Goal: Task Accomplishment & Management: Manage account settings

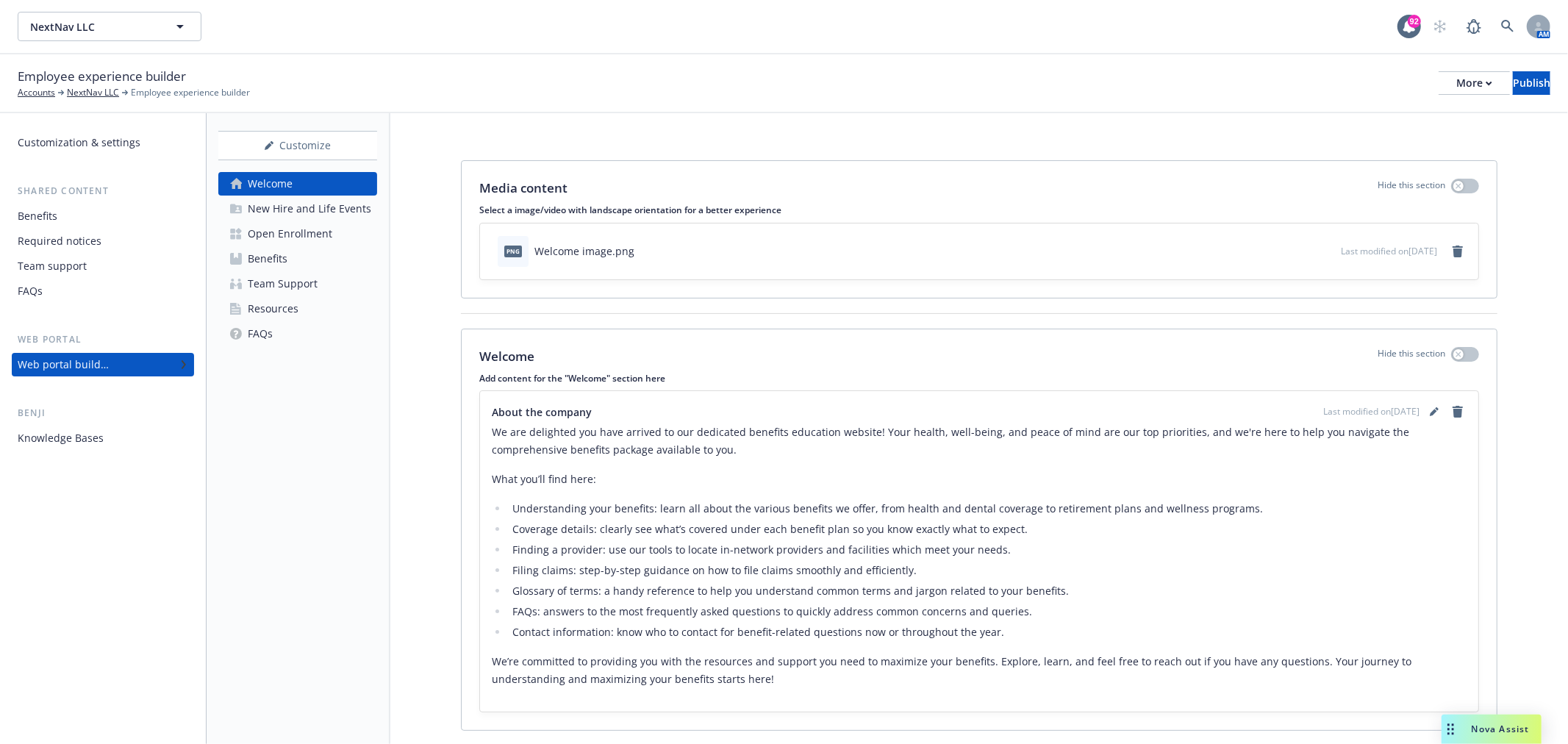
click at [64, 217] on div "Benefits" at bounding box center [103, 216] width 171 height 24
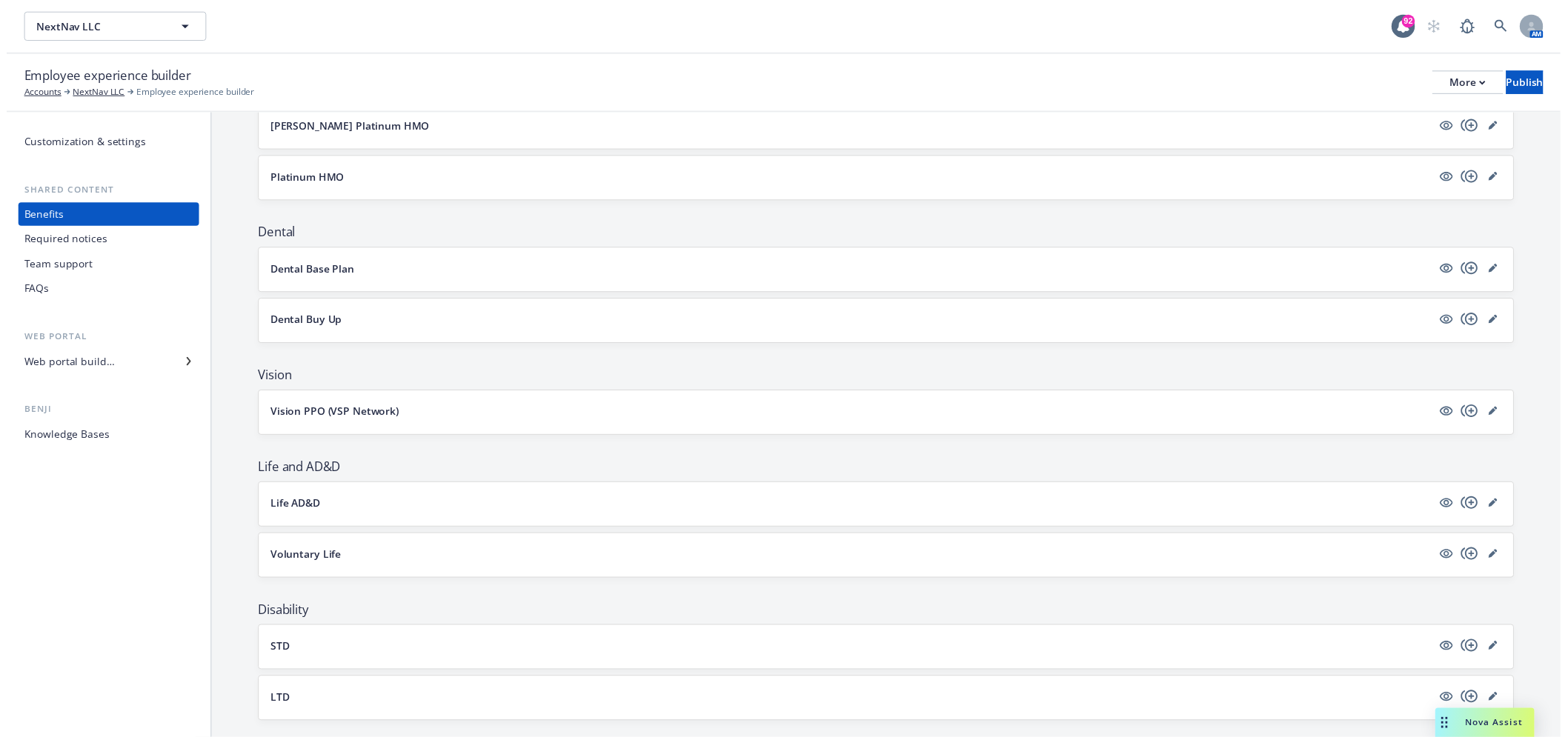
scroll to position [494, 0]
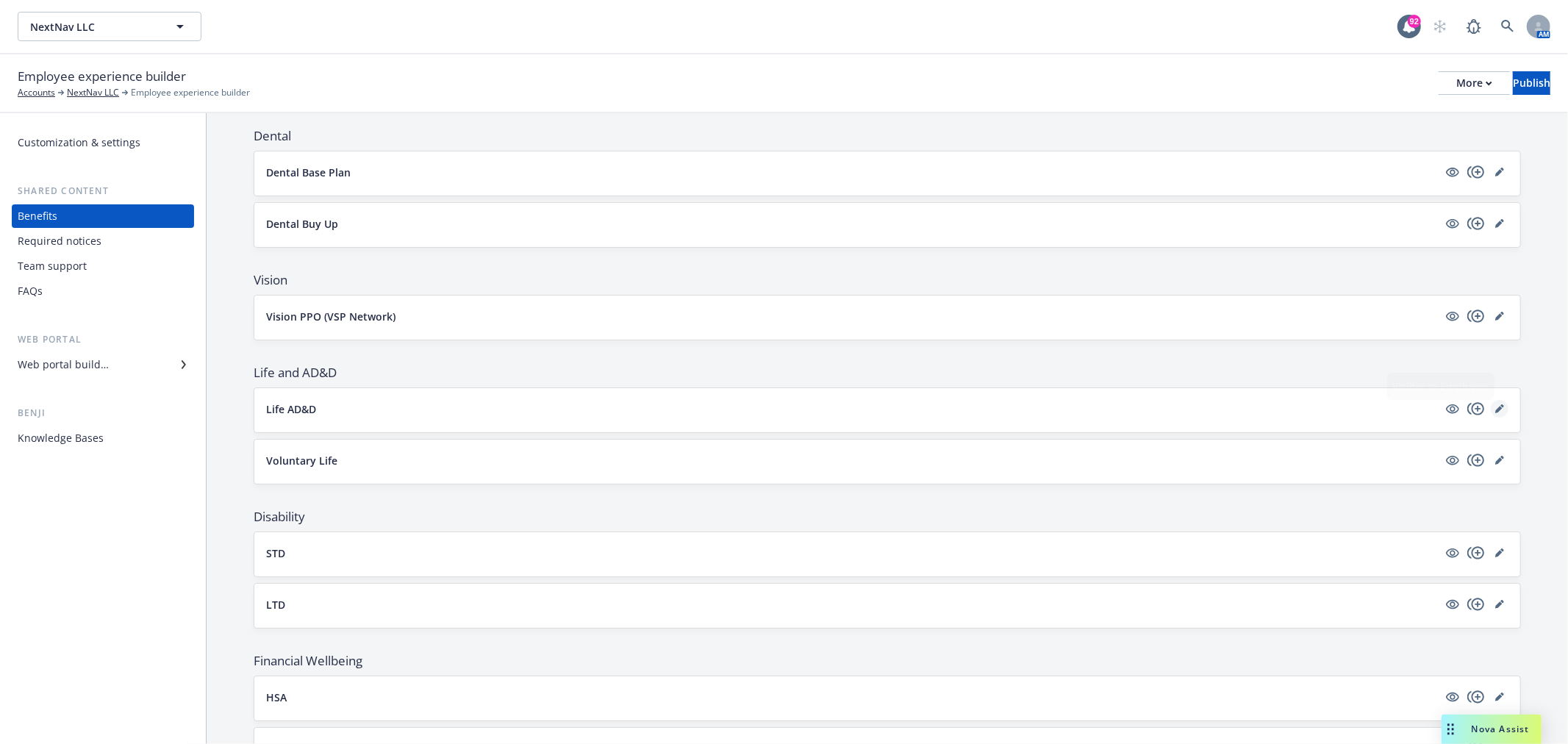
click at [1495, 405] on icon "editPencil" at bounding box center [1499, 409] width 8 height 9
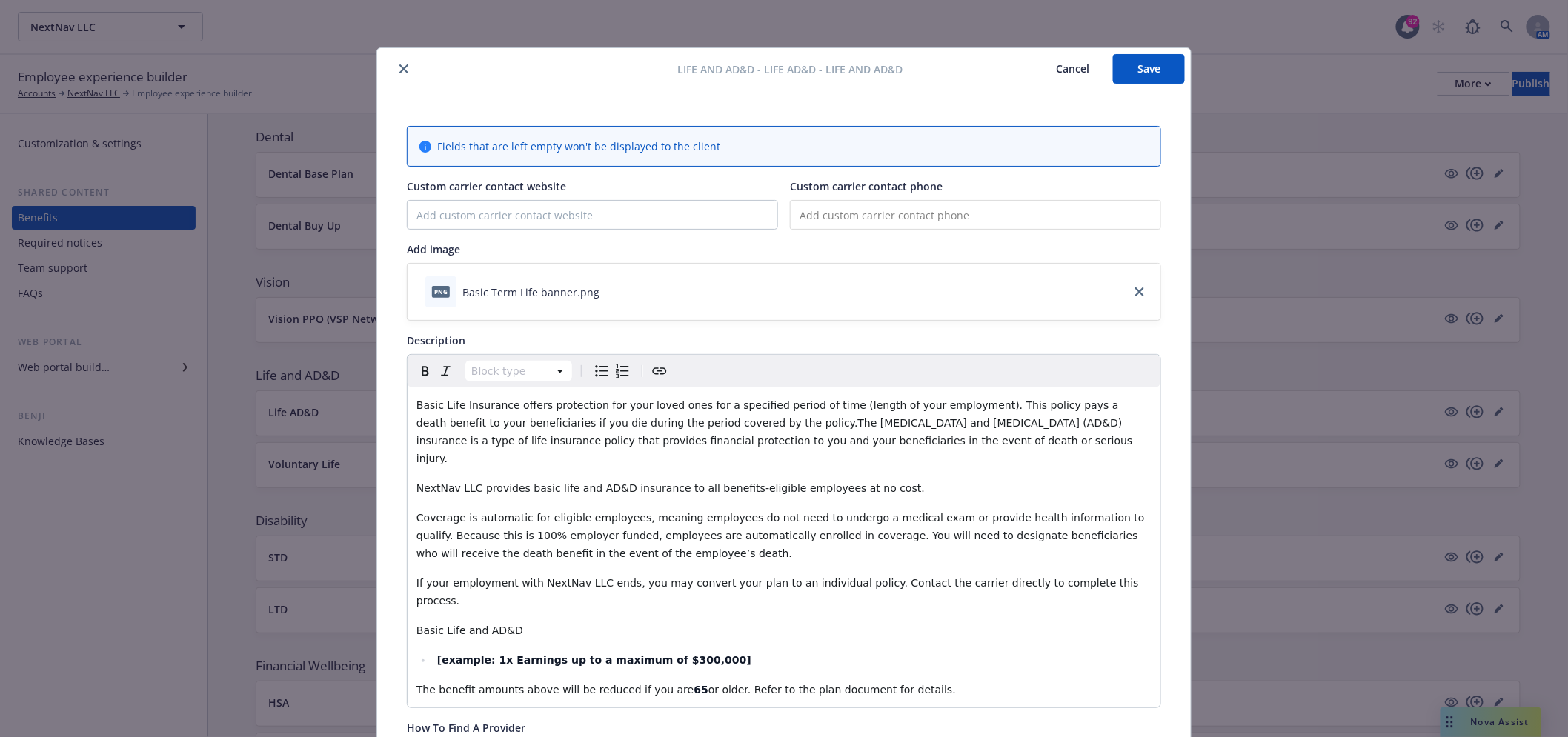
click at [400, 64] on icon "close" at bounding box center [404, 69] width 9 height 9
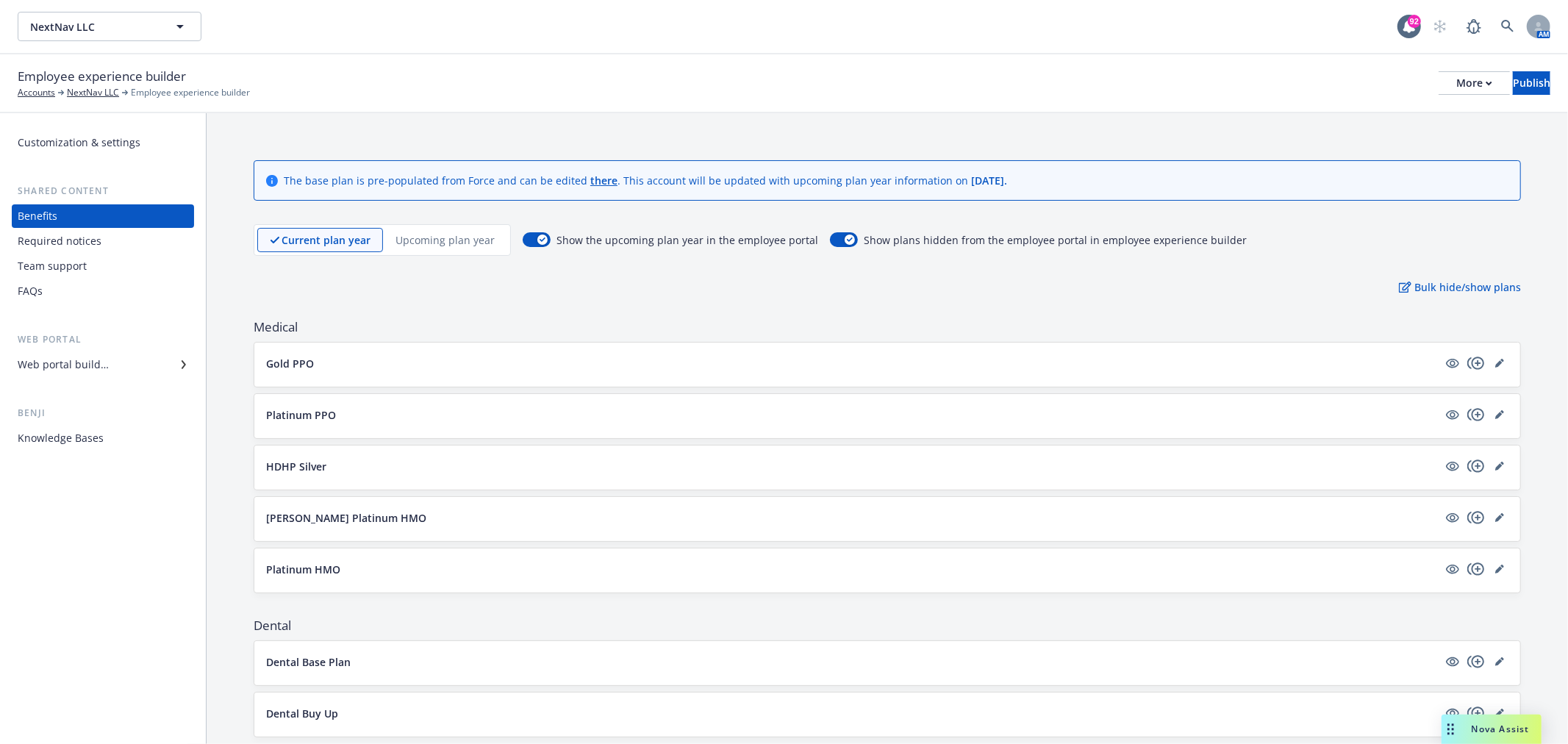
click at [431, 234] on p "Upcoming plan year" at bounding box center [444, 240] width 99 height 15
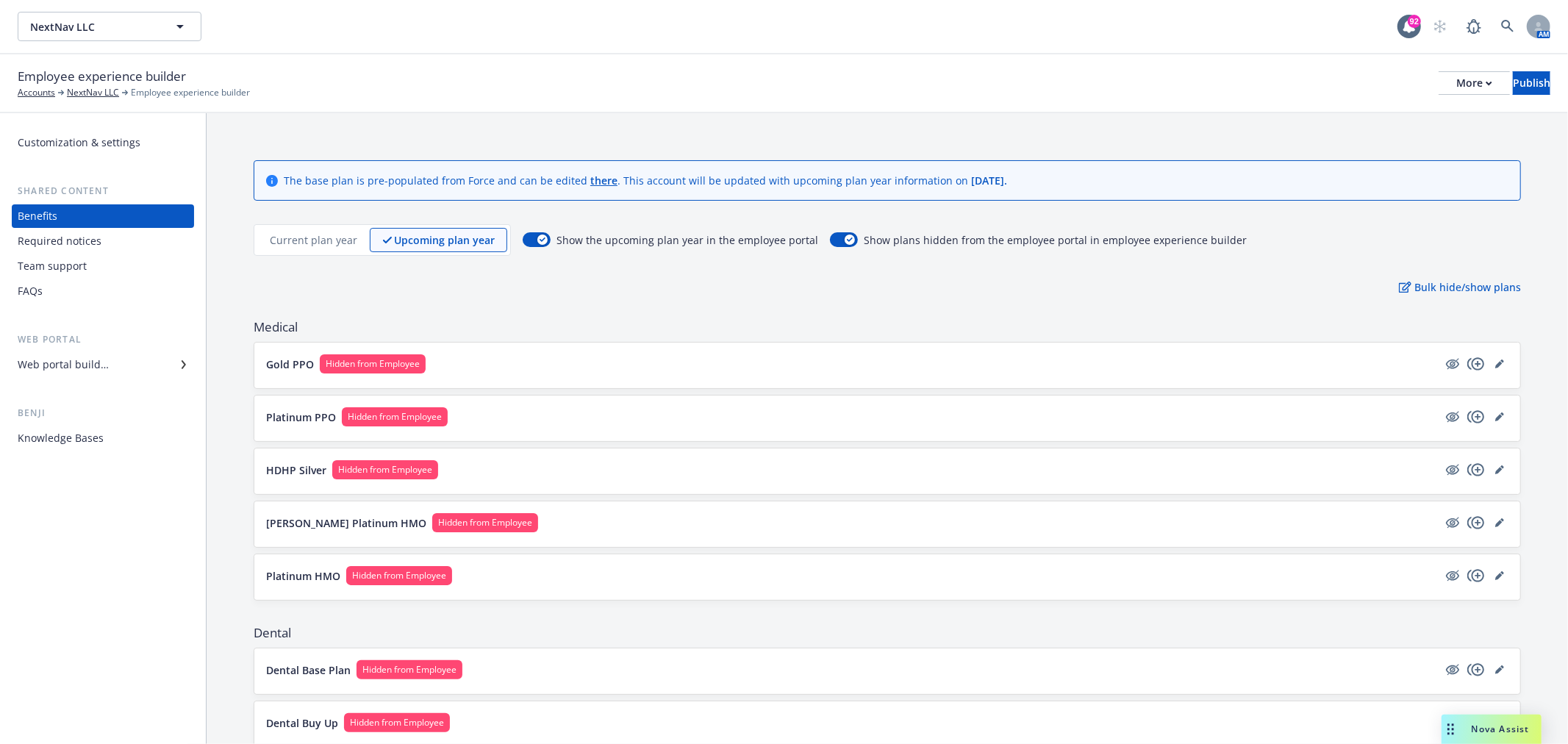
click at [320, 230] on div "Current plan year" at bounding box center [314, 240] width 112 height 25
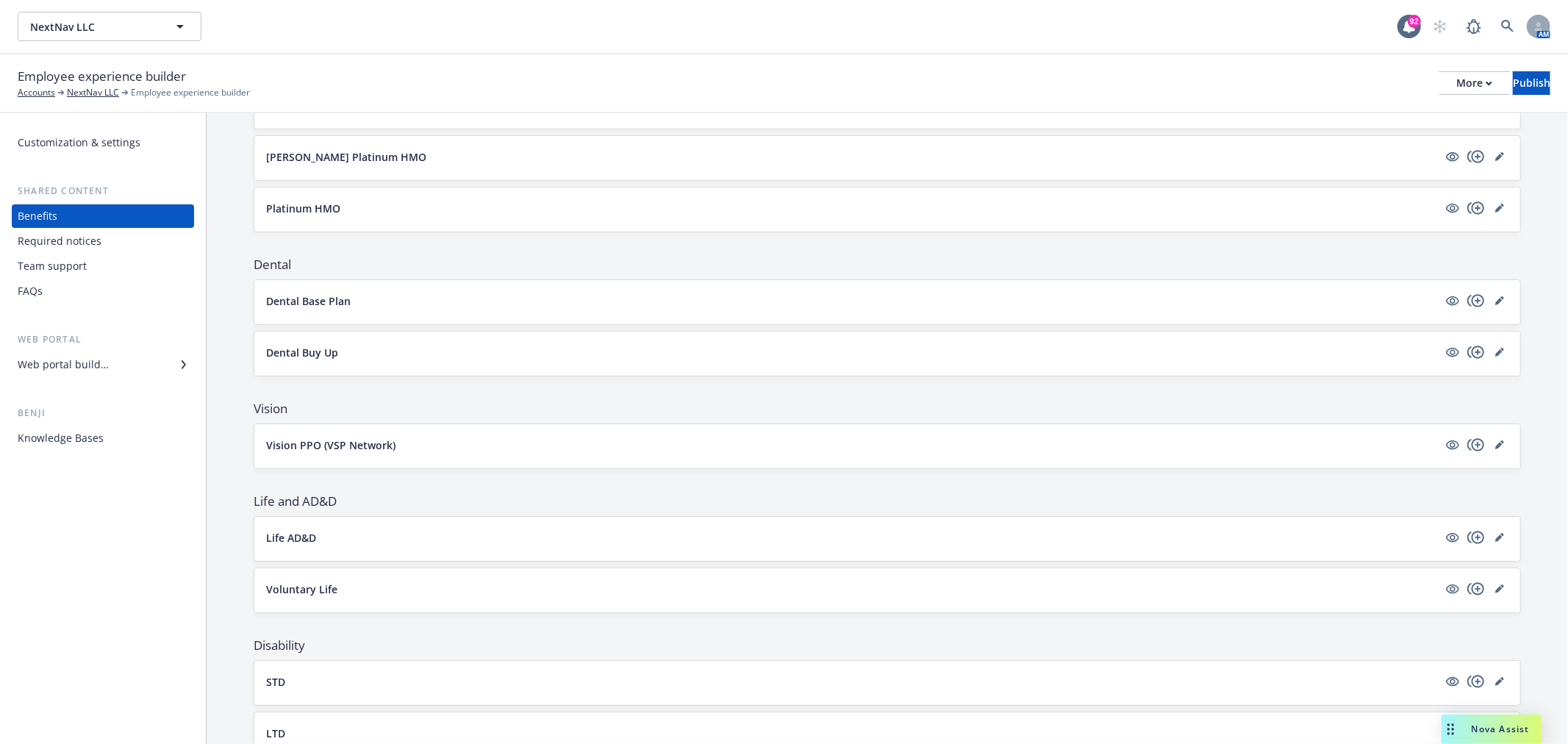
scroll to position [408, 0]
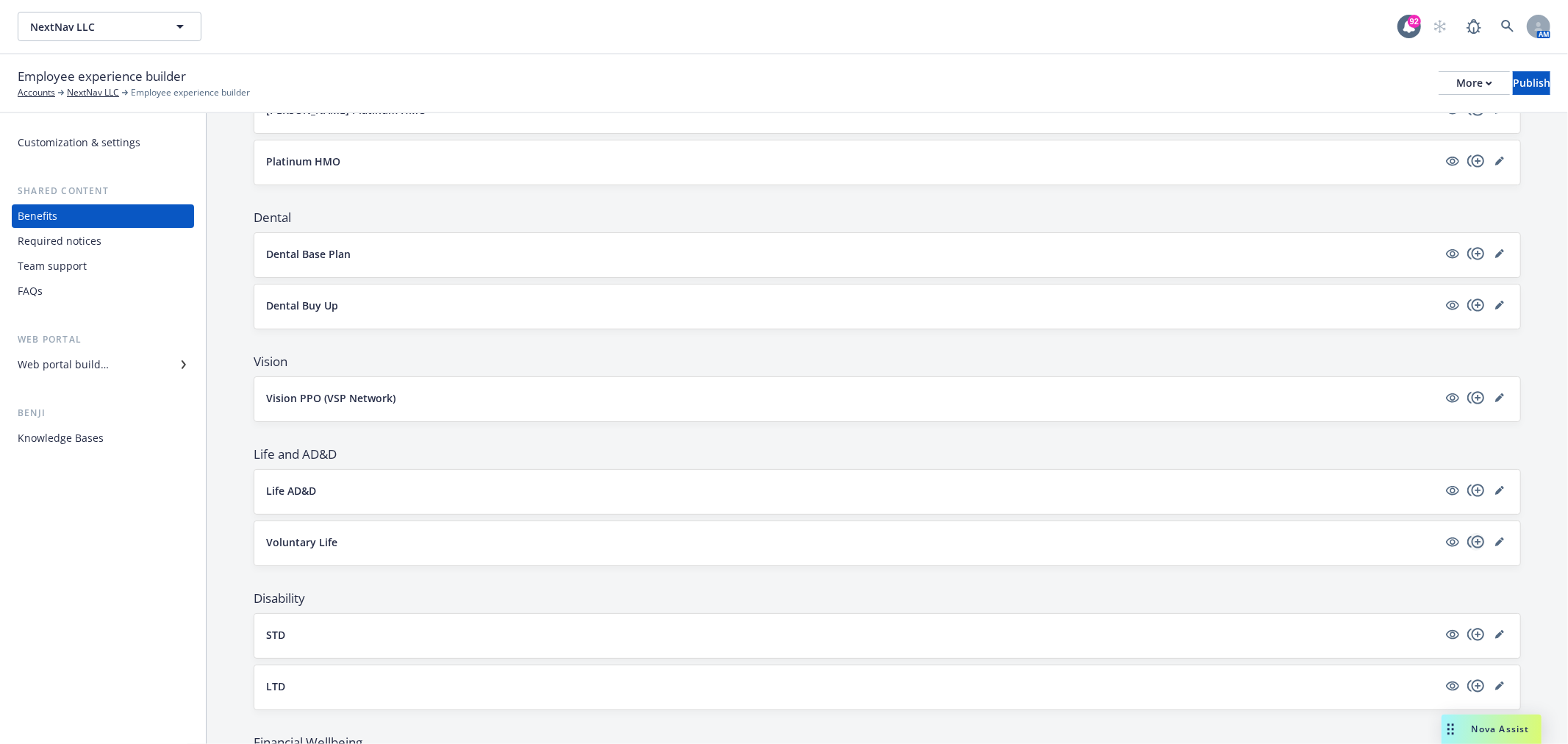
click at [1467, 544] on icon "copyPlus" at bounding box center [1475, 542] width 18 height 18
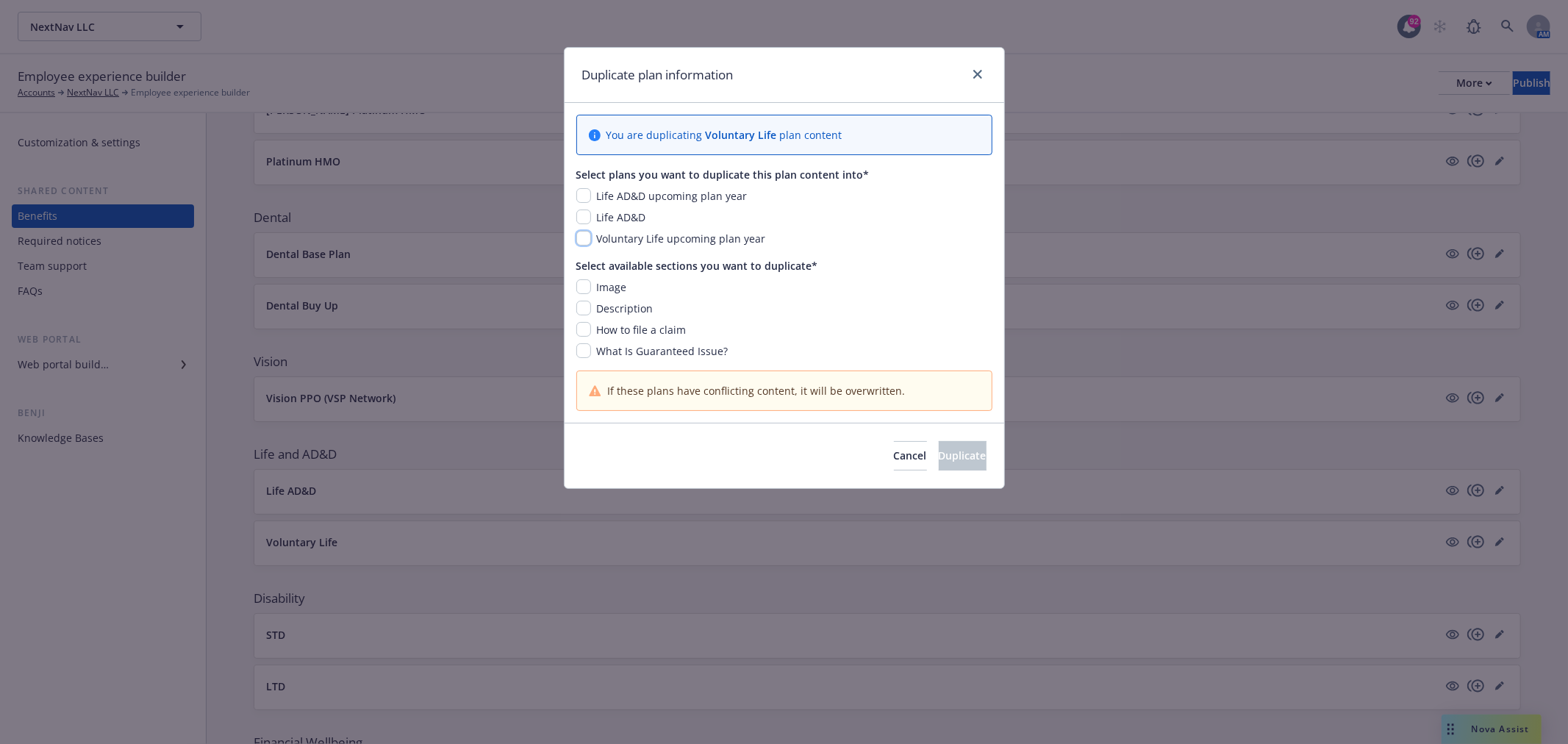
click at [585, 241] on input "checkbox" at bounding box center [583, 238] width 14 height 14
checkbox input "true"
click at [583, 304] on input "checkbox" at bounding box center [583, 308] width 14 height 14
checkbox input "true"
click at [938, 462] on span "Duplicate" at bounding box center [962, 456] width 48 height 14
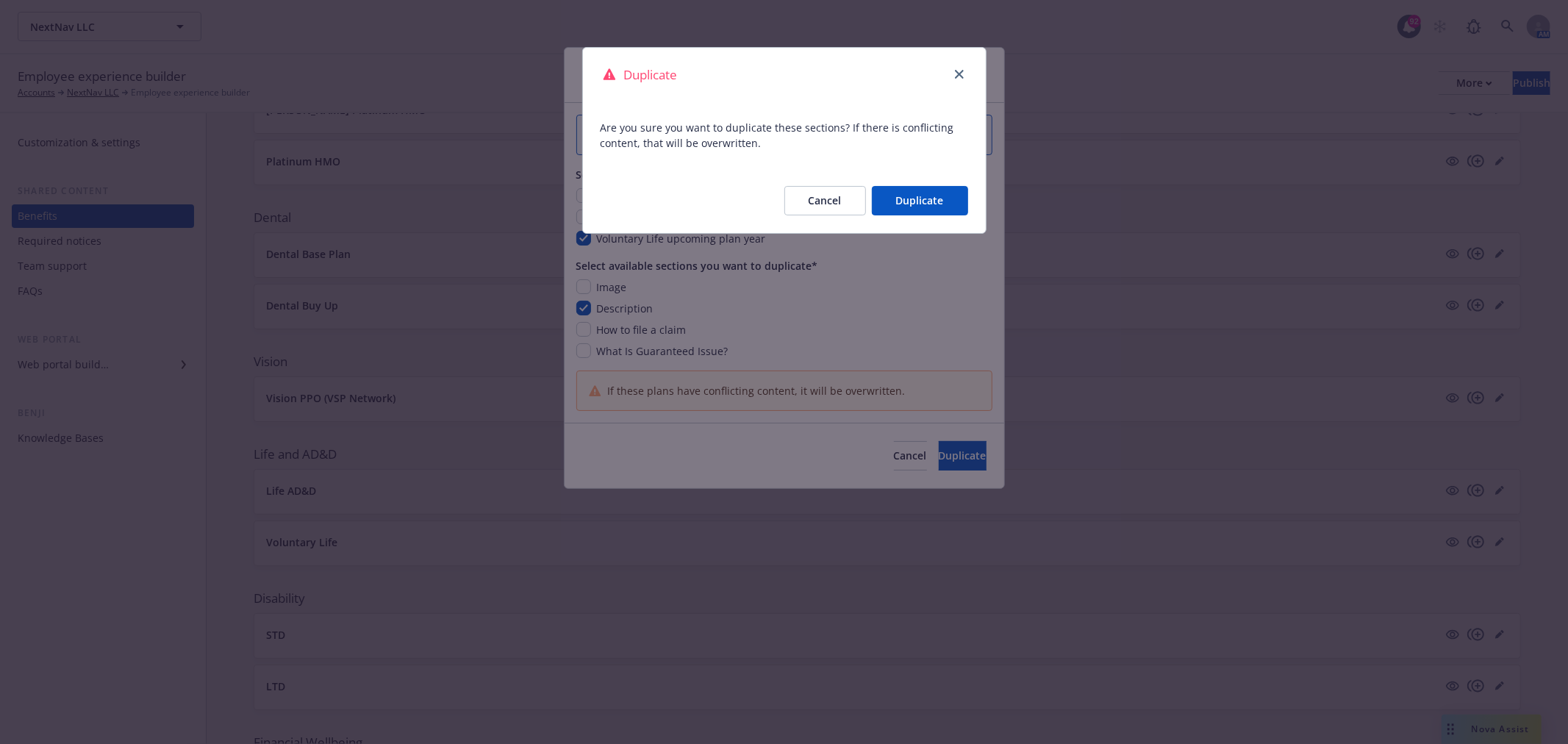
click at [908, 204] on button "Duplicate" at bounding box center [920, 201] width 96 height 30
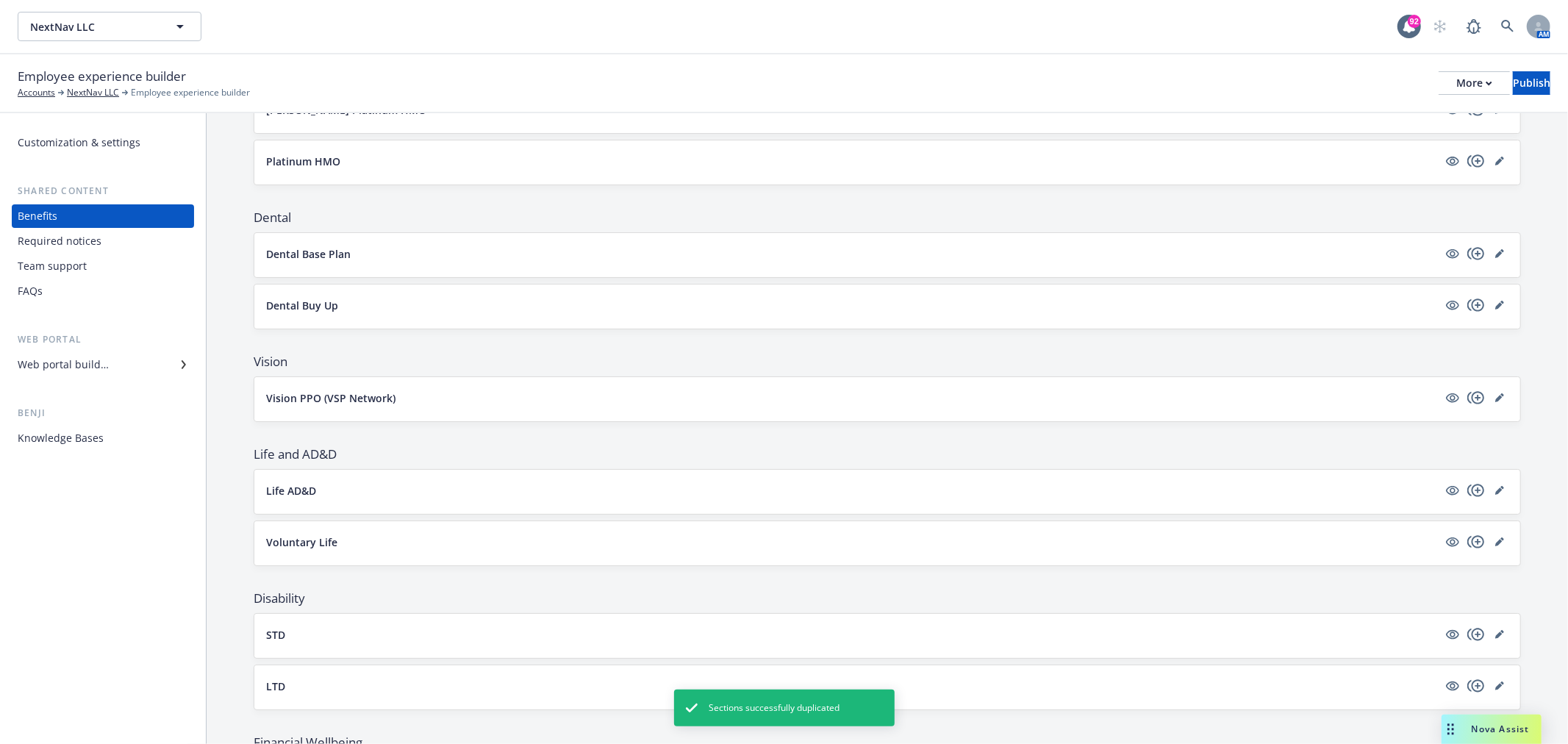
scroll to position [0, 0]
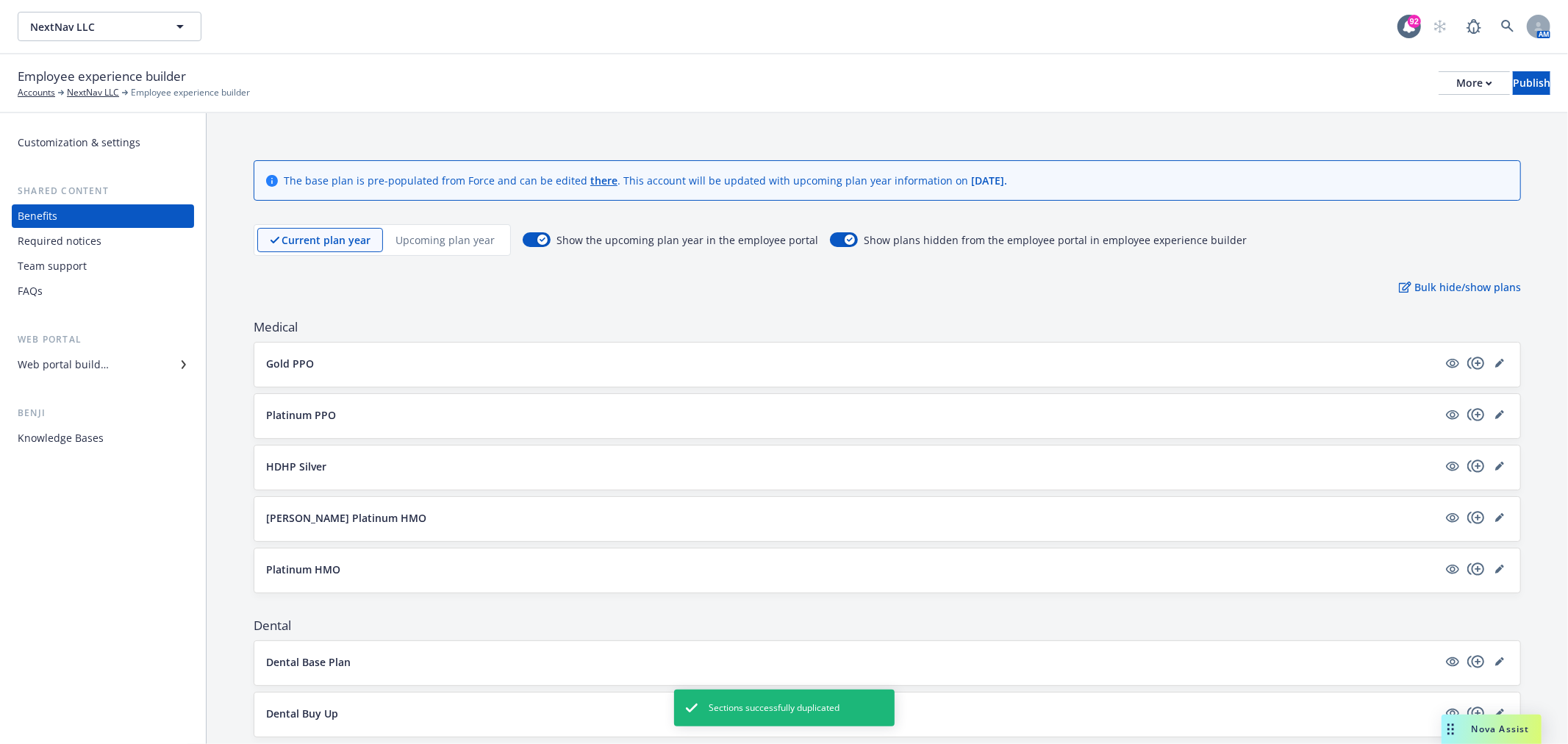
click at [439, 234] on p "Upcoming plan year" at bounding box center [444, 240] width 99 height 15
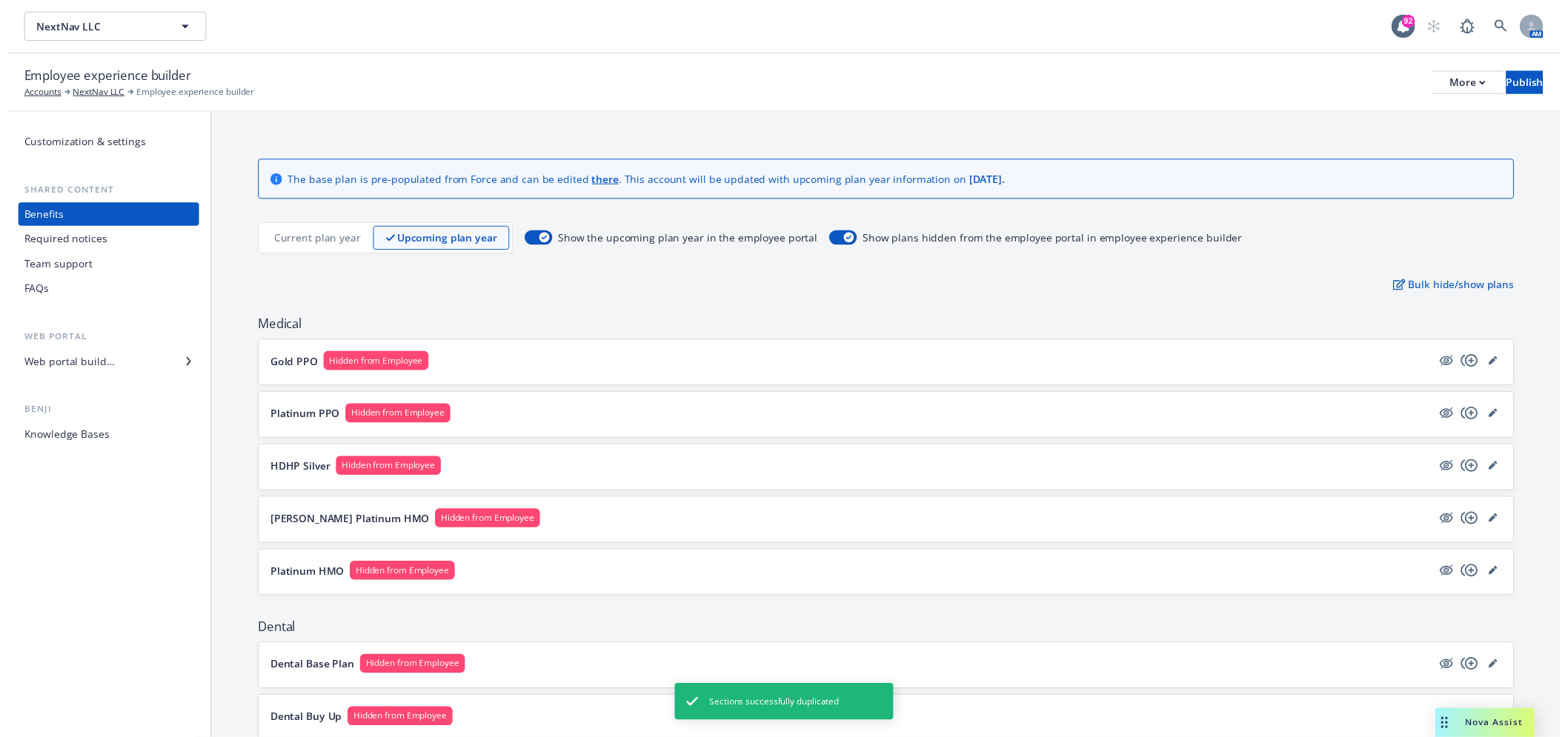
scroll to position [329, 0]
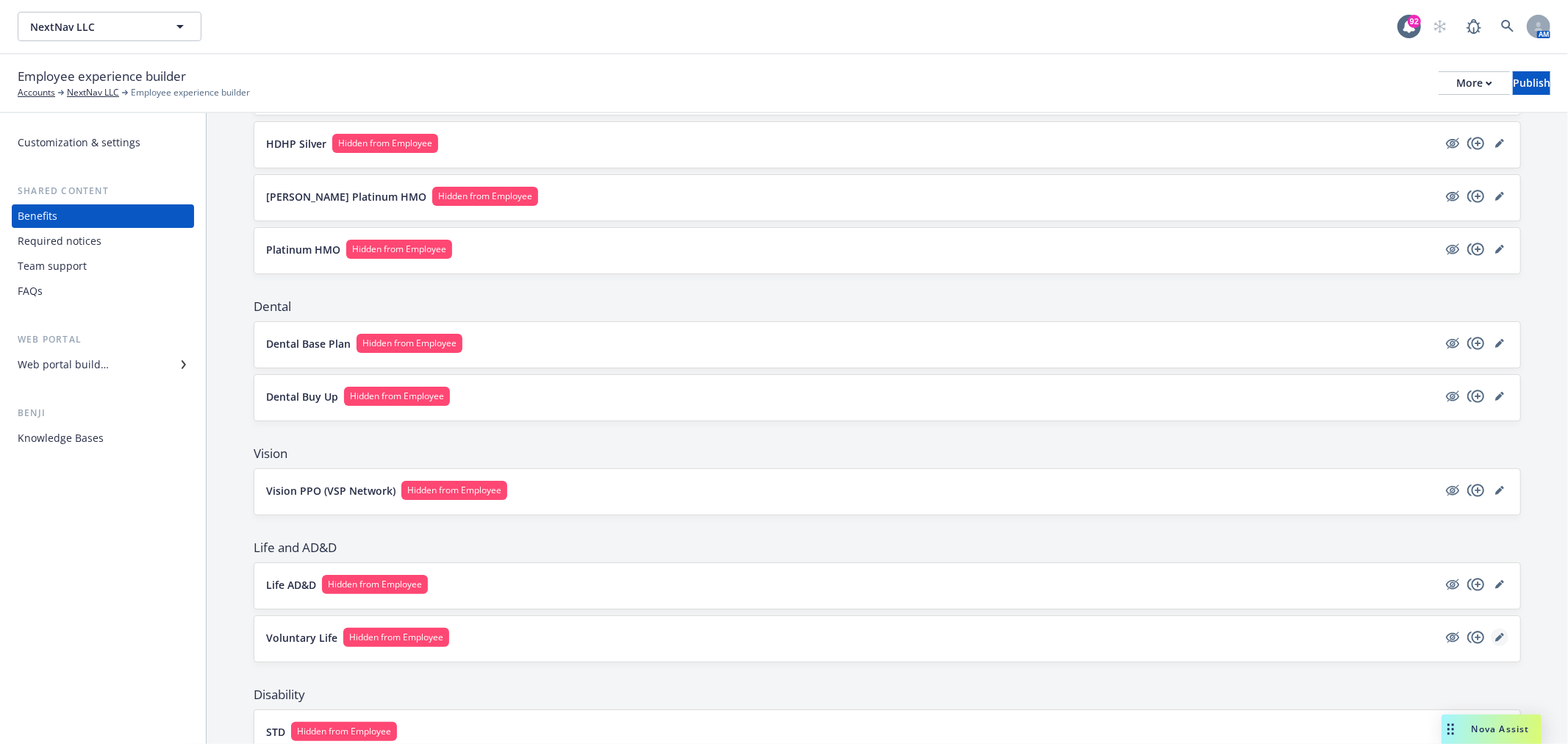
click at [1495, 641] on icon "editPencil" at bounding box center [1498, 638] width 8 height 8
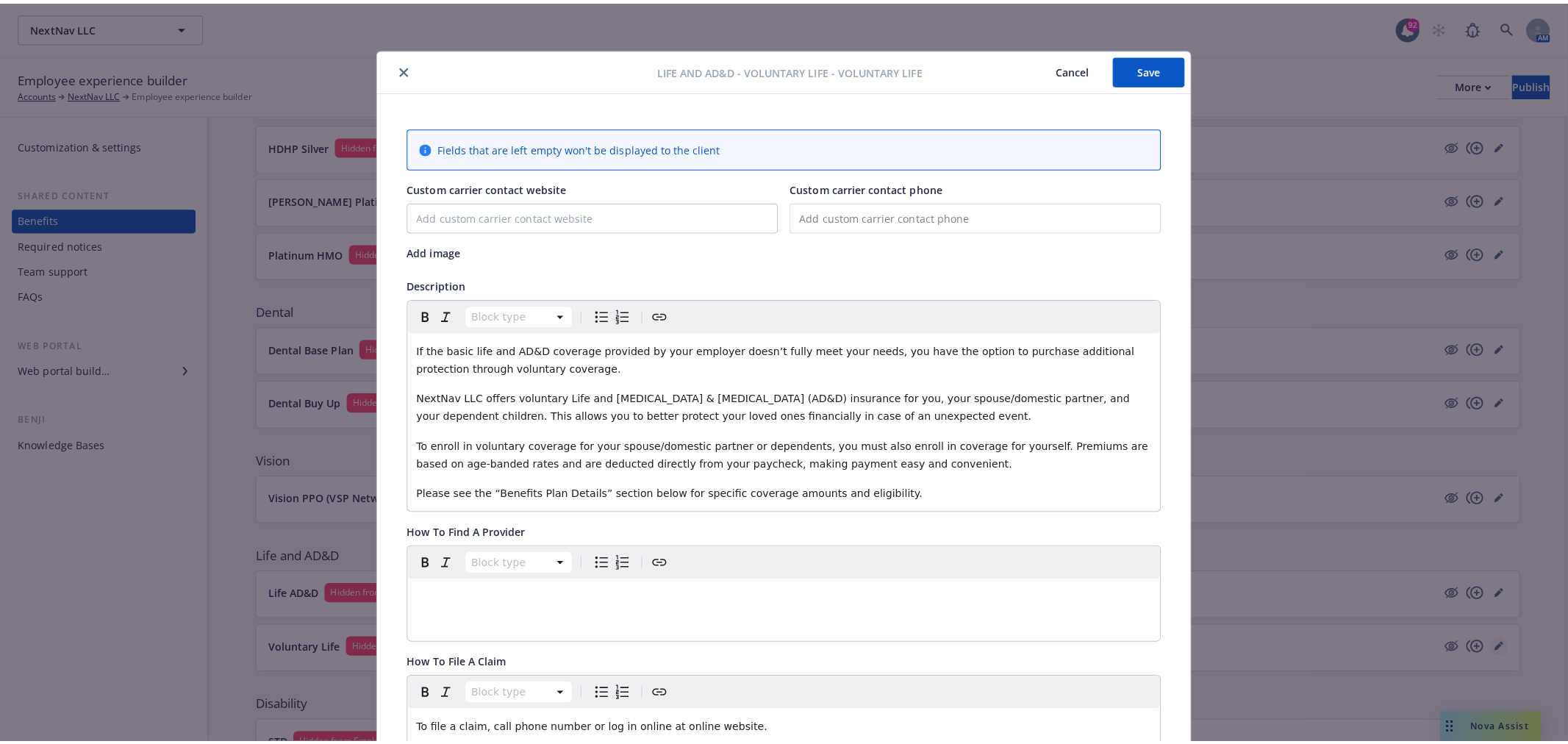
scroll to position [44, 0]
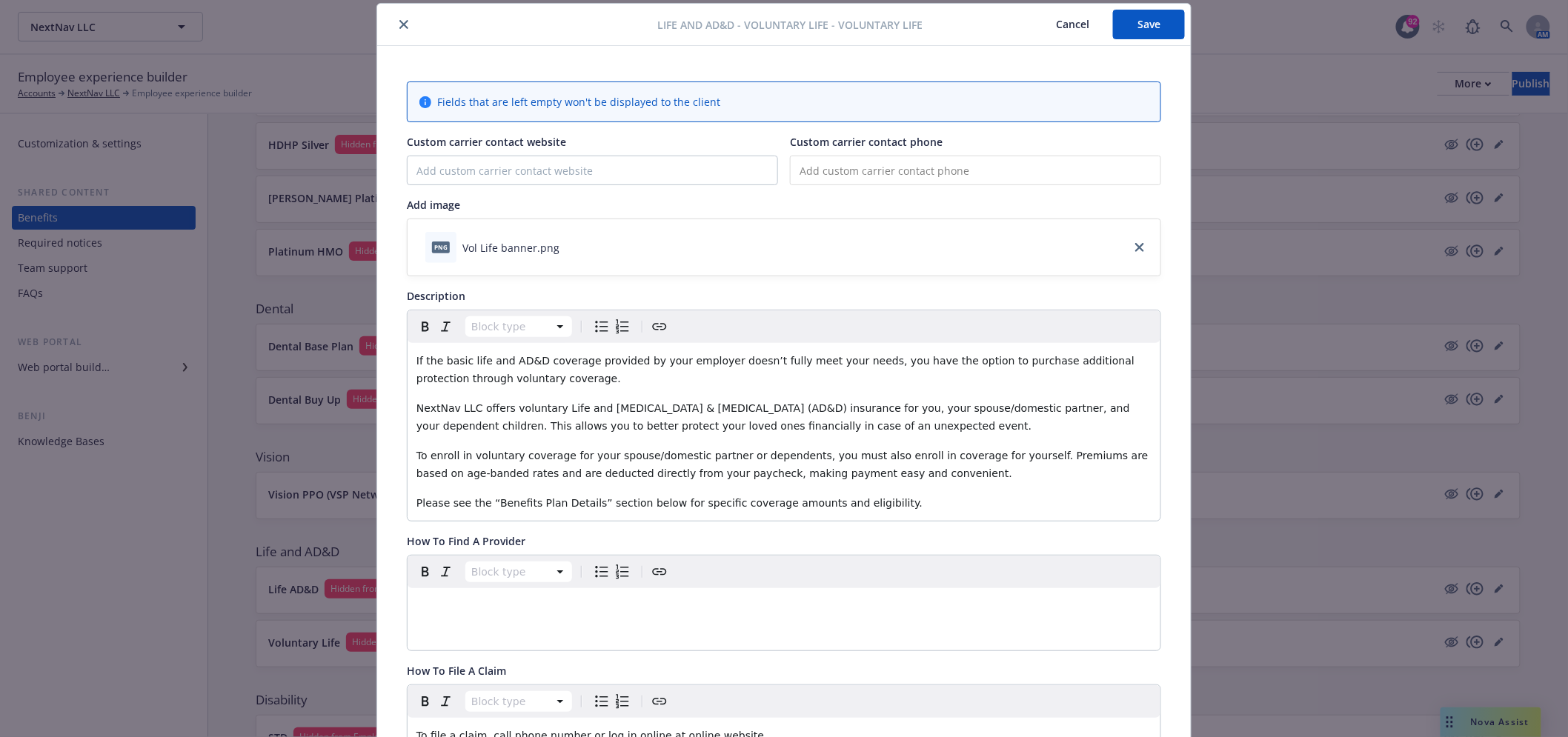
click at [399, 26] on icon "close" at bounding box center [404, 24] width 9 height 9
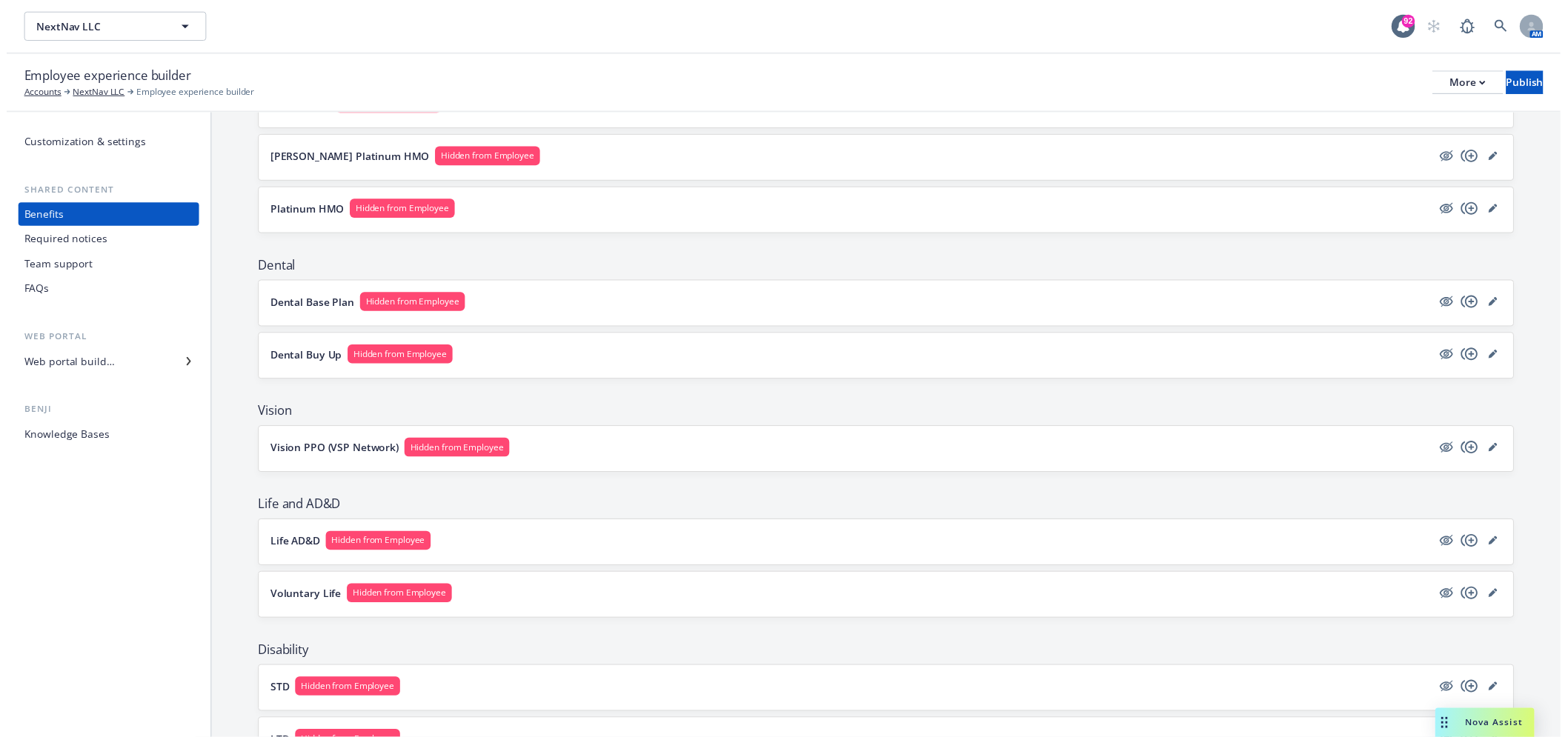
scroll to position [411, 0]
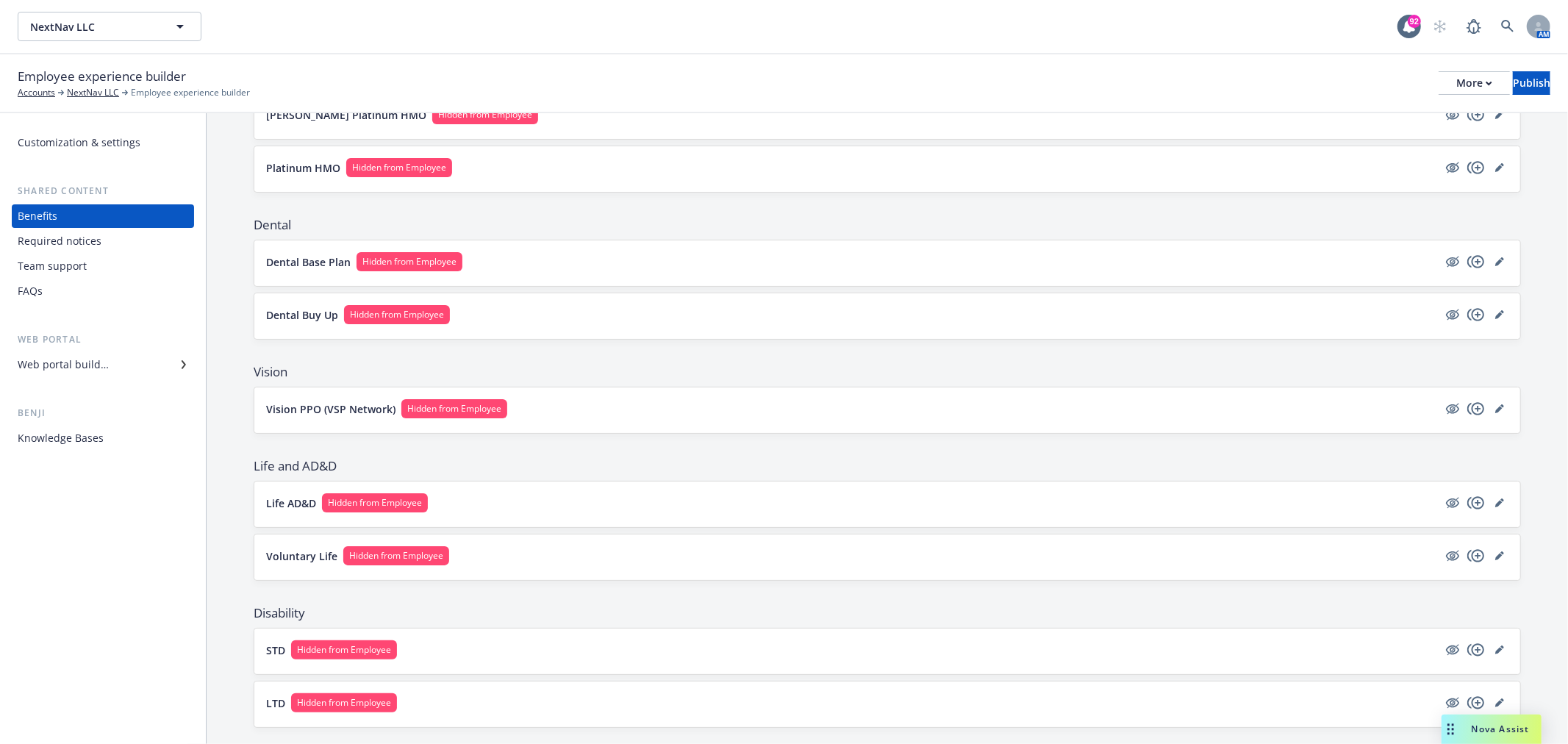
click at [1478, 562] on div at bounding box center [1475, 555] width 65 height 18
click at [1491, 562] on link "editPencil" at bounding box center [1499, 555] width 18 height 18
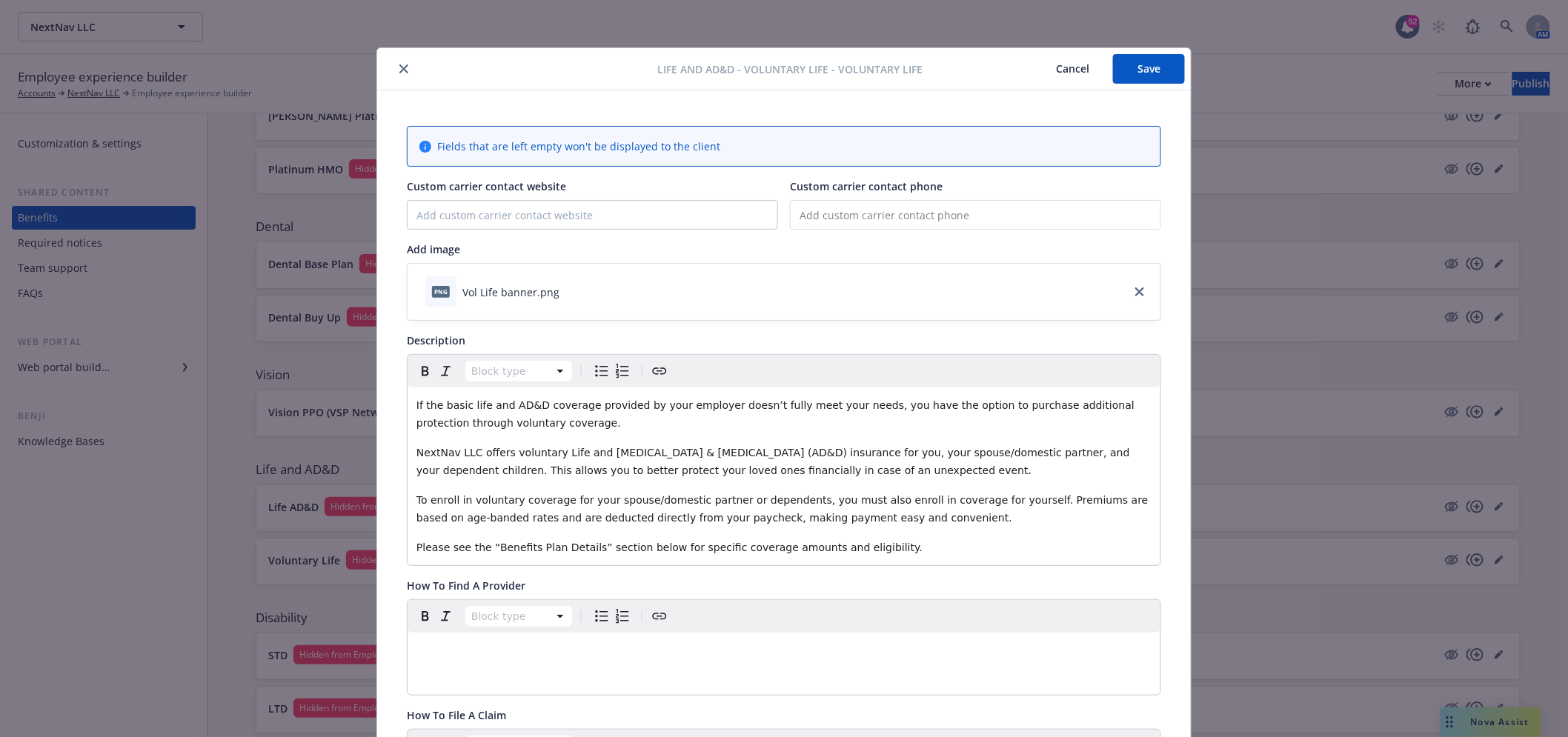
scroll to position [45, 0]
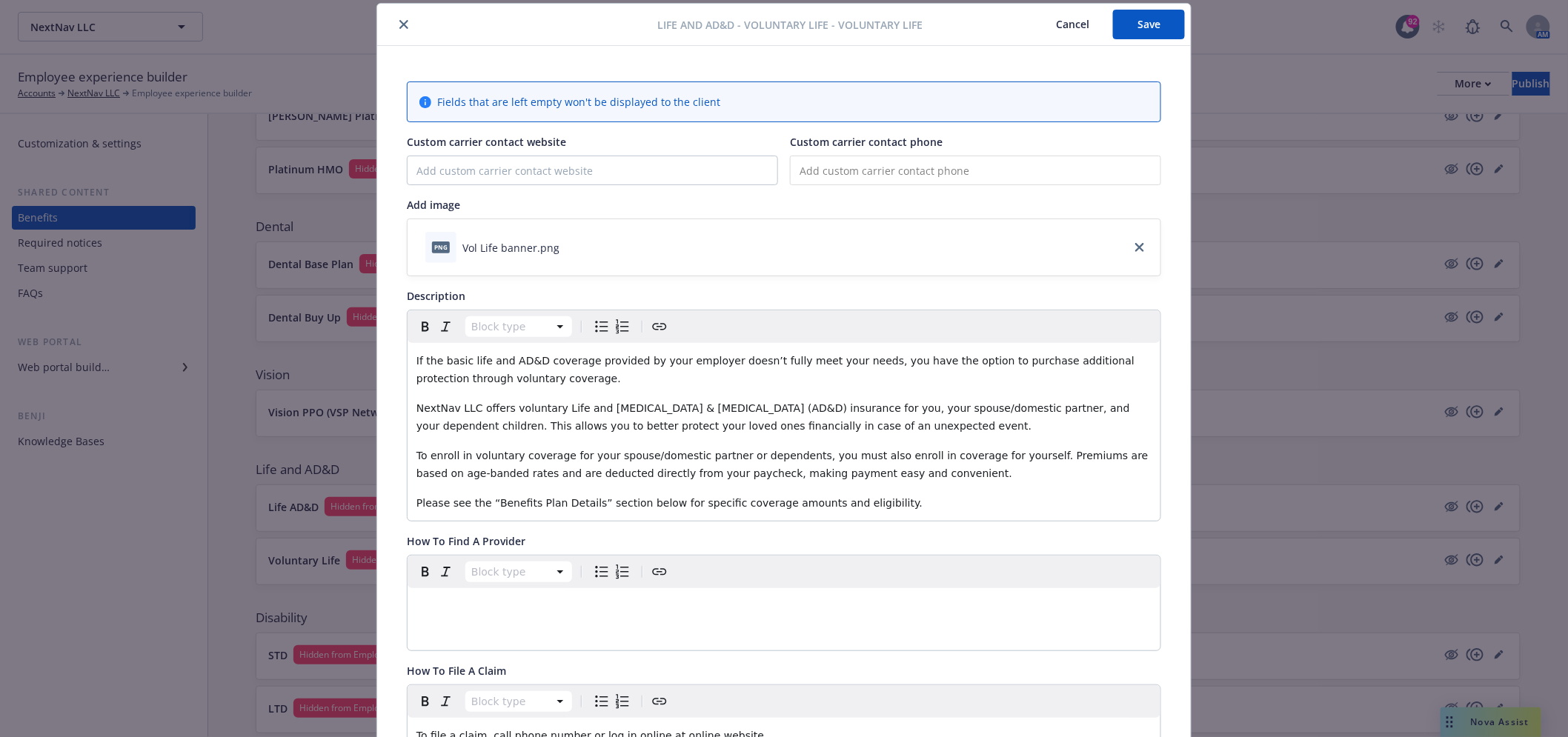
click at [638, 401] on p "NextNav LLC offers voluntary Life and [MEDICAL_DATA] & [MEDICAL_DATA] (AD&D) in…" at bounding box center [784, 417] width 735 height 36
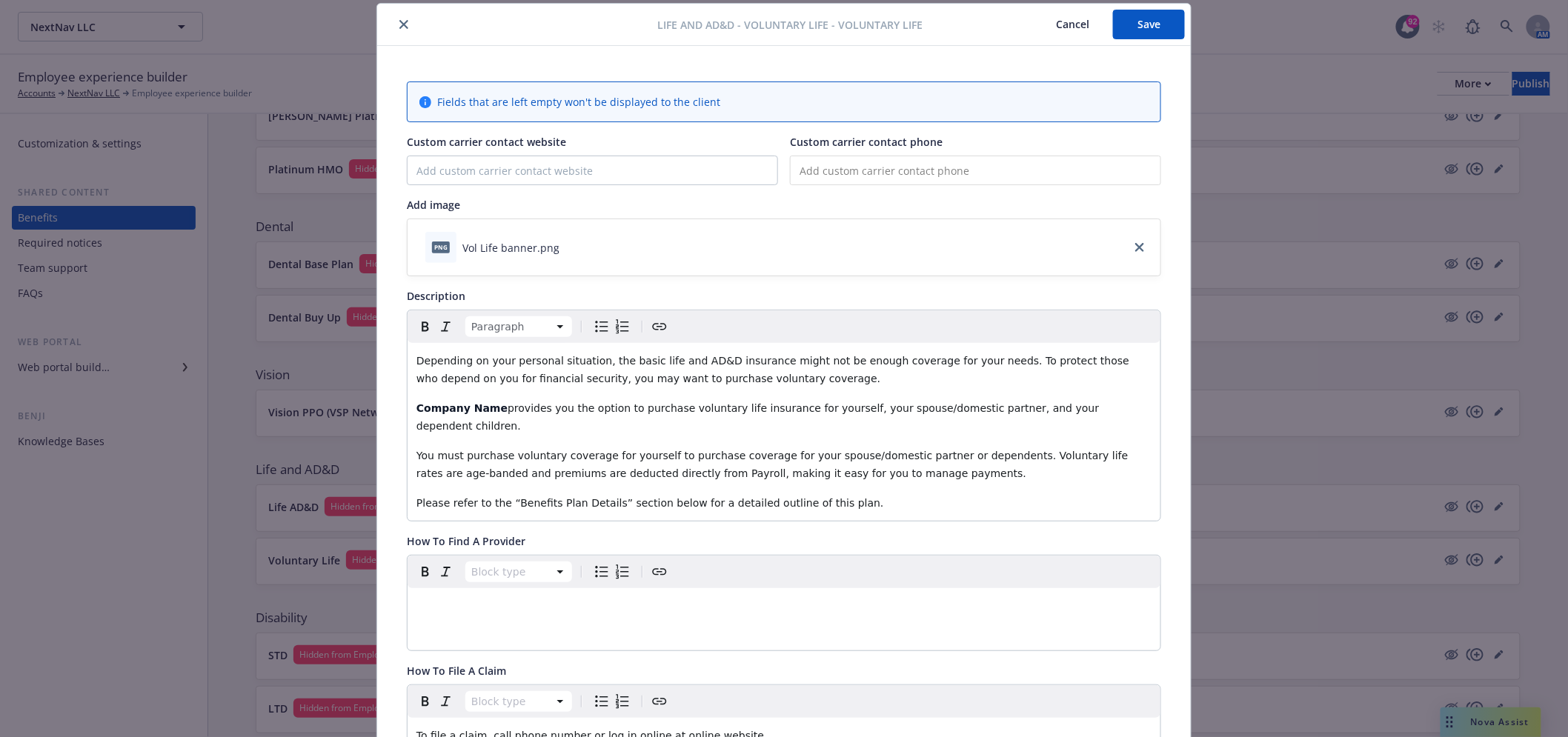
drag, startPoint x: 409, startPoint y: 405, endPoint x: 366, endPoint y: 403, distance: 43.0
click at [409, 406] on div "Depending on your personal situation, the basic life and AD&D insurance might n…" at bounding box center [784, 432] width 753 height 178
drag, startPoint x: 434, startPoint y: 410, endPoint x: 487, endPoint y: 409, distance: 53.0
click at [487, 409] on div "Depending on your personal situation, the basic life and AD&D insurance might n…" at bounding box center [784, 432] width 753 height 178
click at [1136, 22] on button "Save" at bounding box center [1149, 24] width 72 height 30
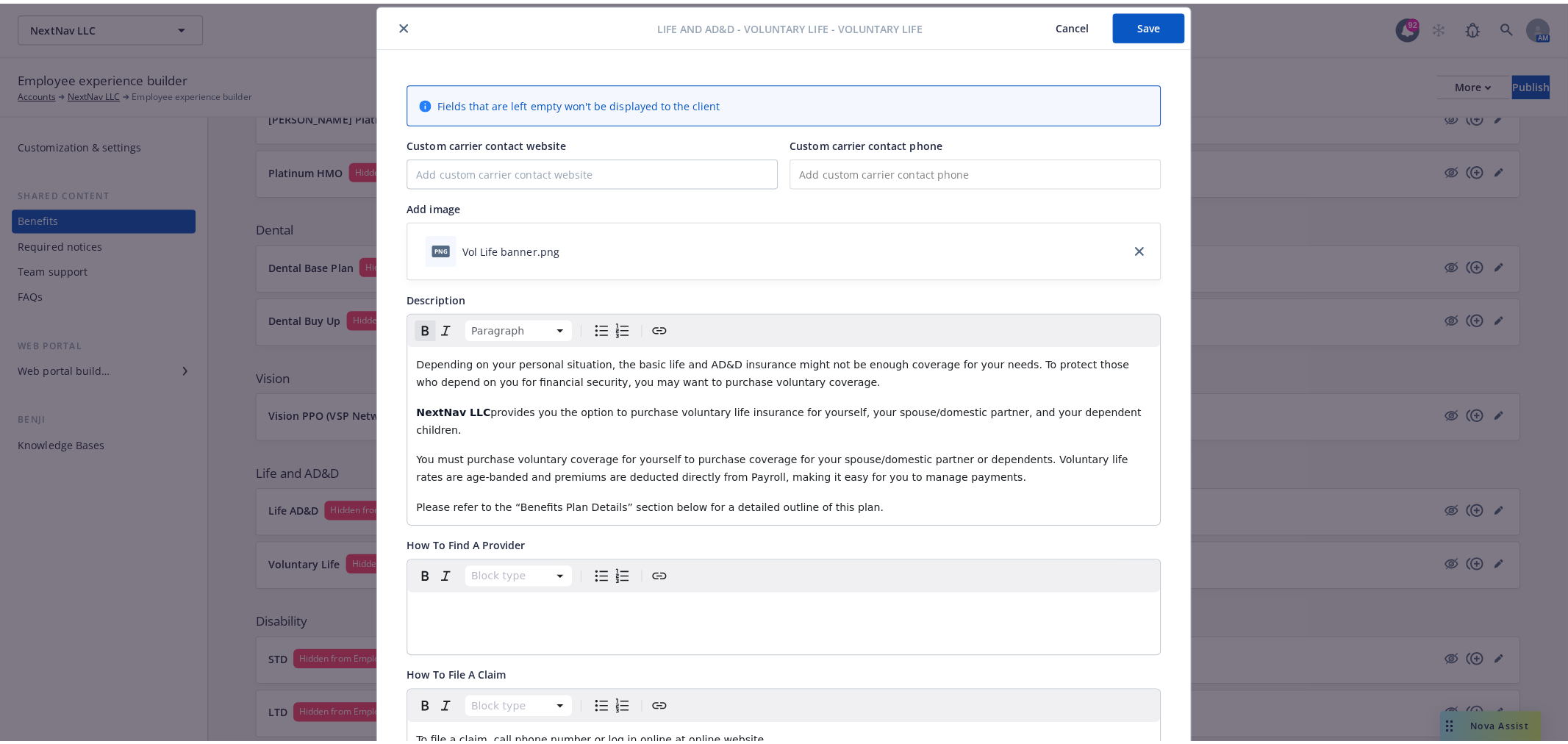
scroll to position [0, 0]
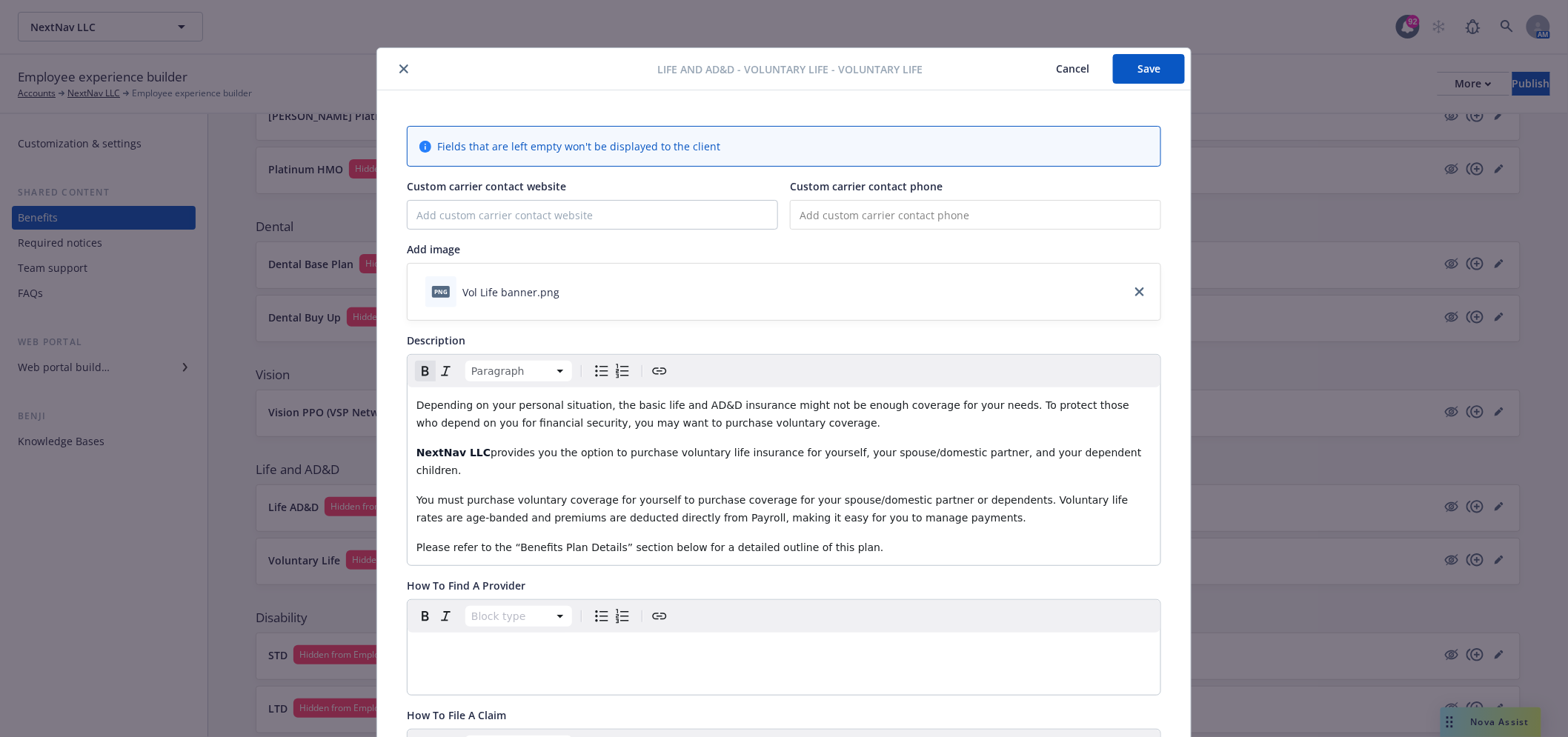
click at [1149, 77] on button "Save" at bounding box center [1149, 69] width 72 height 30
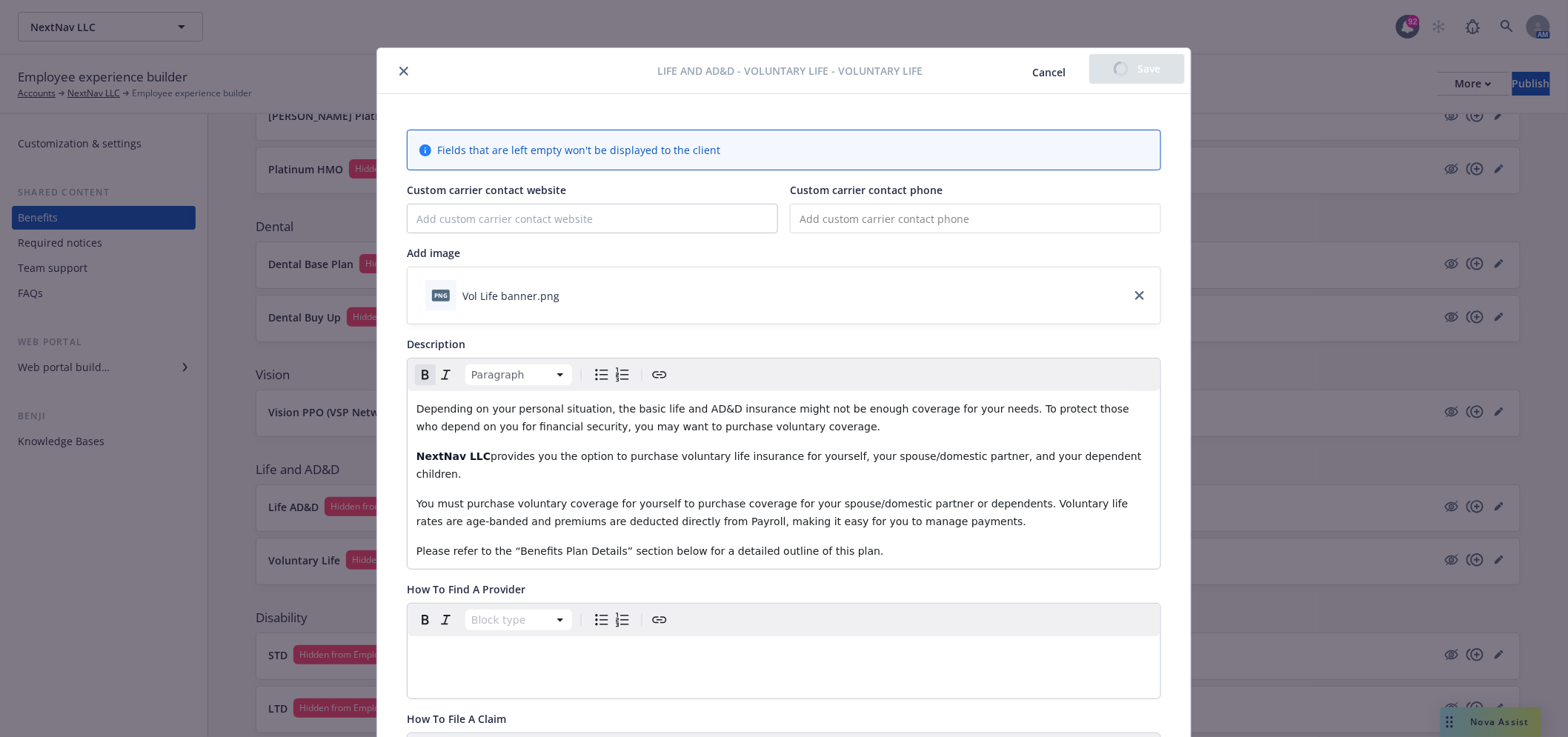
click at [399, 69] on icon "close" at bounding box center [404, 71] width 9 height 9
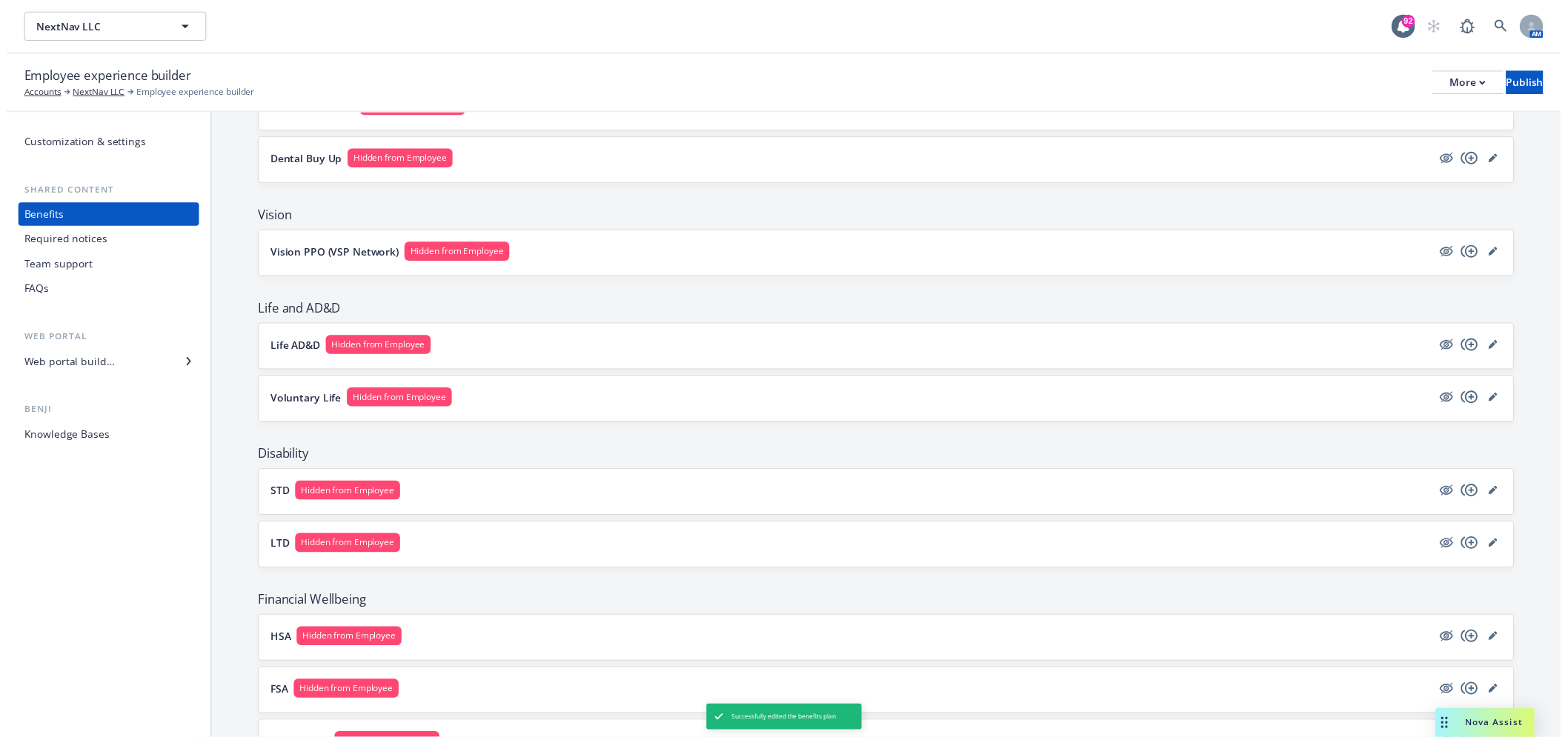
scroll to position [806, 0]
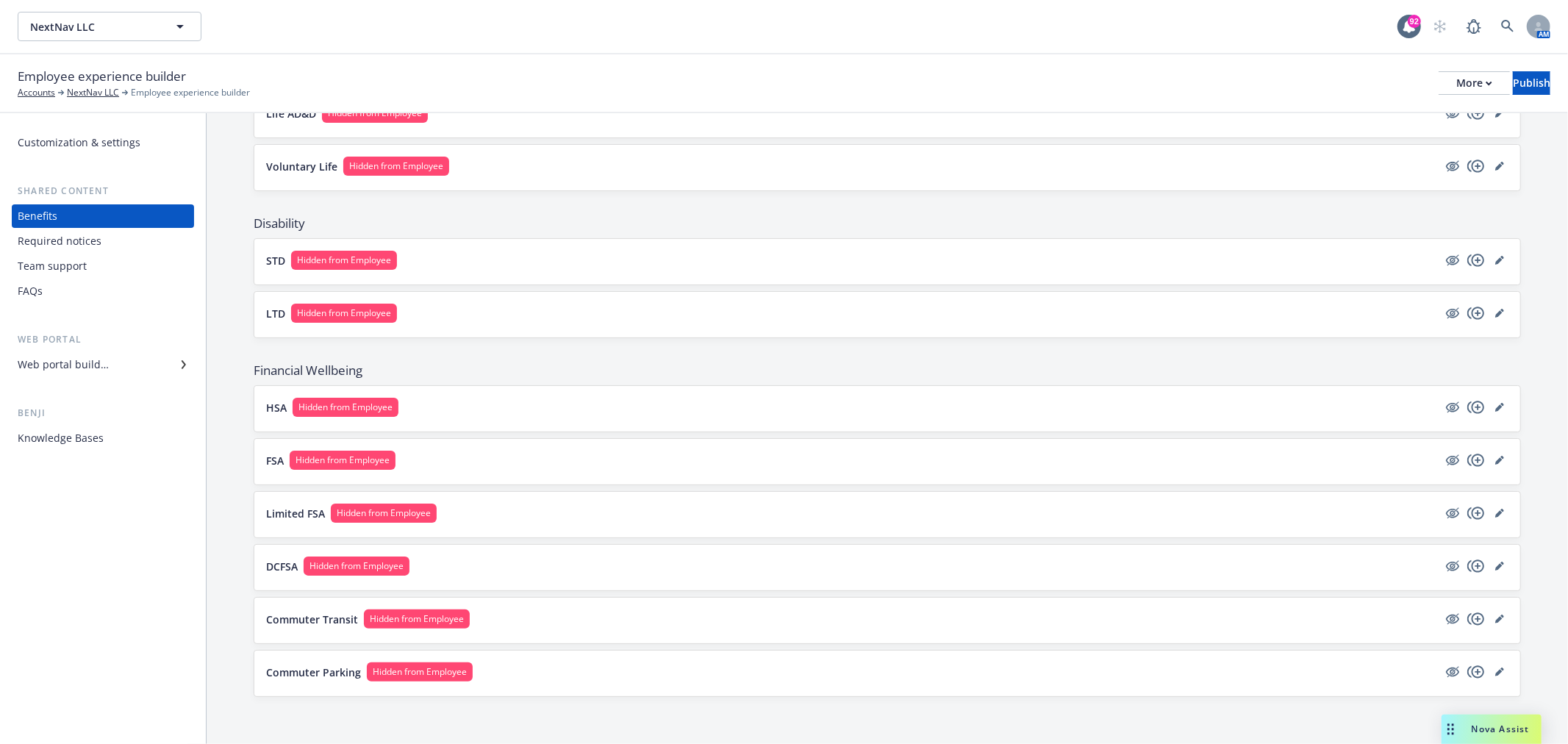
click at [612, 620] on button "Commuter Transit Hidden from Employee" at bounding box center [852, 619] width 1171 height 19
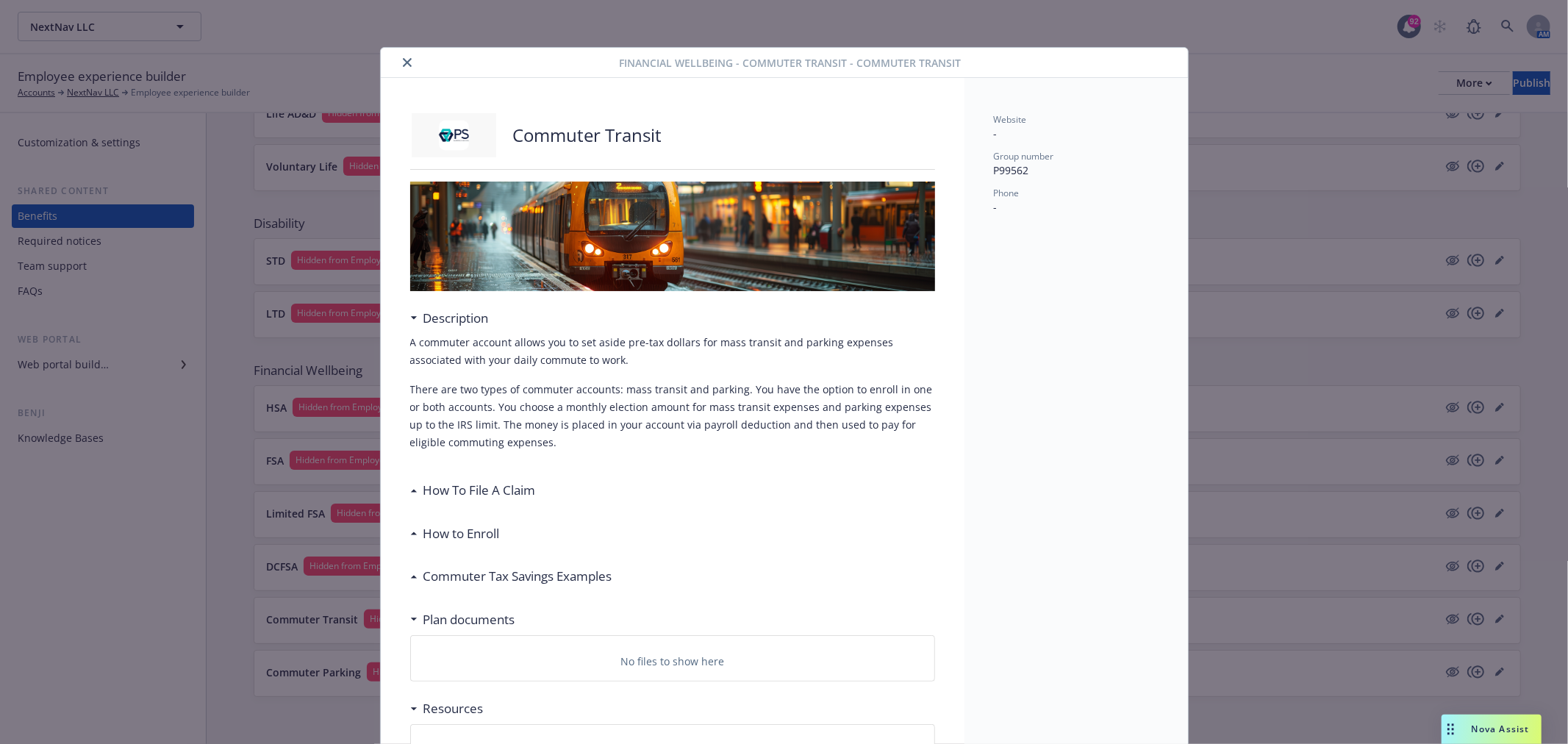
click at [403, 65] on icon "close" at bounding box center [407, 62] width 8 height 9
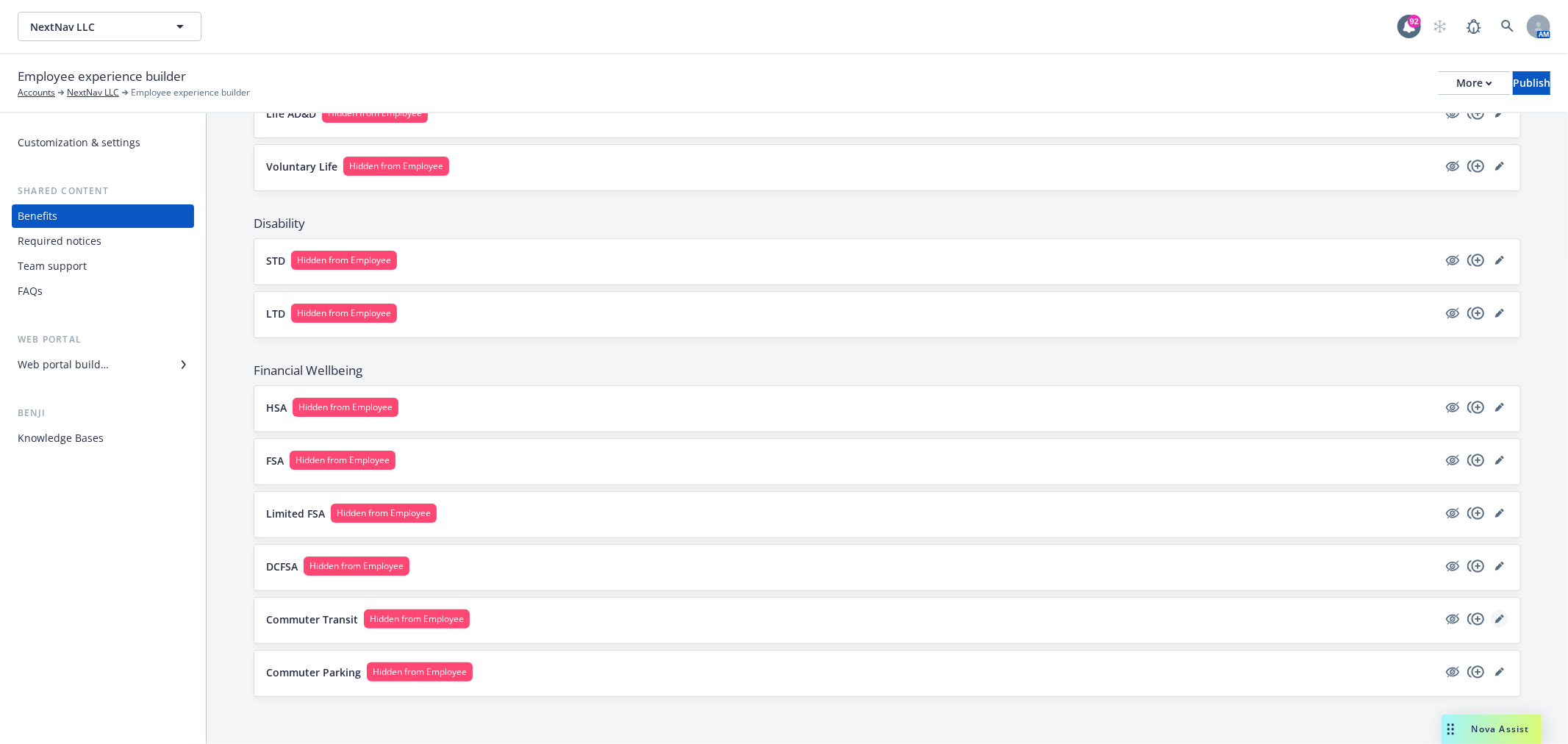
click at [1491, 612] on link "editPencil" at bounding box center [1499, 619] width 18 height 18
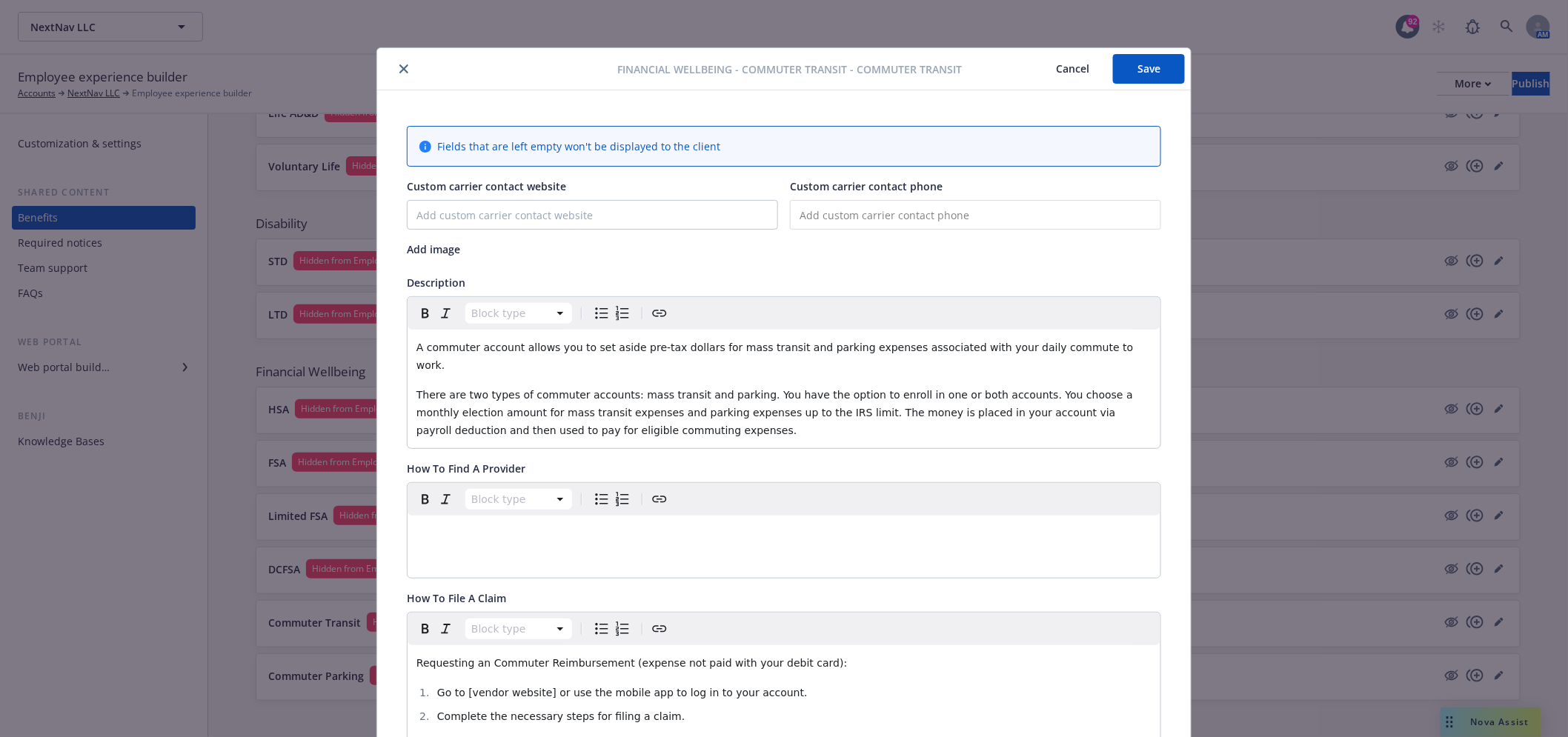
scroll to position [45, 0]
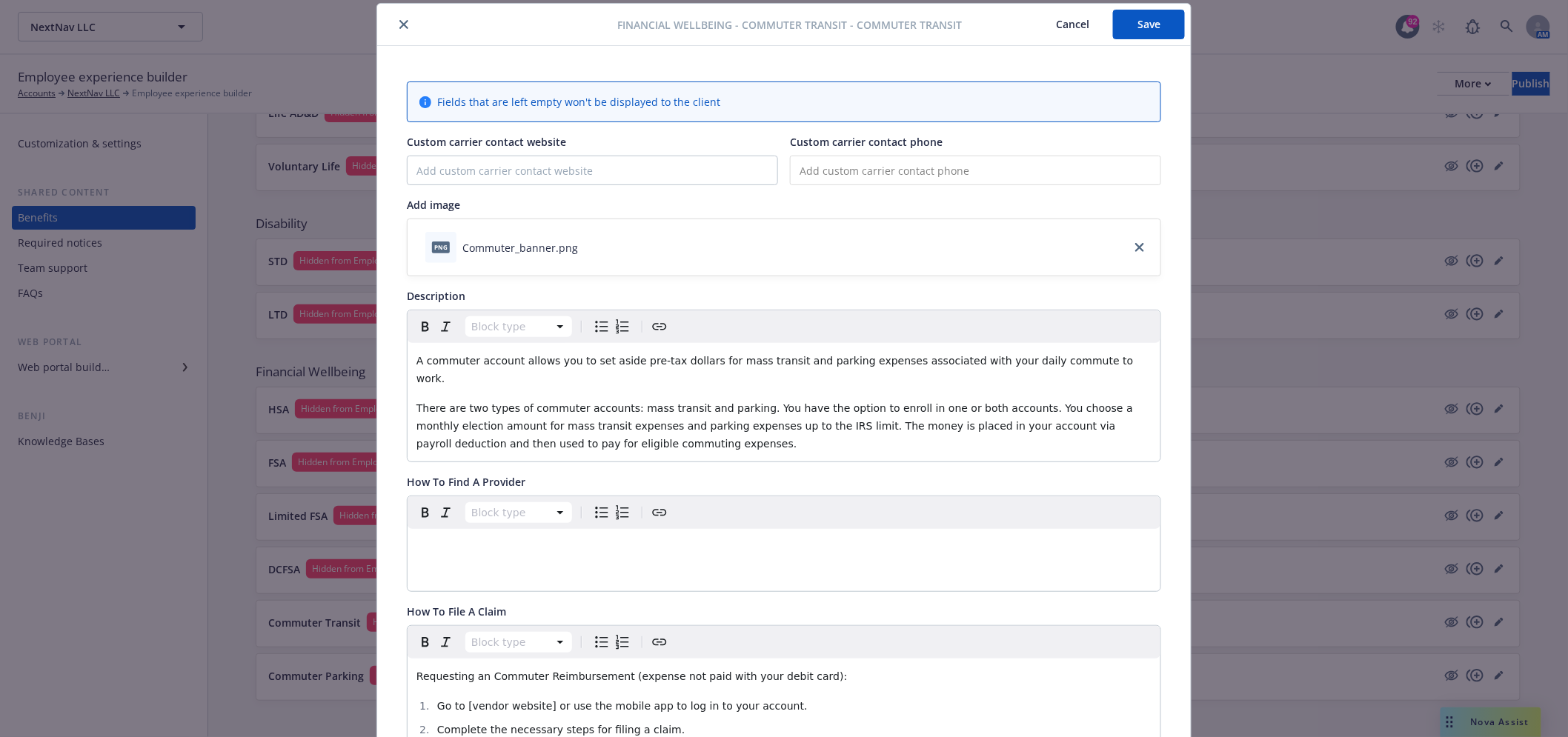
click at [590, 374] on div "A commuter account allows you to set aside pre-tax dollars for mass transit and…" at bounding box center [784, 402] width 753 height 118
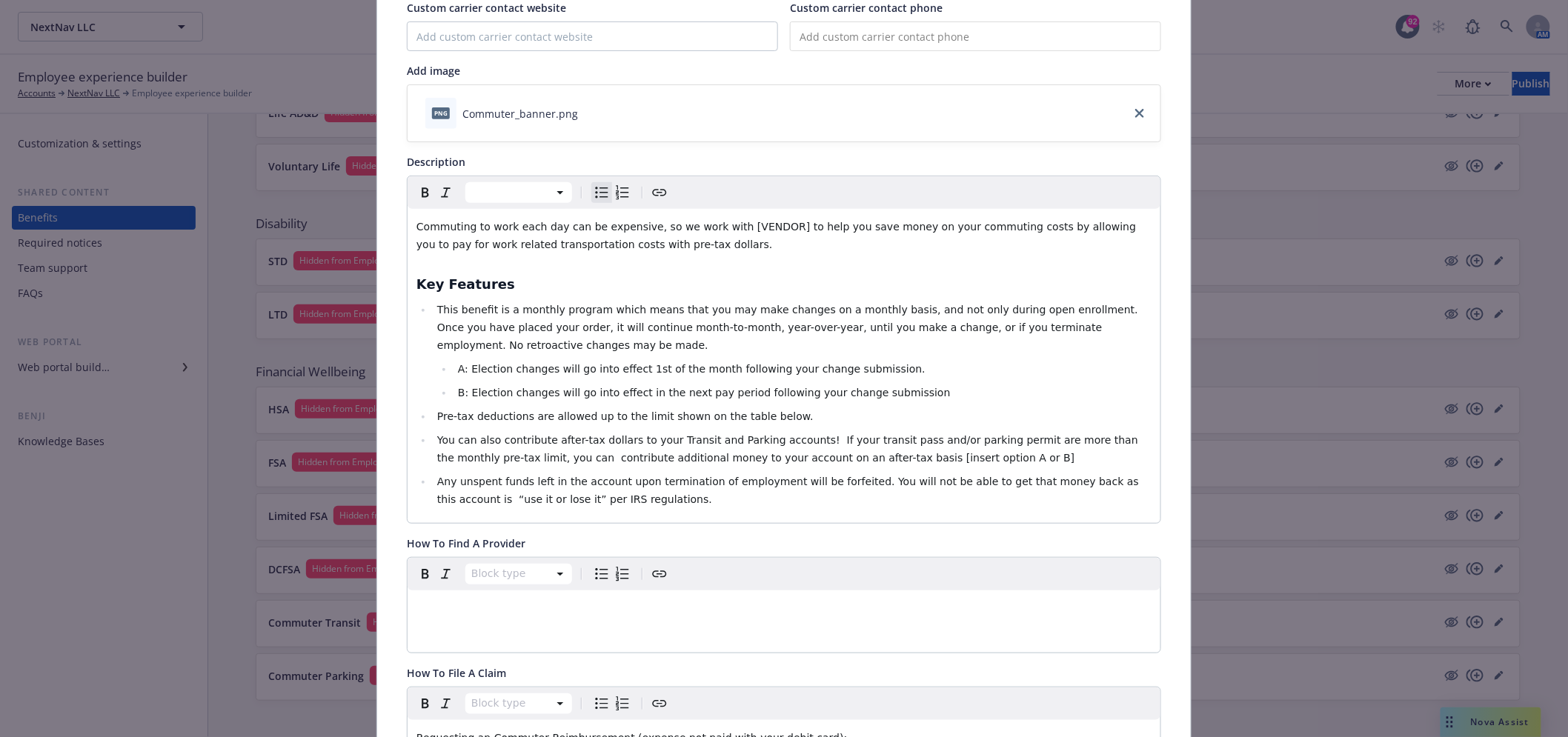
scroll to position [0, 0]
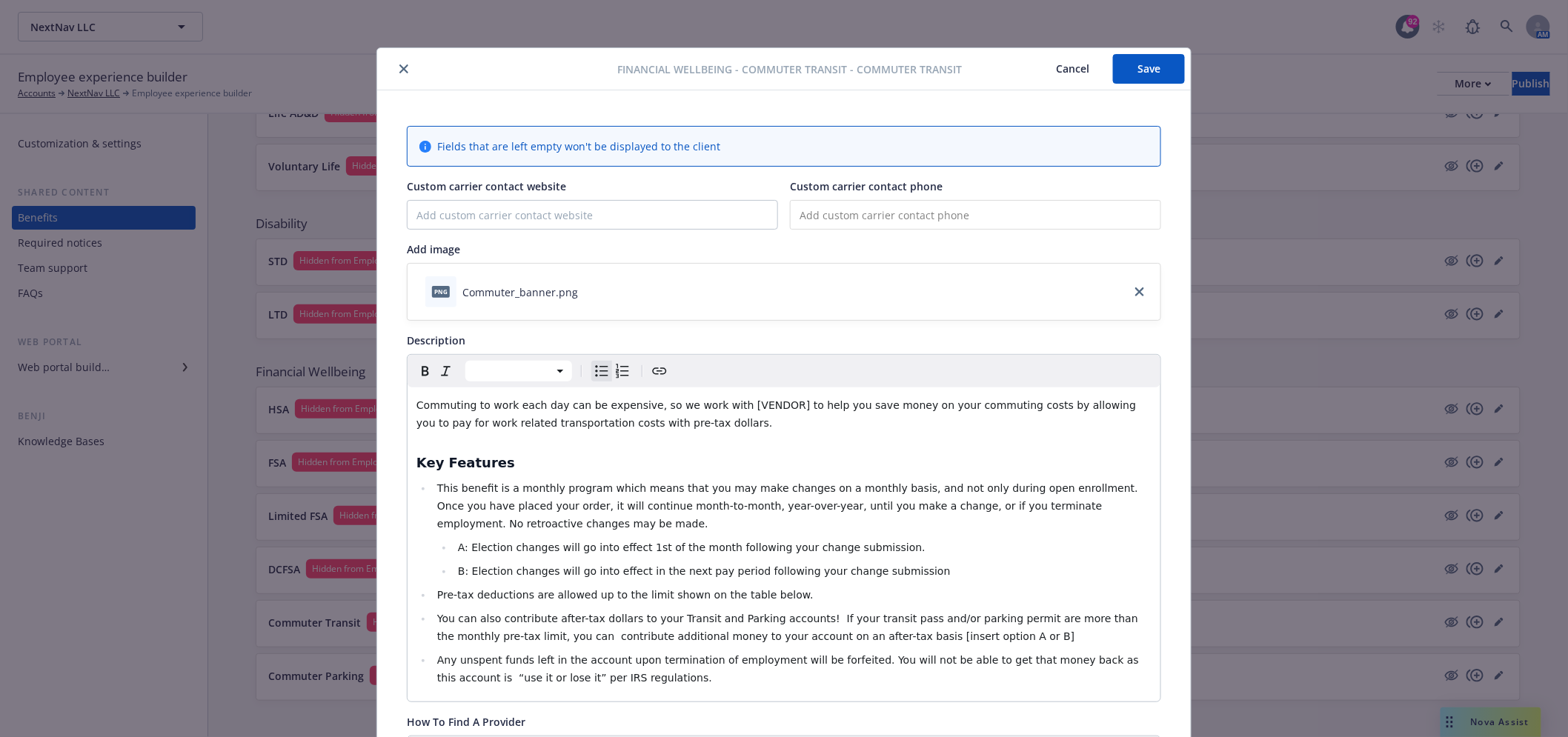
drag, startPoint x: 1146, startPoint y: 68, endPoint x: 980, endPoint y: 69, distance: 166.0
click at [1146, 67] on button "Save" at bounding box center [1149, 69] width 72 height 30
click at [403, 63] on button "close" at bounding box center [404, 69] width 18 height 18
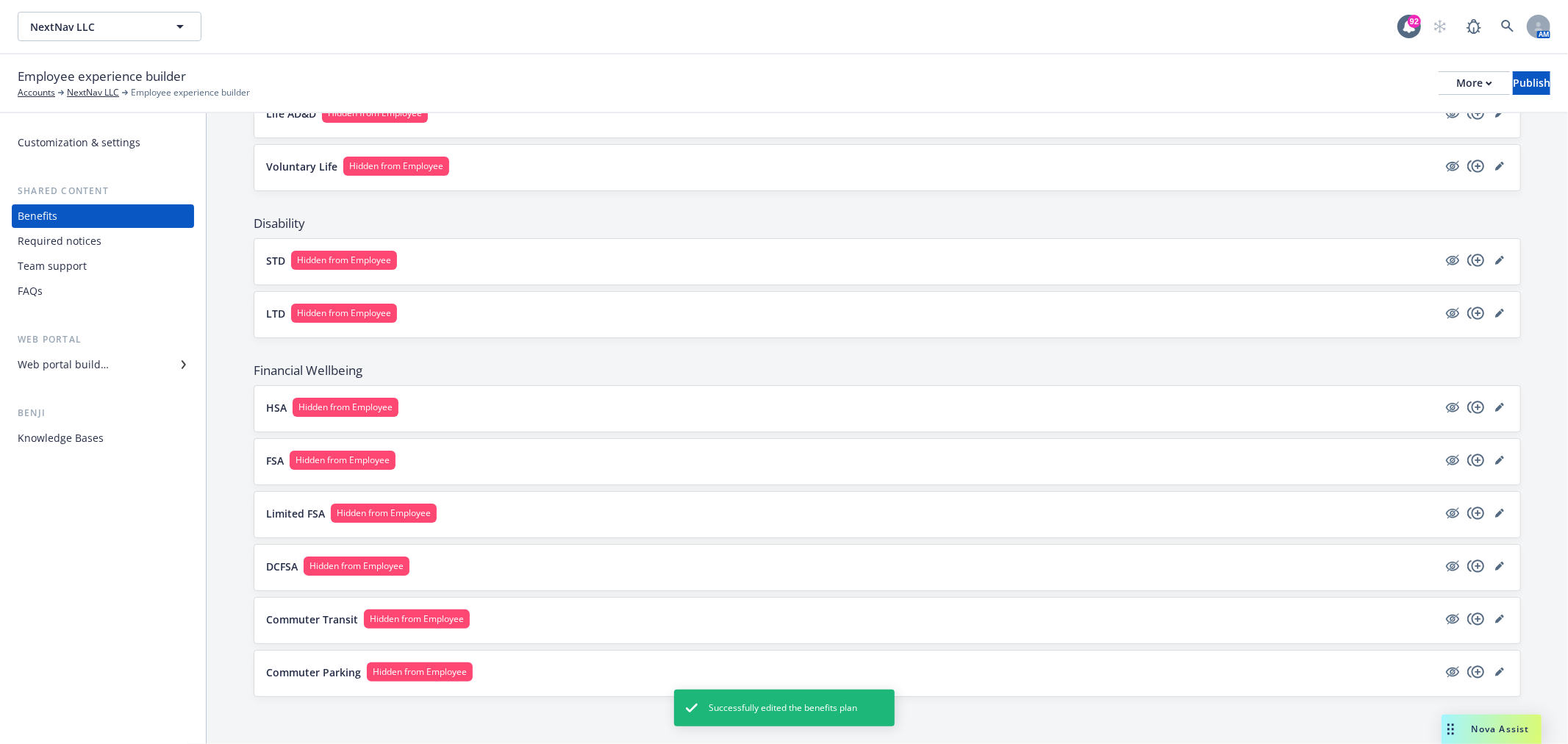
click at [544, 611] on button "Commuter Transit Hidden from Employee" at bounding box center [852, 619] width 1171 height 19
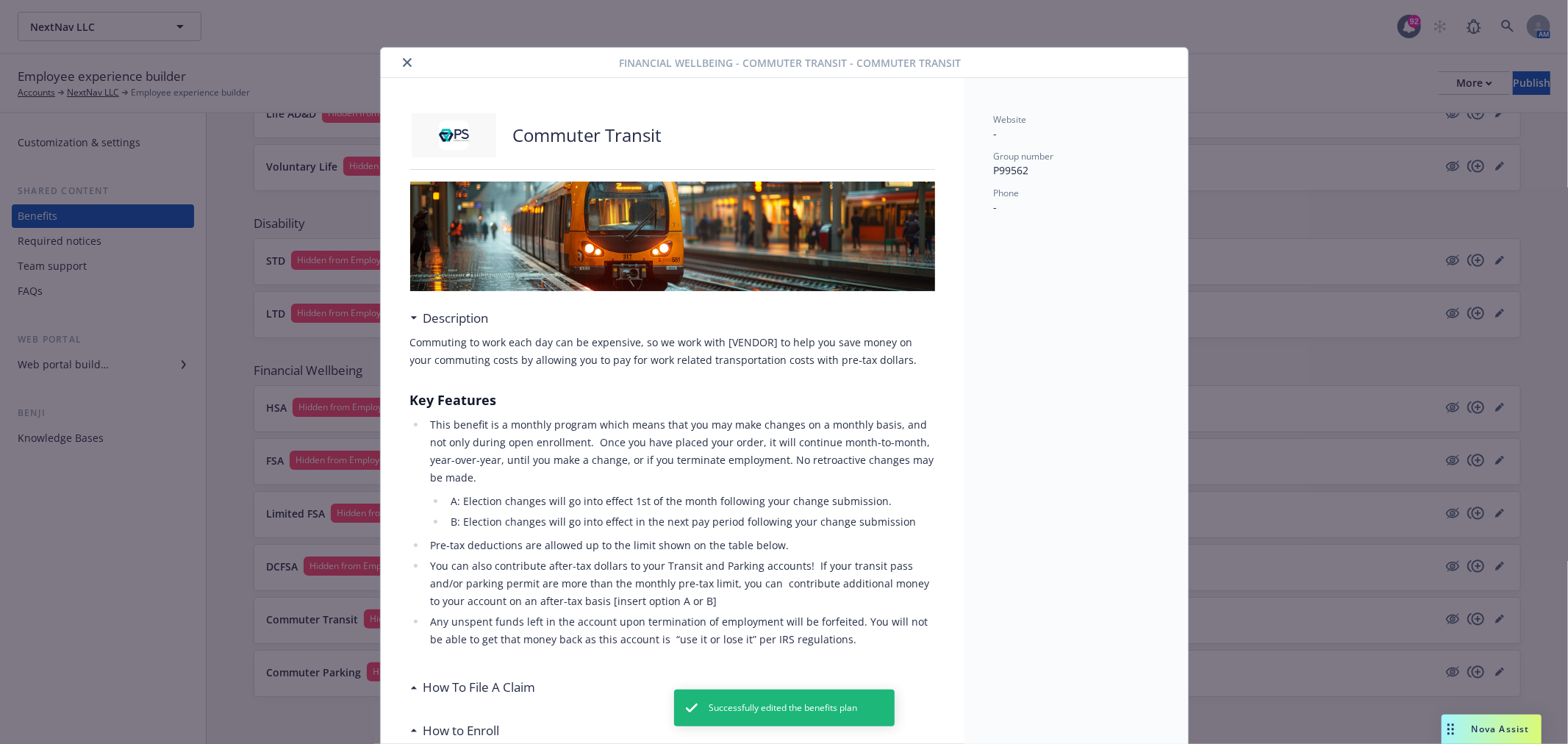
click at [439, 138] on img at bounding box center [455, 135] width 88 height 44
click at [403, 63] on icon "close" at bounding box center [407, 62] width 8 height 9
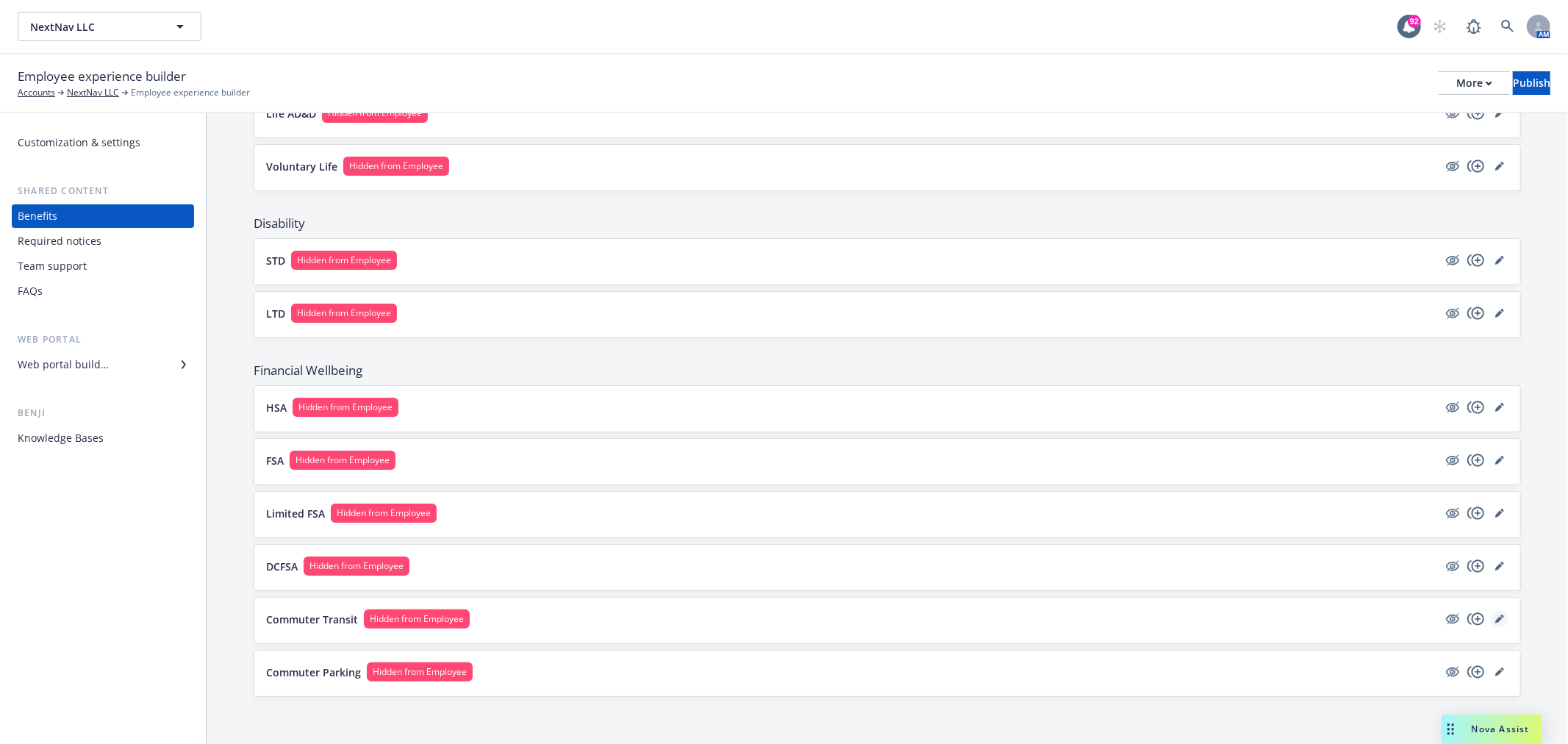
click at [1495, 619] on icon "editPencil" at bounding box center [1499, 619] width 8 height 9
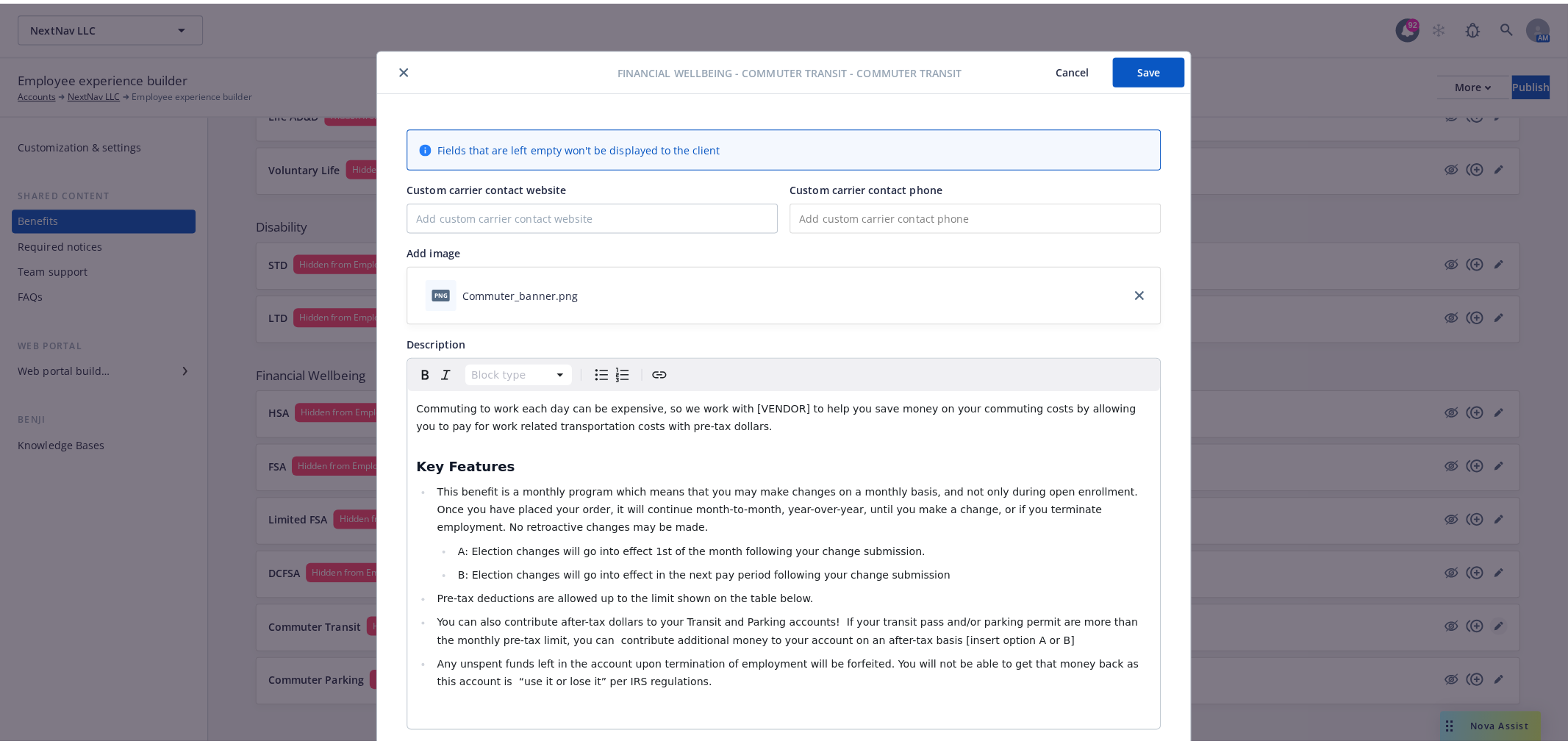
scroll to position [44, 0]
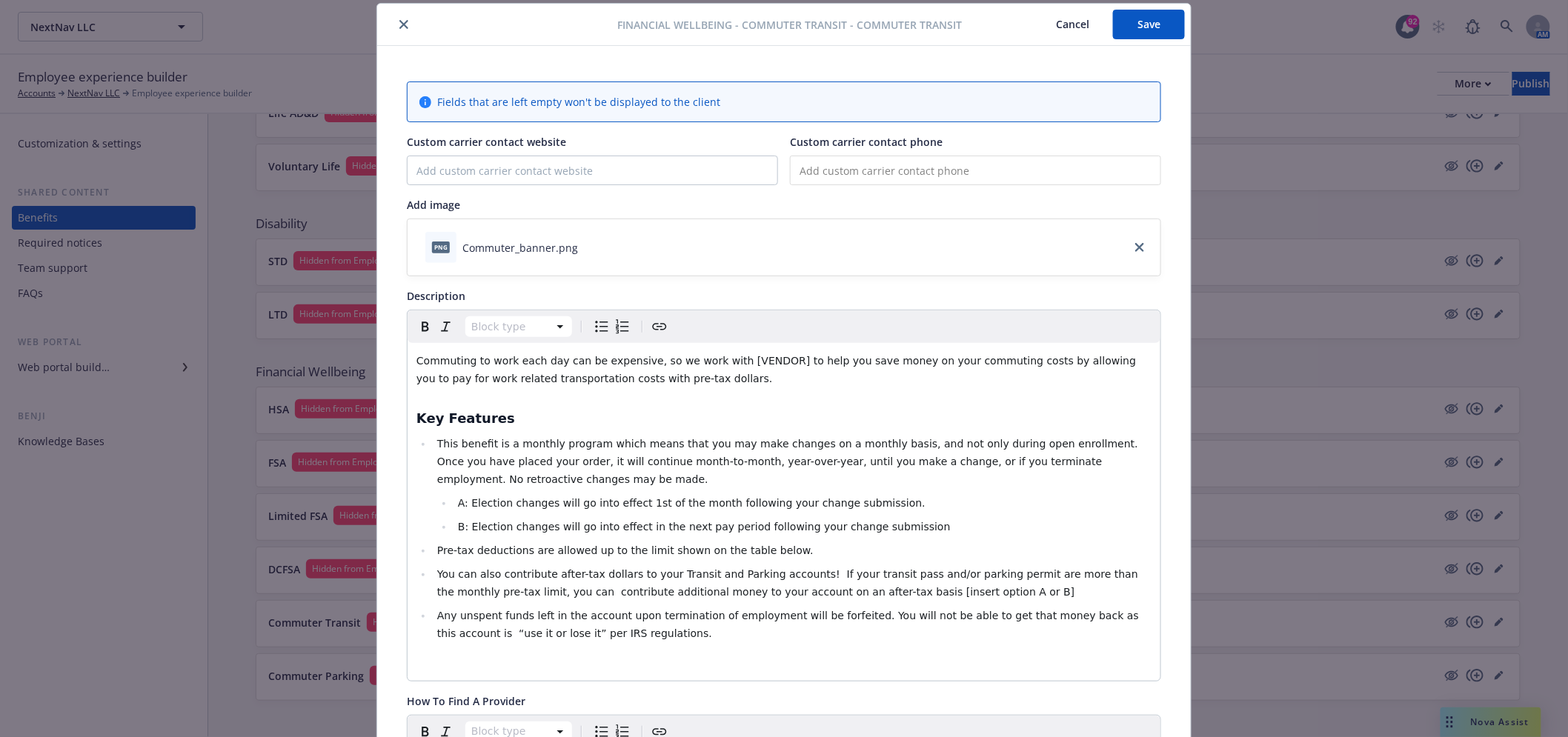
click at [401, 20] on icon "close" at bounding box center [404, 24] width 9 height 9
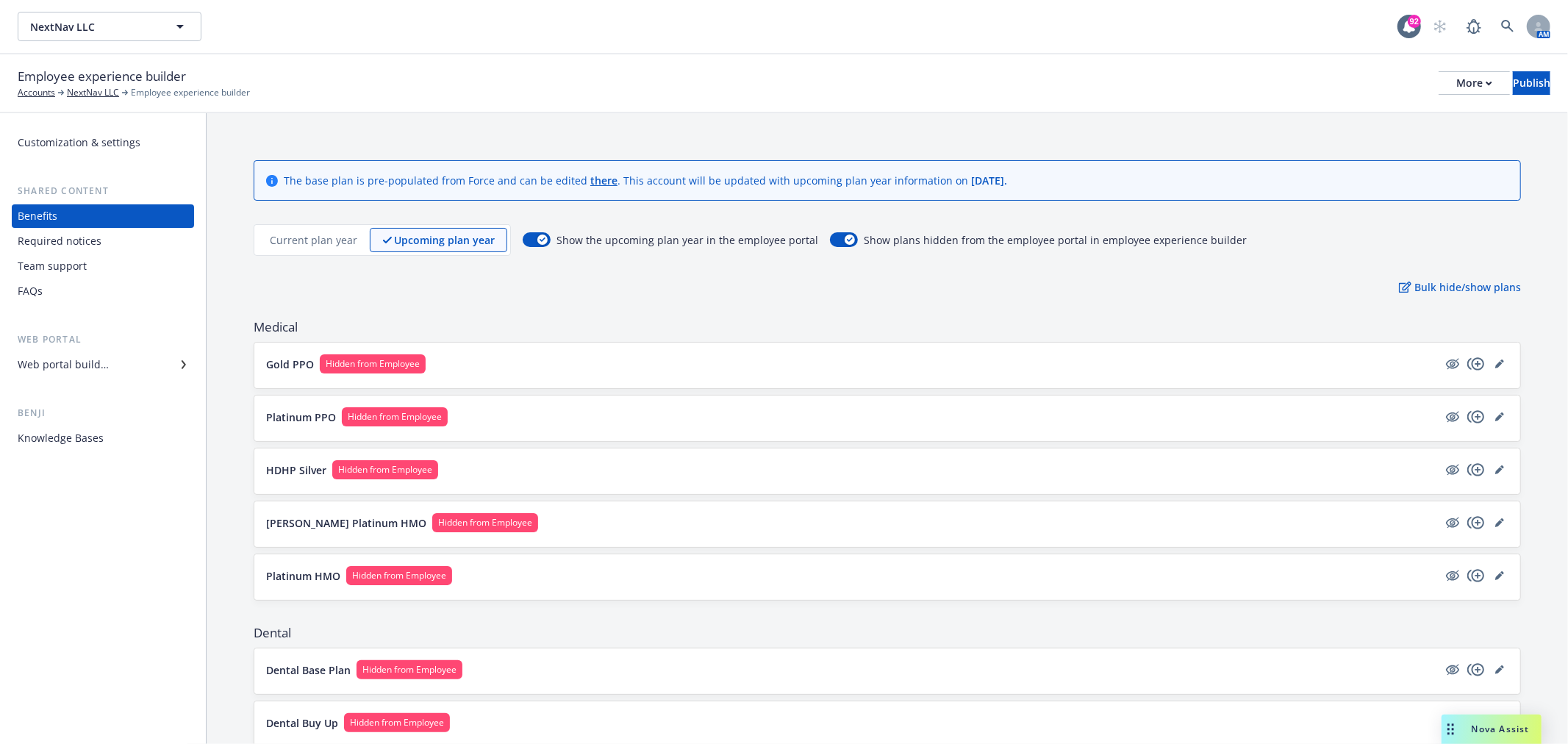
click at [338, 248] on div "Current plan year" at bounding box center [314, 240] width 112 height 25
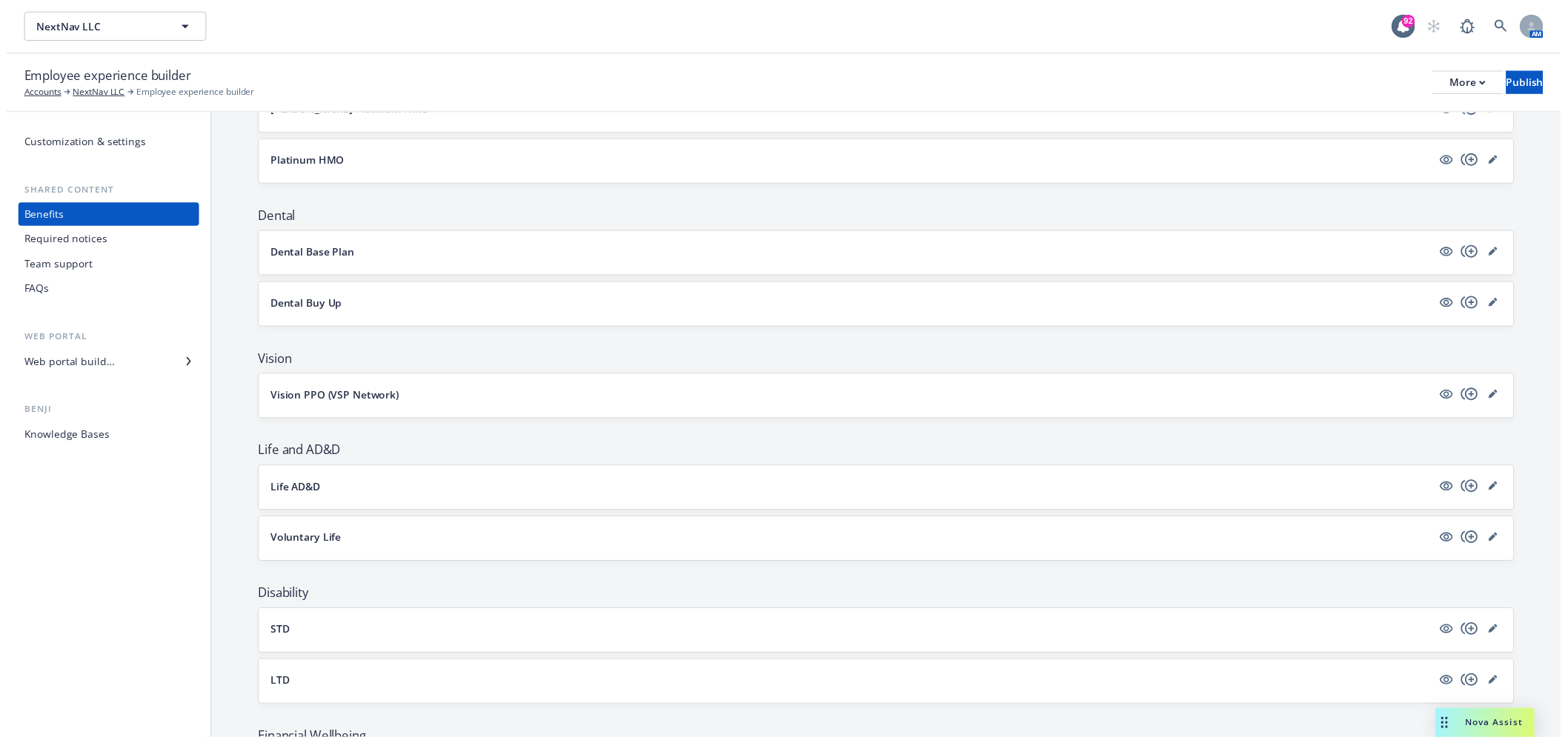
scroll to position [779, 0]
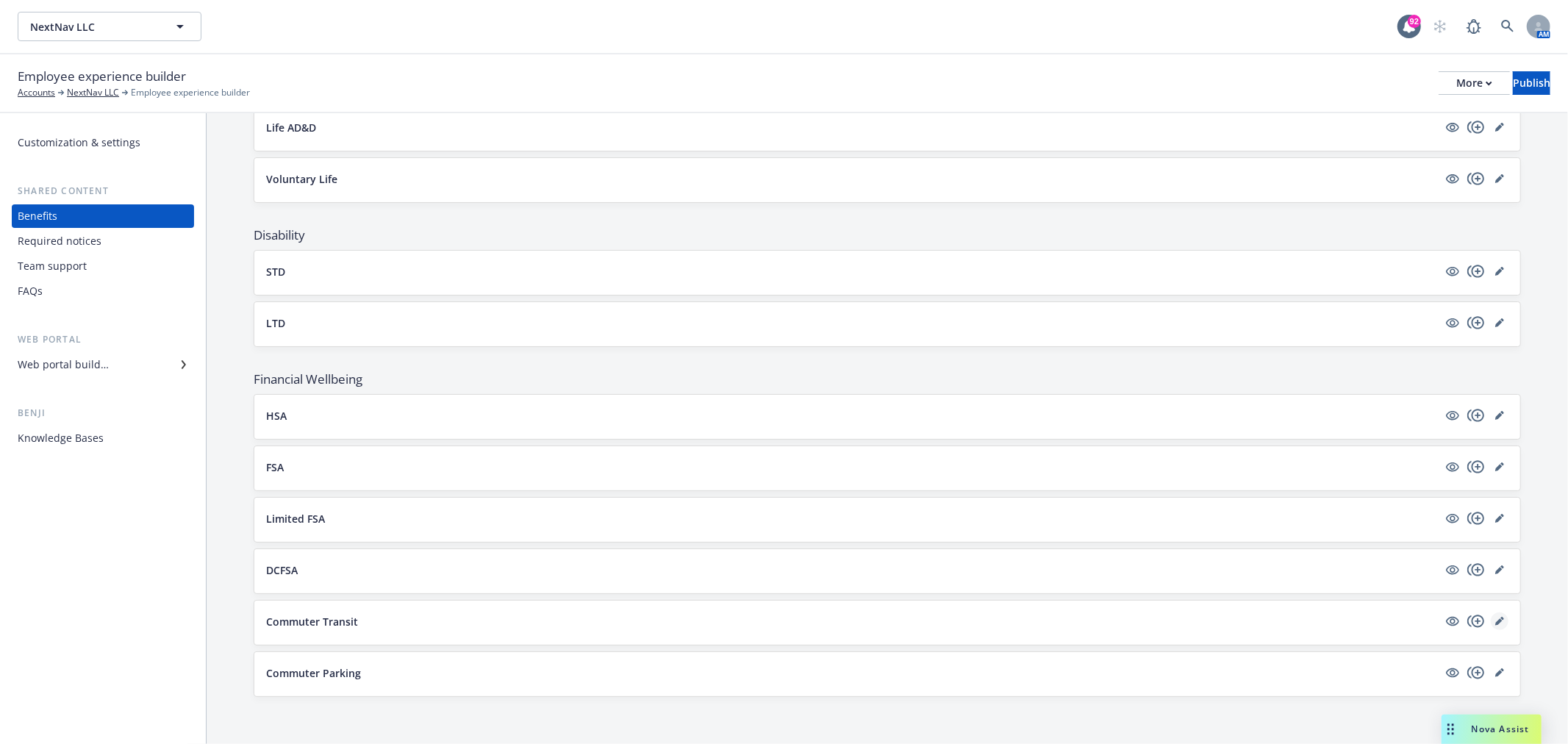
click at [1495, 625] on icon "editPencil" at bounding box center [1499, 622] width 8 height 9
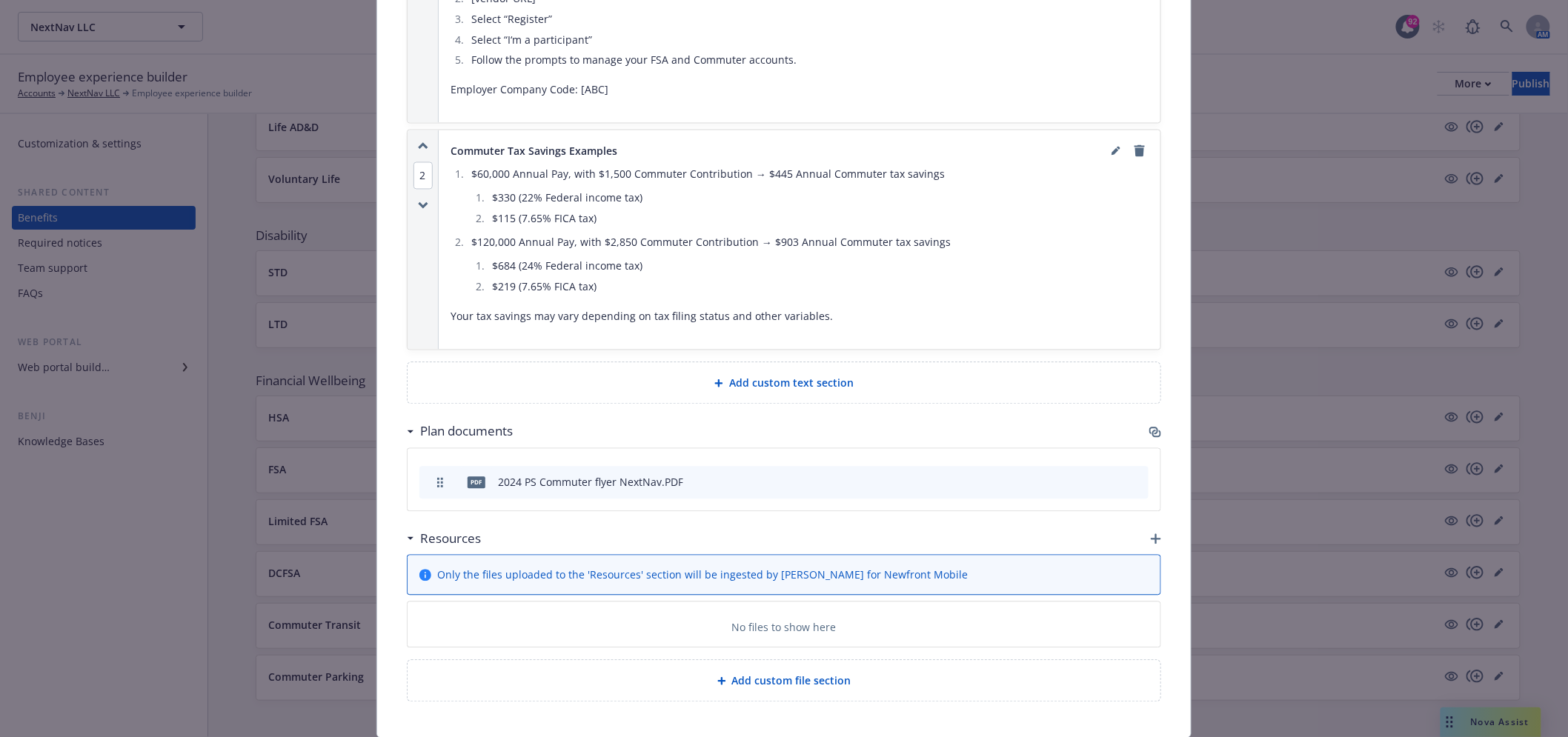
scroll to position [1146, 0]
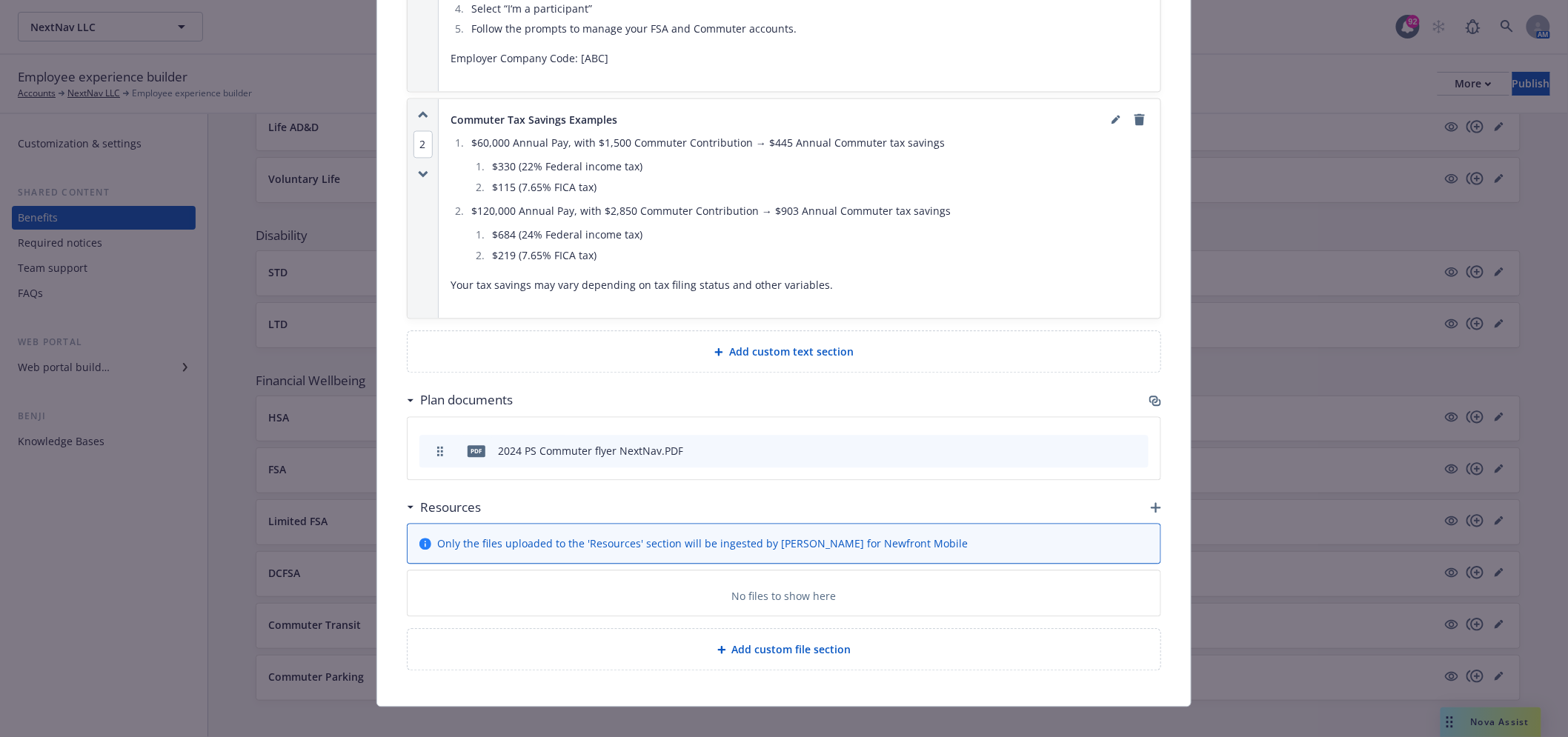
click at [1104, 446] on icon "preview file" at bounding box center [1110, 451] width 14 height 10
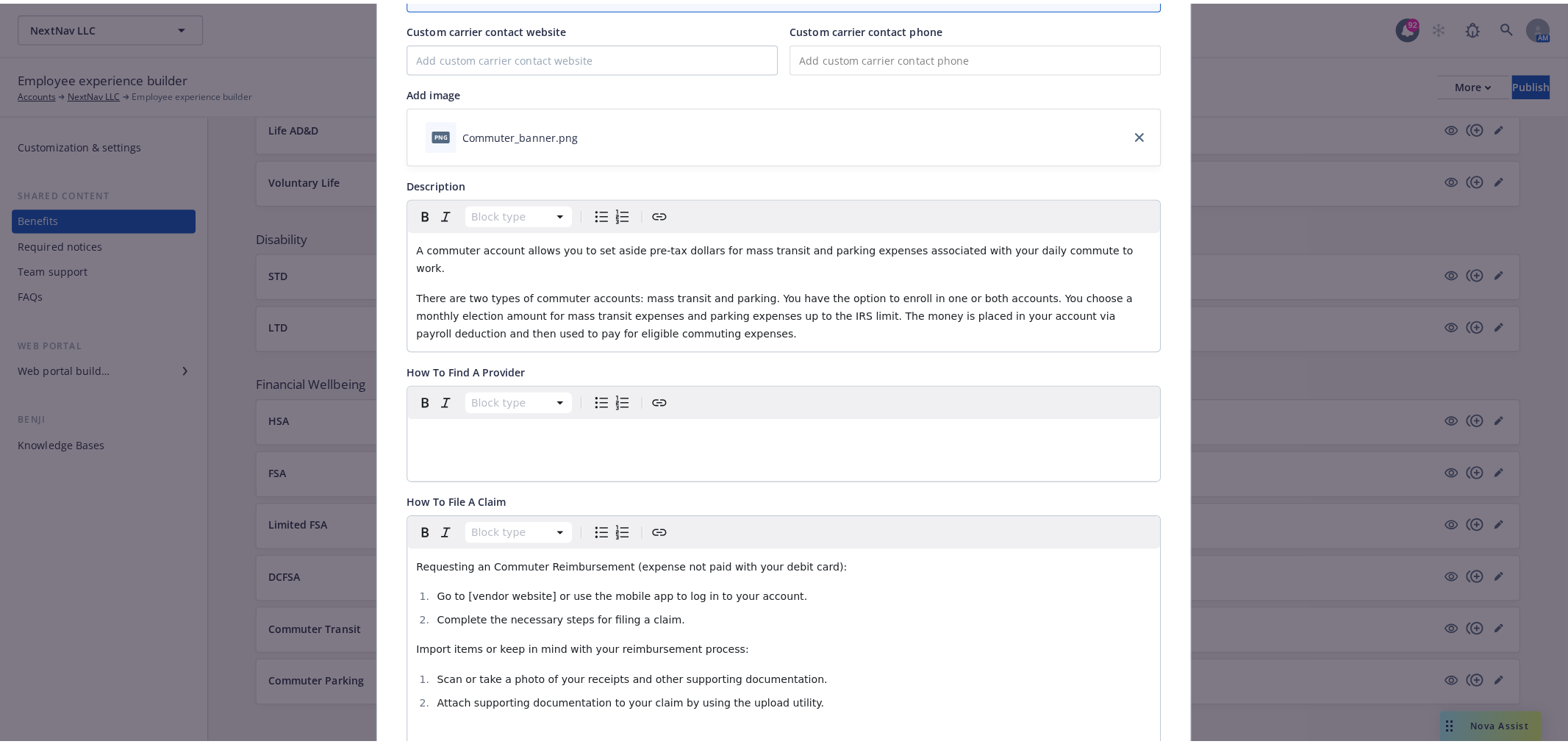
scroll to position [0, 0]
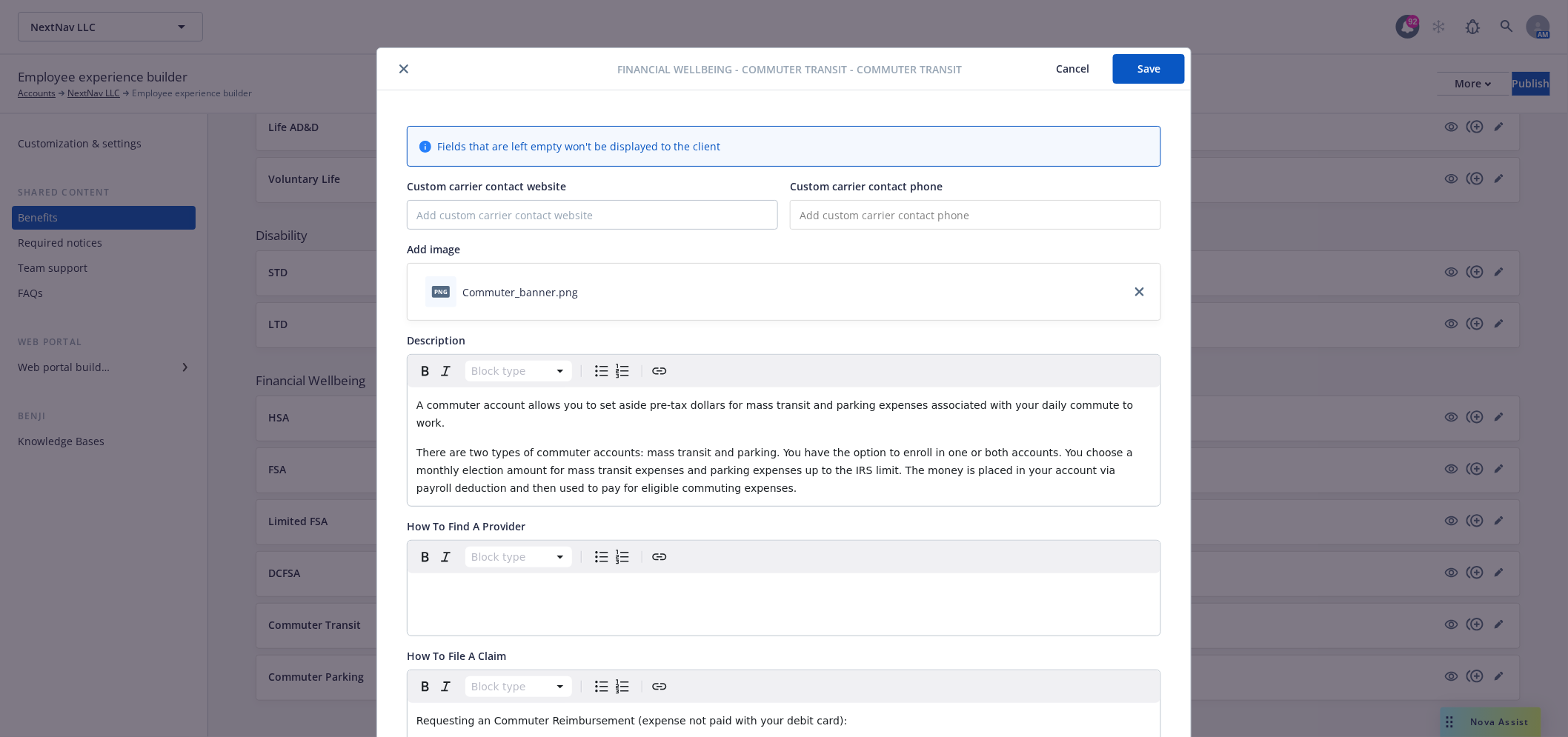
click at [399, 69] on icon "close" at bounding box center [404, 69] width 9 height 9
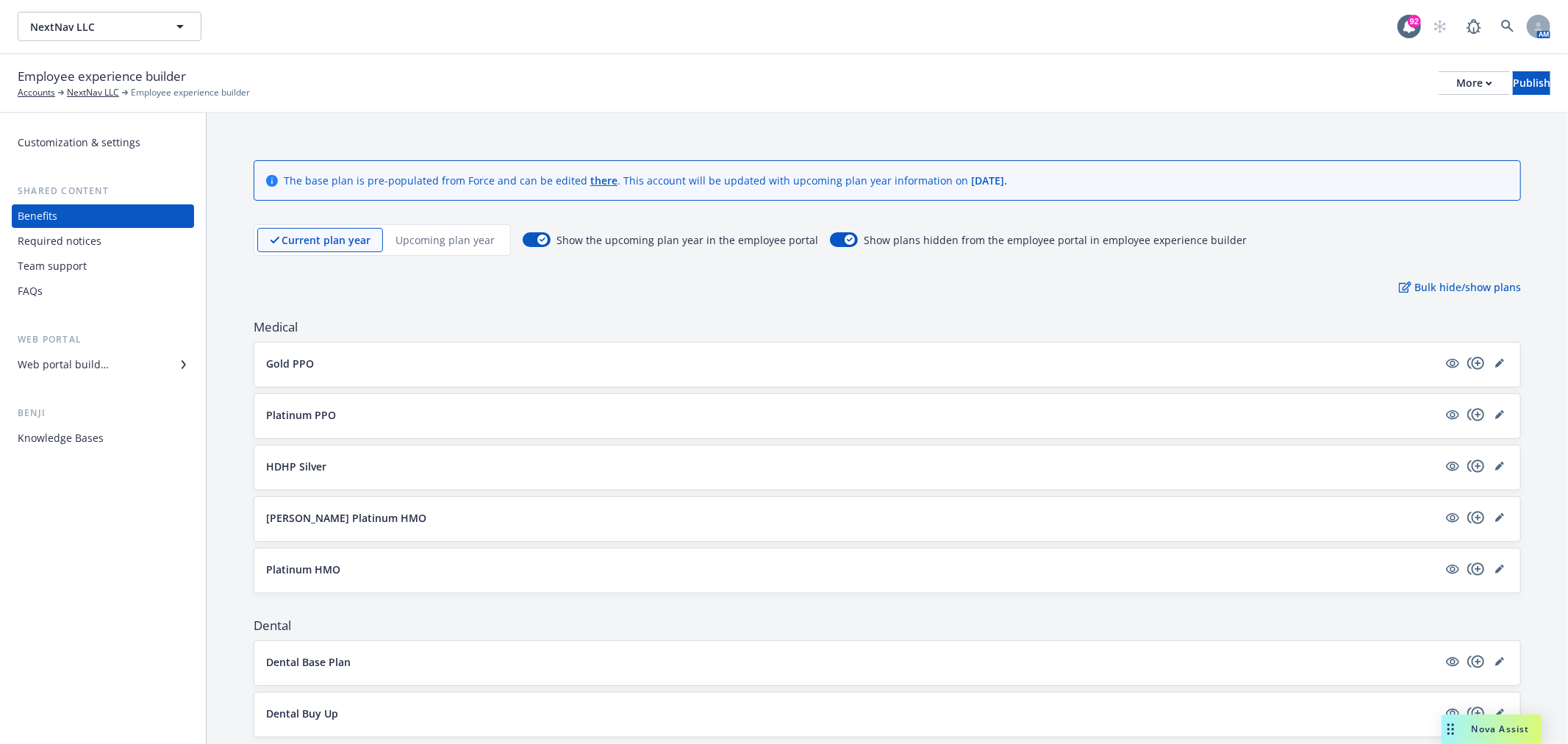
click at [427, 238] on p "Upcoming plan year" at bounding box center [444, 240] width 99 height 15
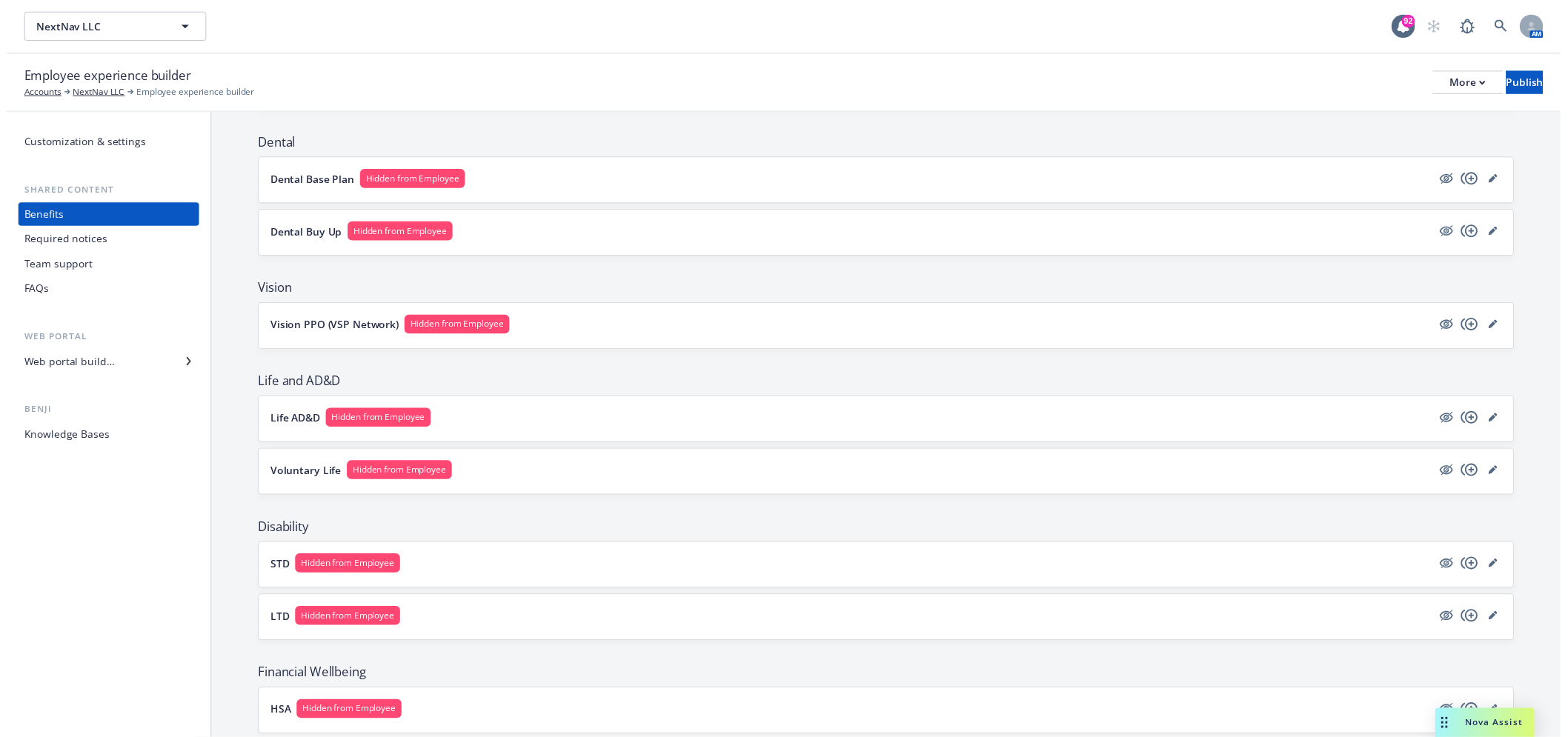
scroll to position [806, 0]
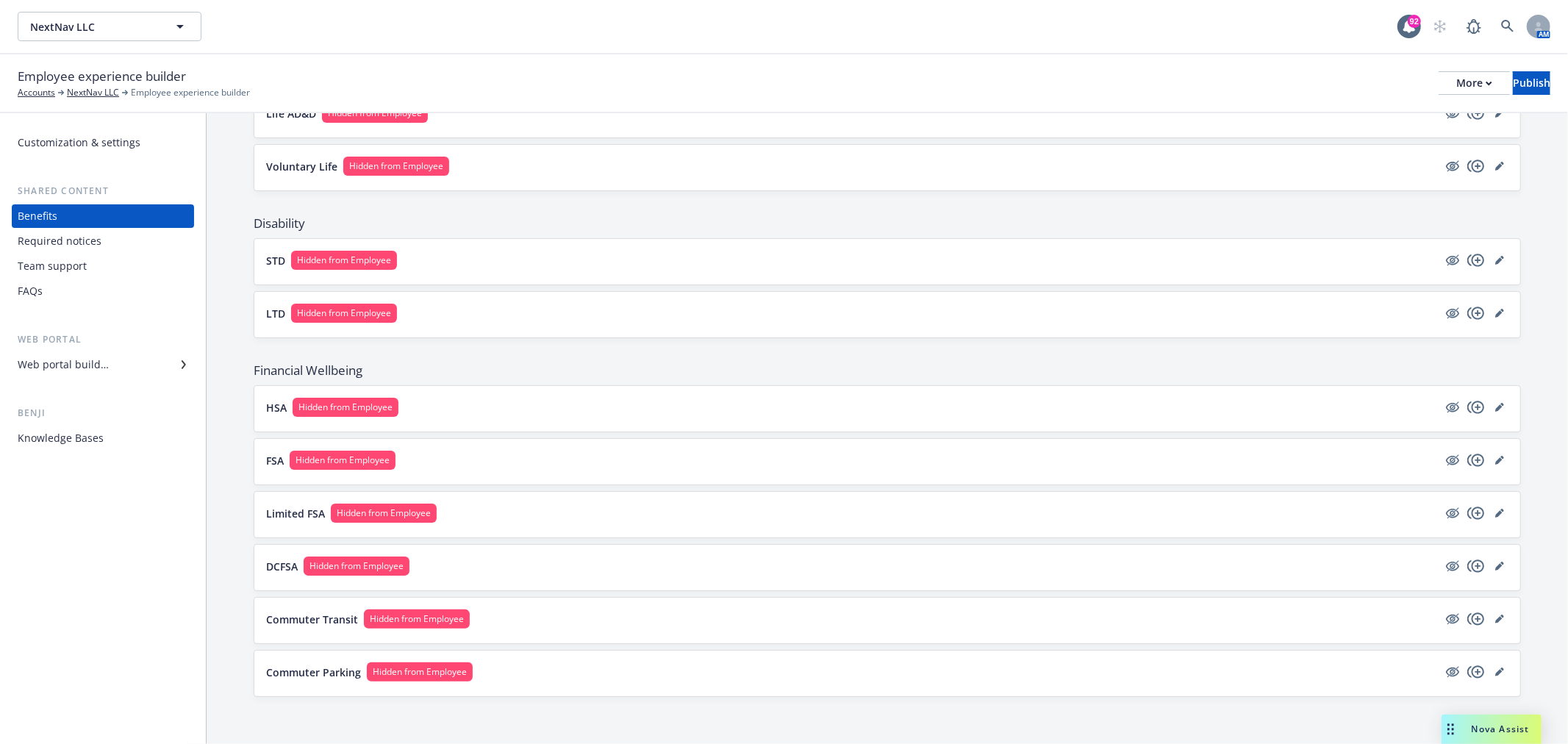
click at [1483, 607] on div "Commuter Transit Hidden from Employee" at bounding box center [886, 621] width 1265 height 46
click at [1500, 616] on icon "editPencil" at bounding box center [1502, 616] width 3 height 3
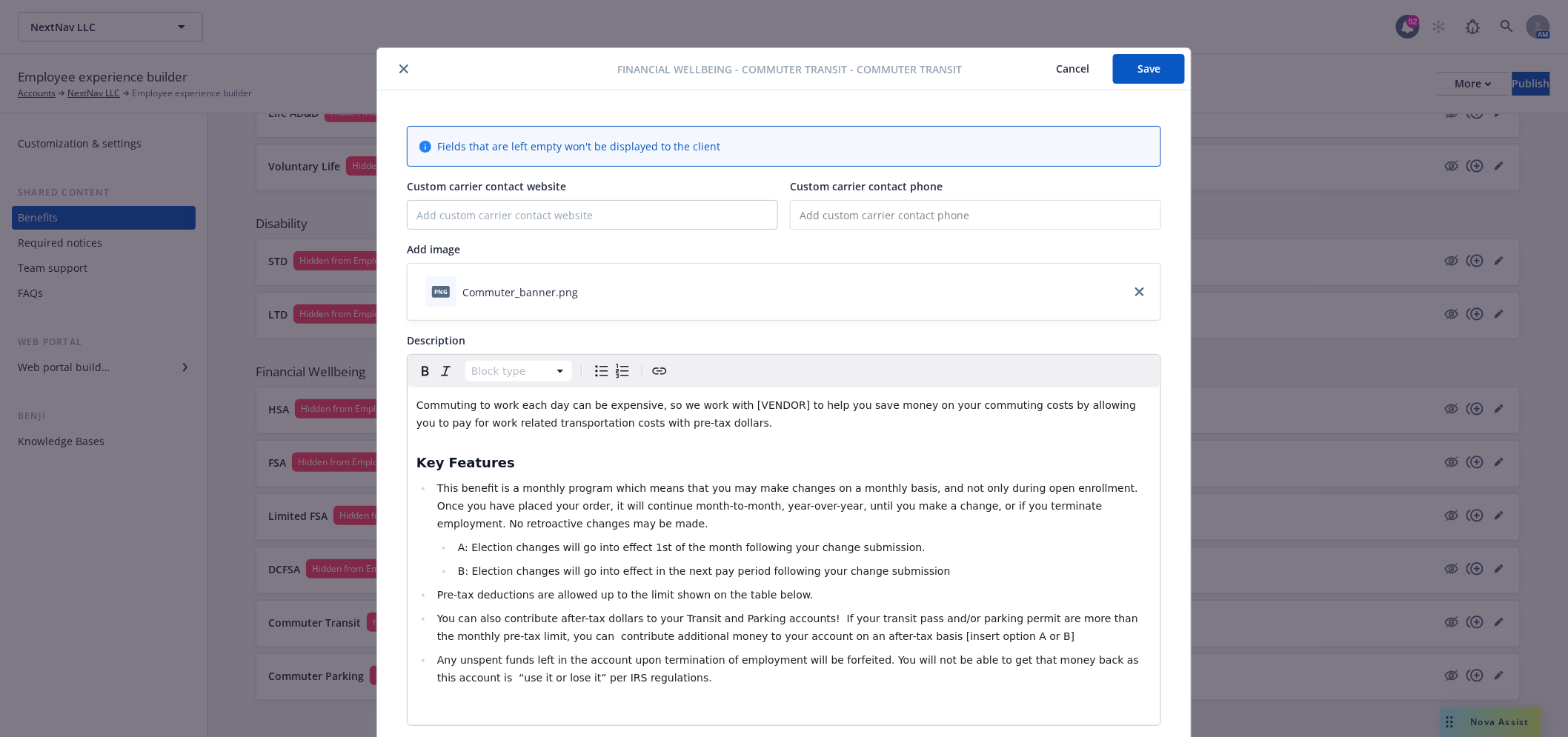
scroll to position [45, 0]
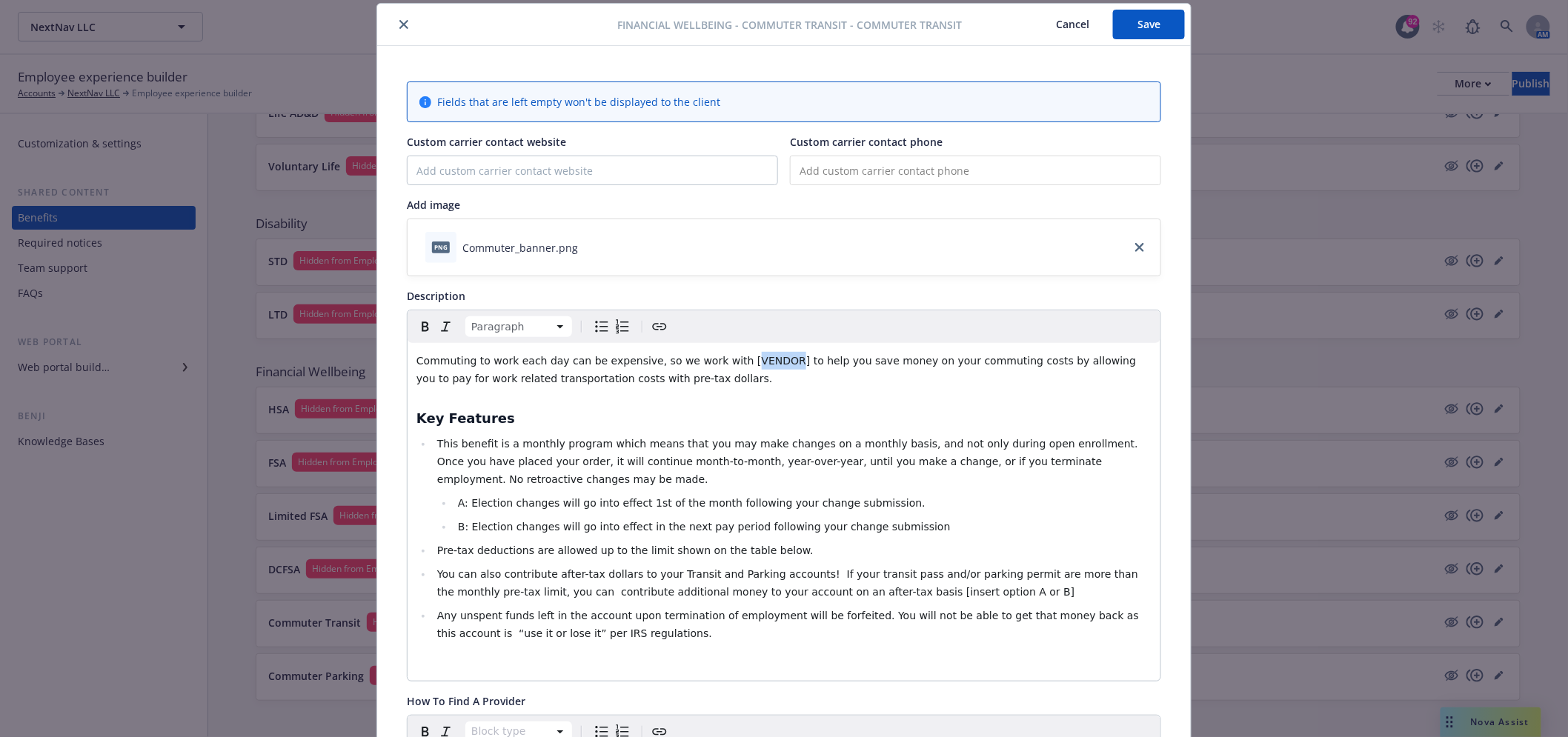
drag, startPoint x: 711, startPoint y: 359, endPoint x: 752, endPoint y: 363, distance: 41.2
click at [752, 363] on span "Commuting to work each day can be expensive, so we work with [VENDOR] to help y…" at bounding box center [778, 369] width 723 height 30
click at [743, 390] on div "Commuting to work each day can be expensive, so we work with [VENDOR] to help y…" at bounding box center [784, 512] width 753 height 338
drag, startPoint x: 709, startPoint y: 357, endPoint x: 754, endPoint y: 359, distance: 45.0
click at [754, 359] on span "Commuting to work each day can be expensive, so we work with [VENDOR] to help y…" at bounding box center [778, 369] width 723 height 30
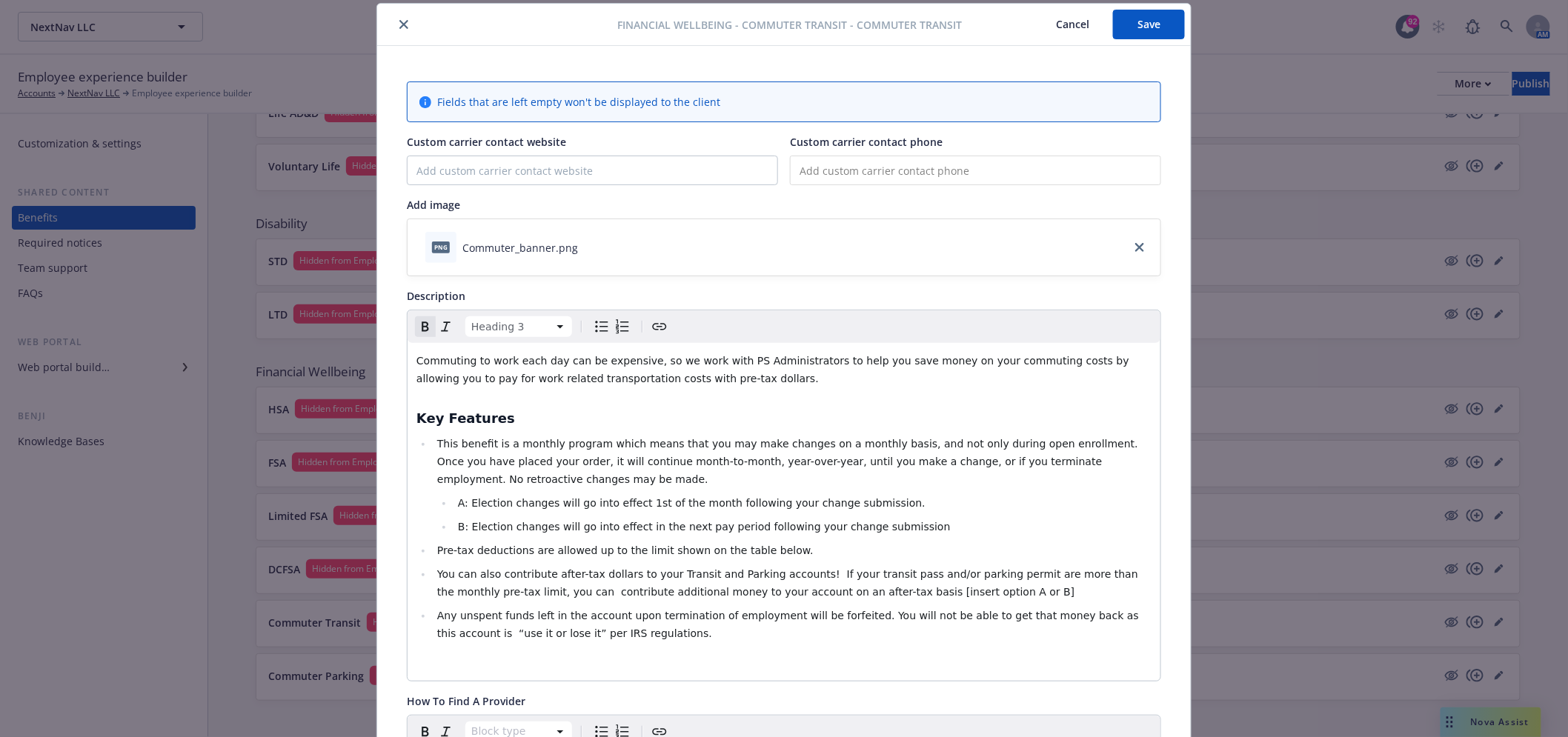
click at [879, 410] on h3 "Key Features​" at bounding box center [784, 418] width 735 height 21
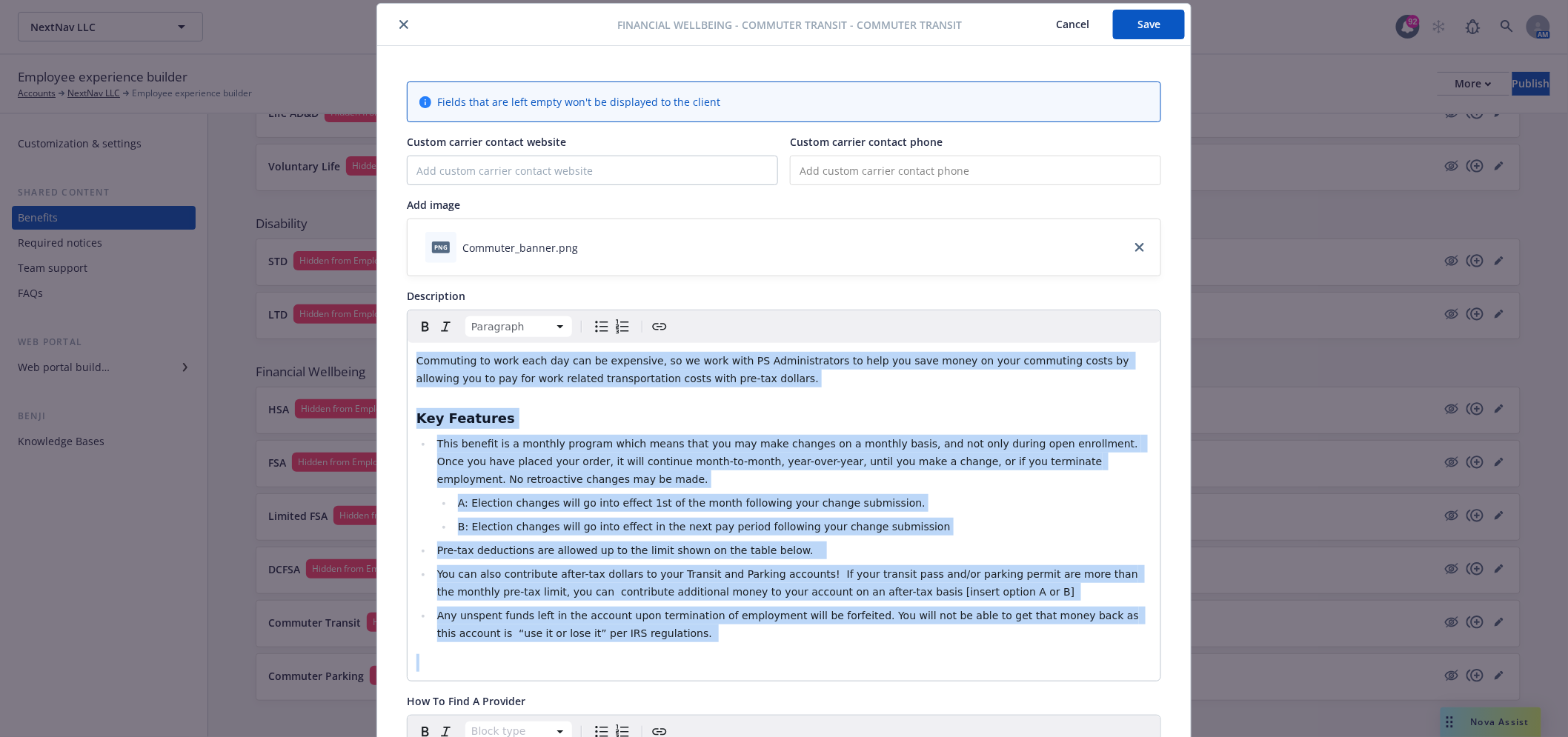
copy div "Commuting to work each day can be expensive, so we work with PS Administrators …"
click at [1137, 14] on button "Save" at bounding box center [1149, 24] width 72 height 30
click at [399, 21] on icon "close" at bounding box center [404, 24] width 9 height 9
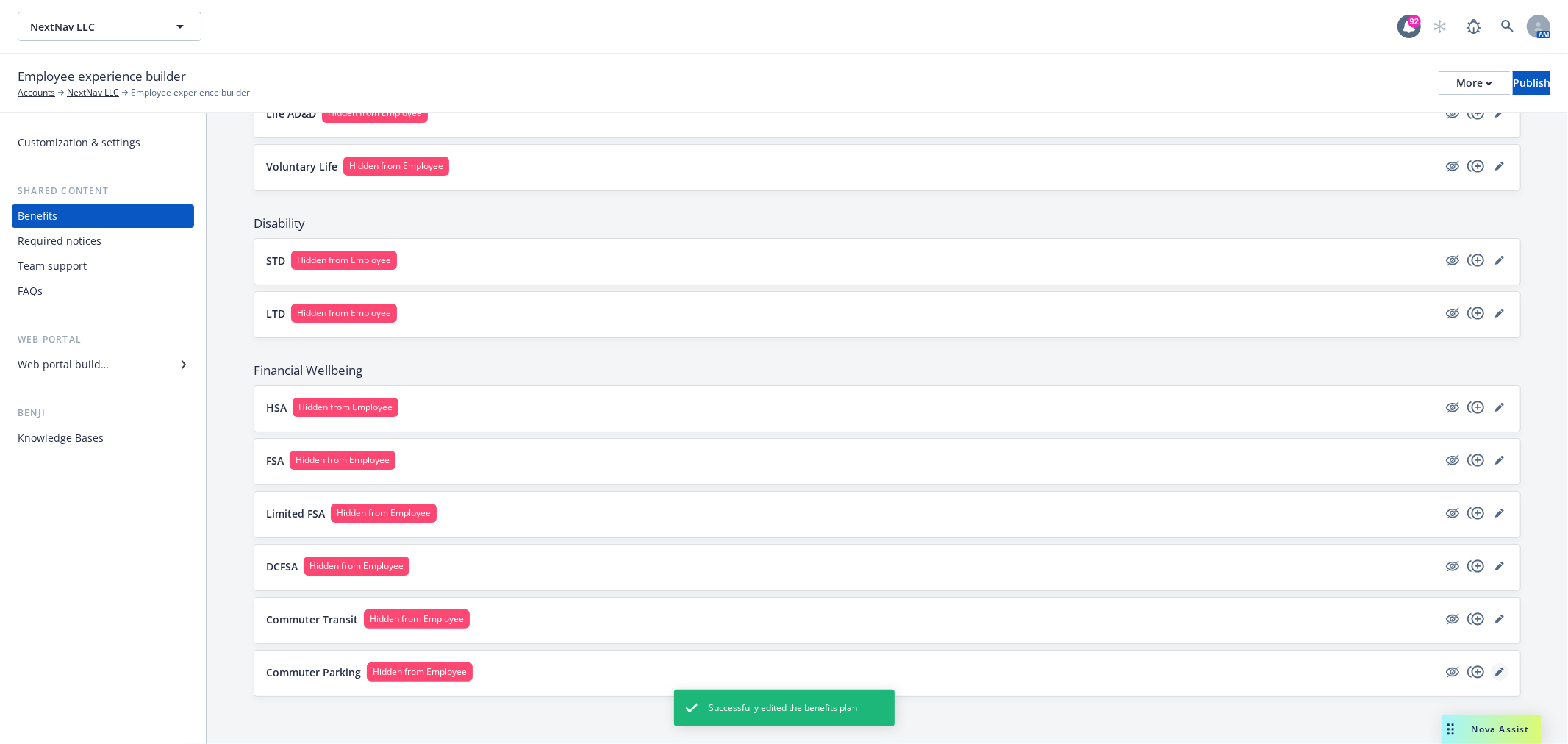
click at [1495, 672] on icon "editPencil" at bounding box center [1498, 673] width 8 height 8
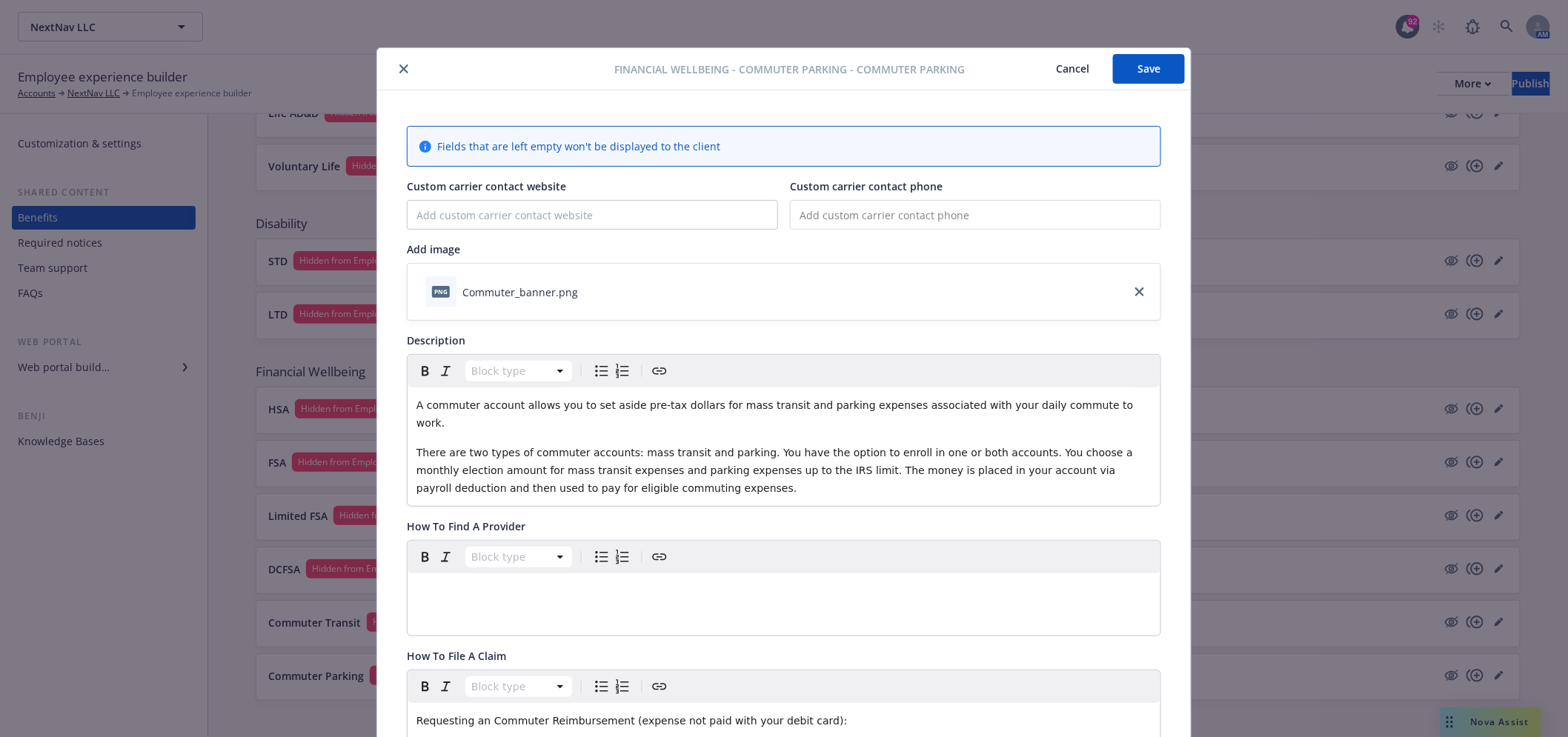
click at [567, 457] on span "There are two types of commuter accounts: mass transit and parking. You have th…" at bounding box center [776, 470] width 720 height 47
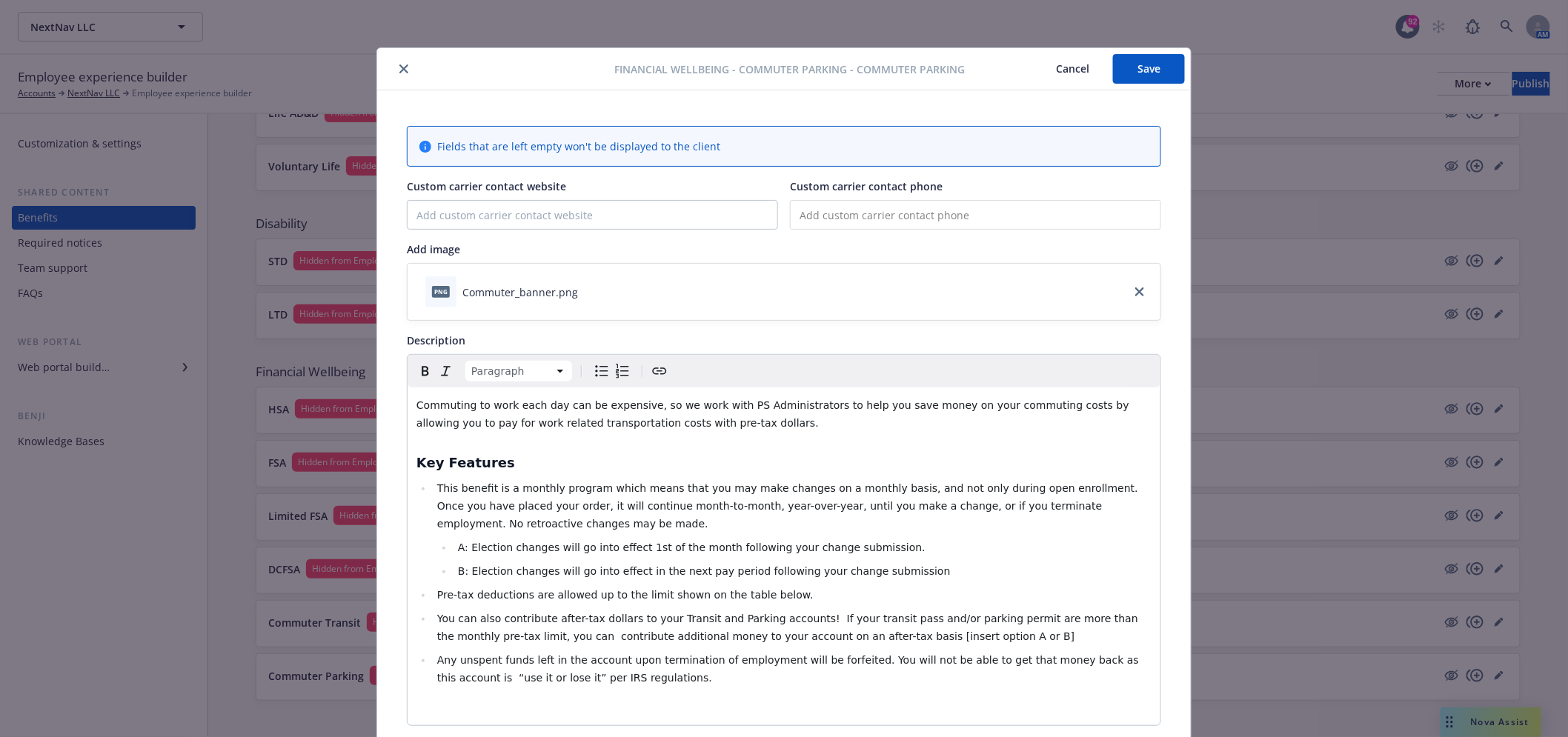
click at [1156, 65] on button "Save" at bounding box center [1149, 69] width 72 height 30
click at [399, 67] on icon "close" at bounding box center [404, 69] width 9 height 9
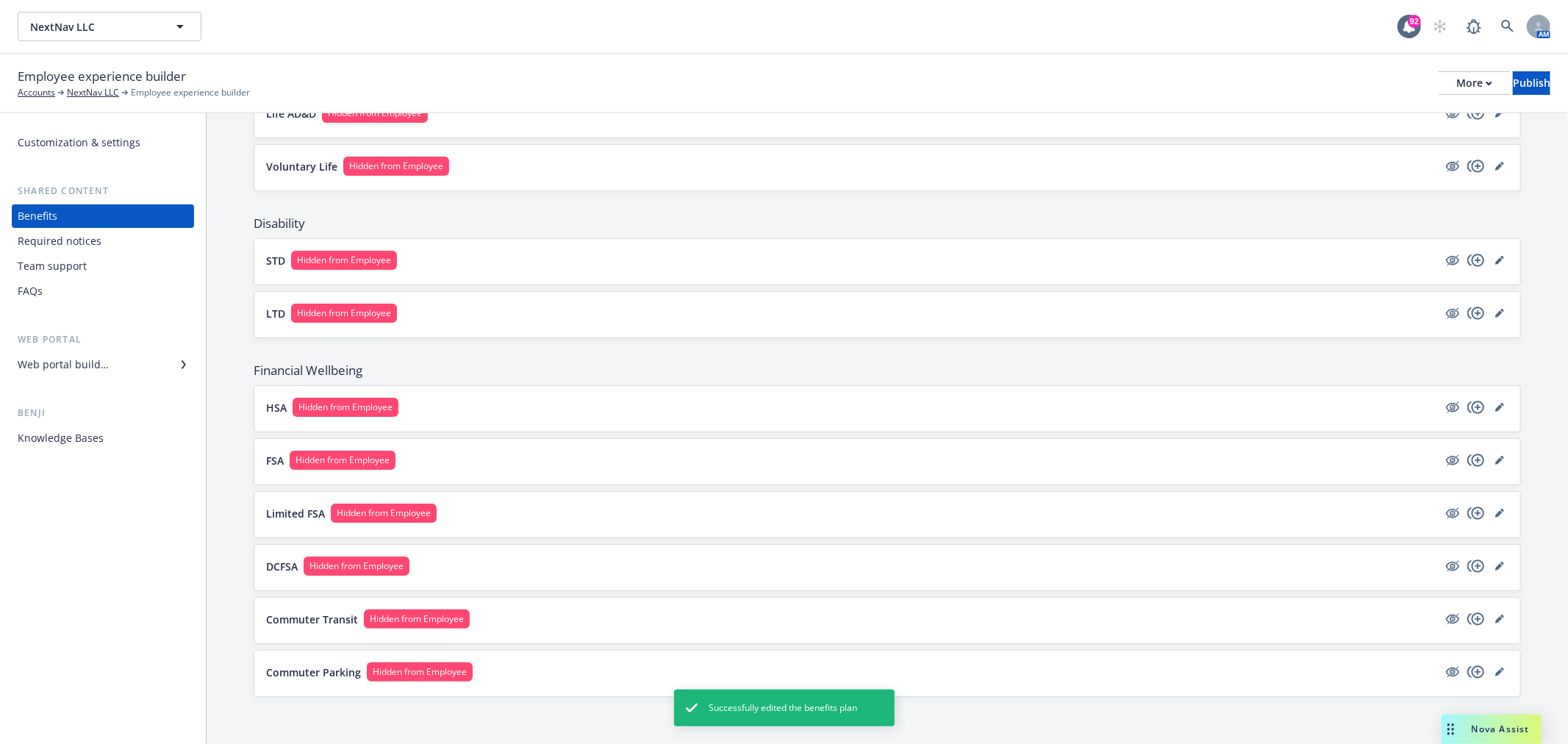
click at [510, 678] on button "Commuter Parking Hidden from Employee" at bounding box center [852, 672] width 1171 height 19
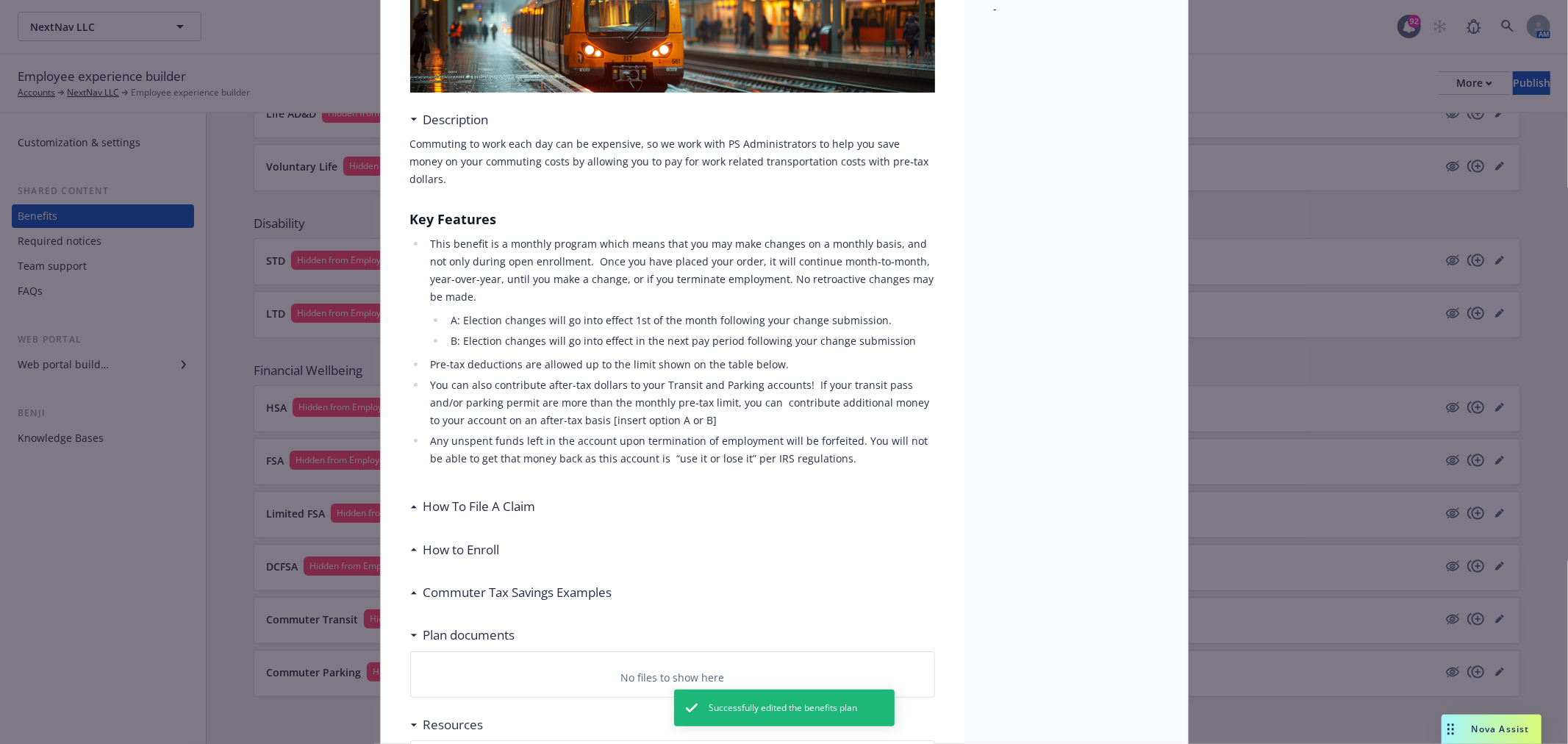
scroll to position [207, 0]
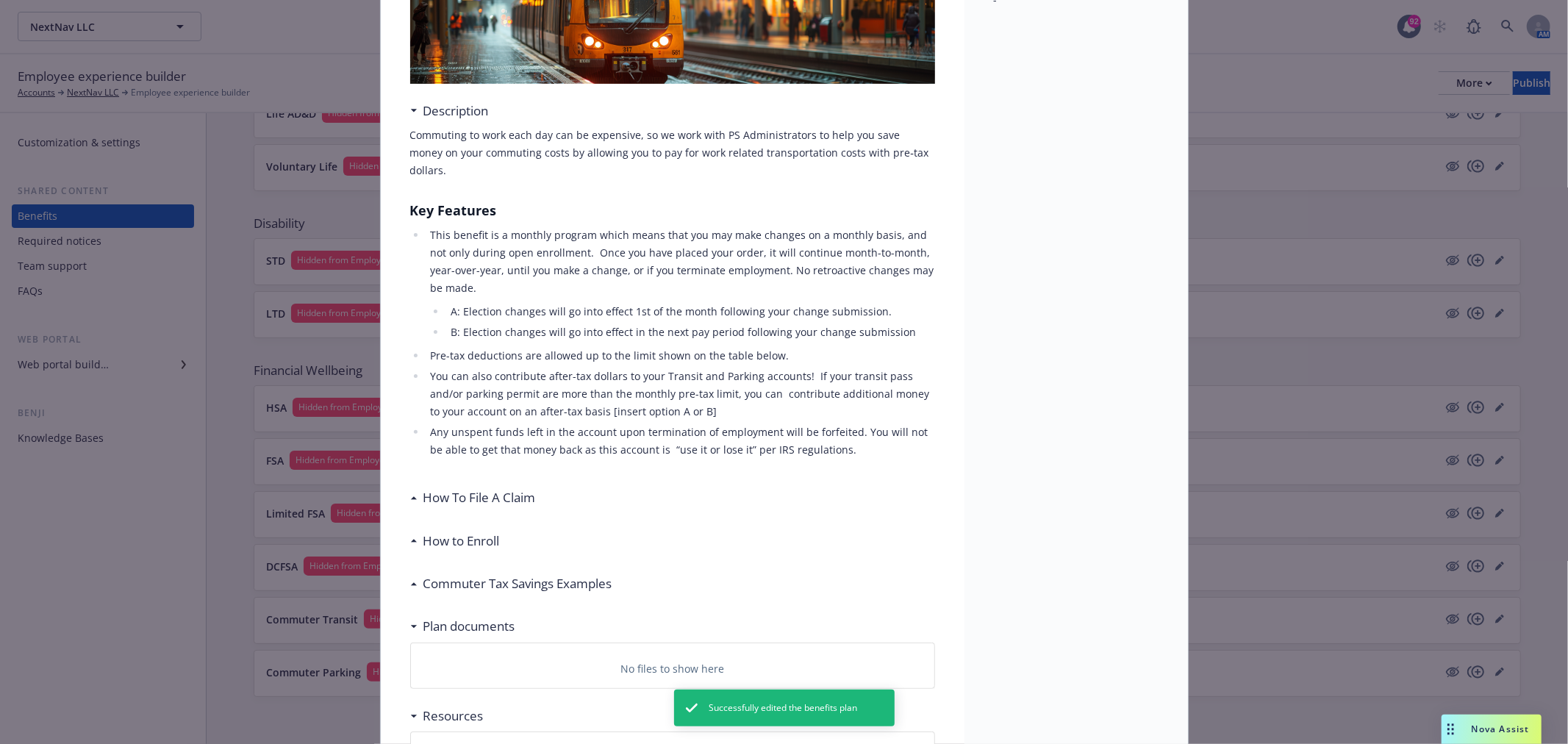
click at [473, 488] on h3 "How To File A Claim" at bounding box center [479, 497] width 112 height 19
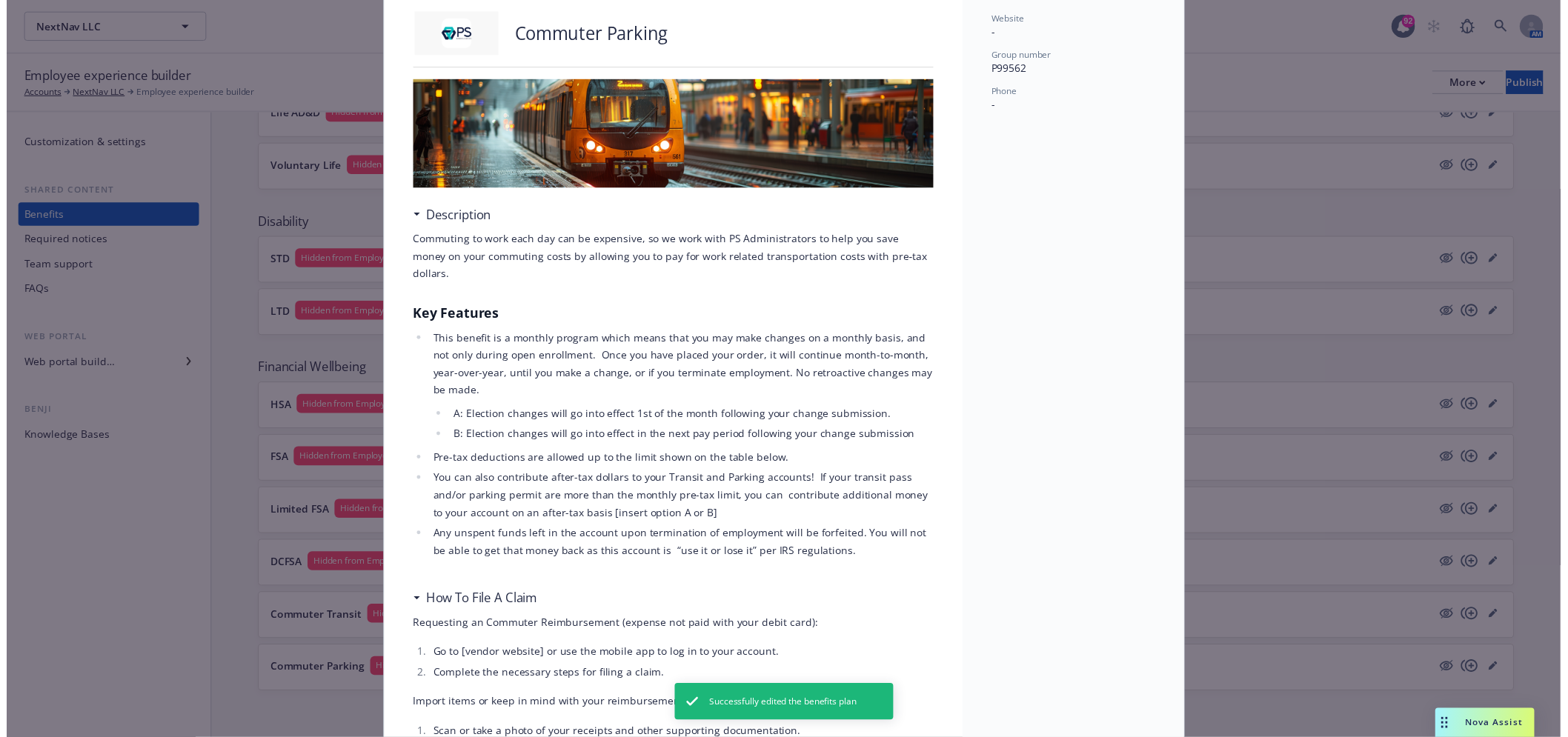
scroll to position [0, 0]
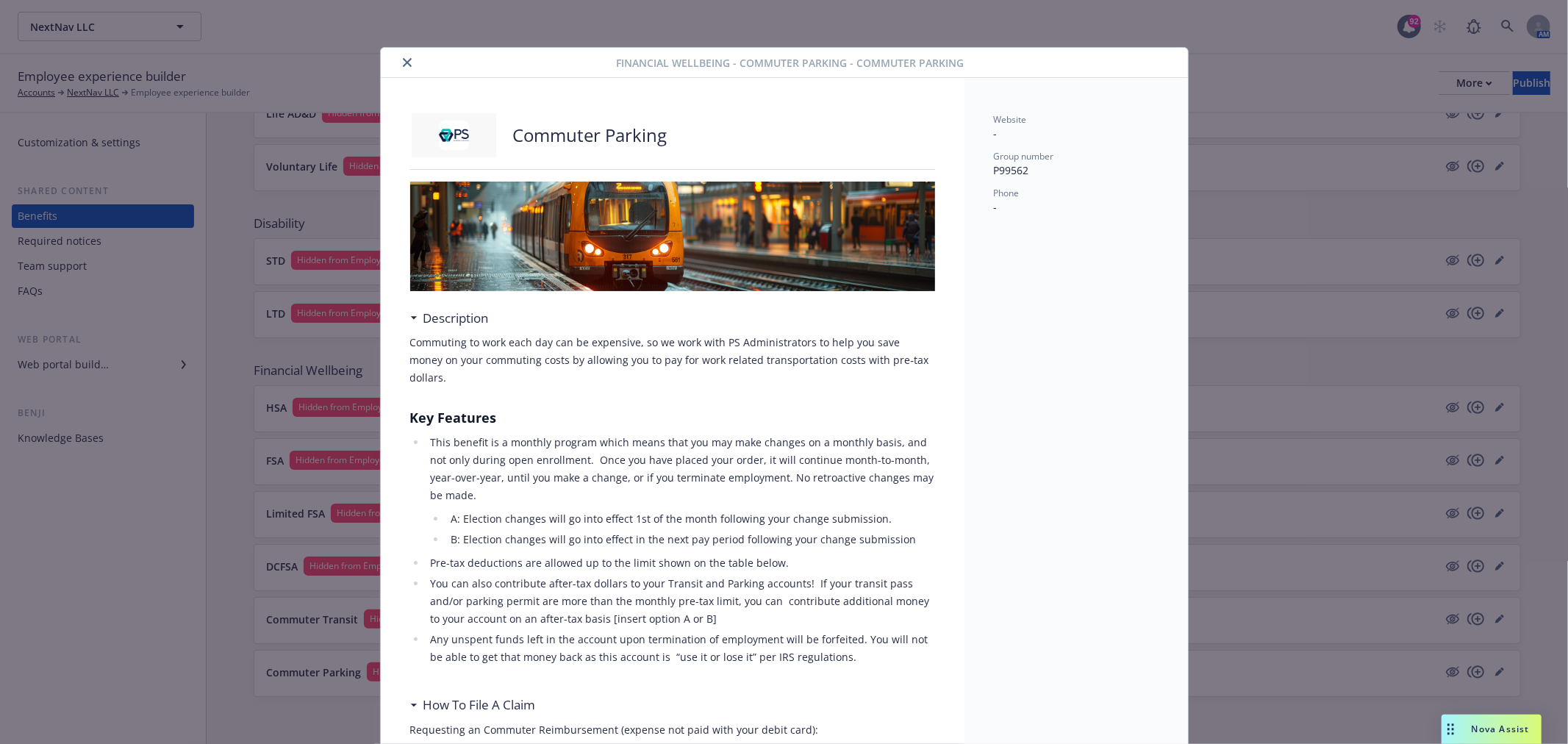
click at [392, 55] on div at bounding box center [501, 62] width 230 height 18
click at [393, 68] on div at bounding box center [501, 62] width 230 height 18
click at [399, 61] on button "close" at bounding box center [407, 62] width 18 height 18
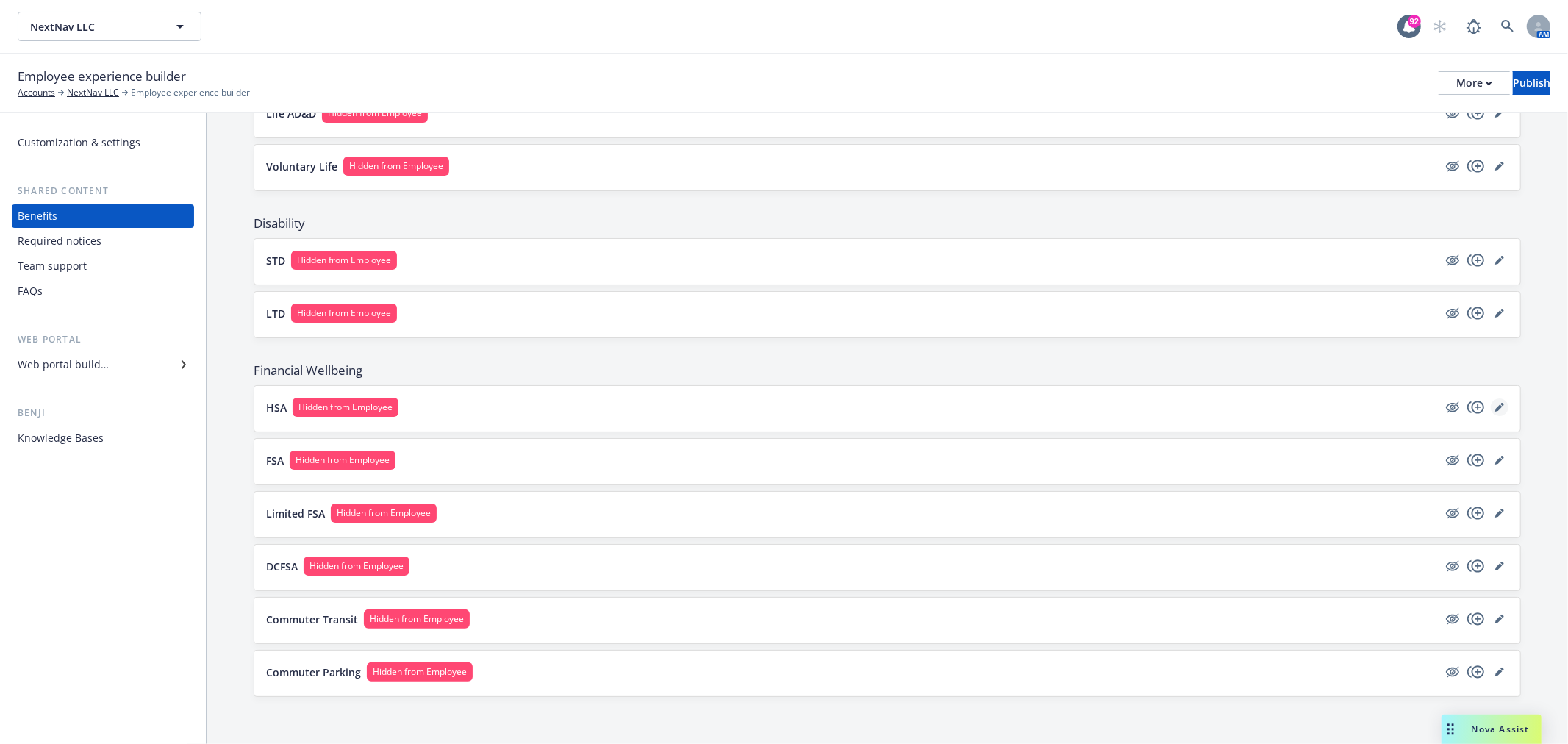
click at [1500, 403] on icon "editPencil" at bounding box center [1502, 405] width 3 height 3
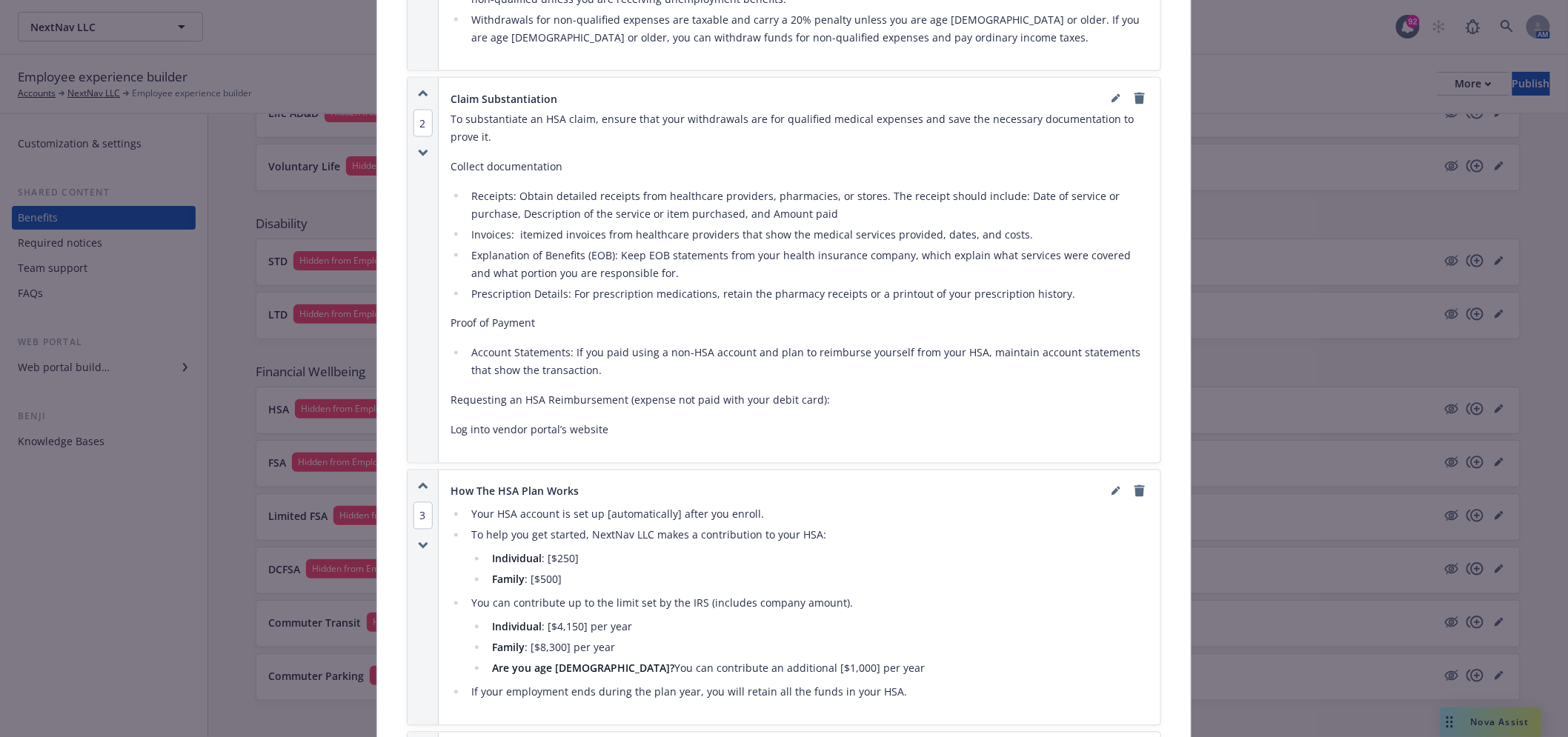
scroll to position [1115, 0]
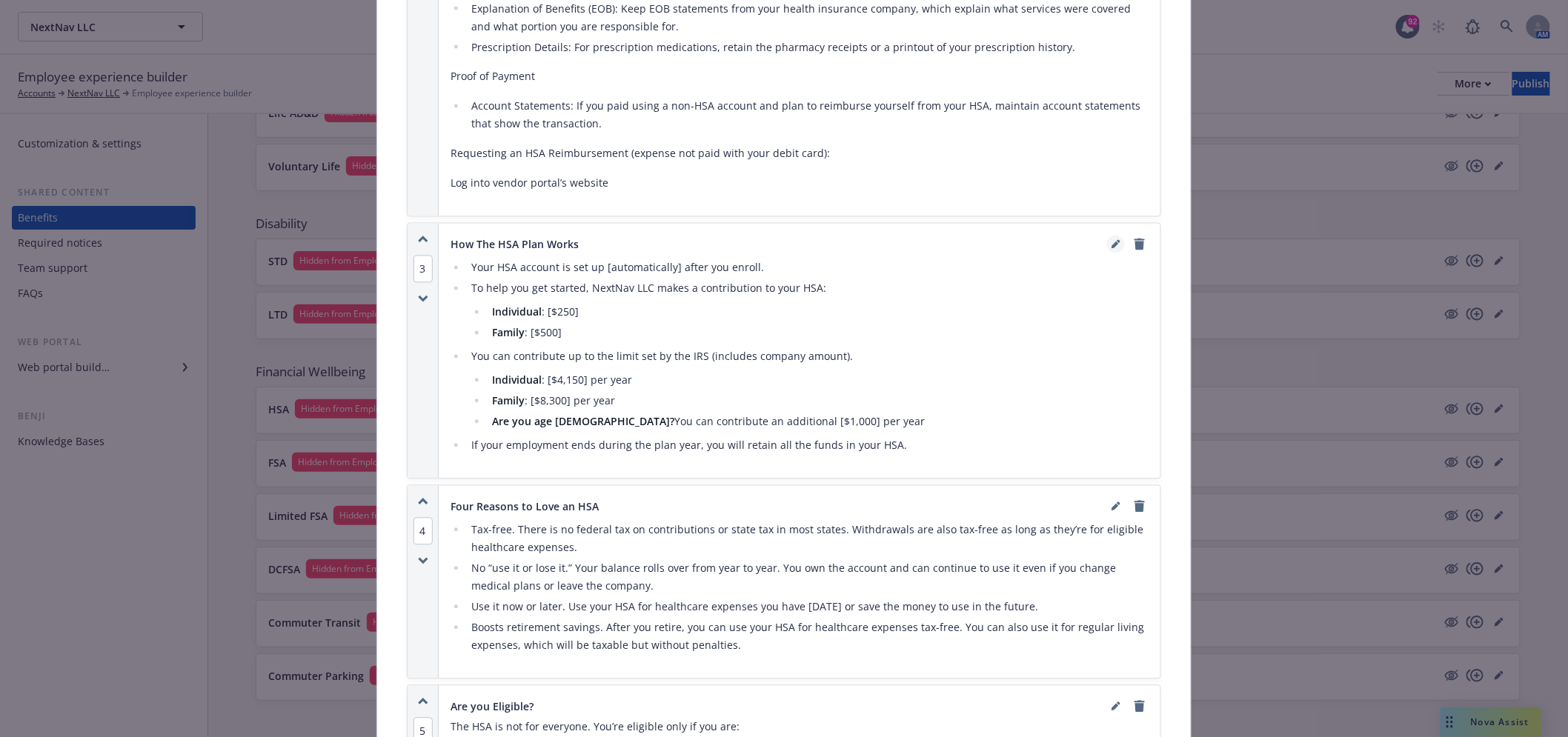
click at [1114, 244] on icon "editPencil" at bounding box center [1116, 244] width 9 height 9
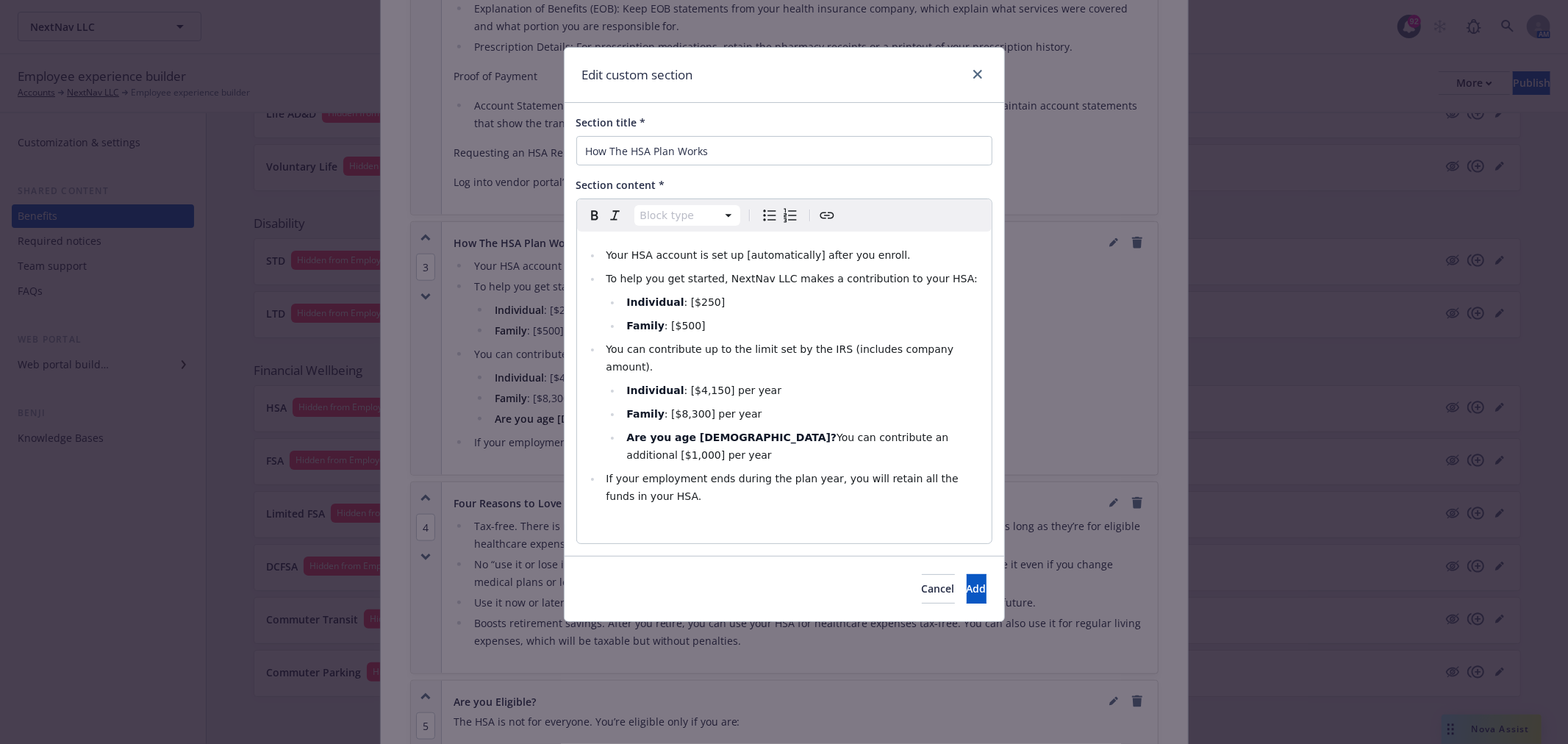
select select
click at [705, 384] on span ": [$4,150] per year" at bounding box center [733, 390] width 97 height 12
click at [710, 384] on span ": [$4,150] per year" at bounding box center [733, 390] width 97 height 12
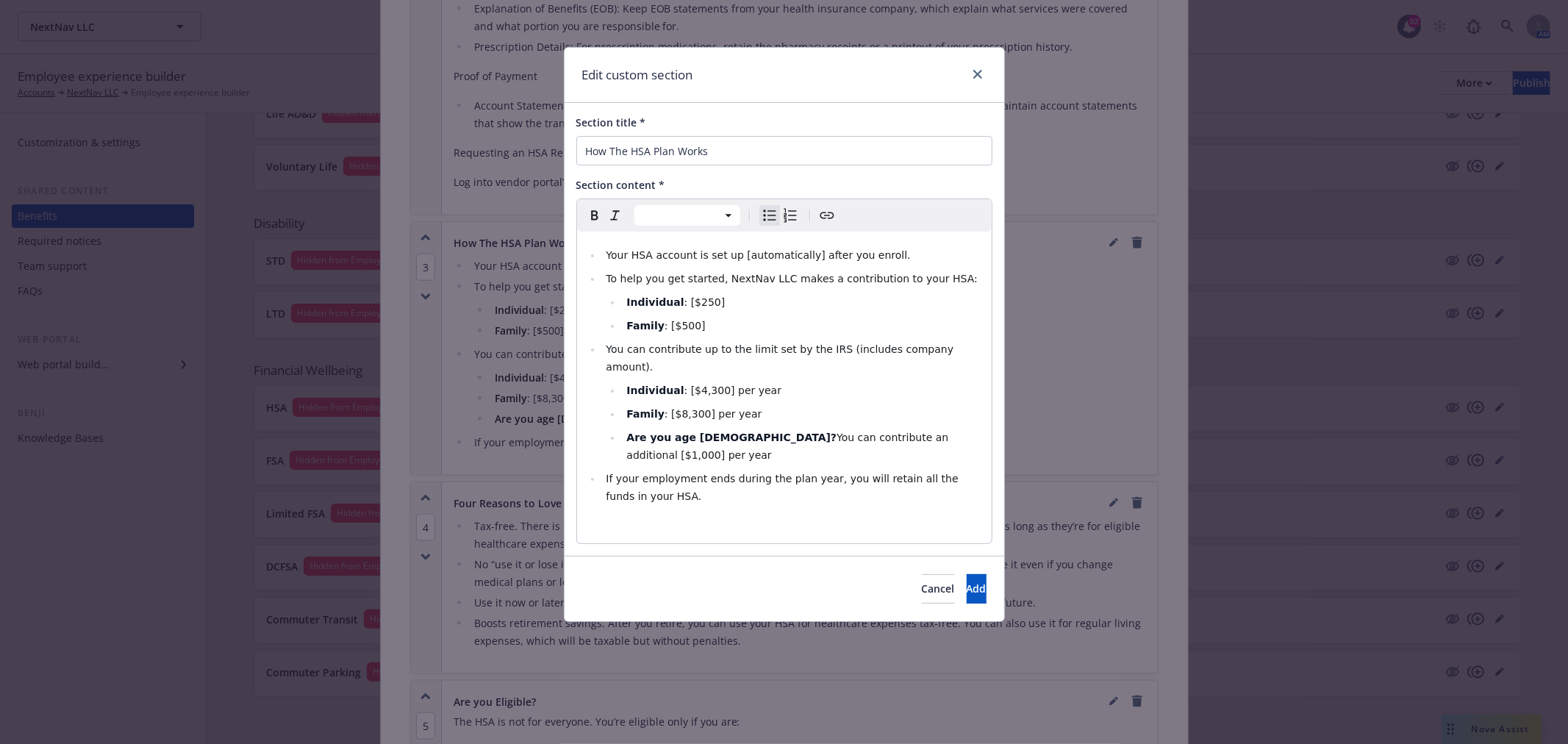
click at [693, 408] on span ": [$8,300] per year" at bounding box center [713, 414] width 97 height 12
click at [966, 582] on span "Add" at bounding box center [976, 588] width 20 height 14
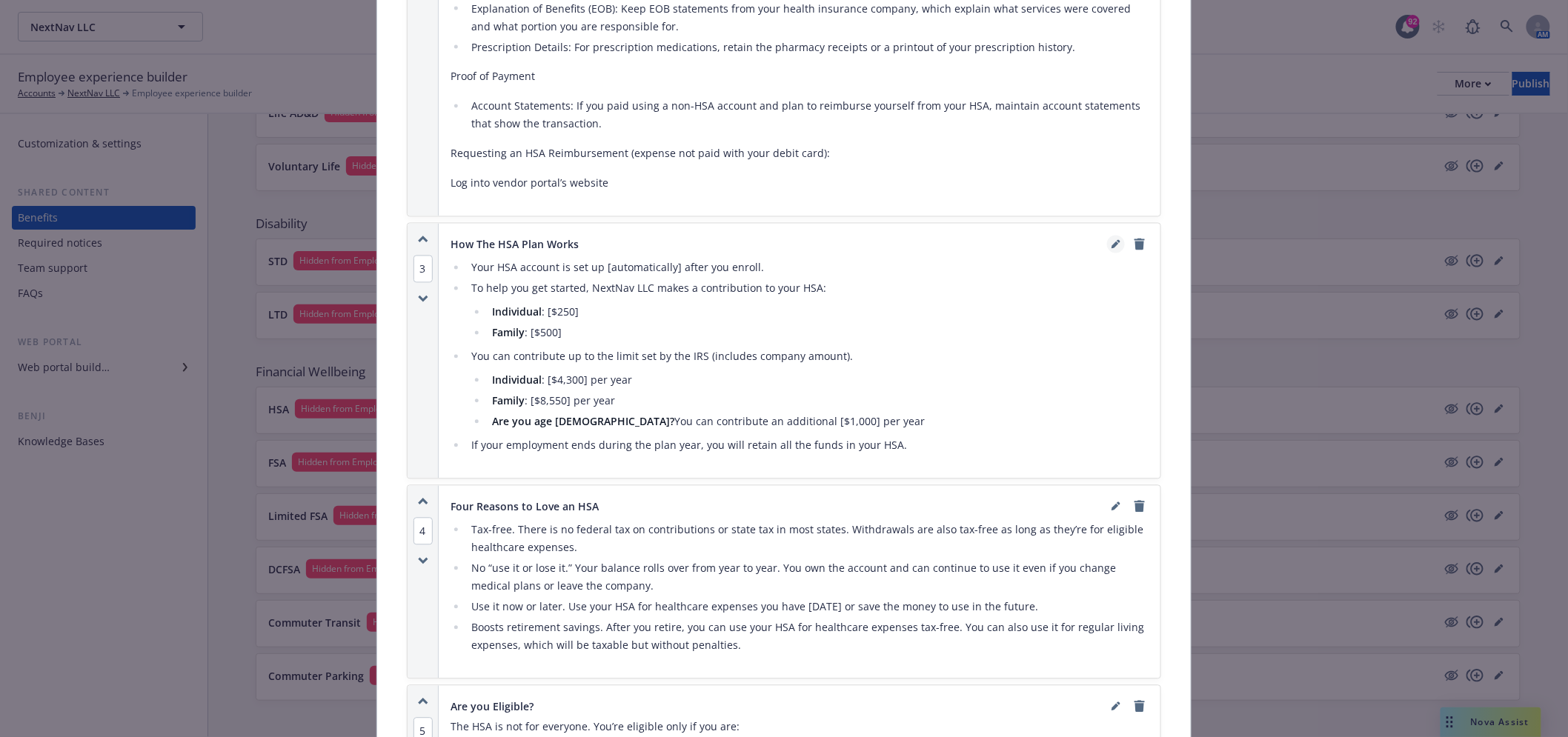
click at [1114, 241] on icon "editPencil" at bounding box center [1116, 244] width 9 height 9
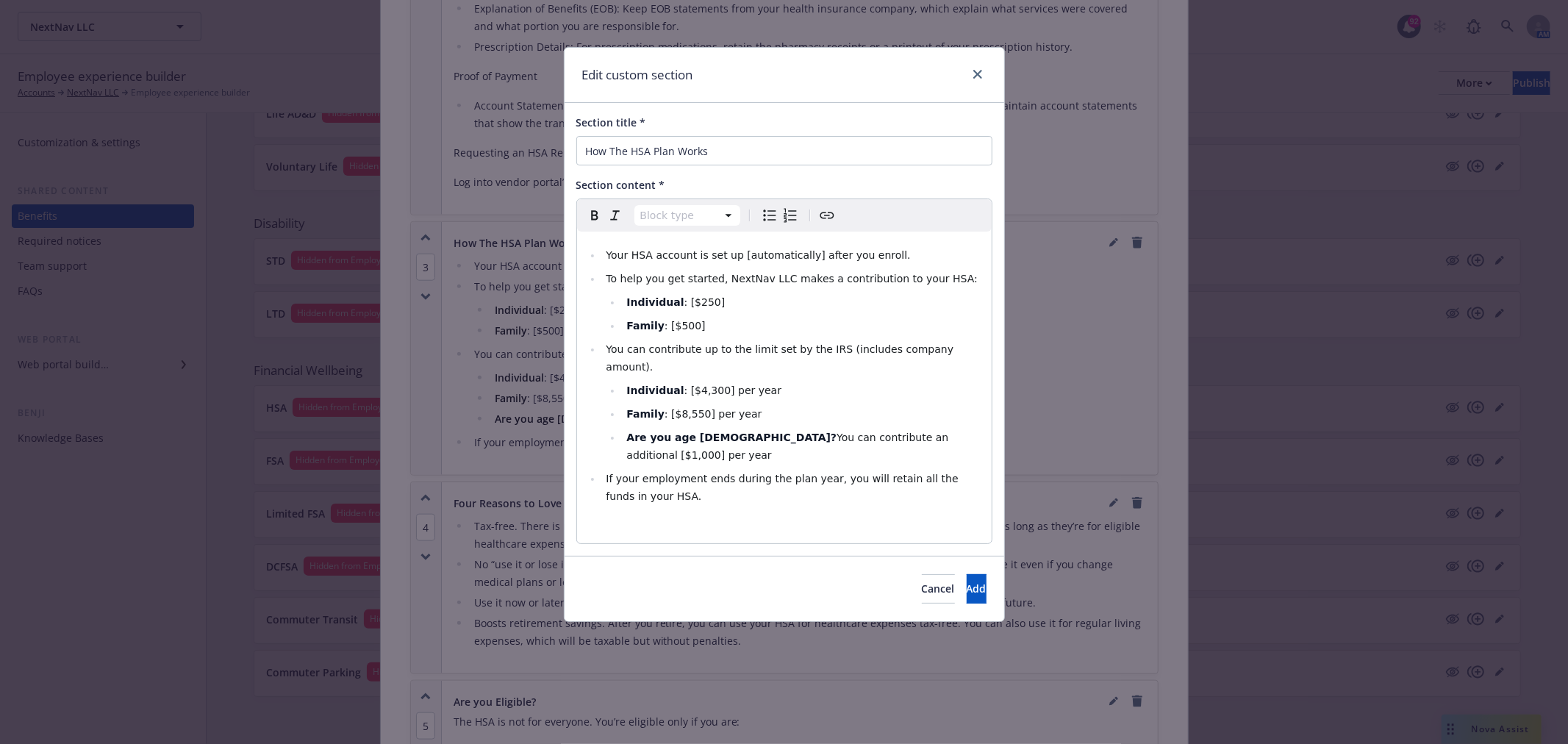
select select
click at [718, 384] on span ": [$4,300] per year" at bounding box center [733, 390] width 97 height 12
click at [966, 582] on span "Add" at bounding box center [976, 588] width 20 height 14
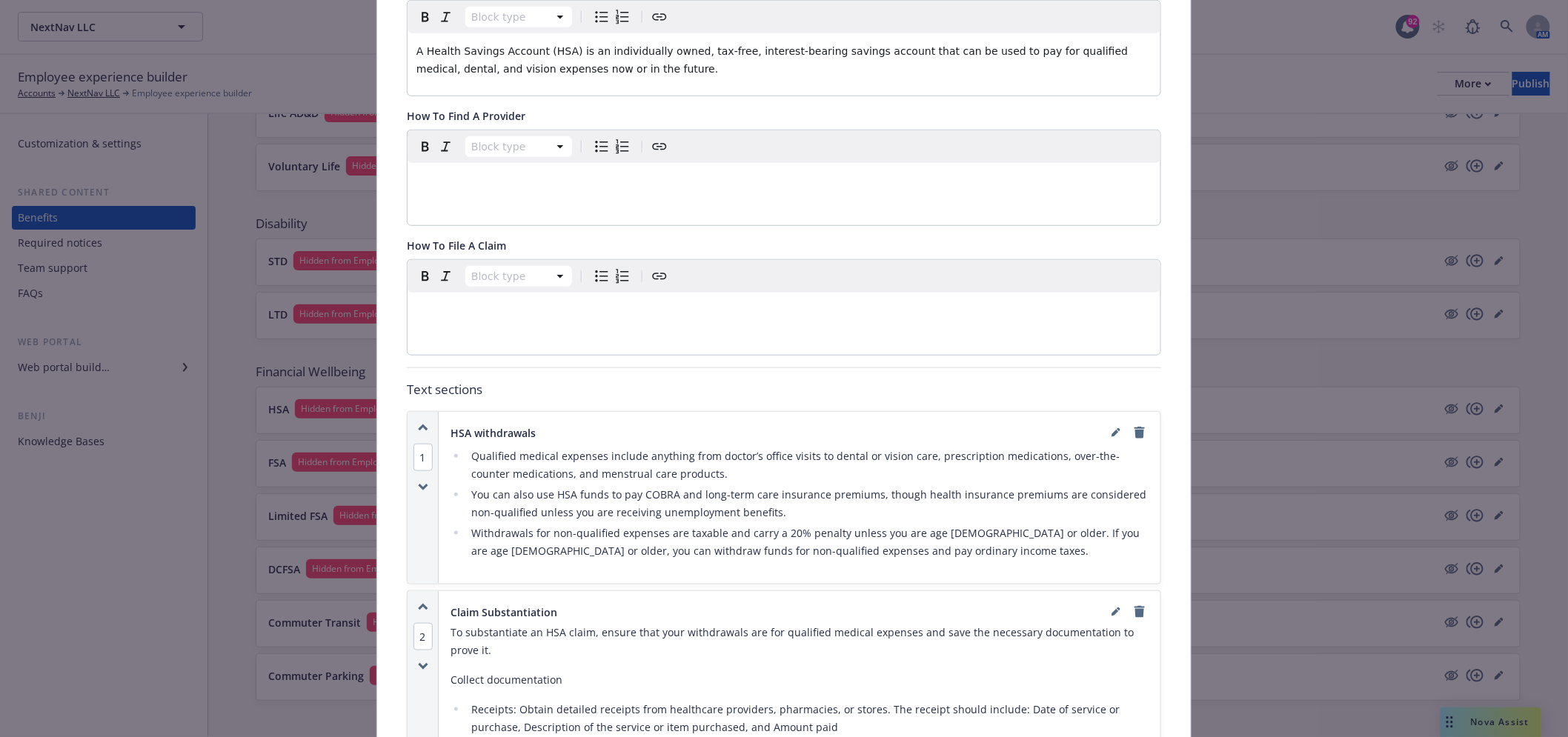
scroll to position [45, 0]
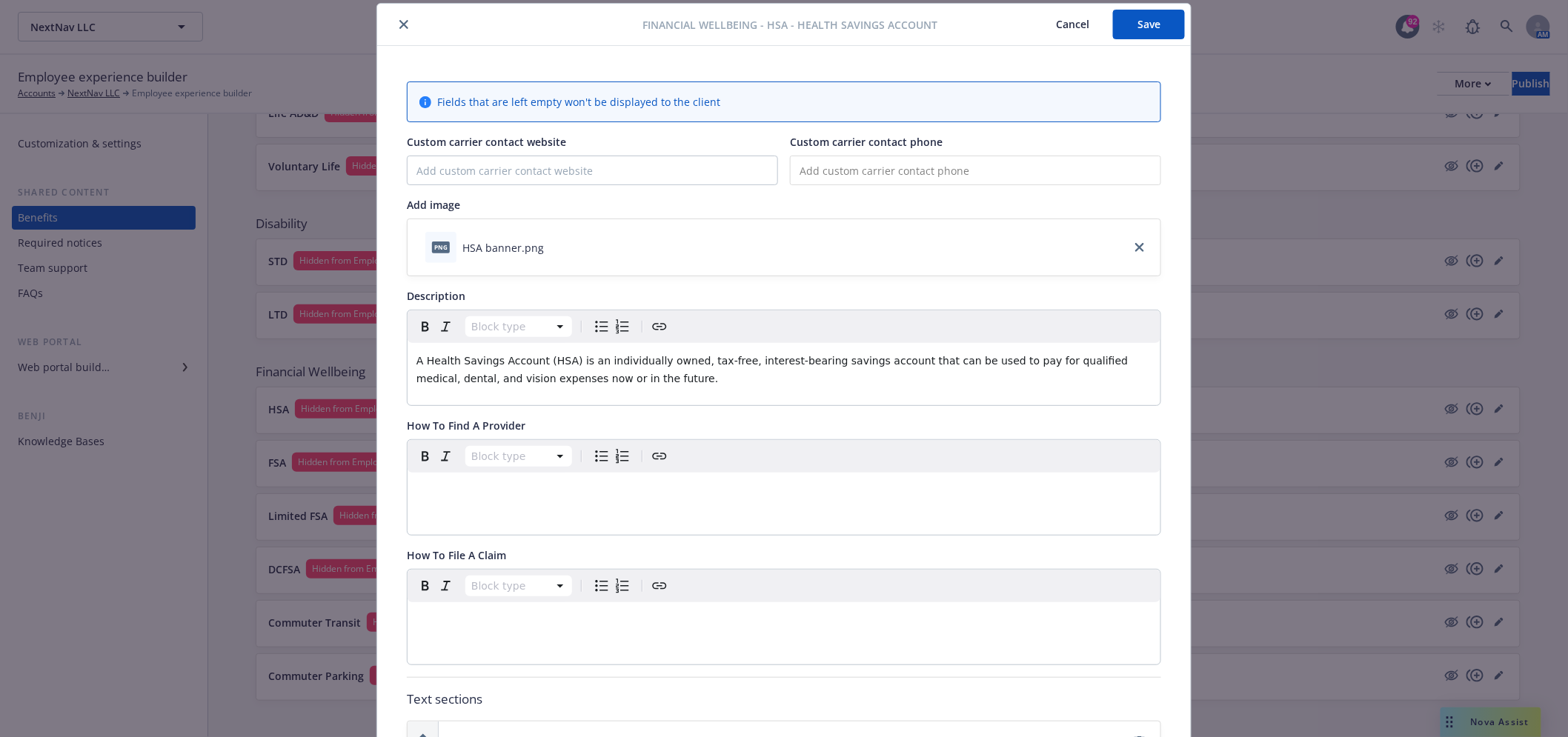
click at [396, 18] on button "close" at bounding box center [404, 24] width 18 height 18
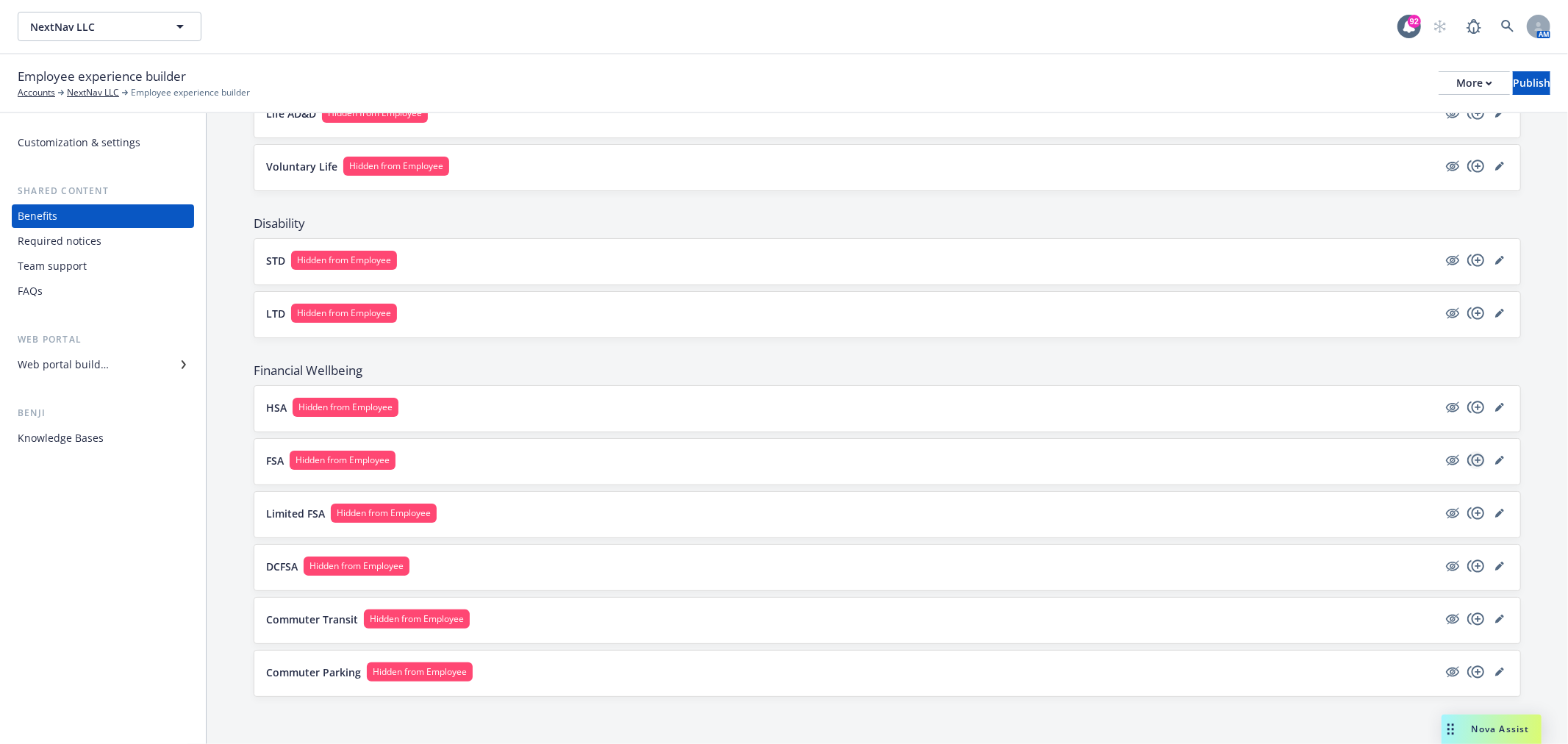
click at [1470, 463] on icon "copyPlus" at bounding box center [1475, 460] width 17 height 13
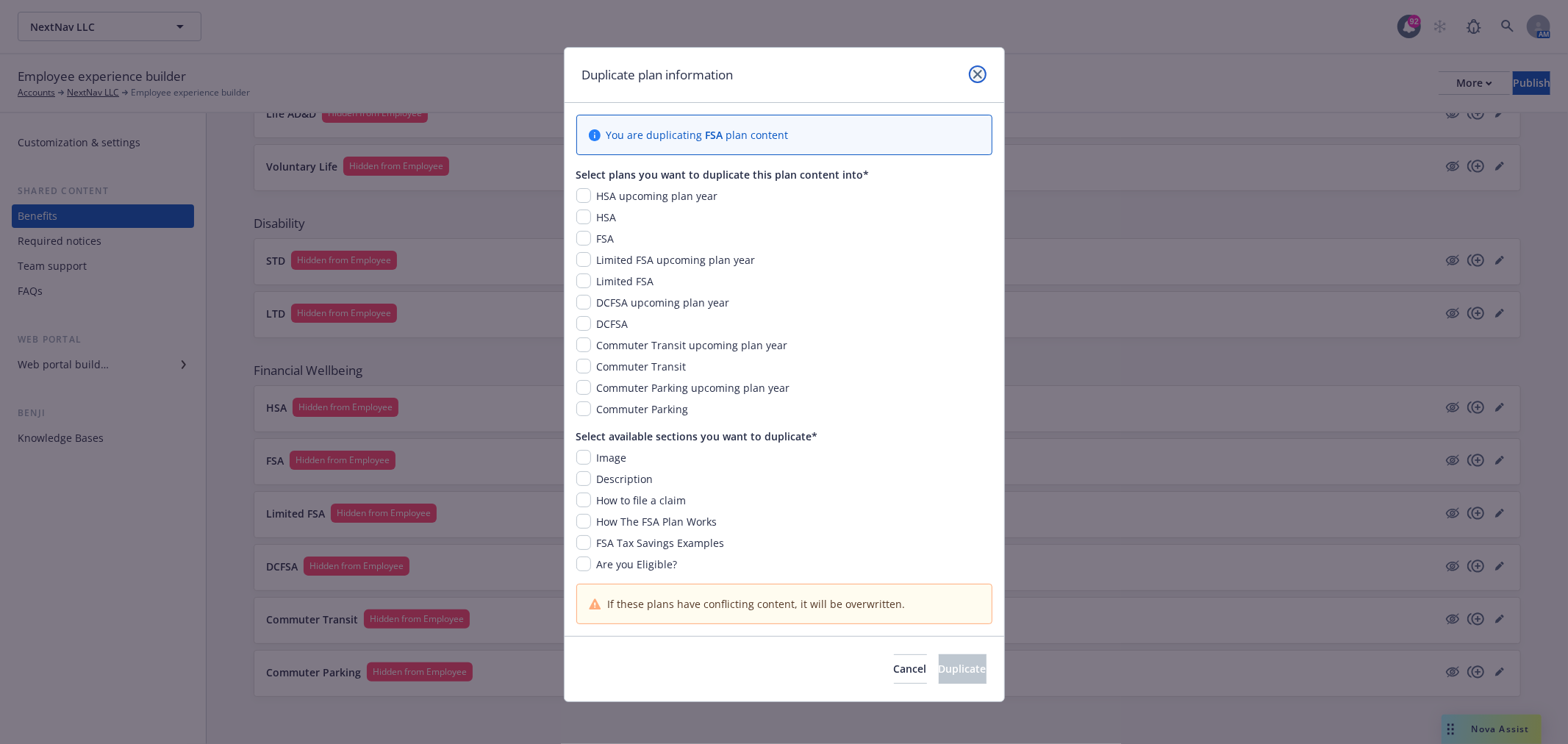
click at [975, 79] on link "close" at bounding box center [977, 74] width 18 height 18
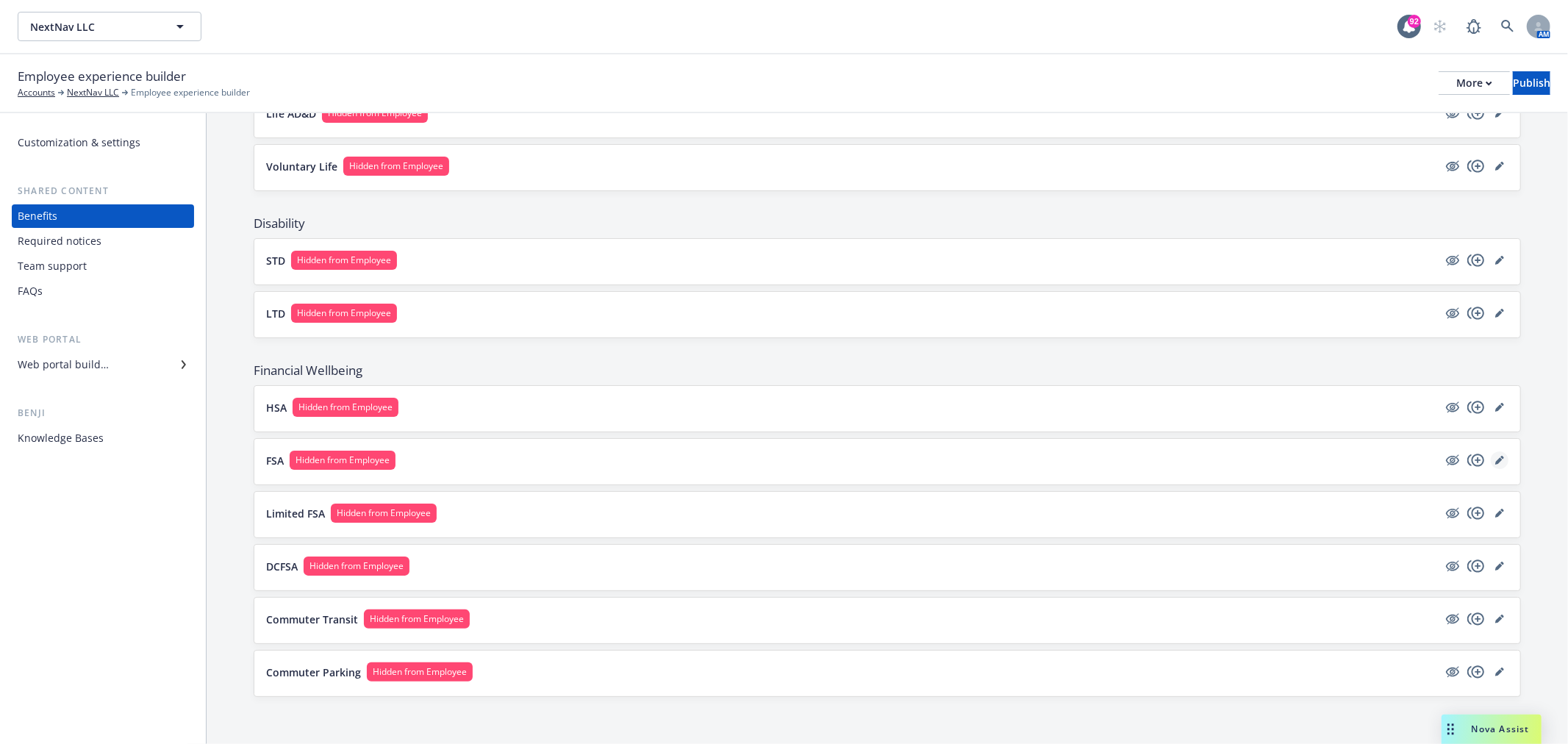
click at [1495, 457] on icon "editPencil" at bounding box center [1499, 460] width 8 height 9
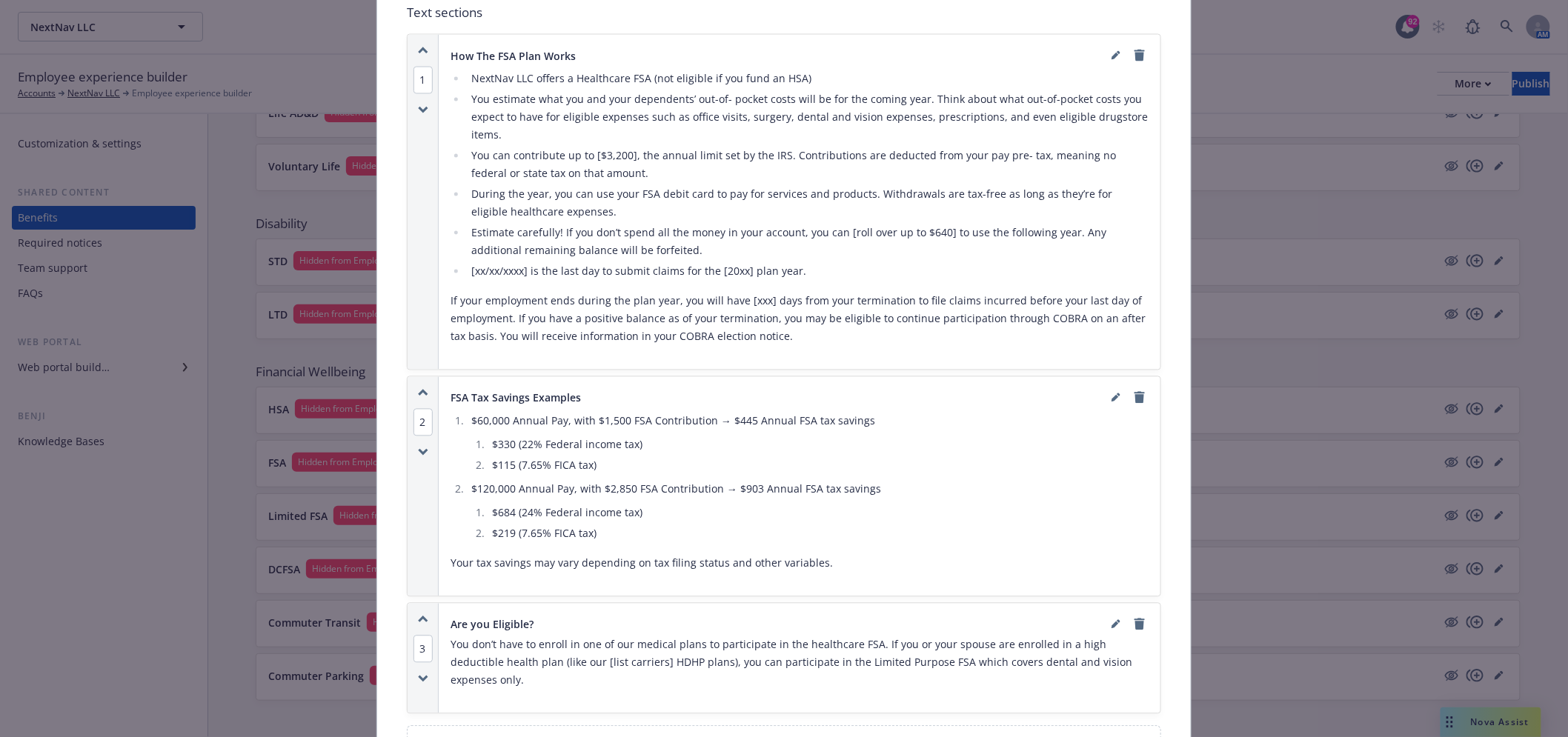
scroll to position [1115, 0]
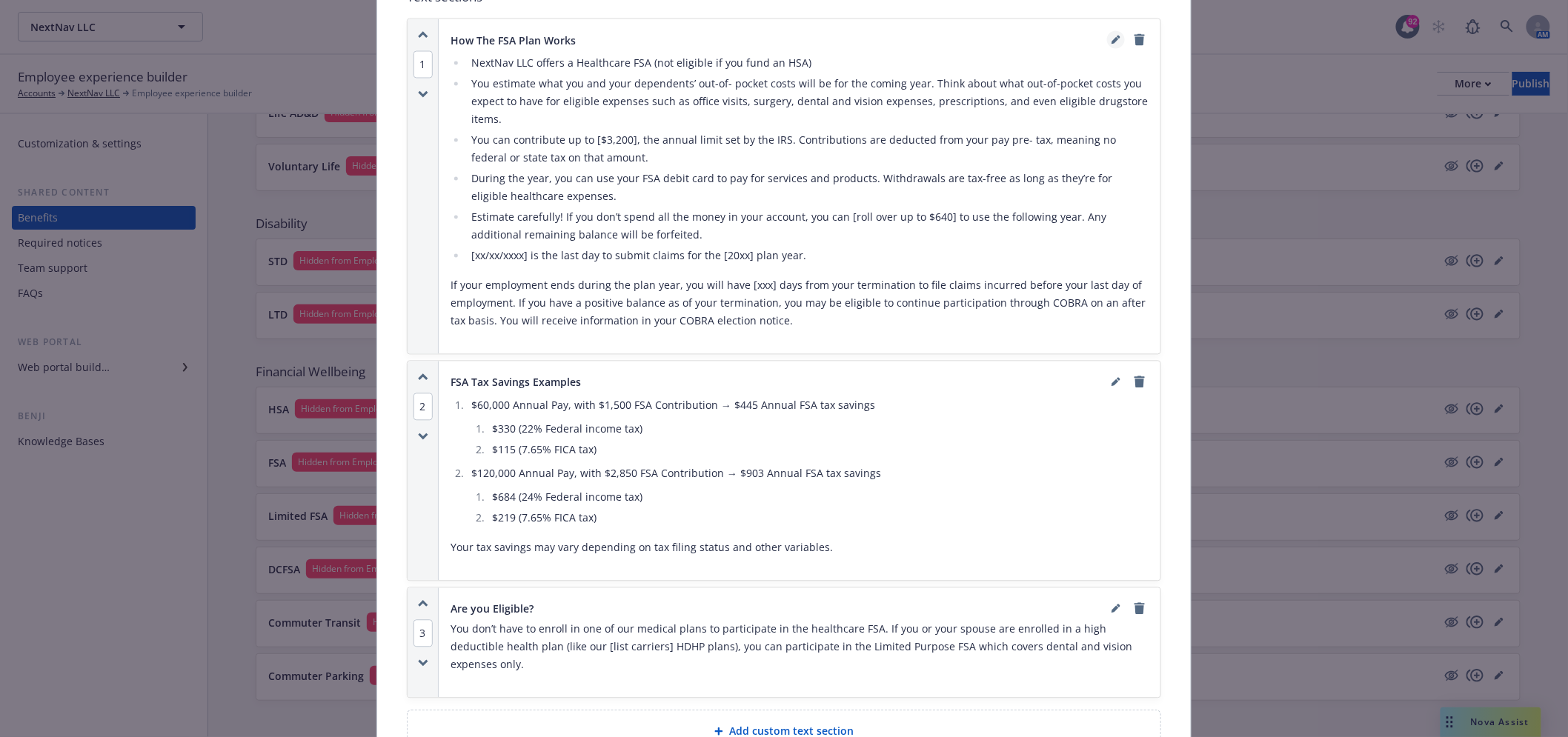
click at [1113, 36] on icon "editPencil" at bounding box center [1116, 40] width 9 height 9
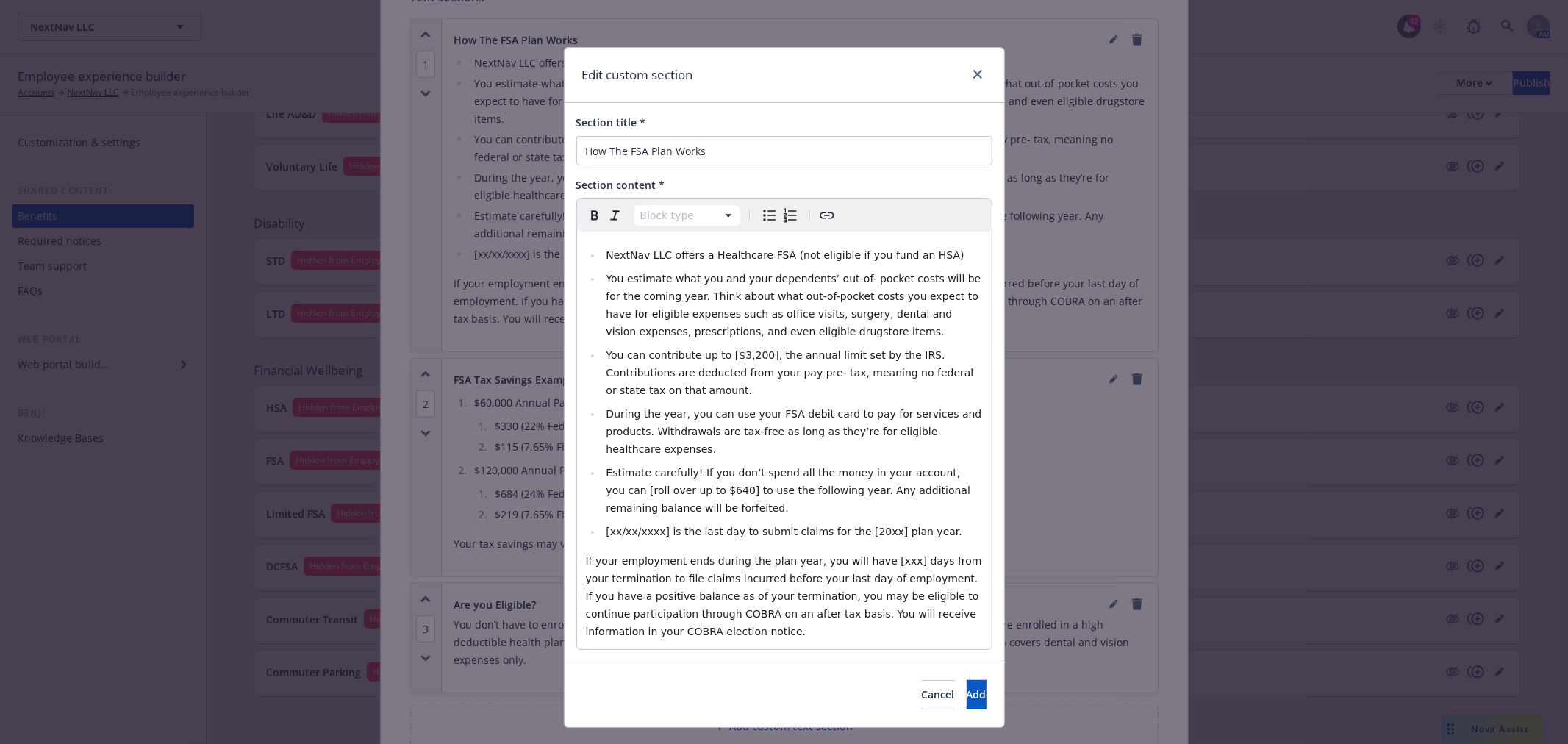
select select
click at [742, 349] on span "You can contribute up to [$3,200], the annual limit set by the IRS. Contributio…" at bounding box center [791, 372] width 371 height 47
click at [673, 467] on span "Estimate carefully! If you don’t spend all the money in your account, you can […" at bounding box center [790, 490] width 367 height 47
click at [945, 662] on div "Cancel Add" at bounding box center [784, 694] width 439 height 65
click at [966, 688] on span "Add" at bounding box center [976, 695] width 20 height 14
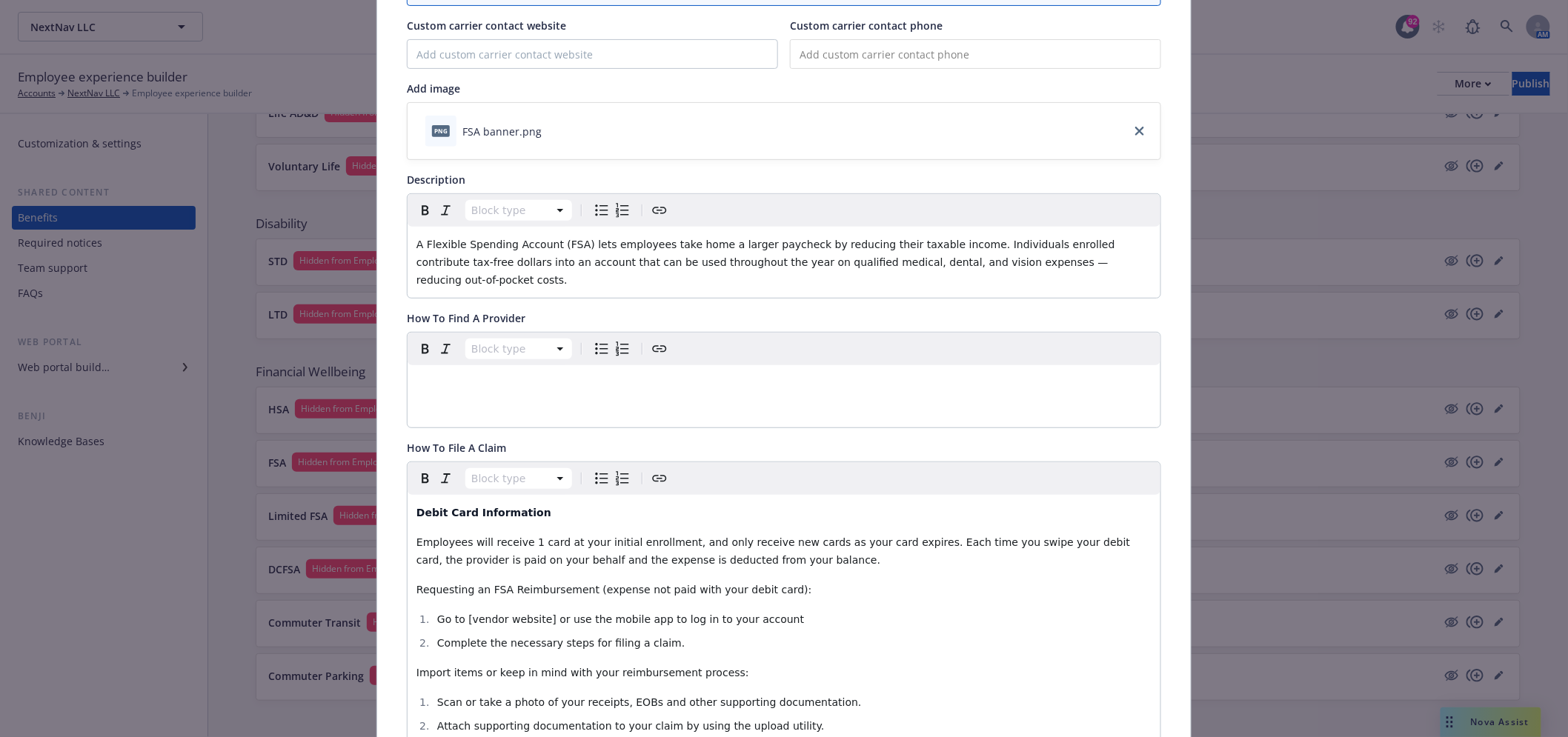
scroll to position [0, 0]
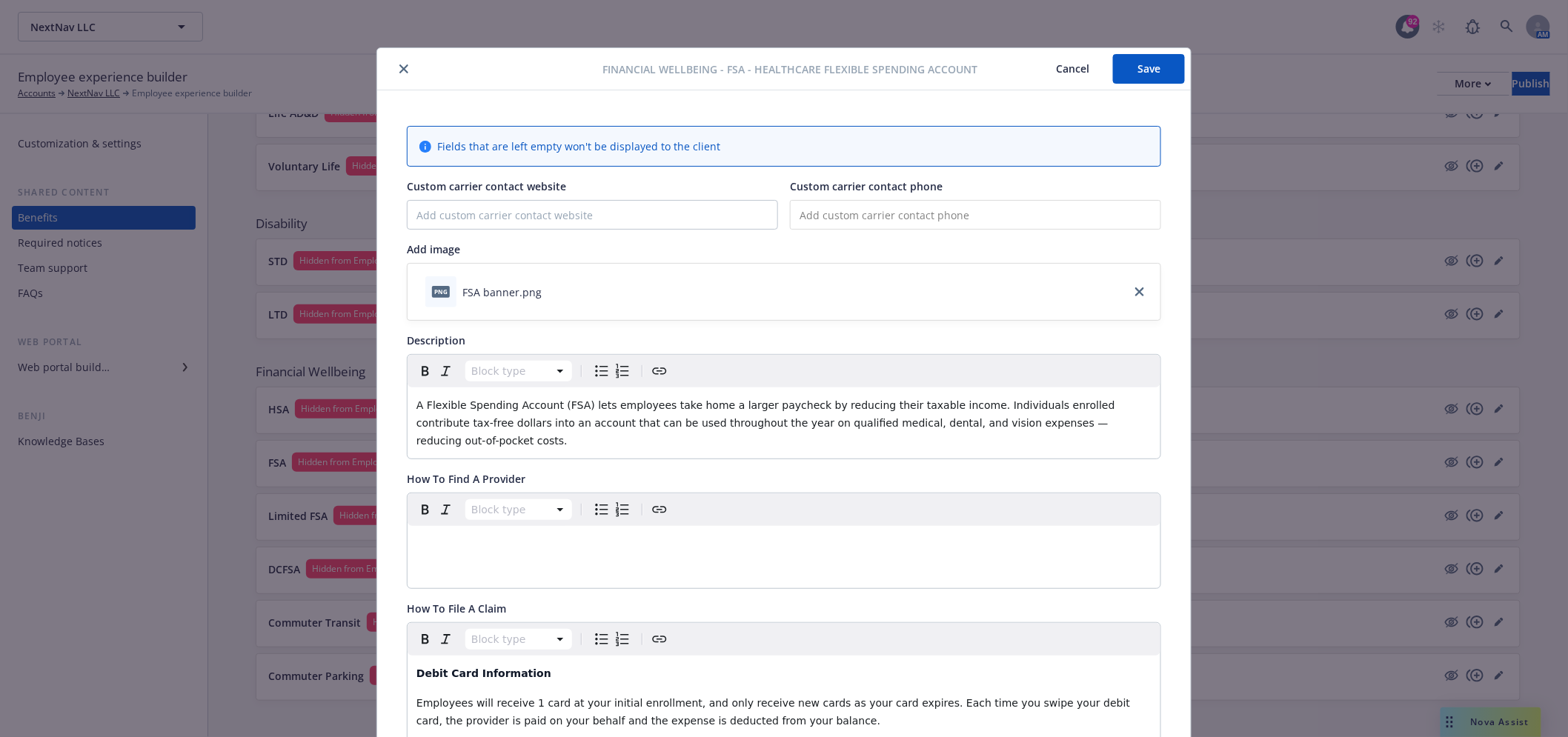
click at [1128, 70] on button "Save" at bounding box center [1149, 69] width 72 height 30
click at [390, 63] on div at bounding box center [493, 69] width 219 height 18
click at [395, 63] on button "close" at bounding box center [404, 69] width 18 height 18
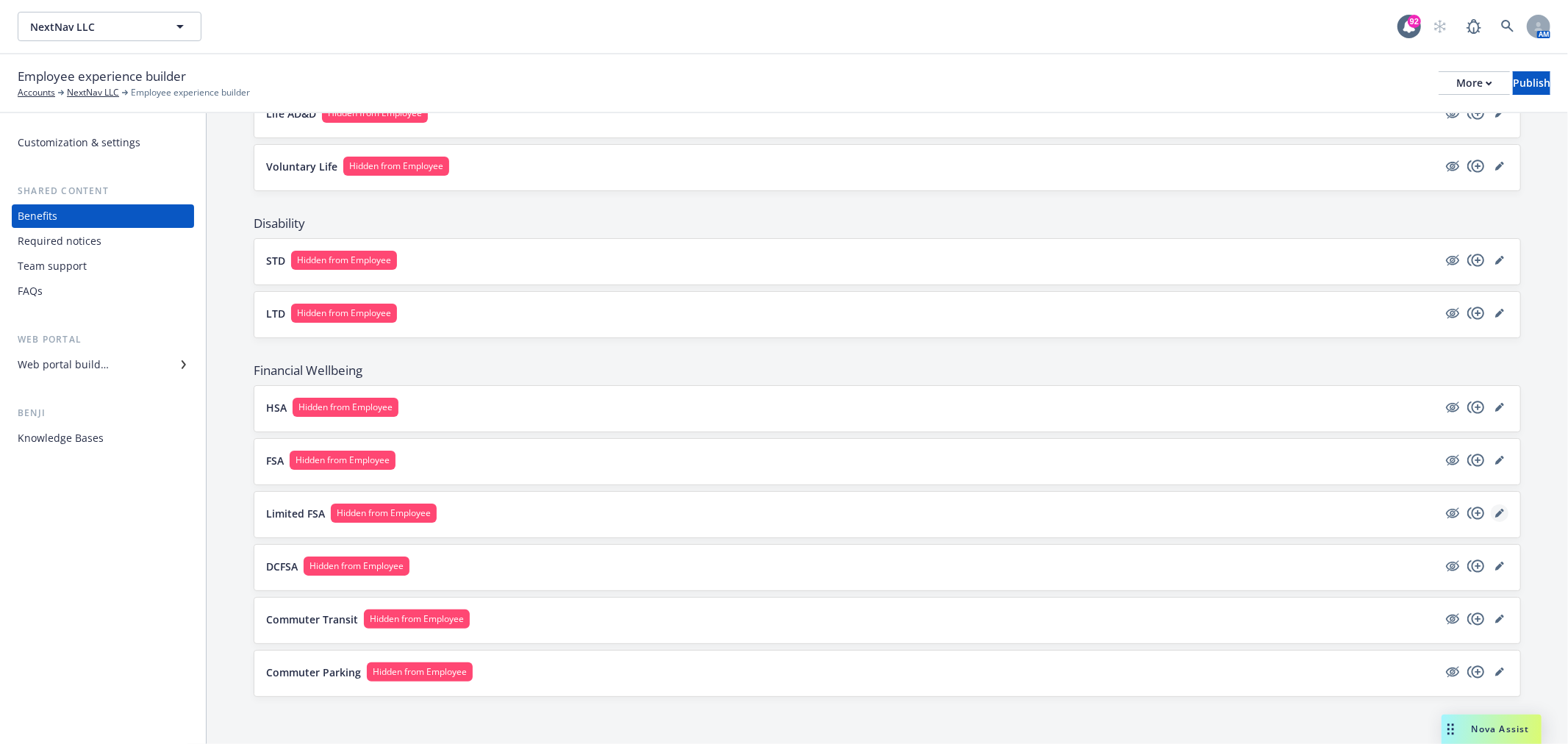
click at [1491, 508] on link "editPencil" at bounding box center [1499, 513] width 18 height 18
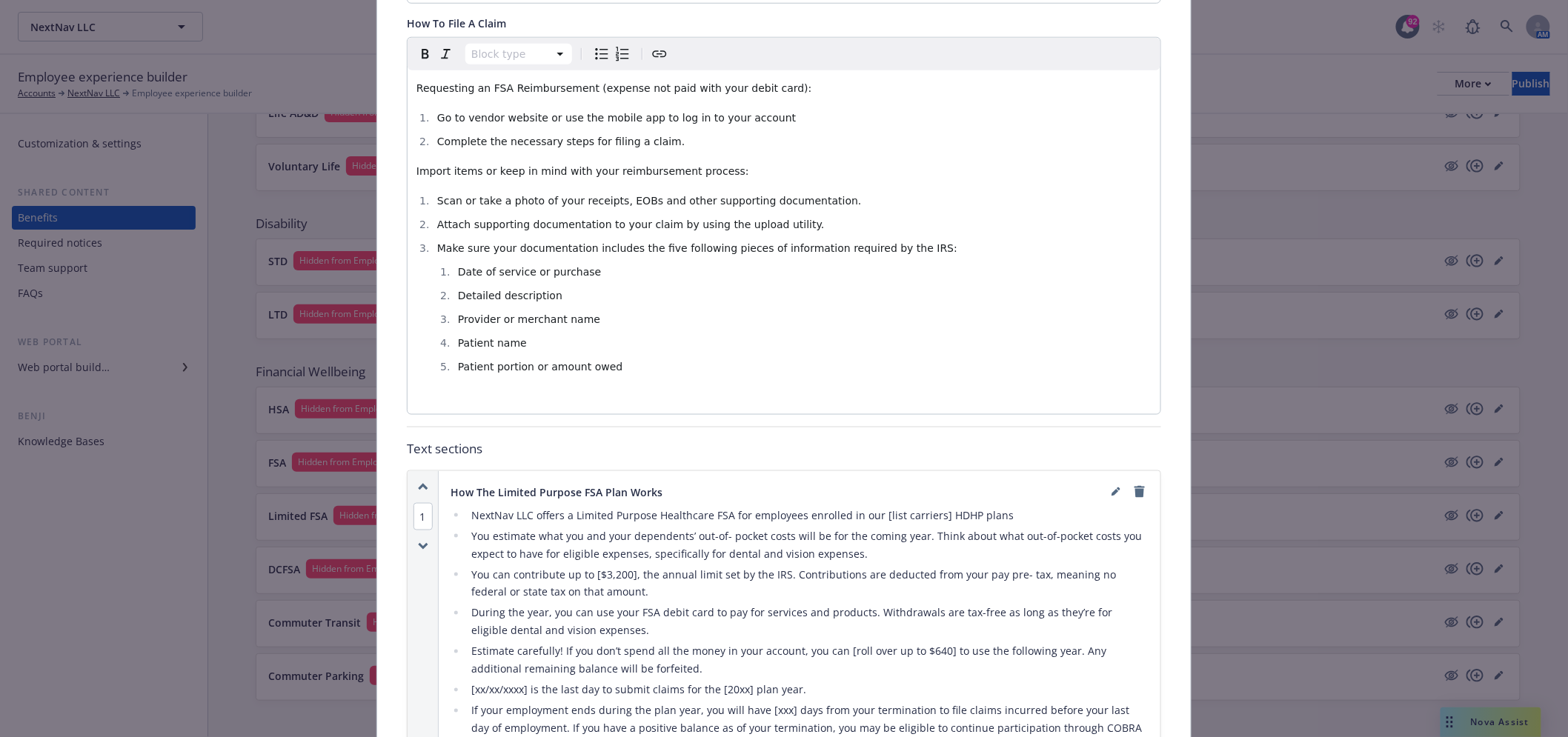
scroll to position [786, 0]
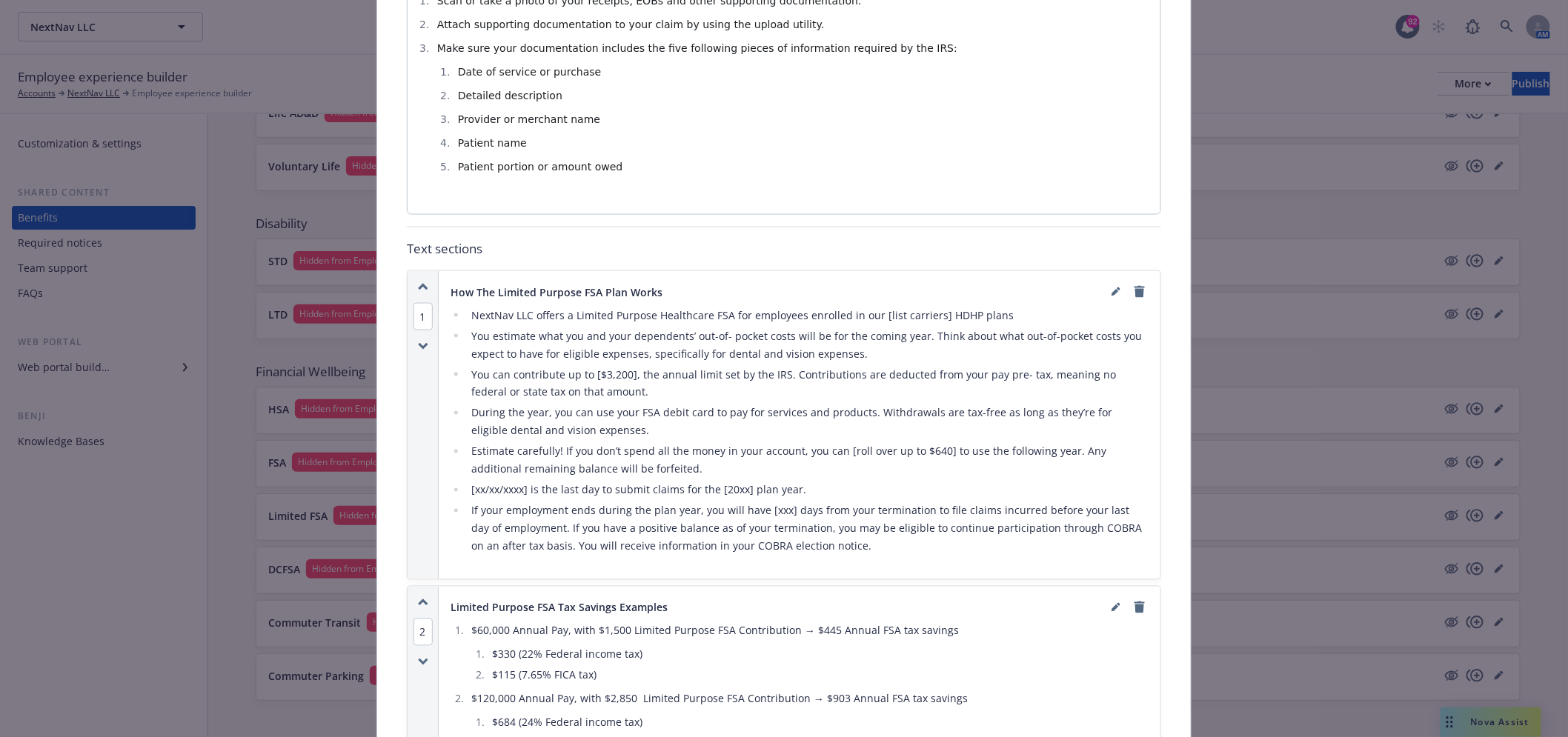
click at [613, 375] on li "You can contribute up to [$3,200], the annual limit set by the IRS. Contributio…" at bounding box center [808, 384] width 682 height 36
click at [611, 378] on li "You can contribute up to [$3,200], the annual limit set by the IRS. Contributio…" at bounding box center [808, 384] width 682 height 36
click at [615, 375] on li "You can contribute up to [$3,200], the annual limit set by the IRS. Contributio…" at bounding box center [808, 384] width 682 height 36
click at [1111, 293] on icon "editPencil" at bounding box center [1115, 293] width 8 height 8
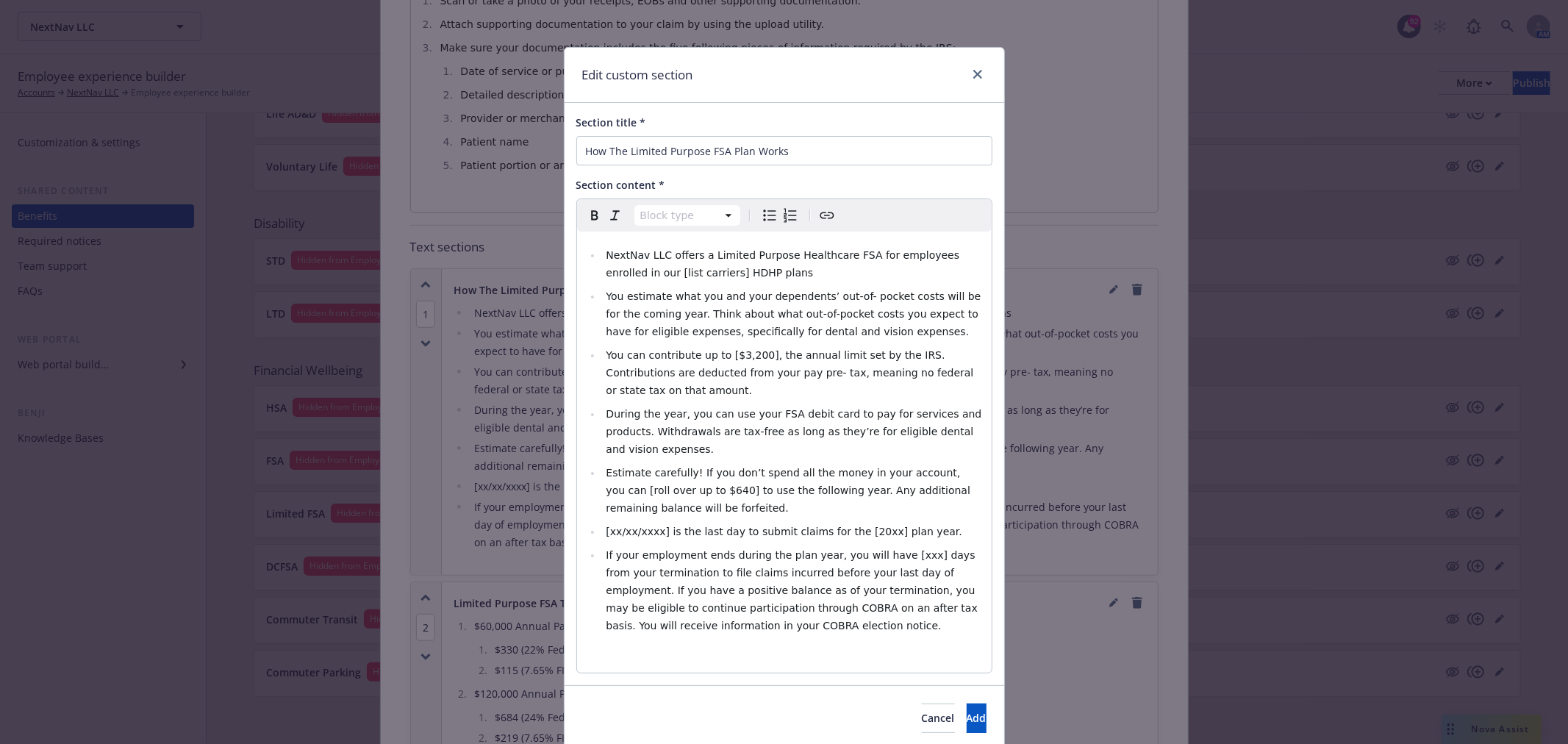
select select
drag, startPoint x: 733, startPoint y: 355, endPoint x: 753, endPoint y: 363, distance: 21.5
click at [733, 356] on span "You can contribute up to [$3,200], the annual limit set by the IRS. Contributio…" at bounding box center [791, 372] width 371 height 47
click at [665, 467] on span "Estimate carefully! If you don’t spend all the money in your account, you can […" at bounding box center [790, 490] width 367 height 47
click at [676, 467] on span "Estimate carefully! If you don’t spend all the money in your account, you can […" at bounding box center [790, 490] width 367 height 47
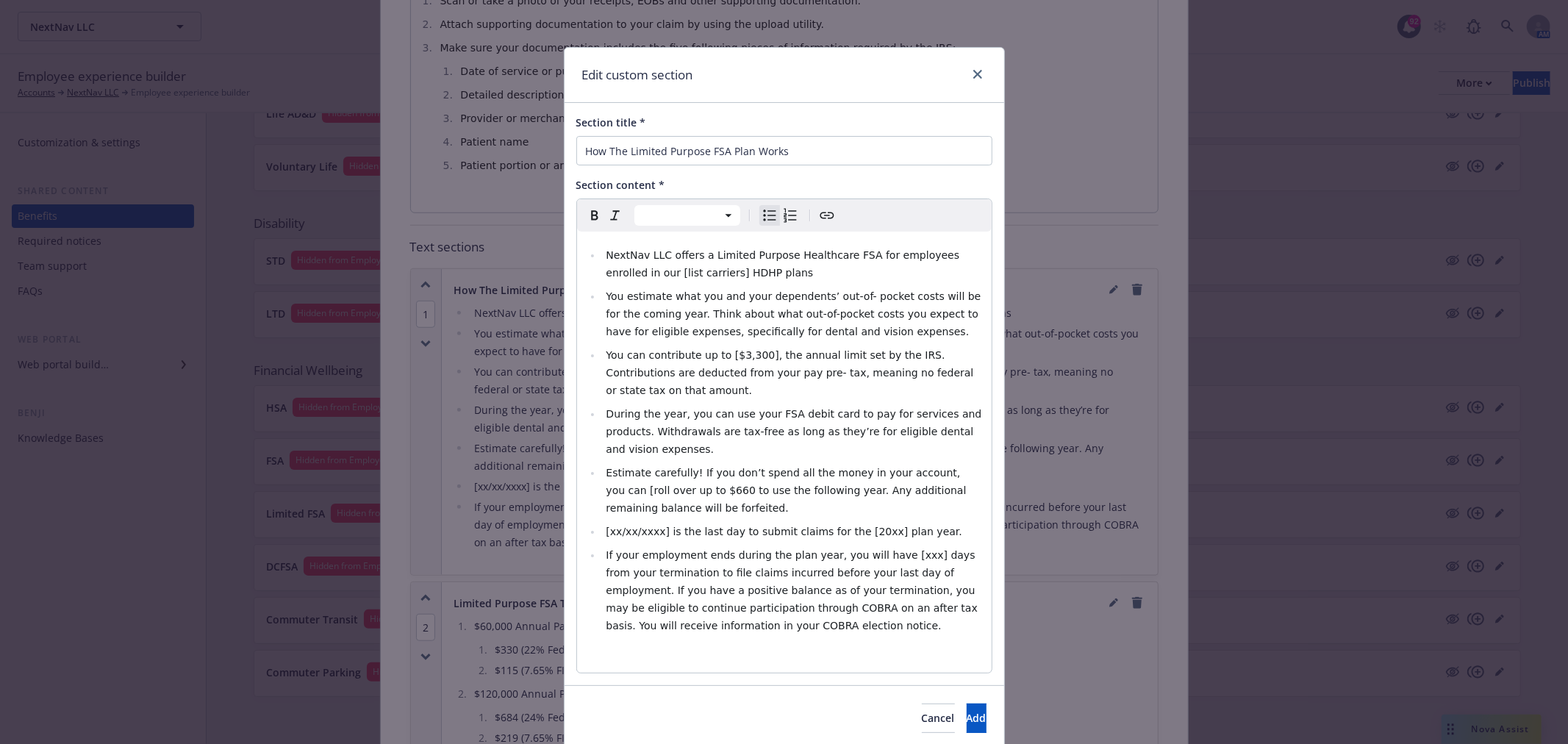
drag, startPoint x: 748, startPoint y: 357, endPoint x: 801, endPoint y: 356, distance: 53.0
click at [752, 357] on span "You can contribute up to [$3,300], the annual limit set by the IRS. Contributio…" at bounding box center [791, 372] width 371 height 47
click at [966, 711] on span "Add" at bounding box center [976, 718] width 20 height 14
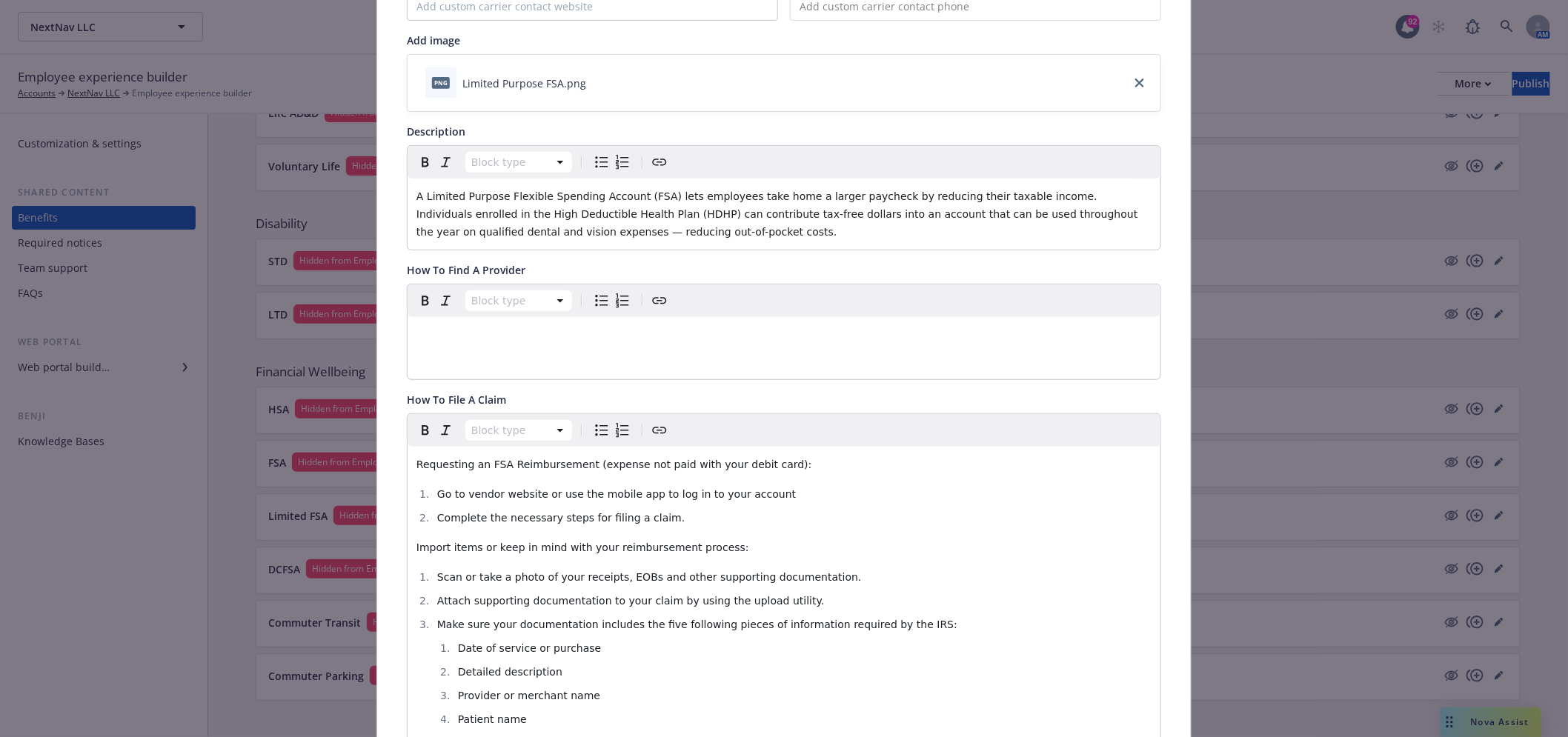
scroll to position [0, 0]
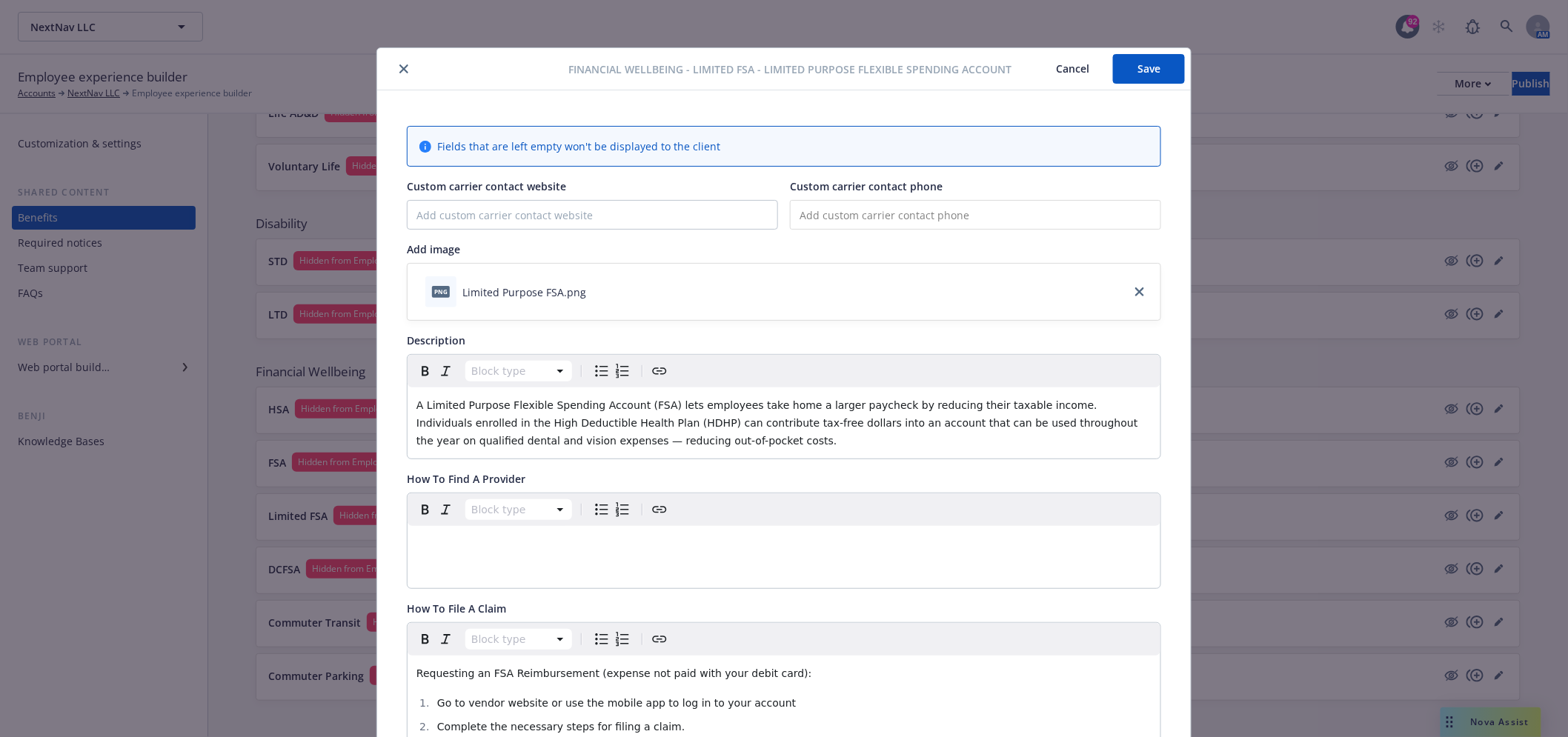
click at [1120, 71] on button "Save" at bounding box center [1149, 69] width 72 height 30
click at [398, 60] on div at bounding box center [476, 69] width 185 height 18
click at [396, 62] on button "close" at bounding box center [404, 69] width 18 height 18
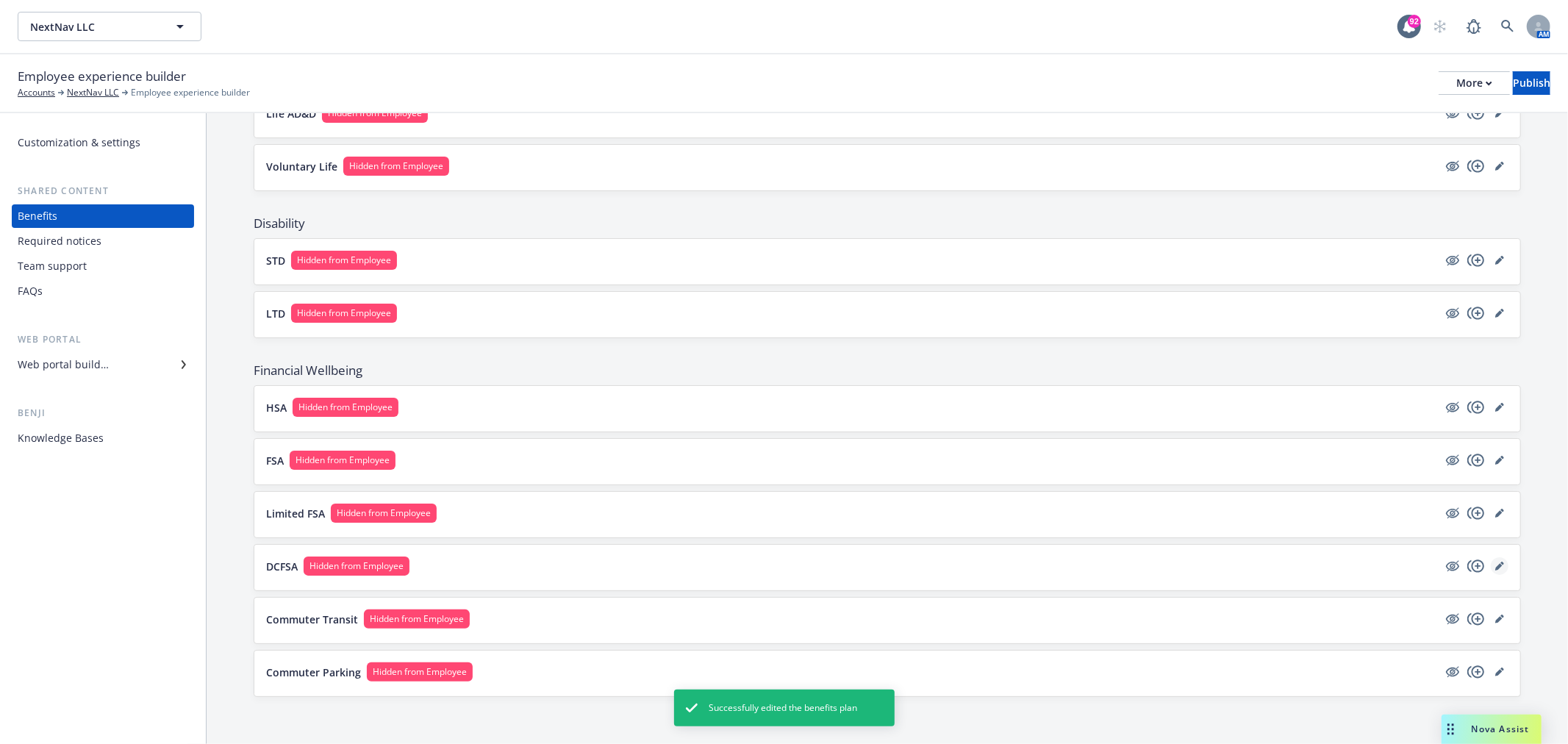
click at [1495, 567] on icon "editPencil" at bounding box center [1498, 566] width 8 height 8
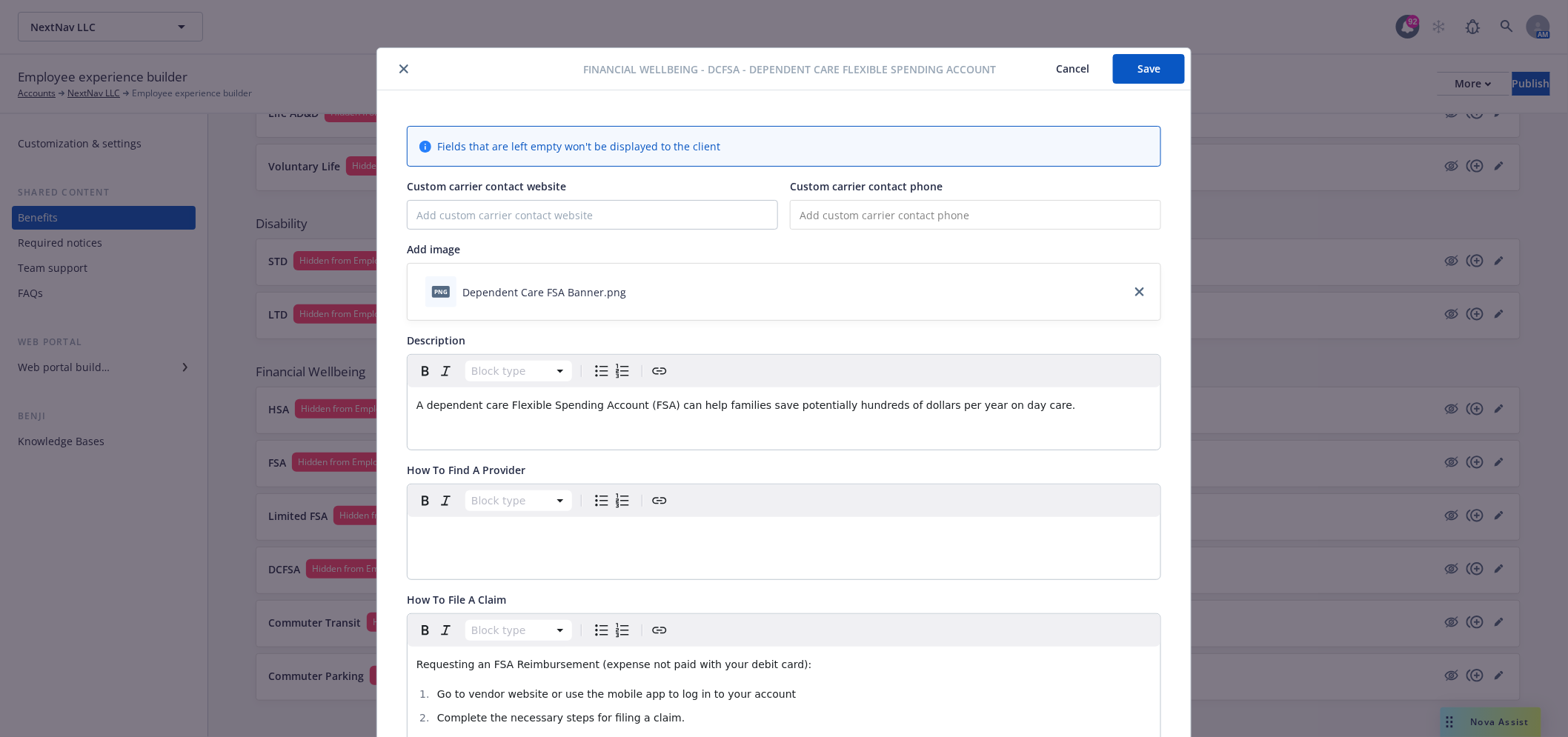
click at [404, 64] on button "close" at bounding box center [404, 69] width 18 height 18
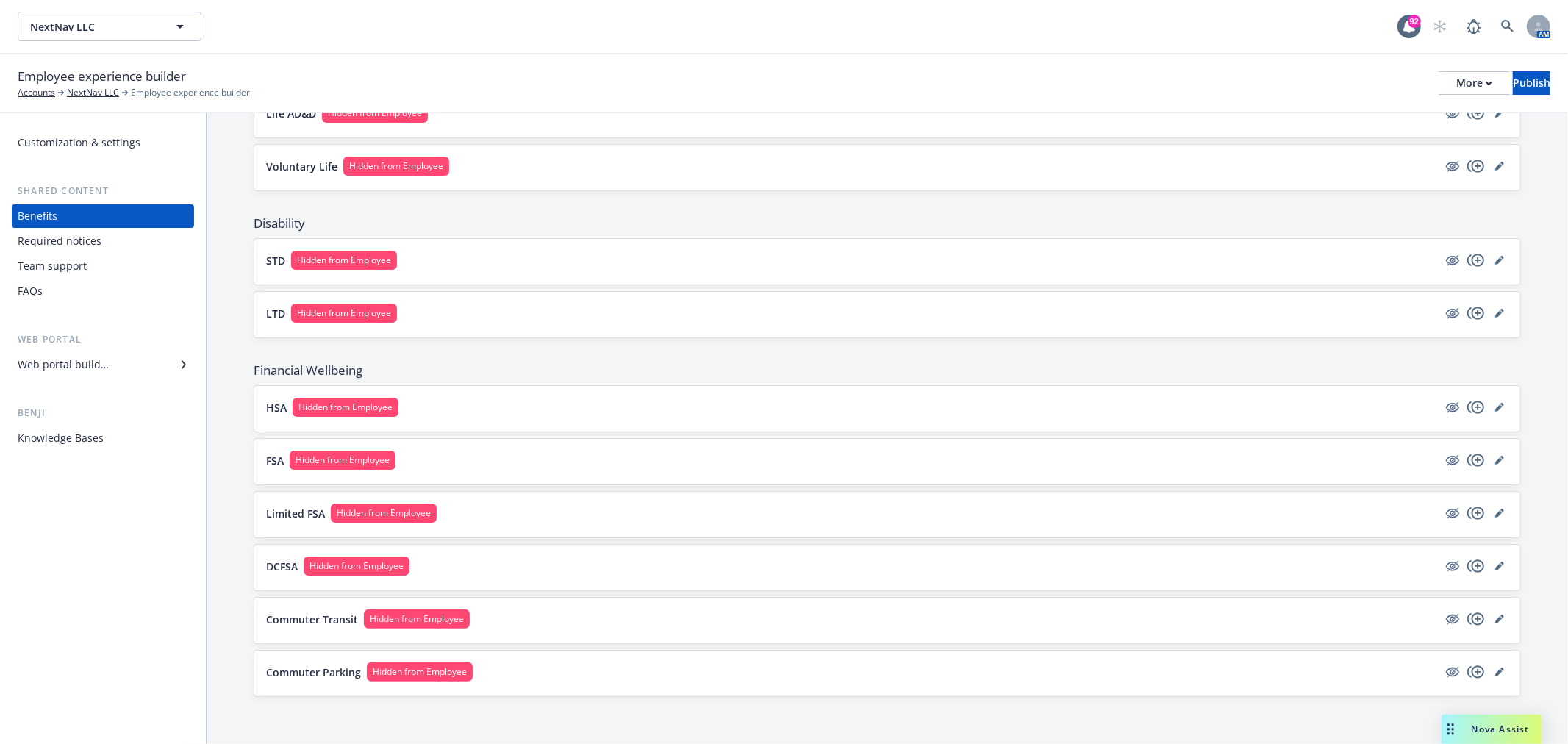
click at [1475, 618] on div at bounding box center [1475, 619] width 65 height 18
click at [1495, 618] on icon "editPencil" at bounding box center [1499, 619] width 8 height 9
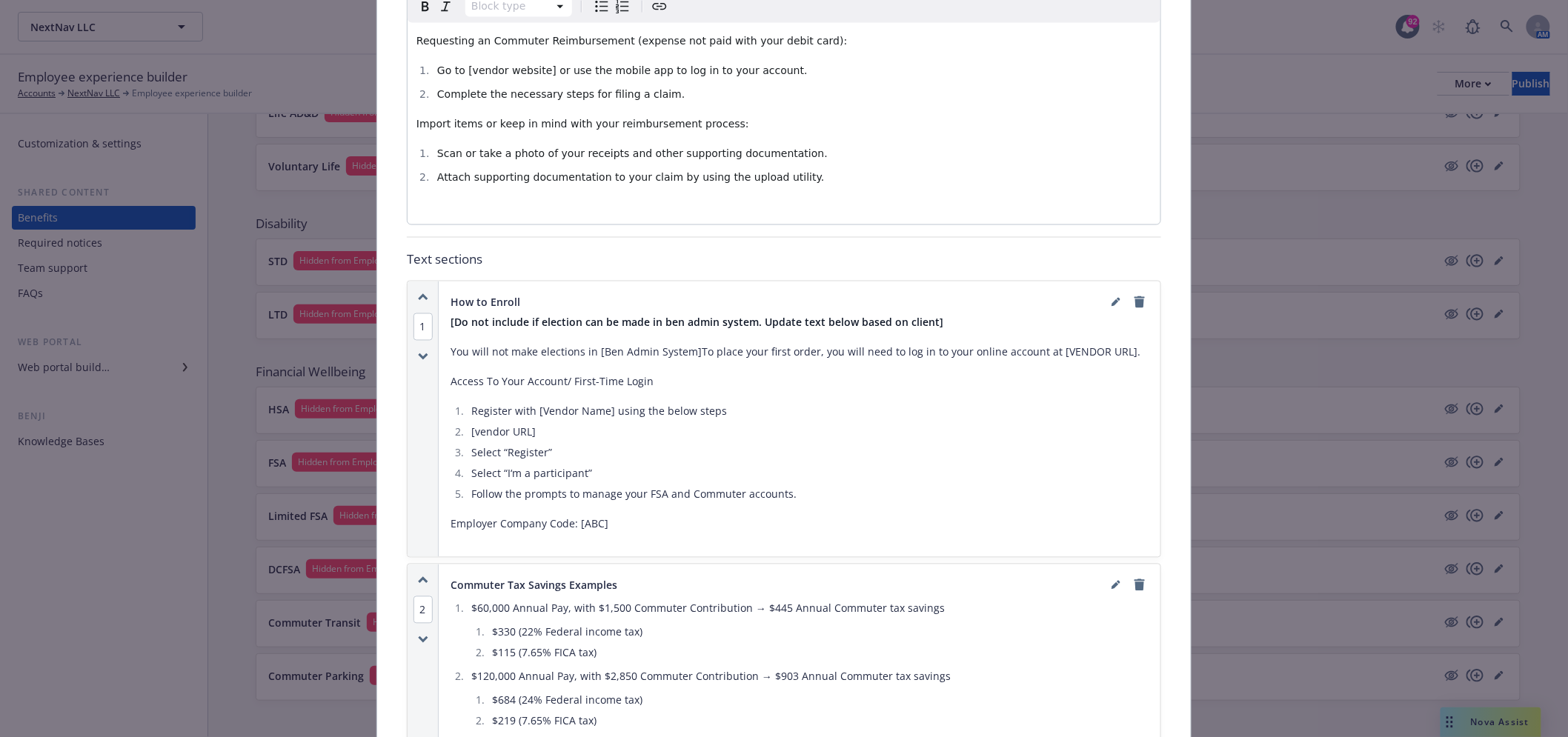
scroll to position [1197, 0]
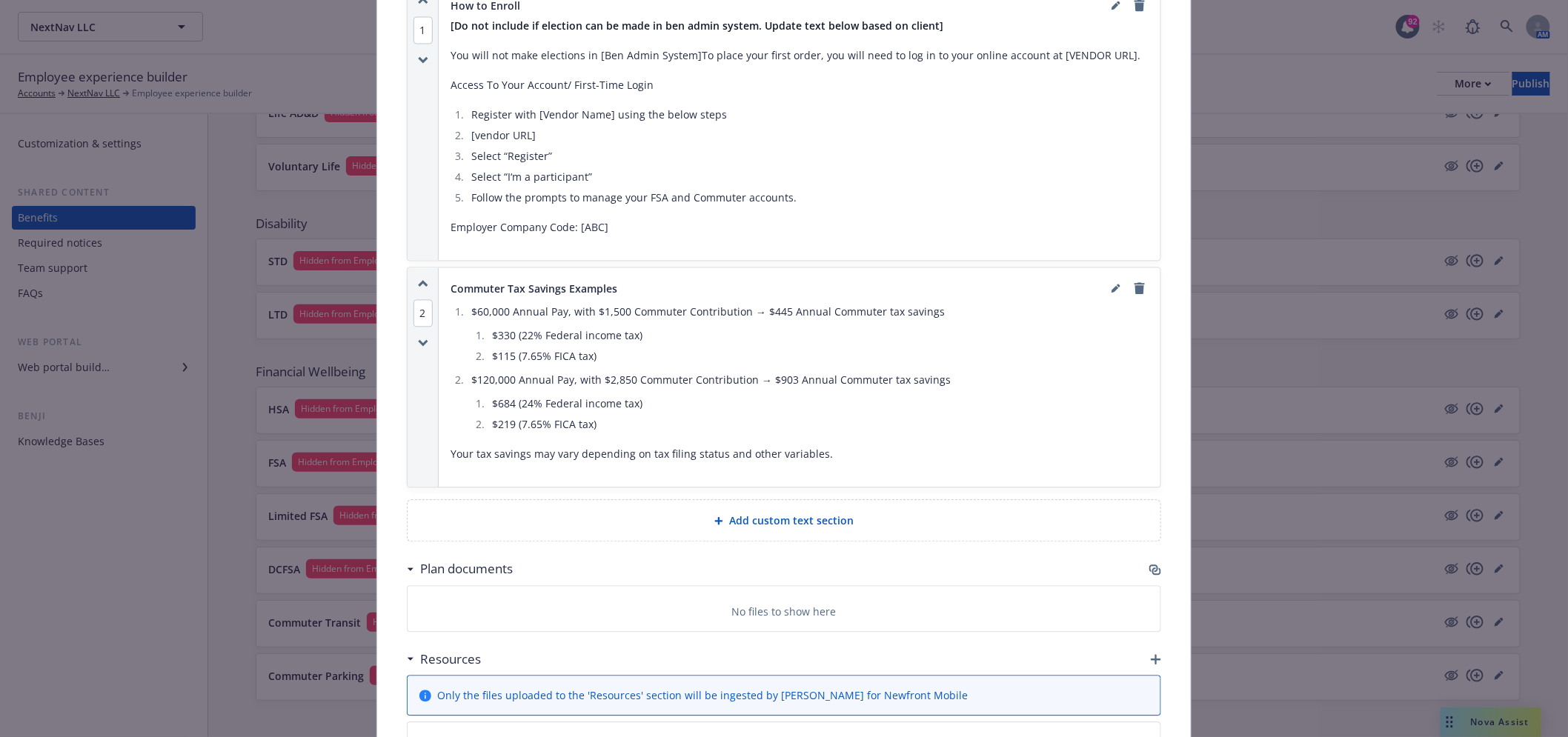
click at [1148, 575] on div "Plan documents" at bounding box center [784, 569] width 754 height 31
click at [1152, 568] on icon "button" at bounding box center [1153, 568] width 9 height 8
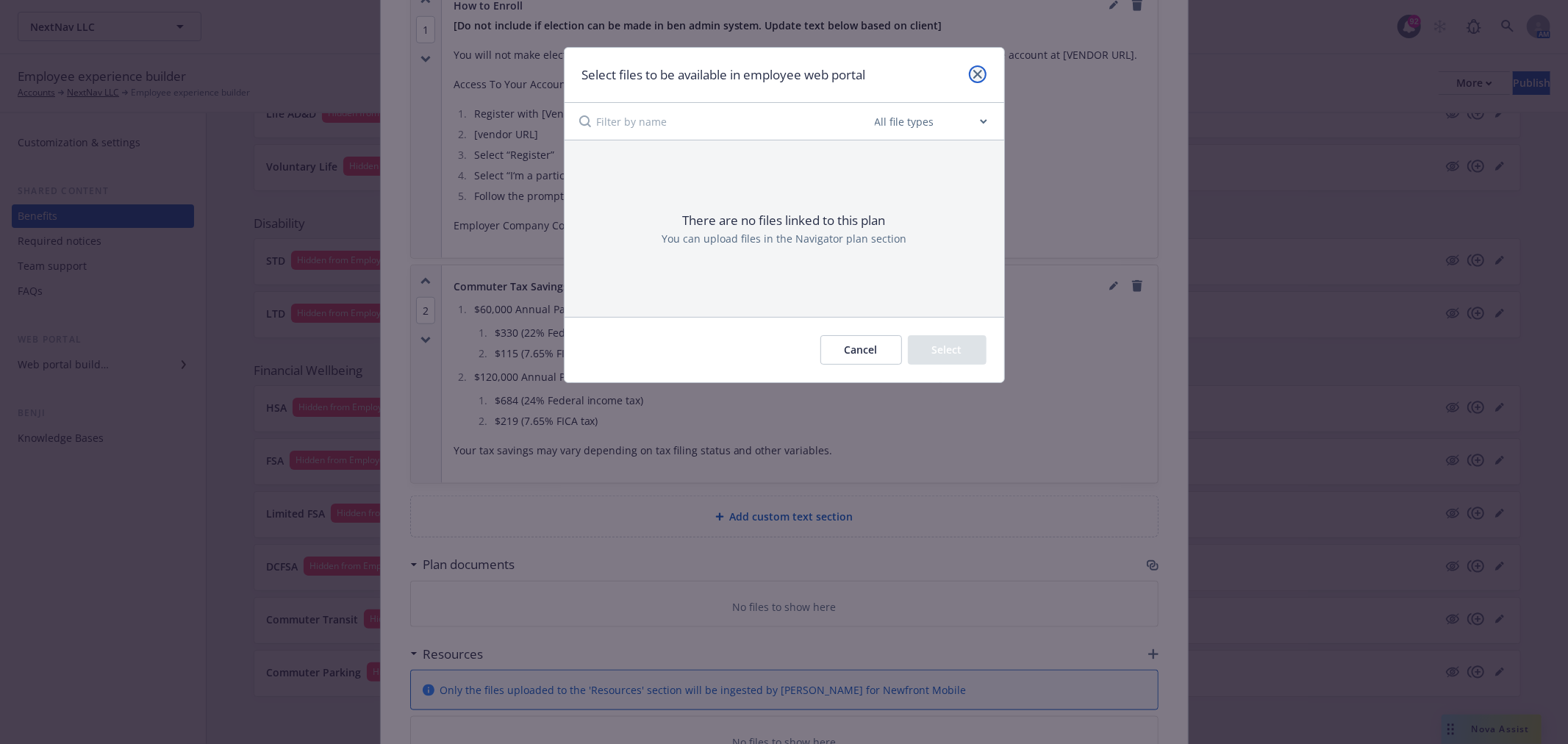
click at [982, 79] on link "close" at bounding box center [977, 74] width 18 height 18
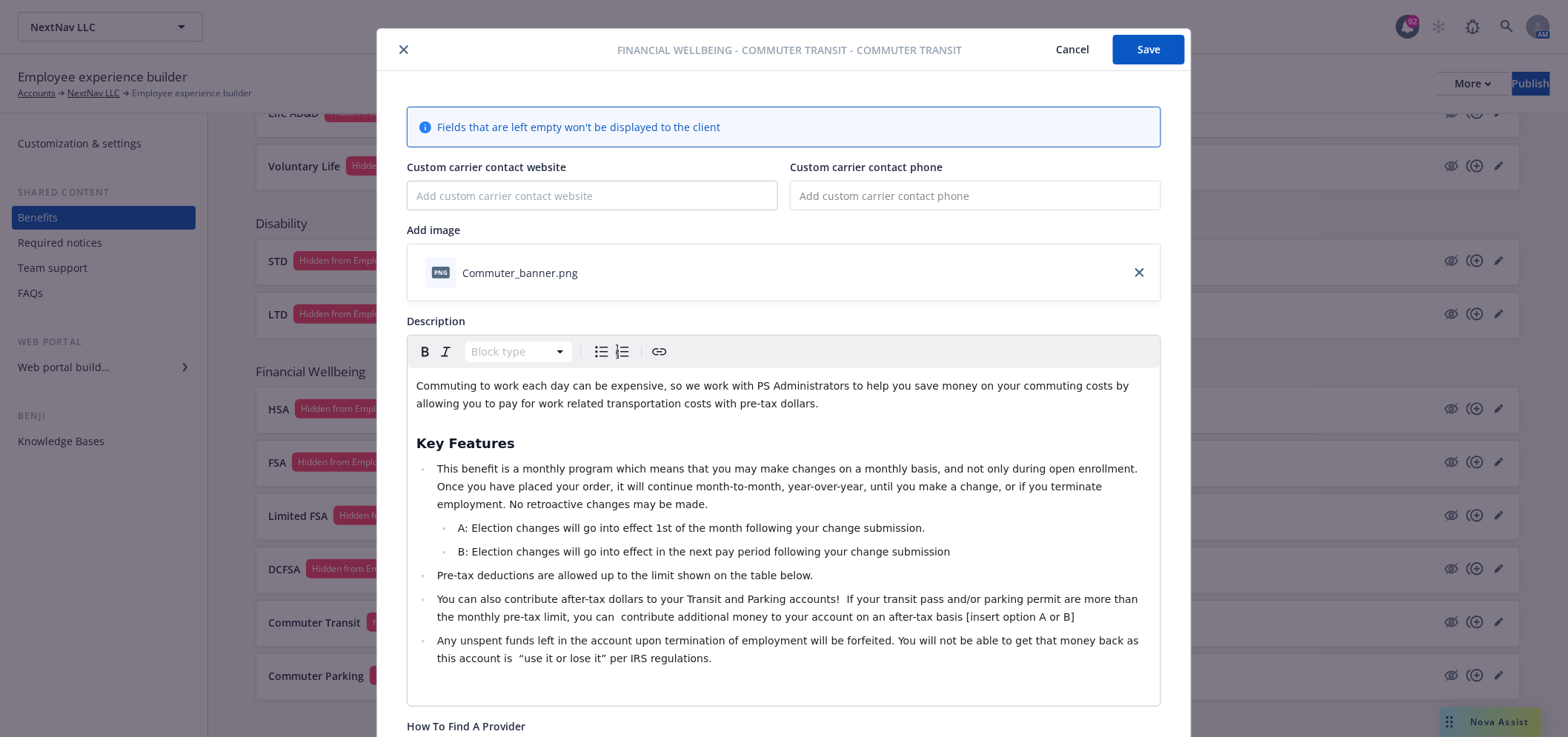
scroll to position [0, 0]
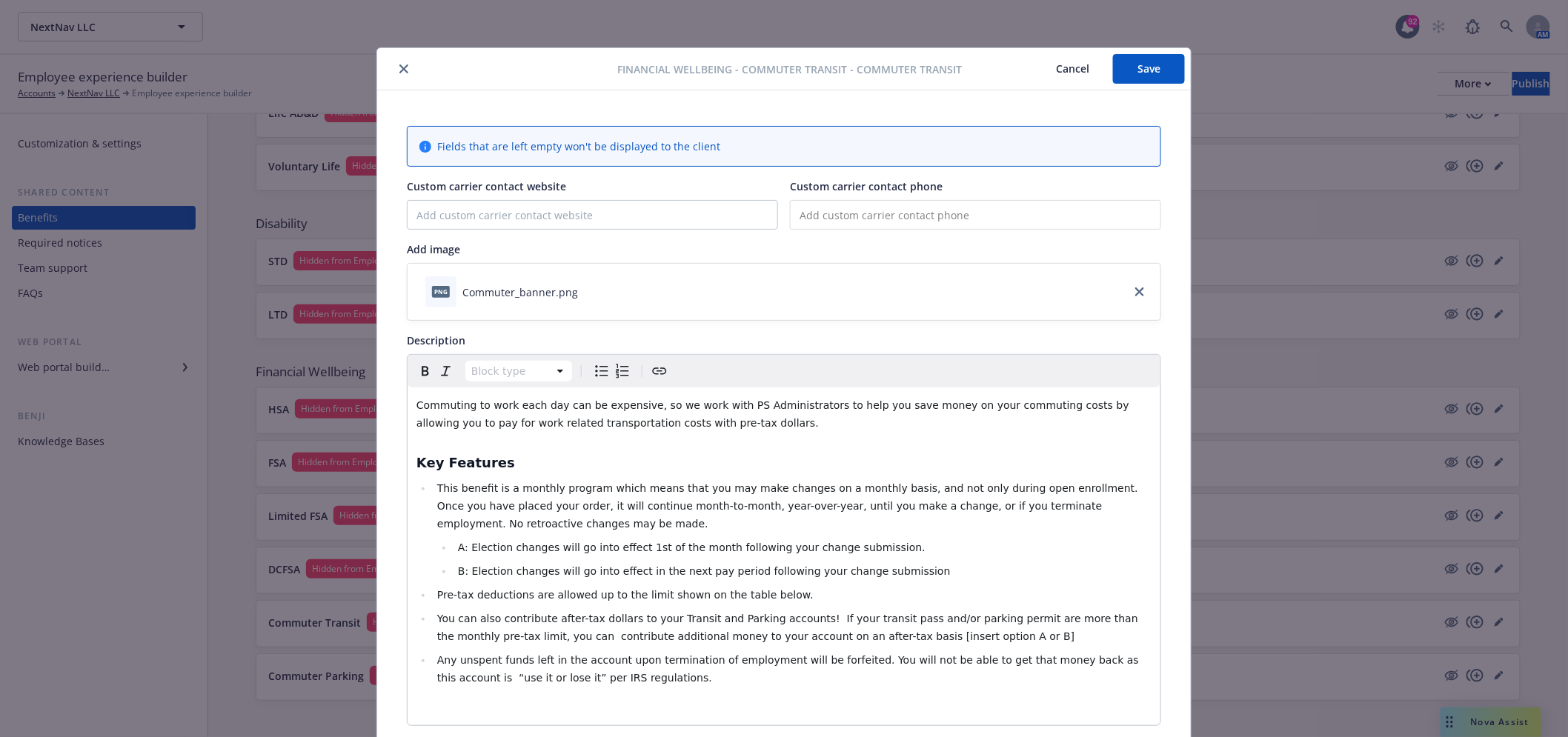
click at [398, 62] on button "close" at bounding box center [404, 69] width 18 height 18
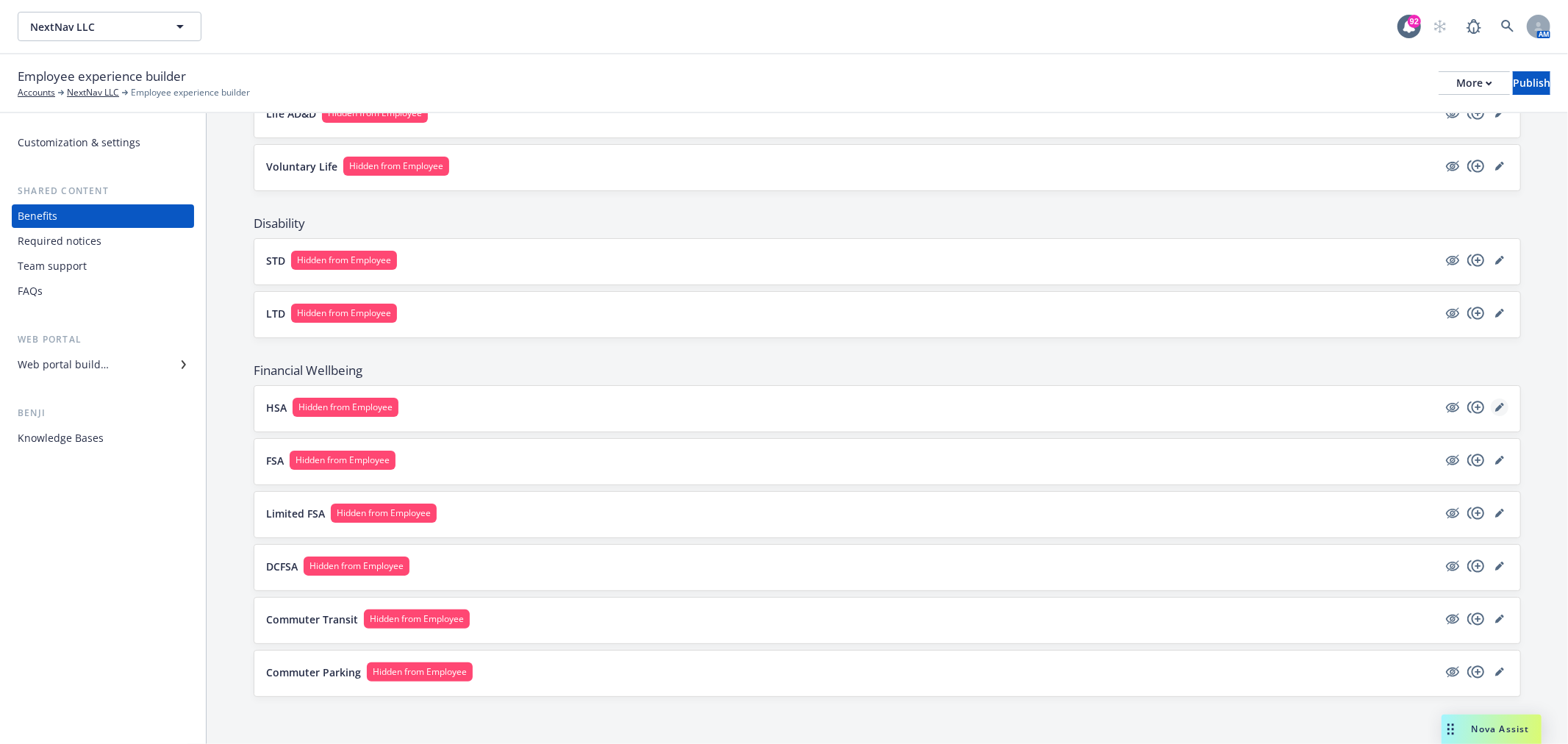
click at [1495, 403] on icon "editPencil" at bounding box center [1499, 407] width 8 height 9
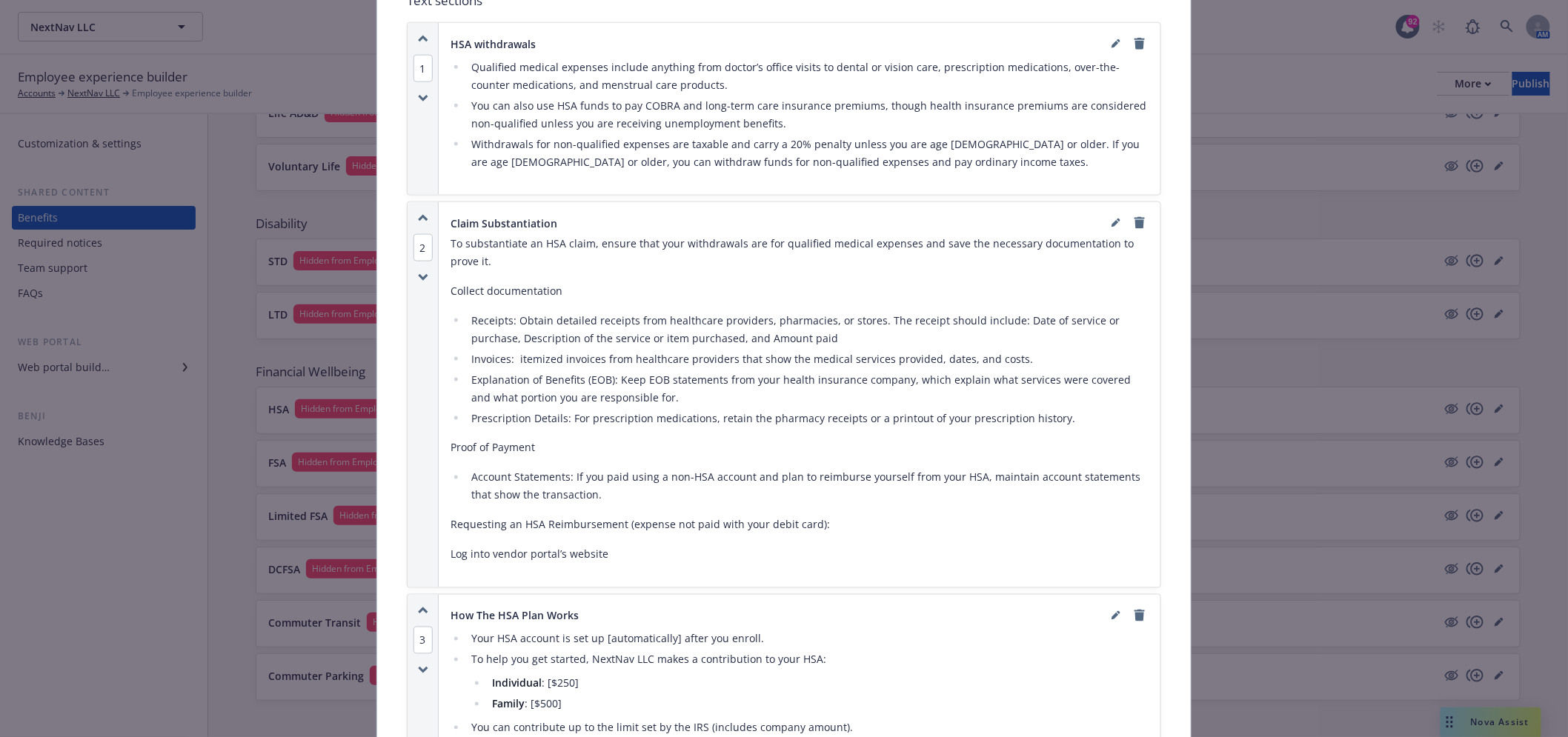
scroll to position [950, 0]
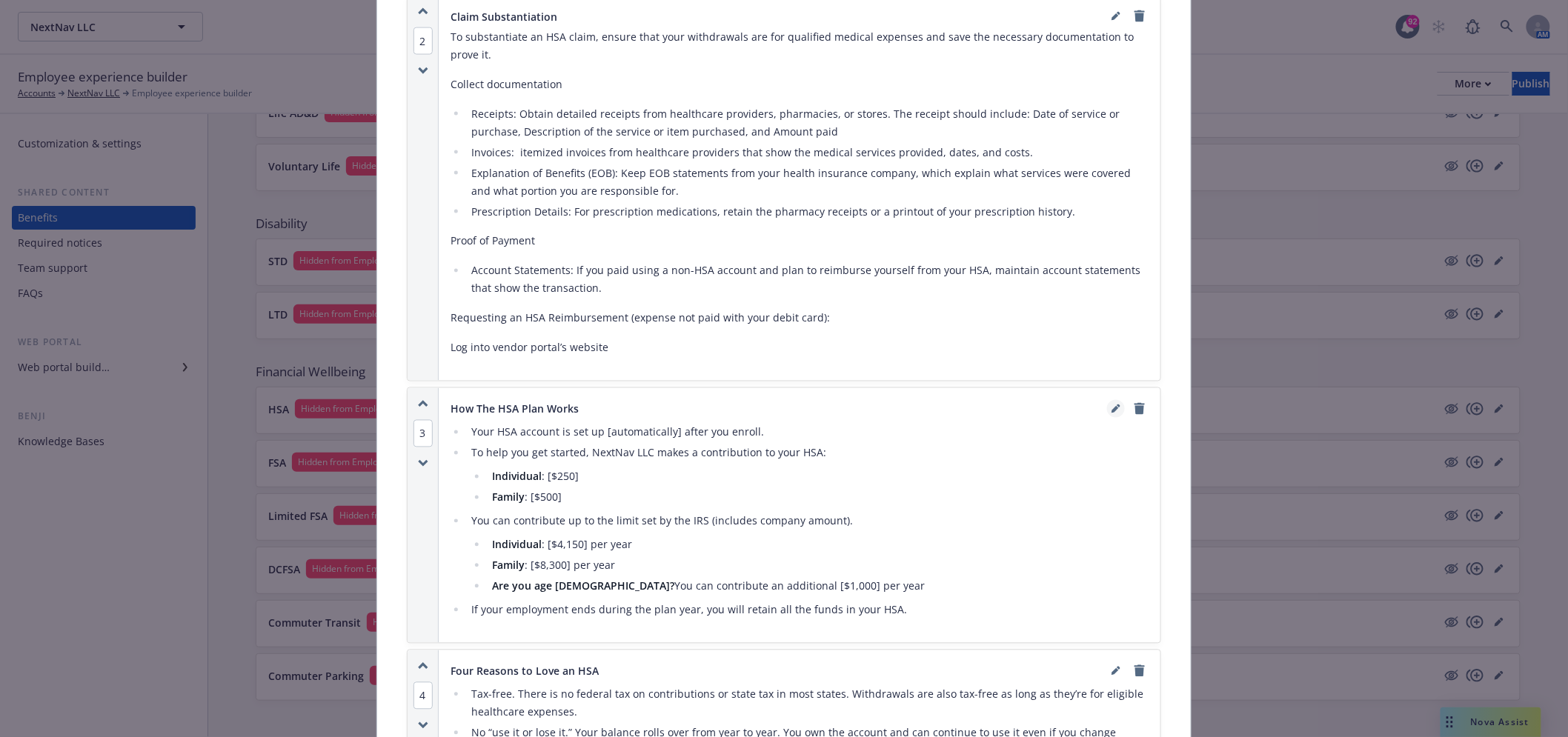
click at [1111, 406] on icon "editPencil" at bounding box center [1116, 409] width 9 height 9
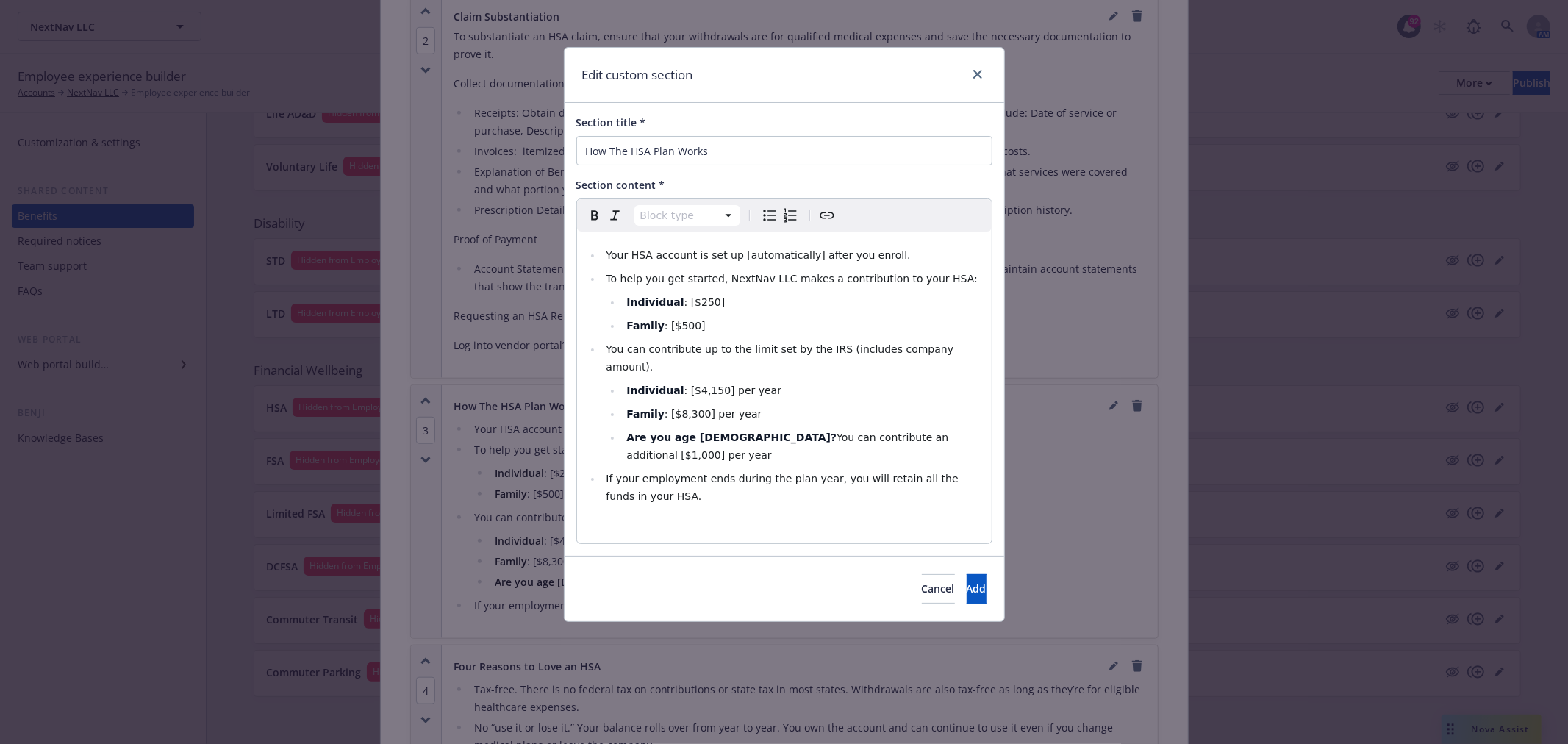
select select
click at [702, 384] on span ": [$4,150] per year" at bounding box center [733, 390] width 97 height 12
click at [701, 408] on span ": [$8,300] per year" at bounding box center [713, 414] width 97 height 12
click at [720, 384] on span ": [$4,300] per year" at bounding box center [733, 390] width 97 height 12
click at [687, 384] on span ": [$4,300 per year" at bounding box center [731, 390] width 93 height 12
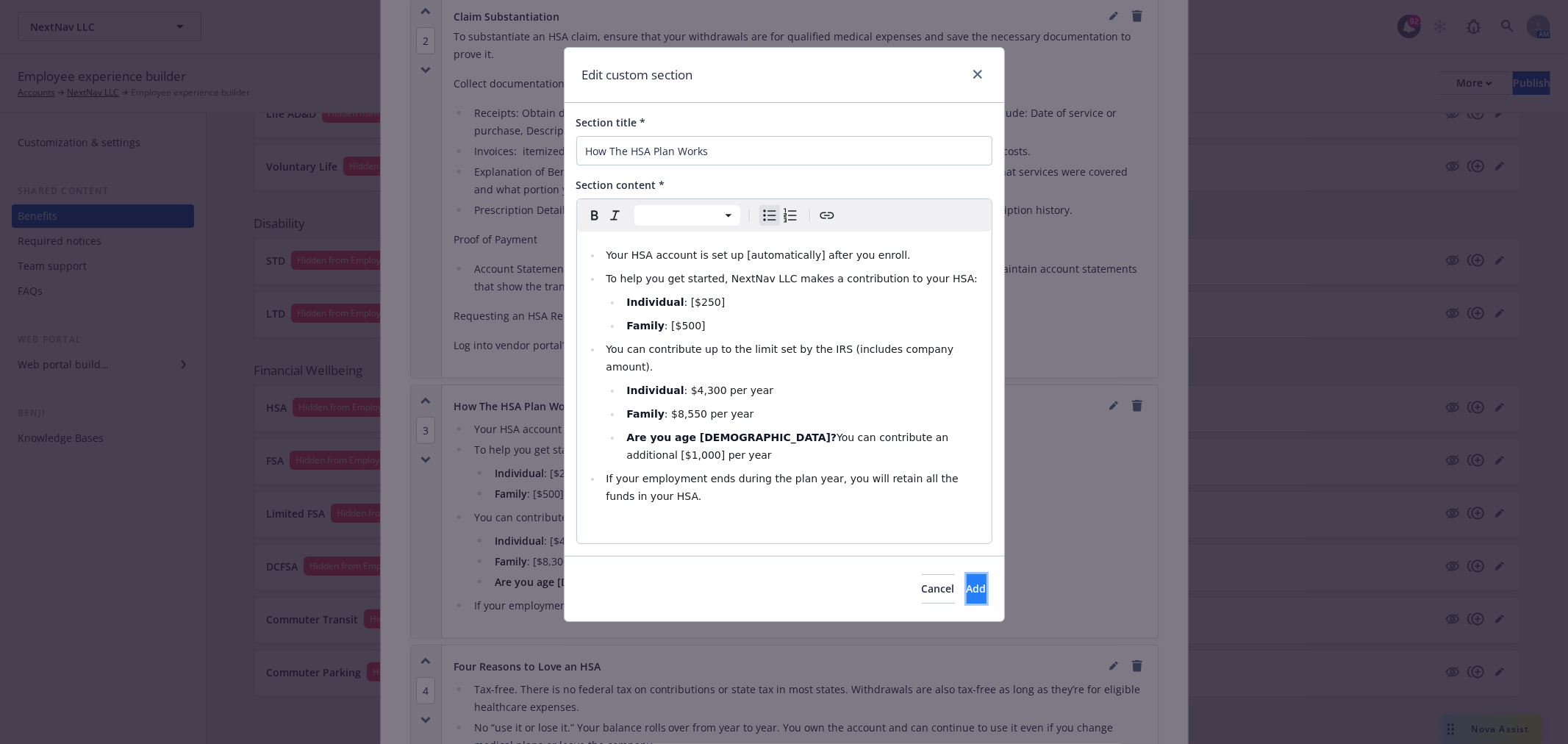
click at [971, 574] on button "Add" at bounding box center [976, 588] width 20 height 30
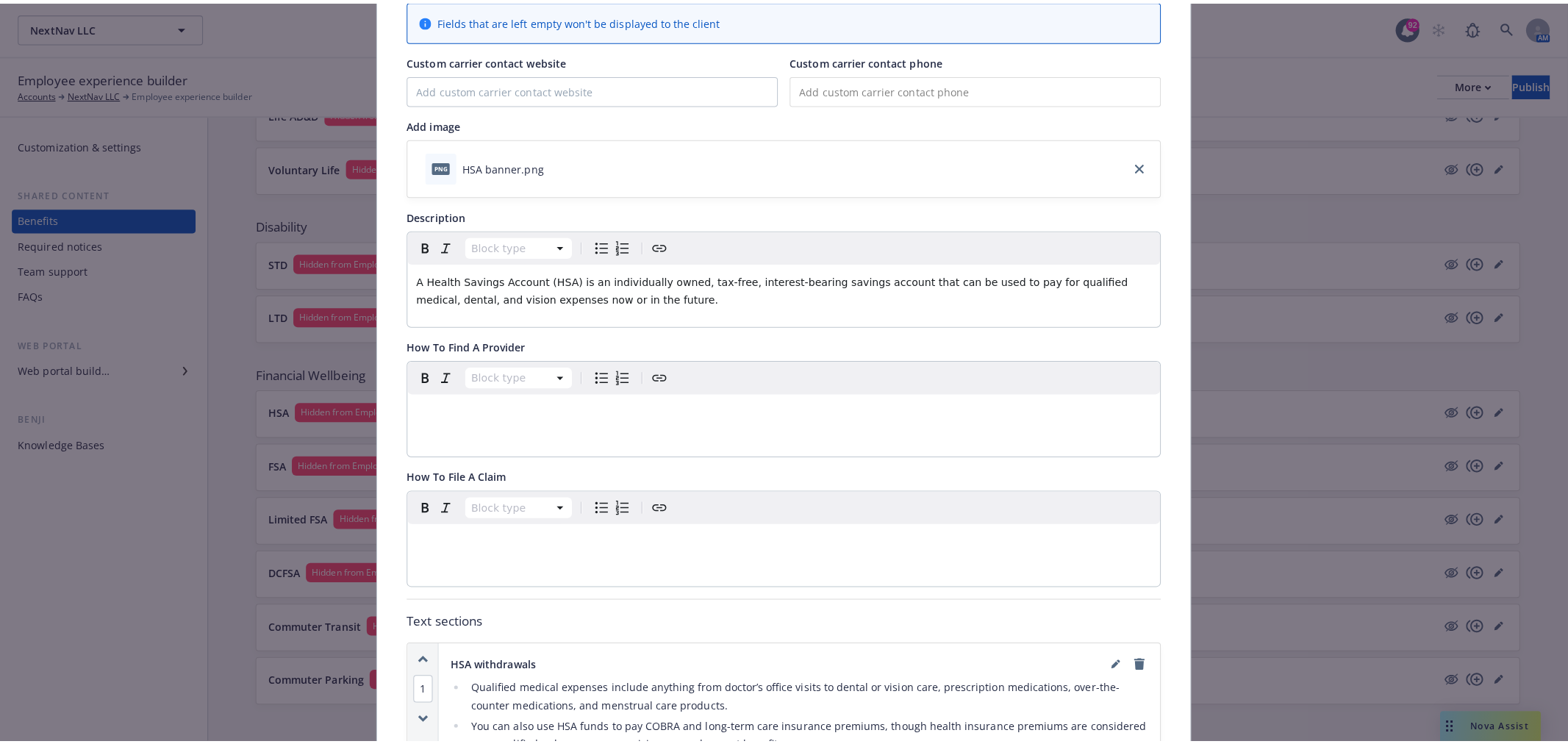
scroll to position [0, 0]
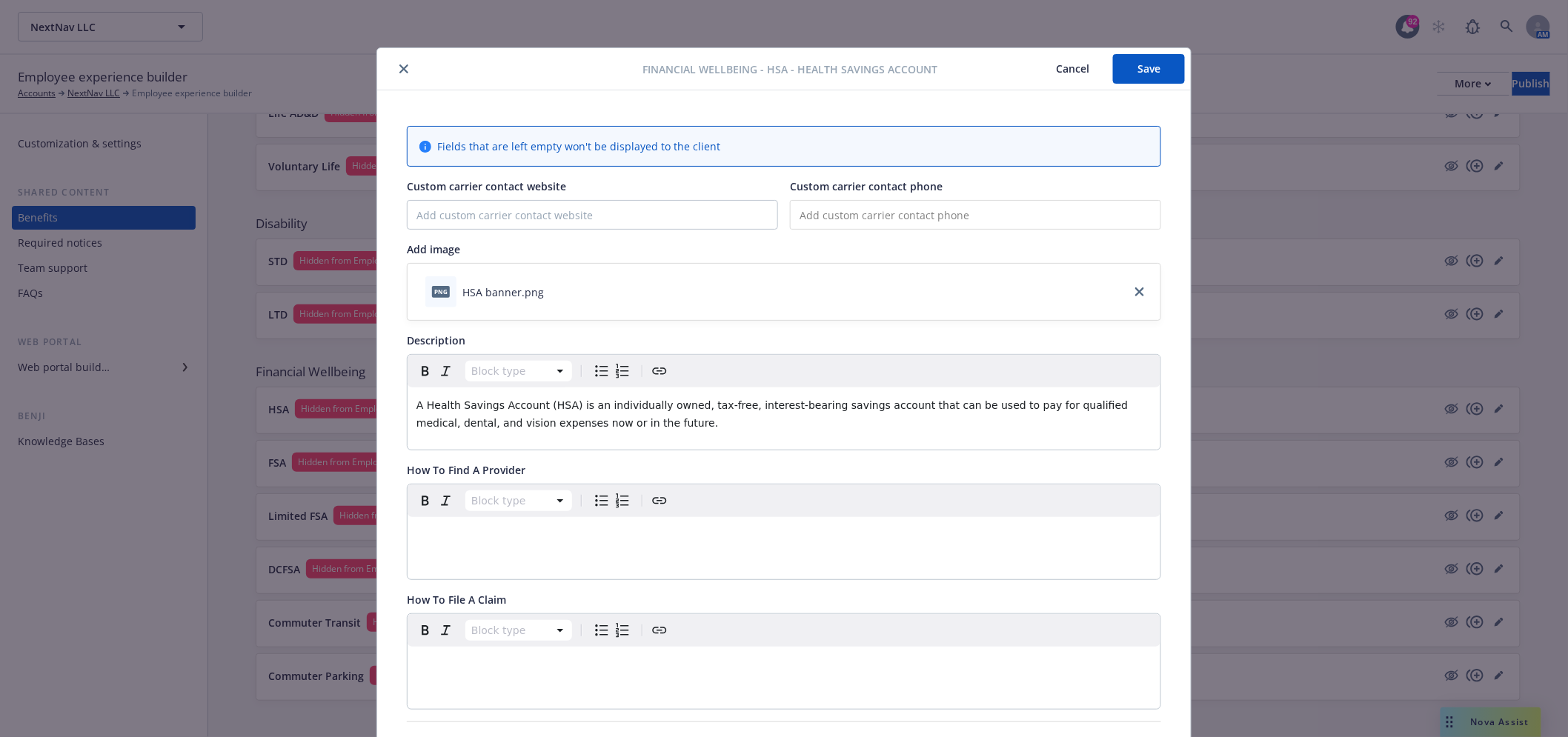
click at [1139, 70] on button "Save" at bounding box center [1149, 69] width 72 height 30
click at [397, 63] on button "close" at bounding box center [404, 69] width 18 height 18
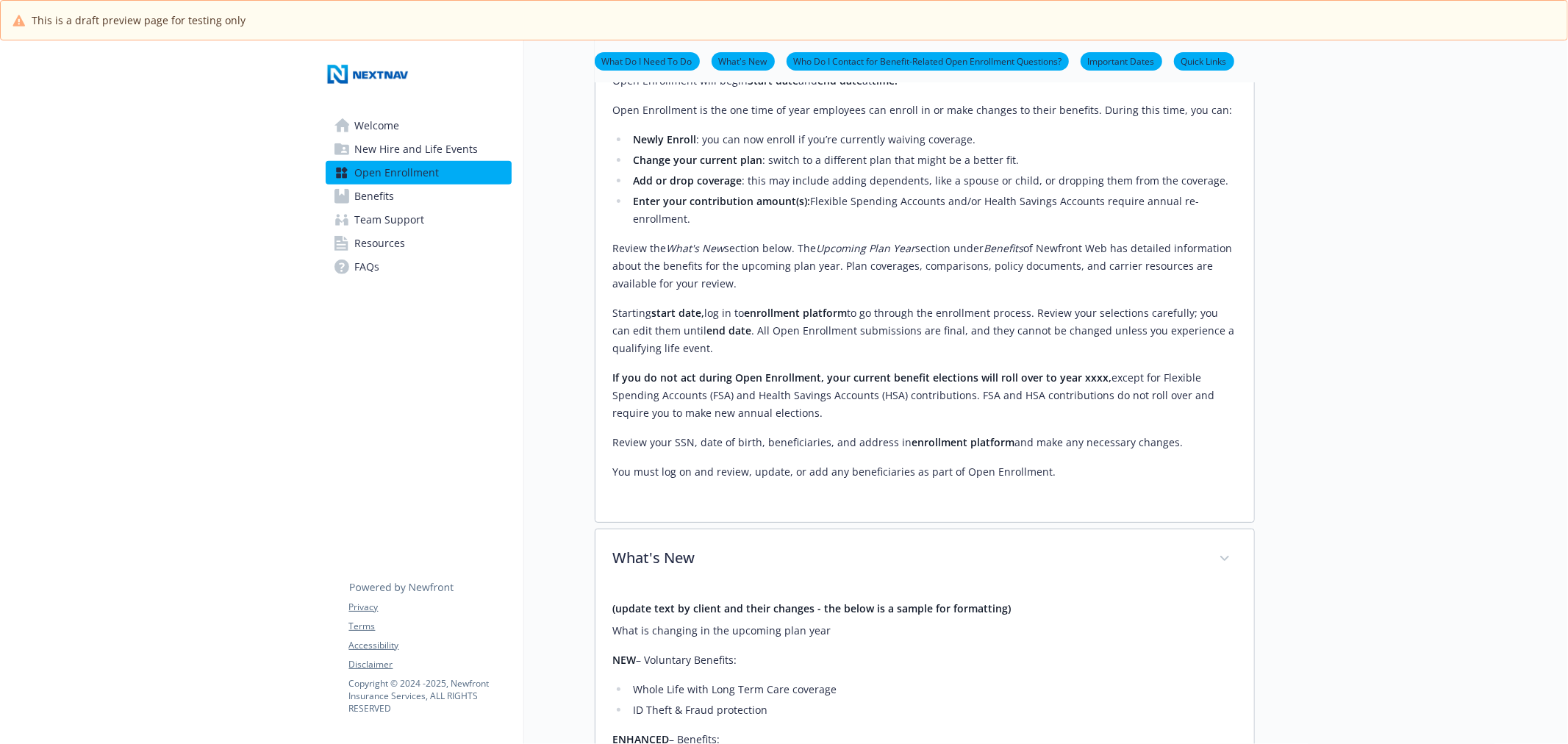
scroll to position [253, 0]
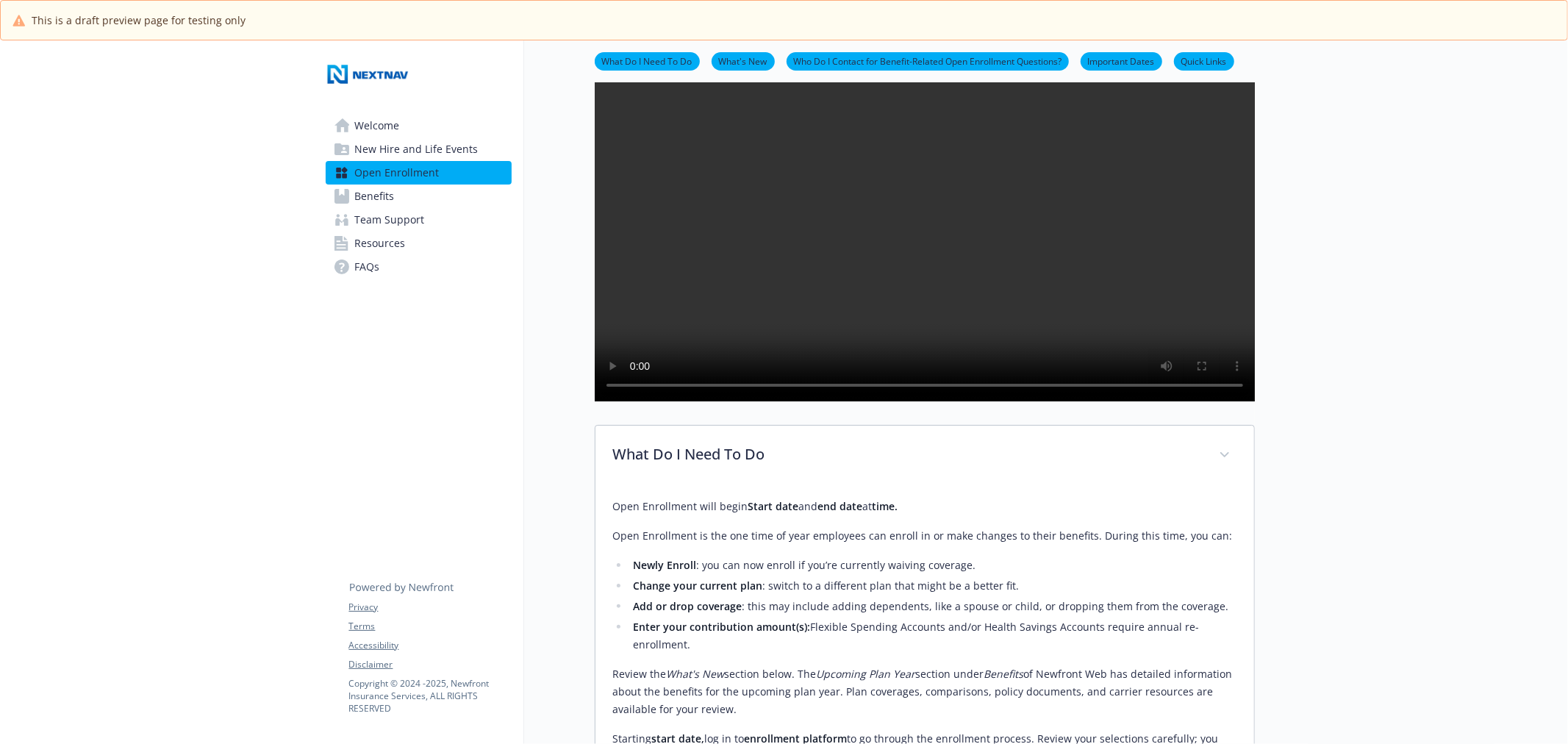
click at [377, 201] on span "Benefits" at bounding box center [375, 196] width 40 height 24
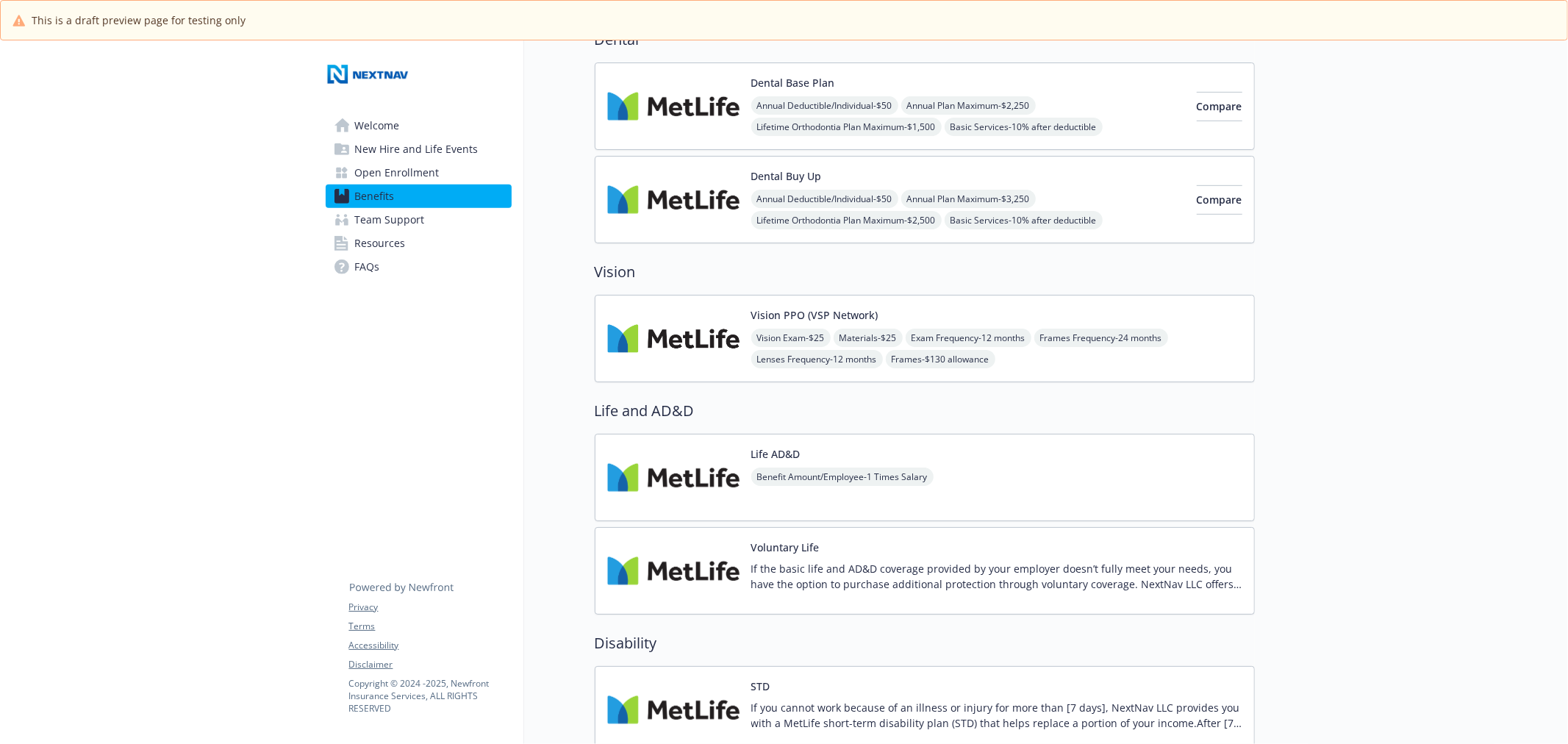
scroll to position [662, 0]
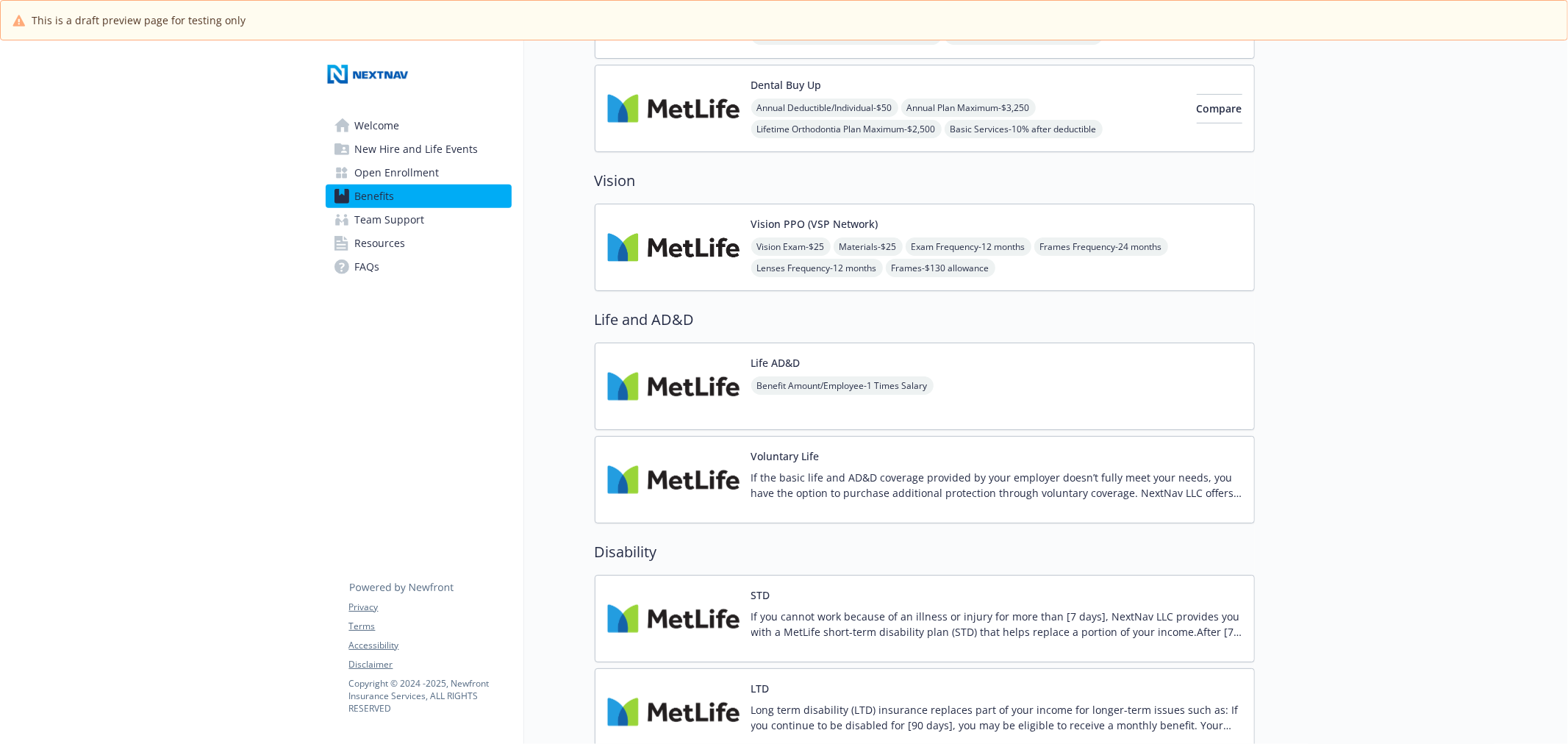
click at [673, 480] on img at bounding box center [673, 480] width 133 height 63
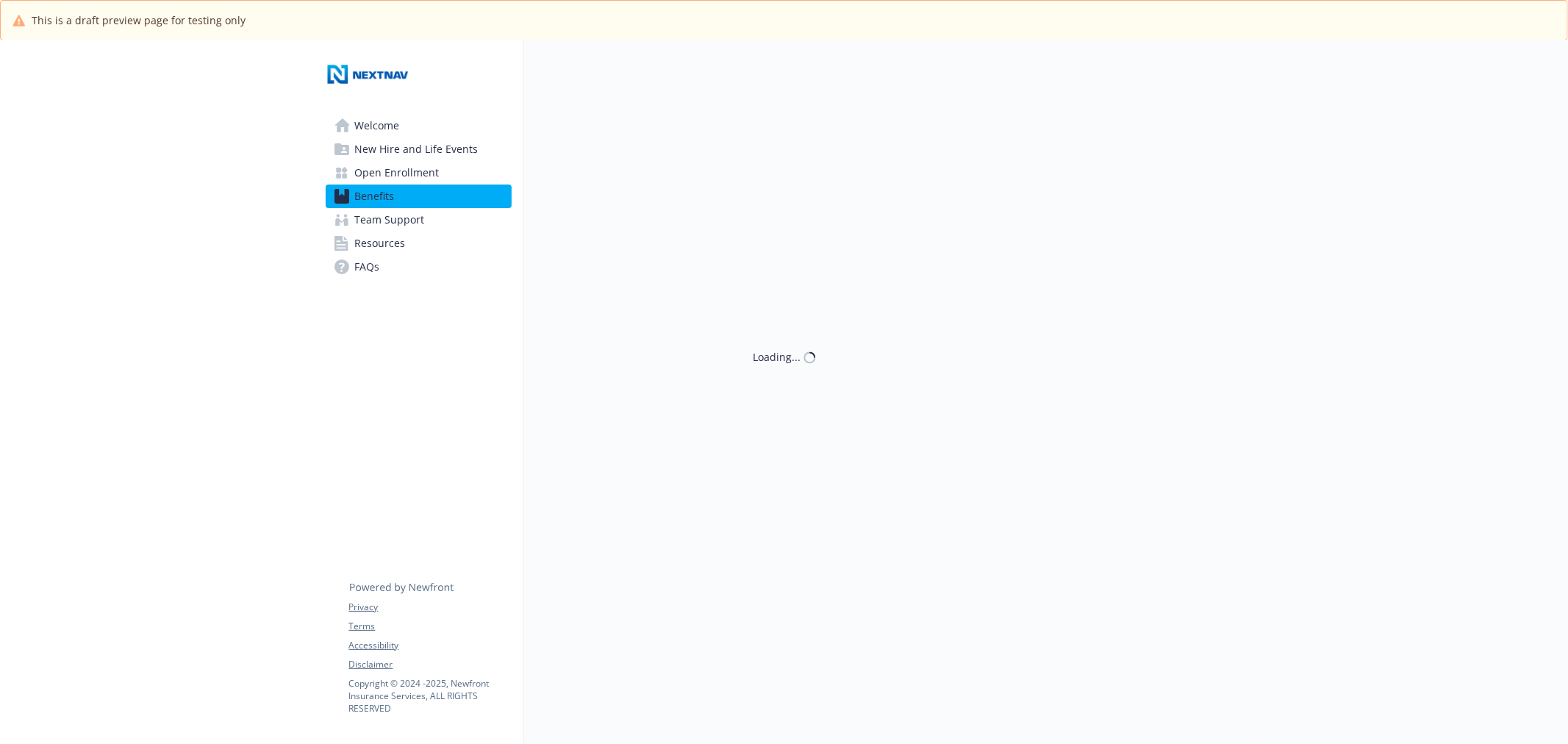
scroll to position [744, 0]
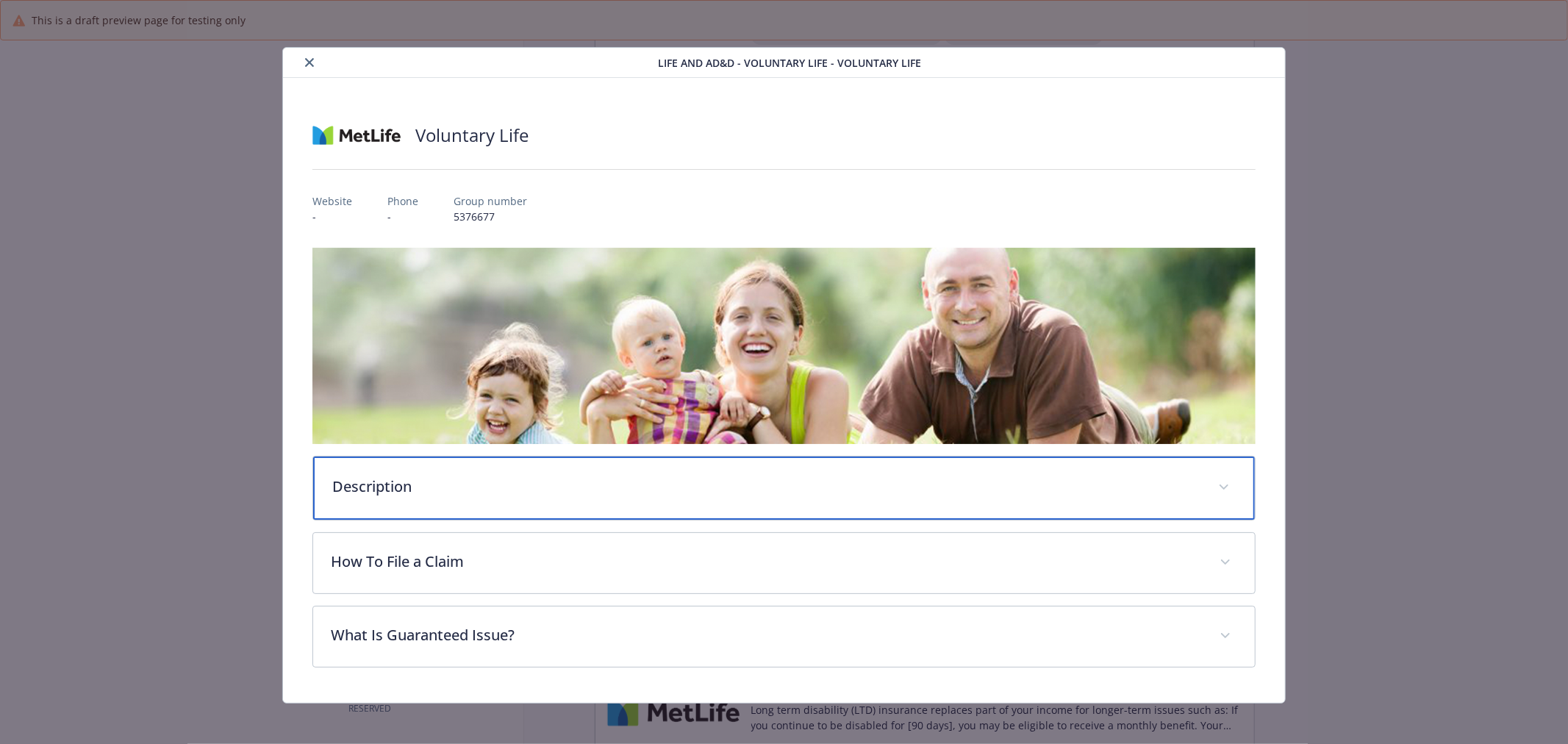
click at [614, 480] on p "Description" at bounding box center [766, 486] width 868 height 22
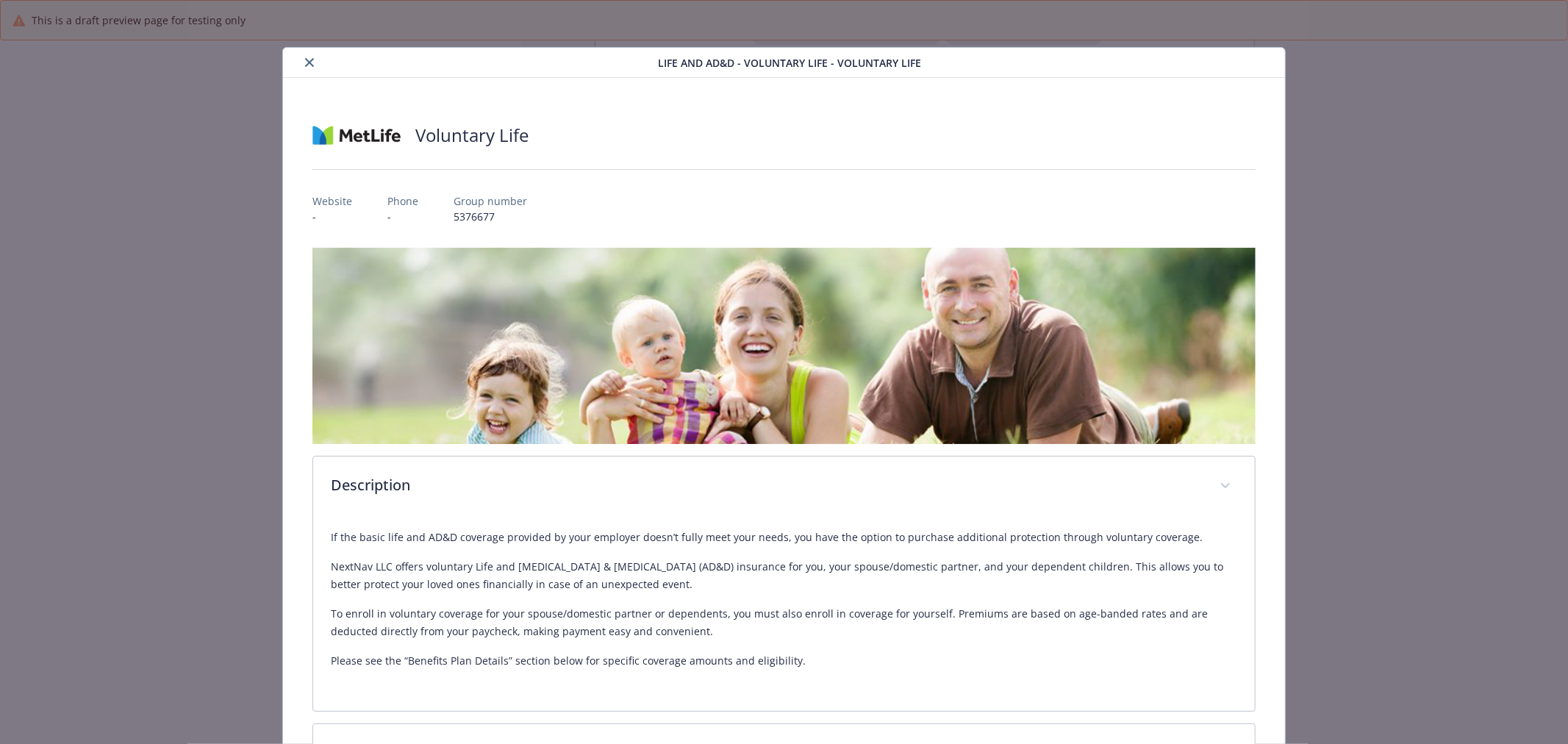
click at [297, 57] on div "details for plan Life and AD&D - Voluntary Life - Voluntary Life" at bounding box center [473, 62] width 370 height 18
click at [305, 61] on icon "close" at bounding box center [309, 62] width 8 height 9
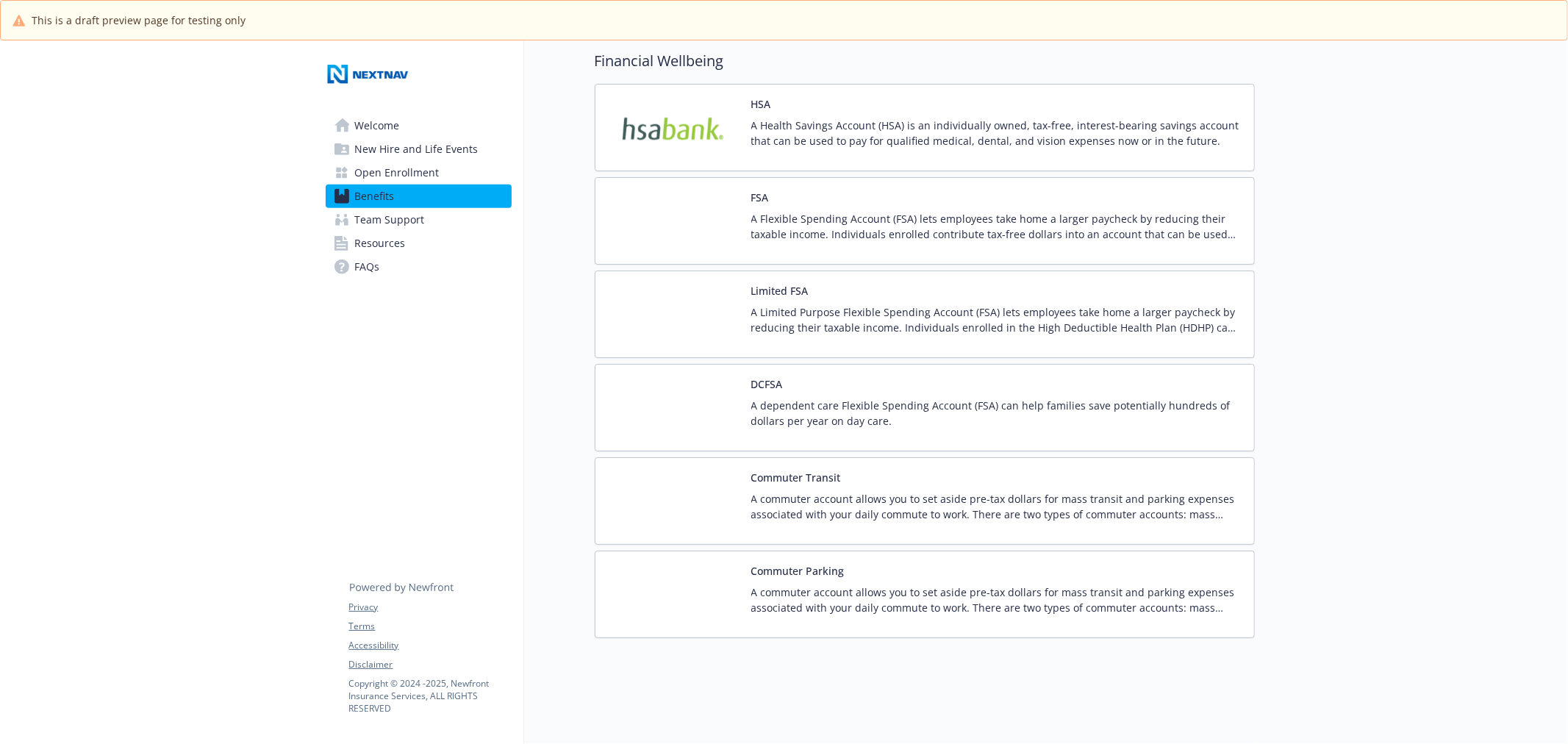
scroll to position [1481, 0]
click at [672, 209] on img at bounding box center [673, 221] width 133 height 63
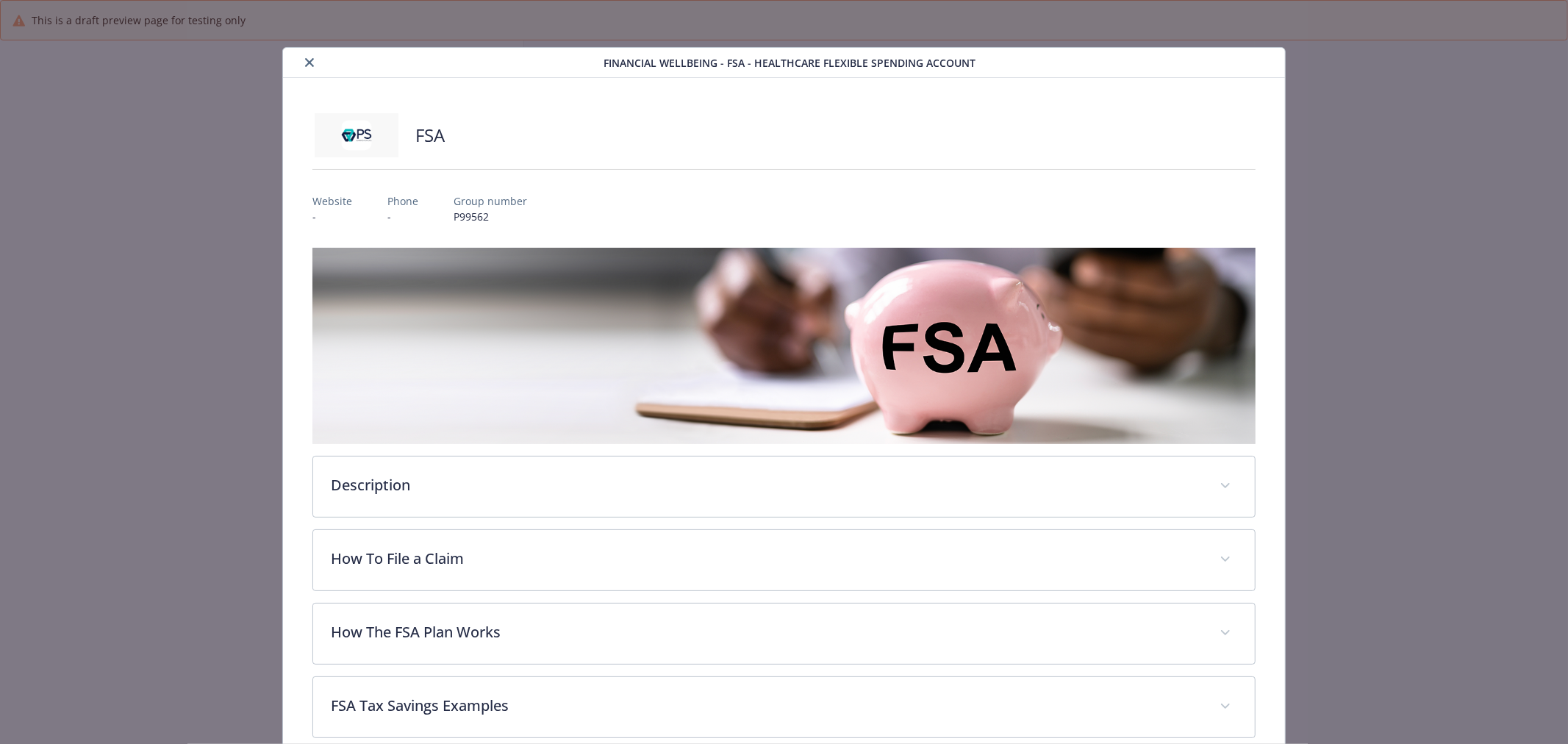
scroll to position [44, 0]
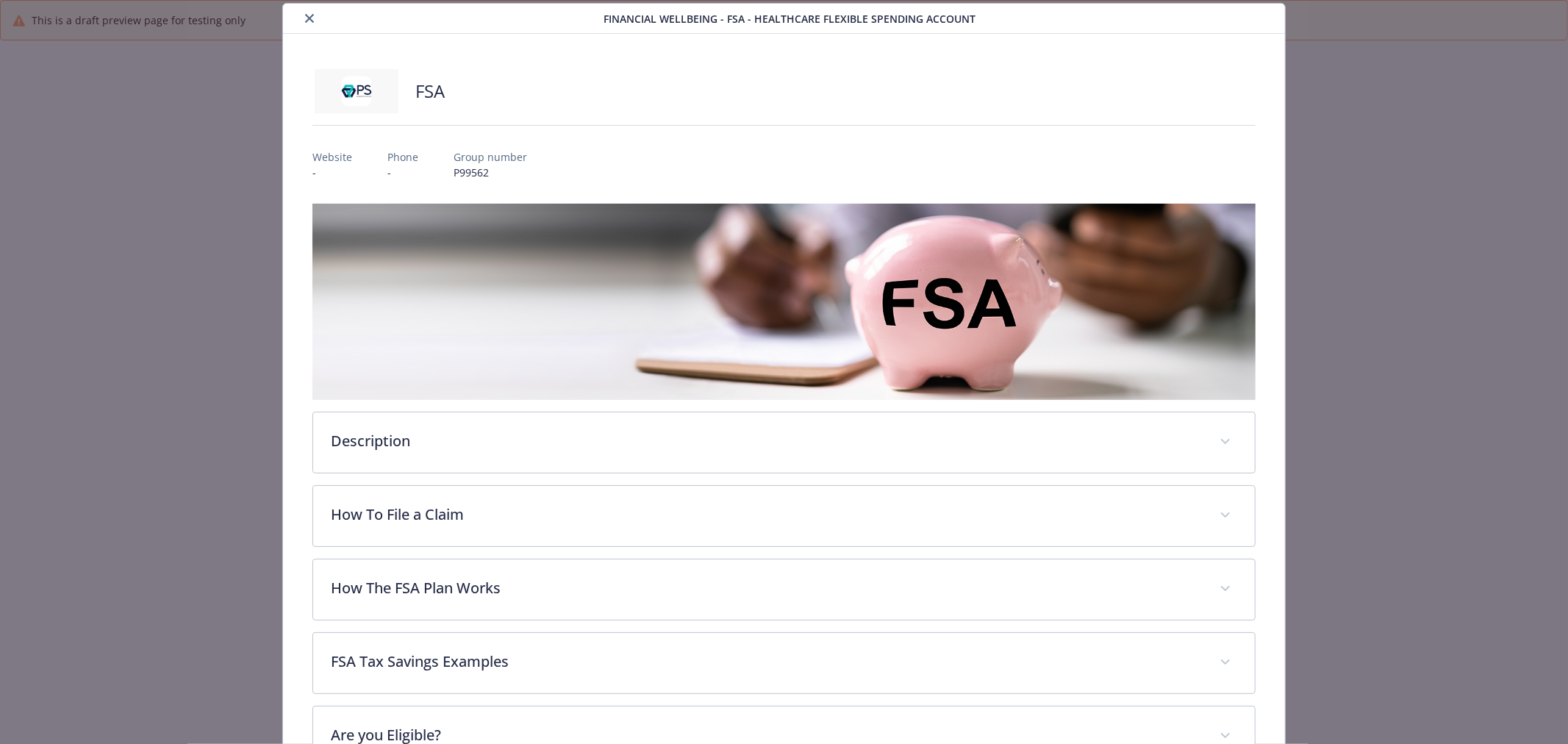
click at [444, 473] on div "Description A Flexible Spending Account (FSA) lets employees take home a larger…" at bounding box center [784, 523] width 942 height 638
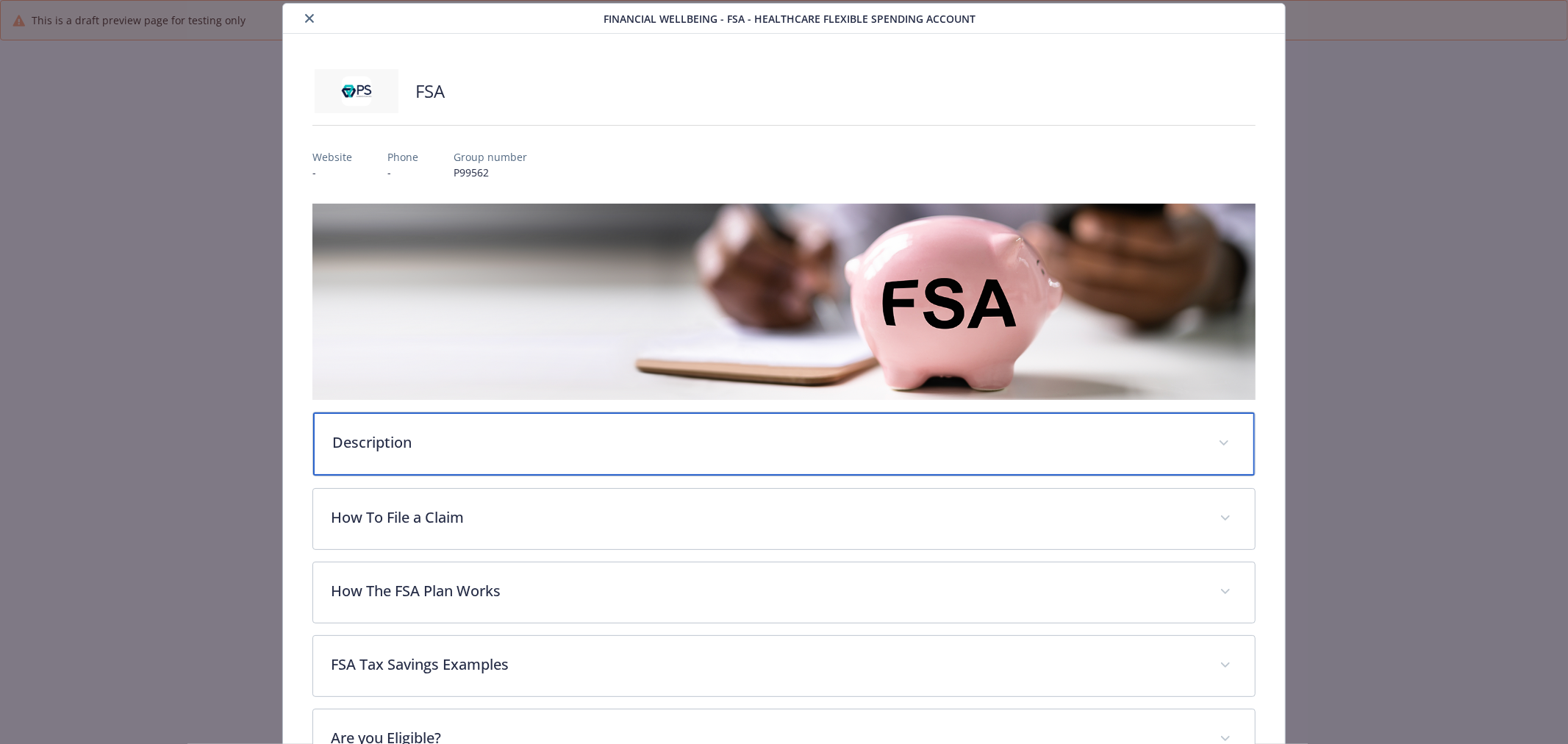
click at [468, 457] on div "Description" at bounding box center [784, 444] width 942 height 63
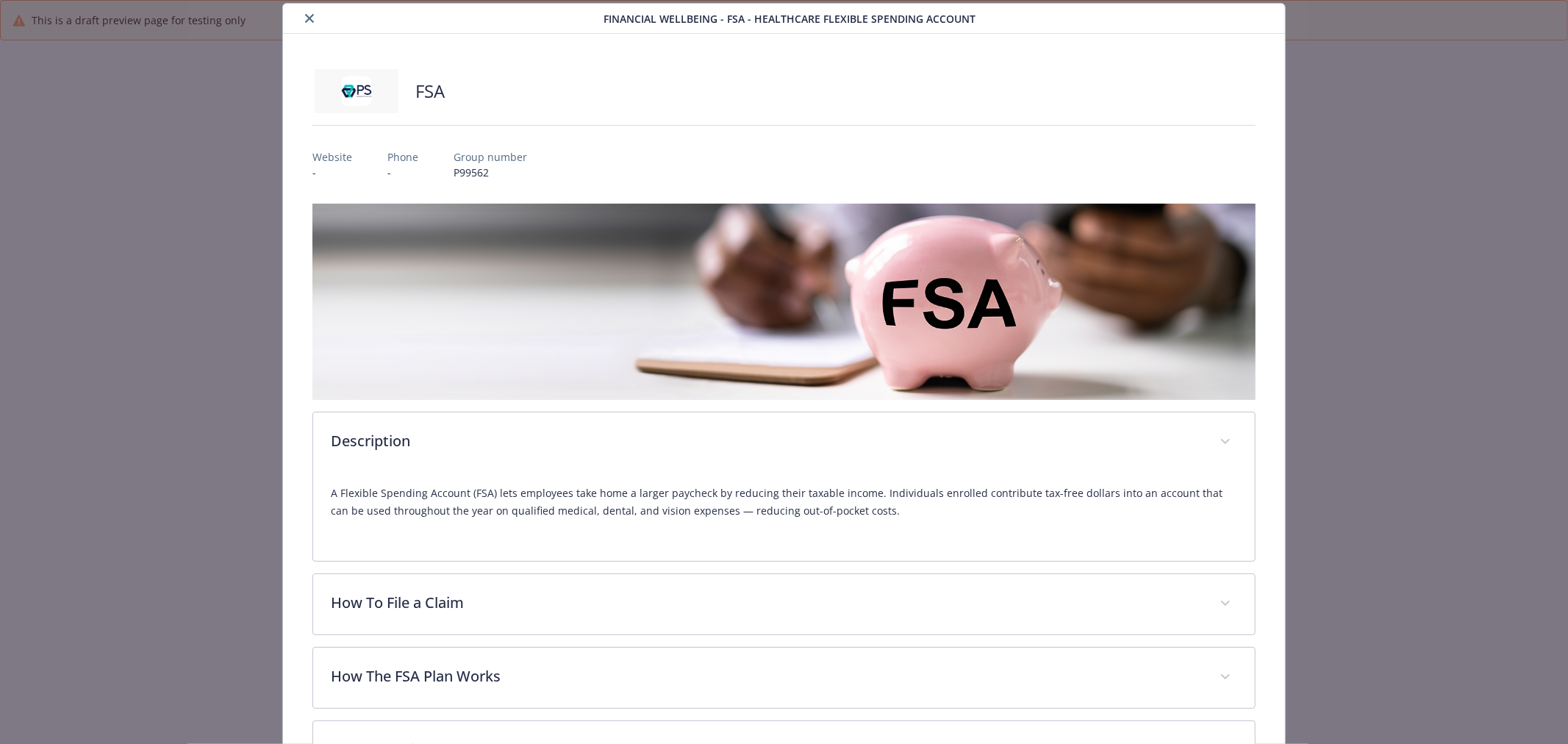
click at [310, 24] on button "close" at bounding box center [309, 18] width 18 height 18
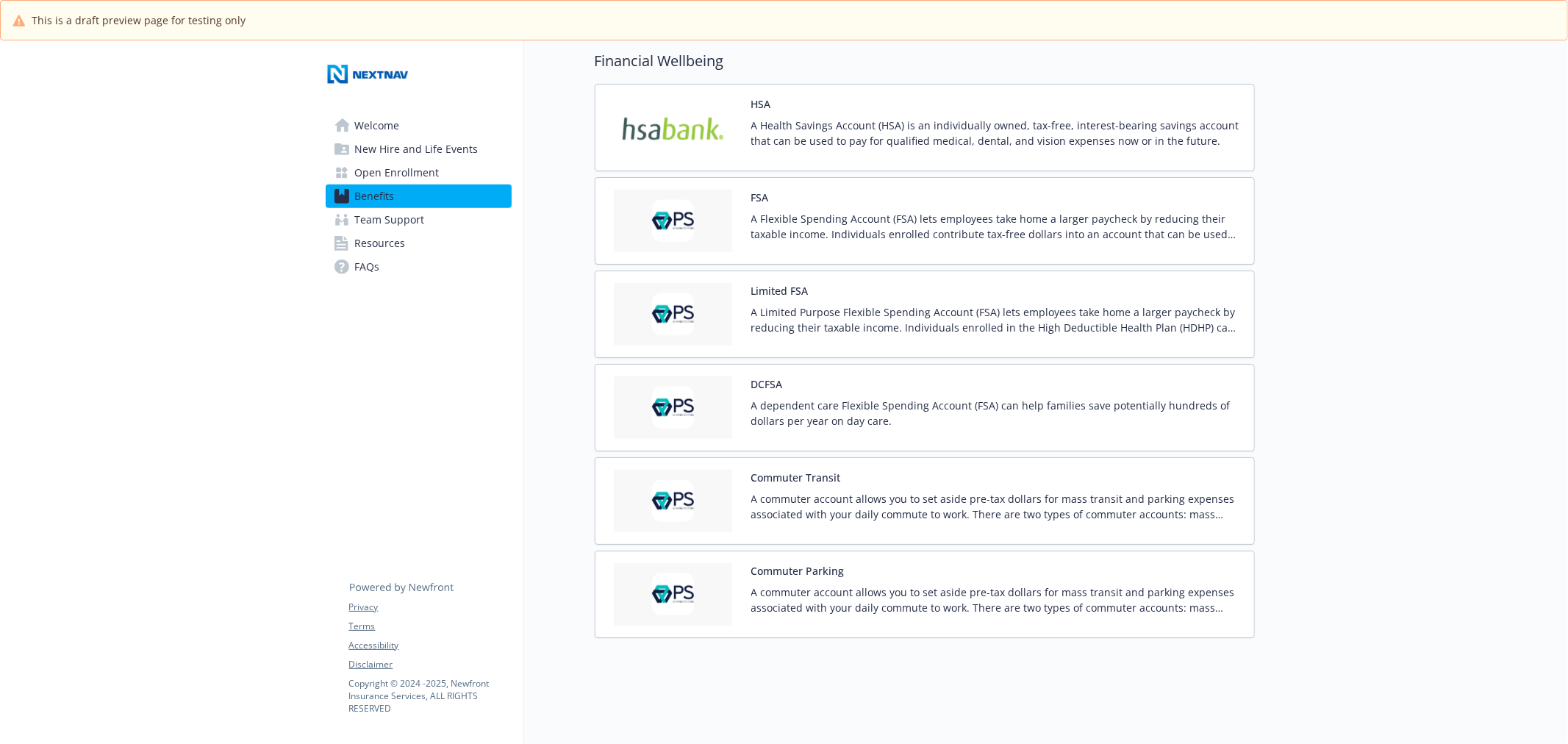
click at [657, 200] on img at bounding box center [673, 221] width 133 height 63
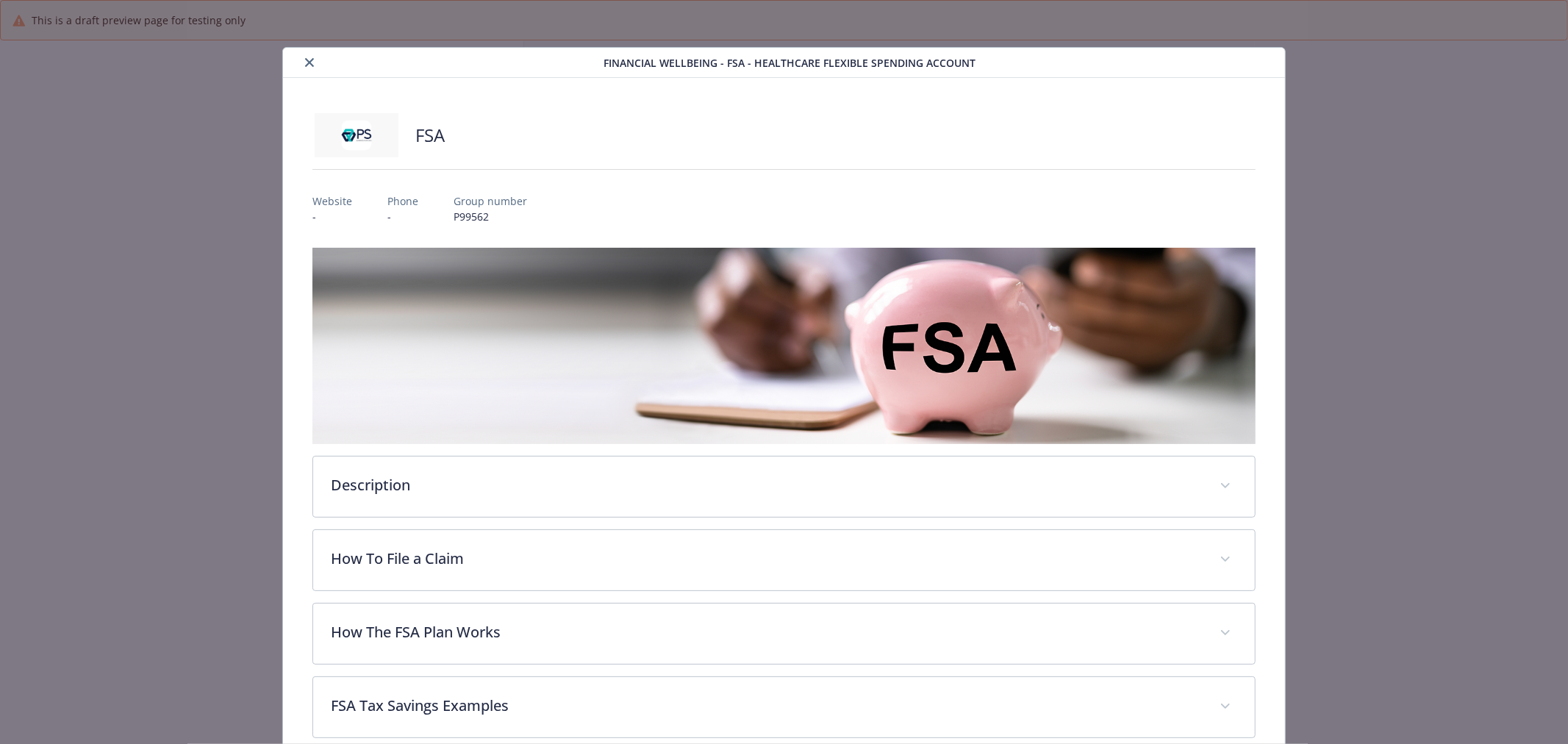
scroll to position [44, 0]
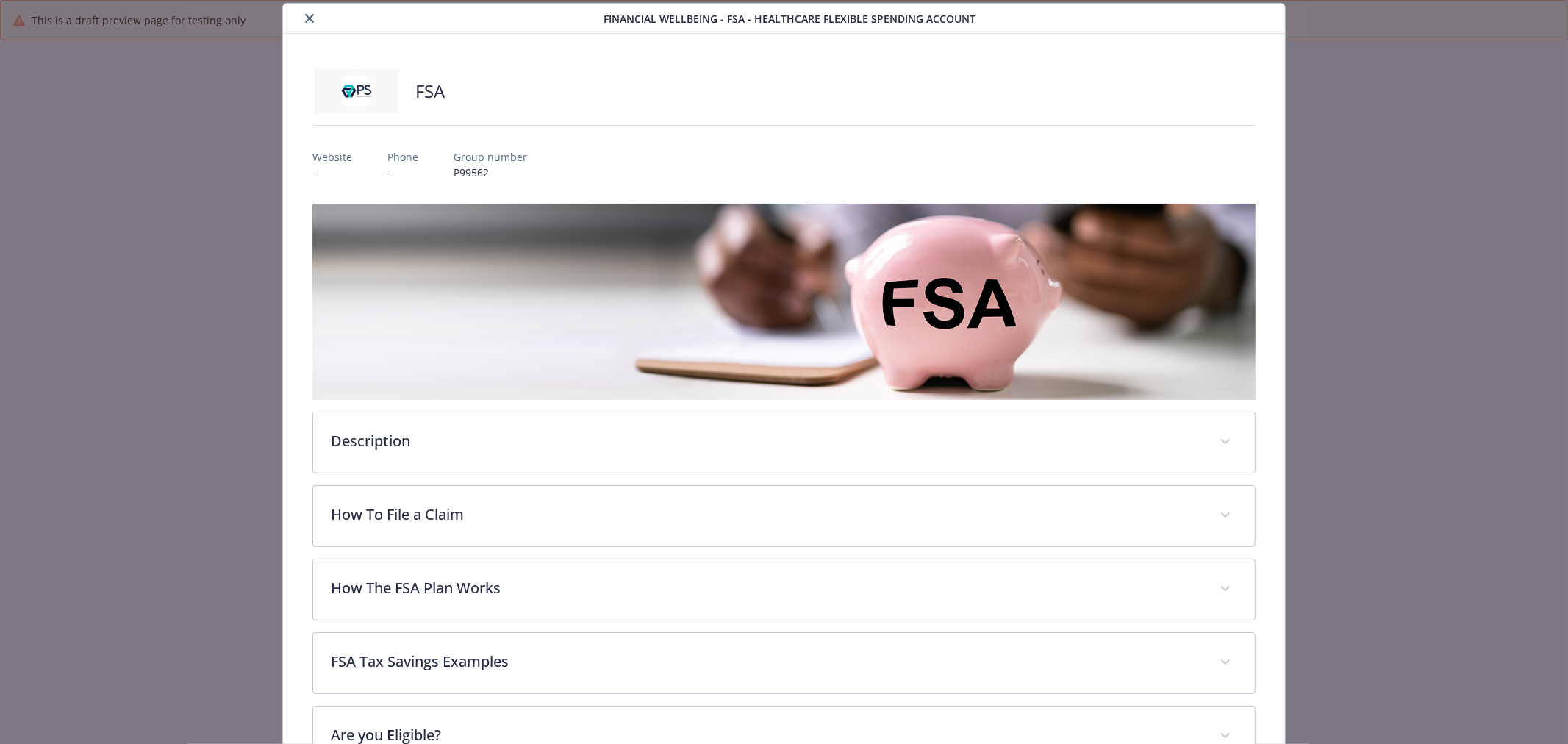
click at [305, 18] on icon "close" at bounding box center [309, 18] width 8 height 9
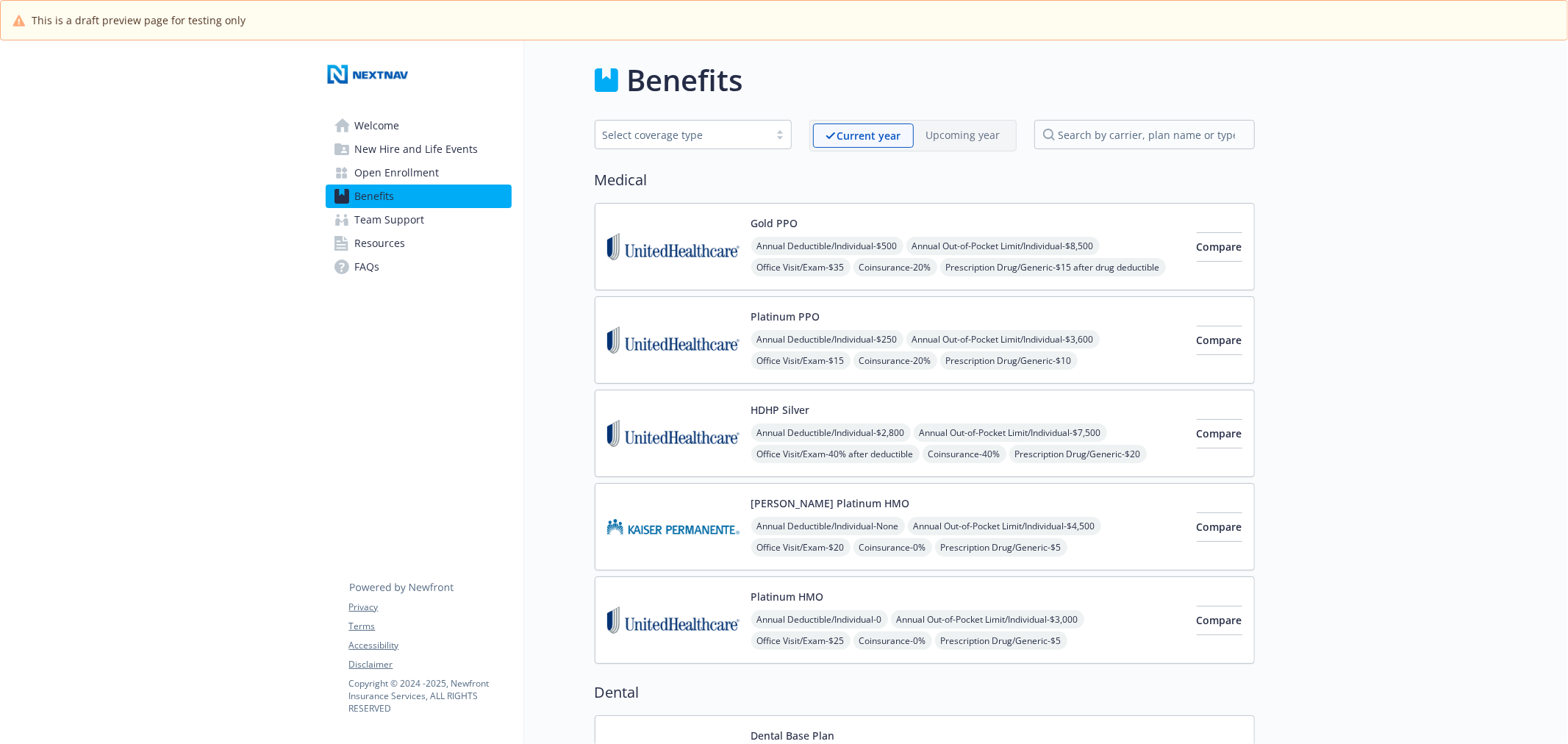
click at [637, 128] on div "Select coverage type" at bounding box center [682, 135] width 159 height 15
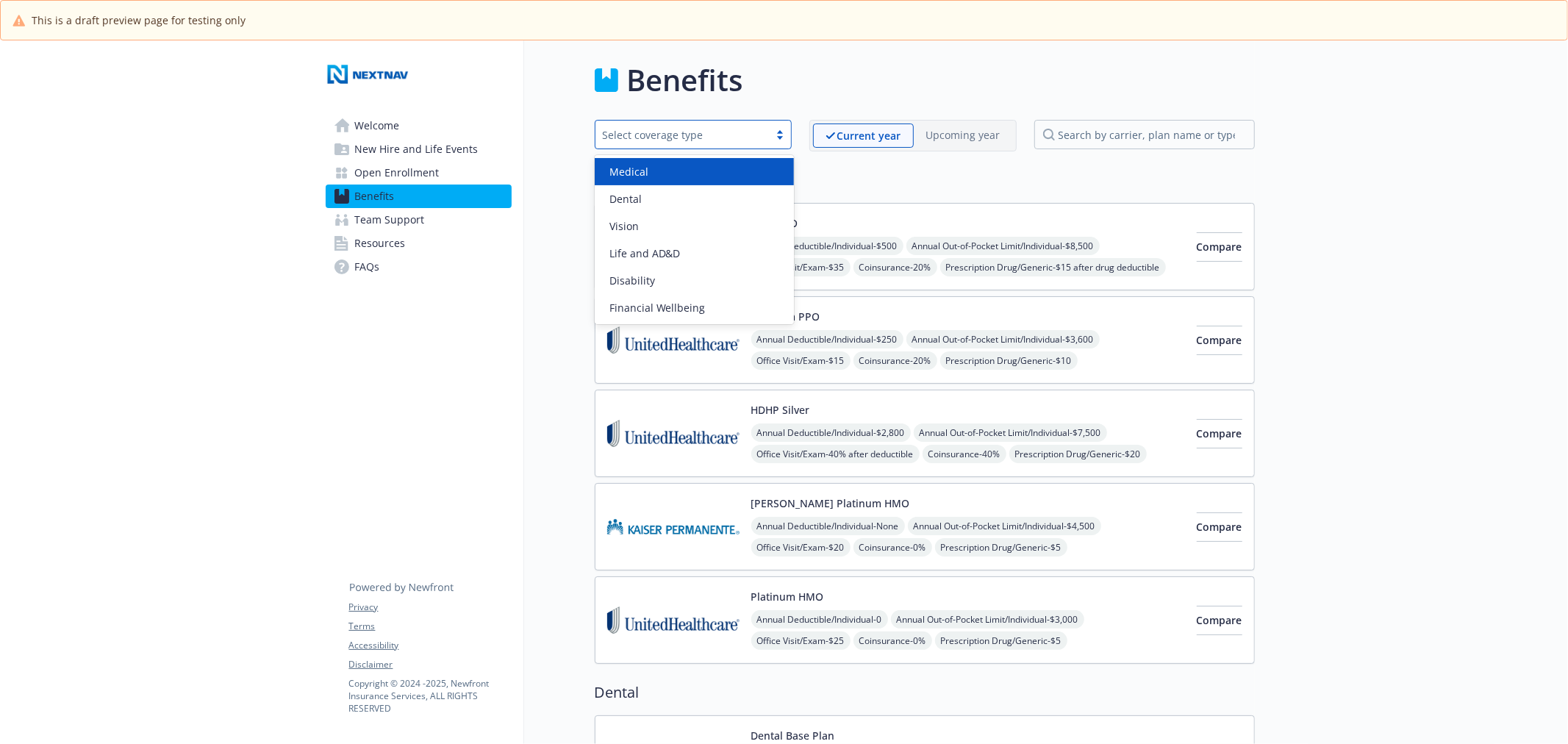
click at [865, 136] on p "Current year" at bounding box center [869, 135] width 64 height 15
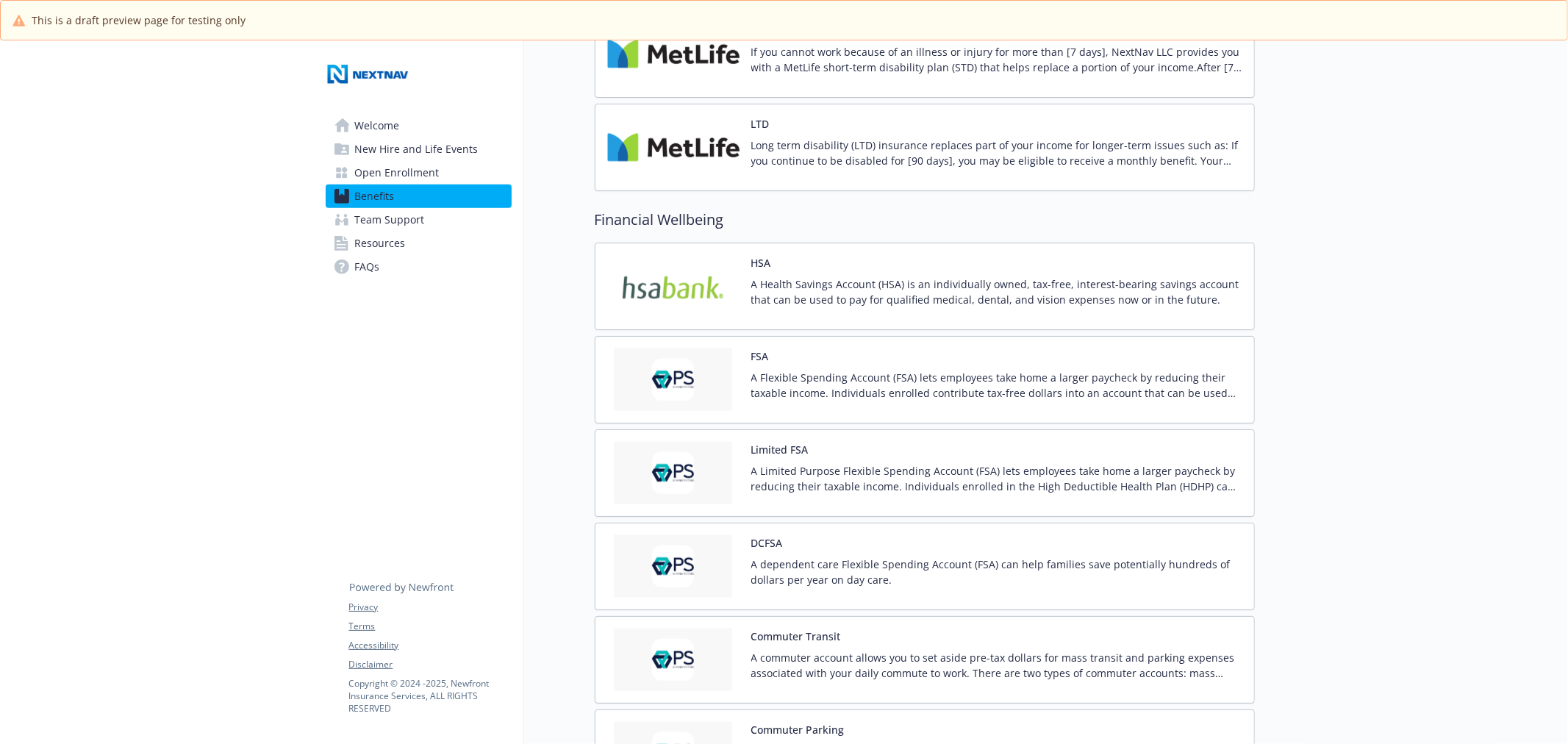
scroll to position [1471, 0]
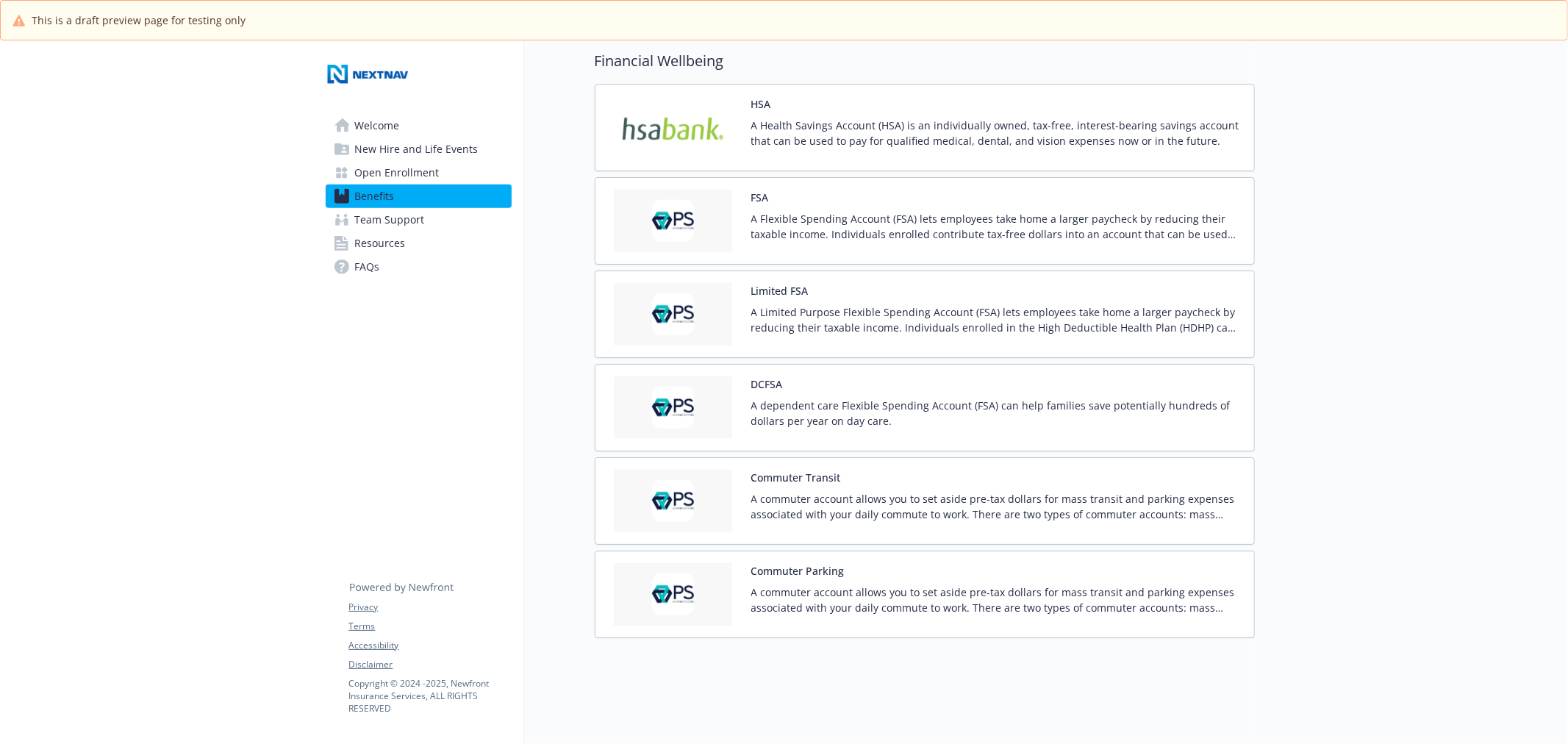
click at [671, 406] on img at bounding box center [673, 408] width 133 height 63
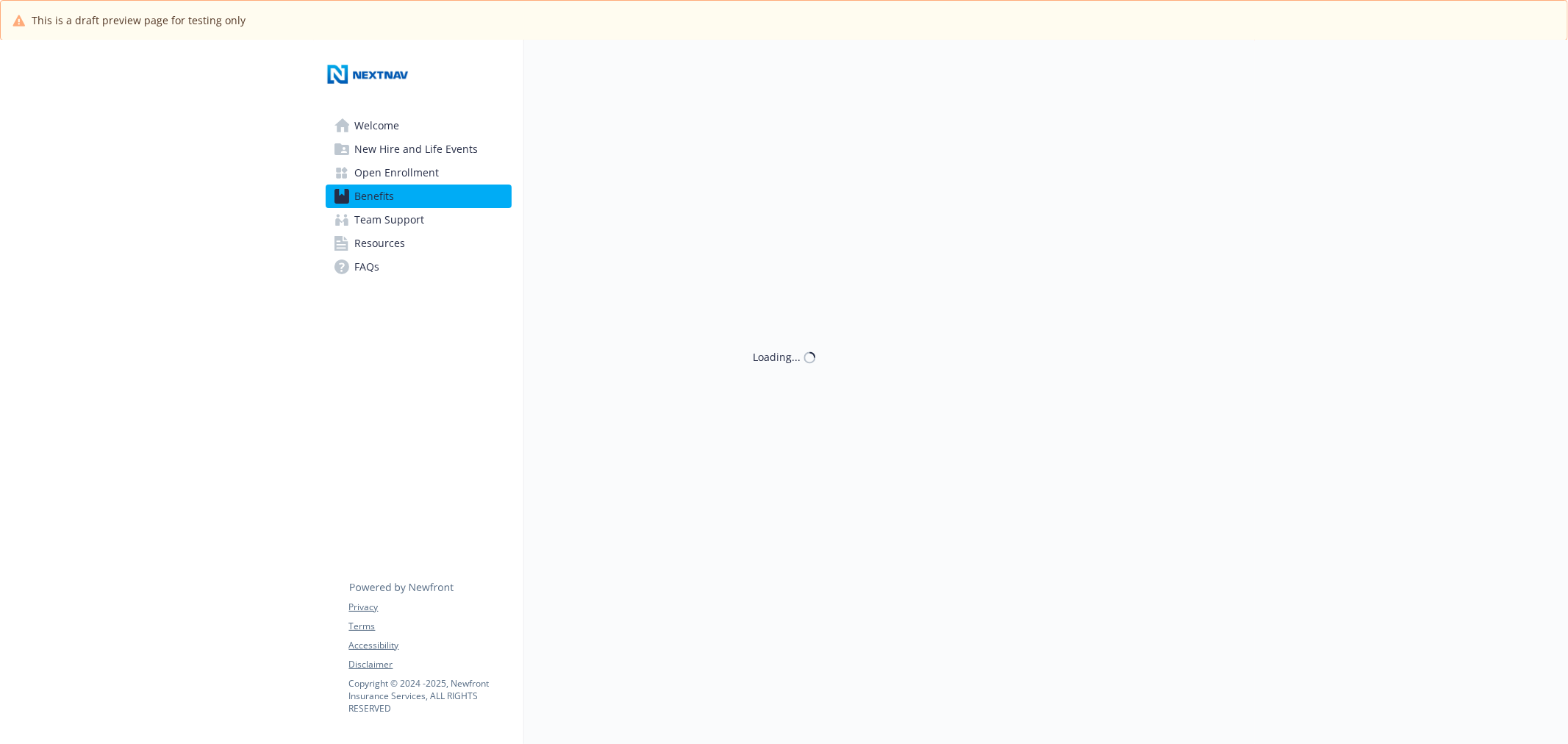
scroll to position [1471, 0]
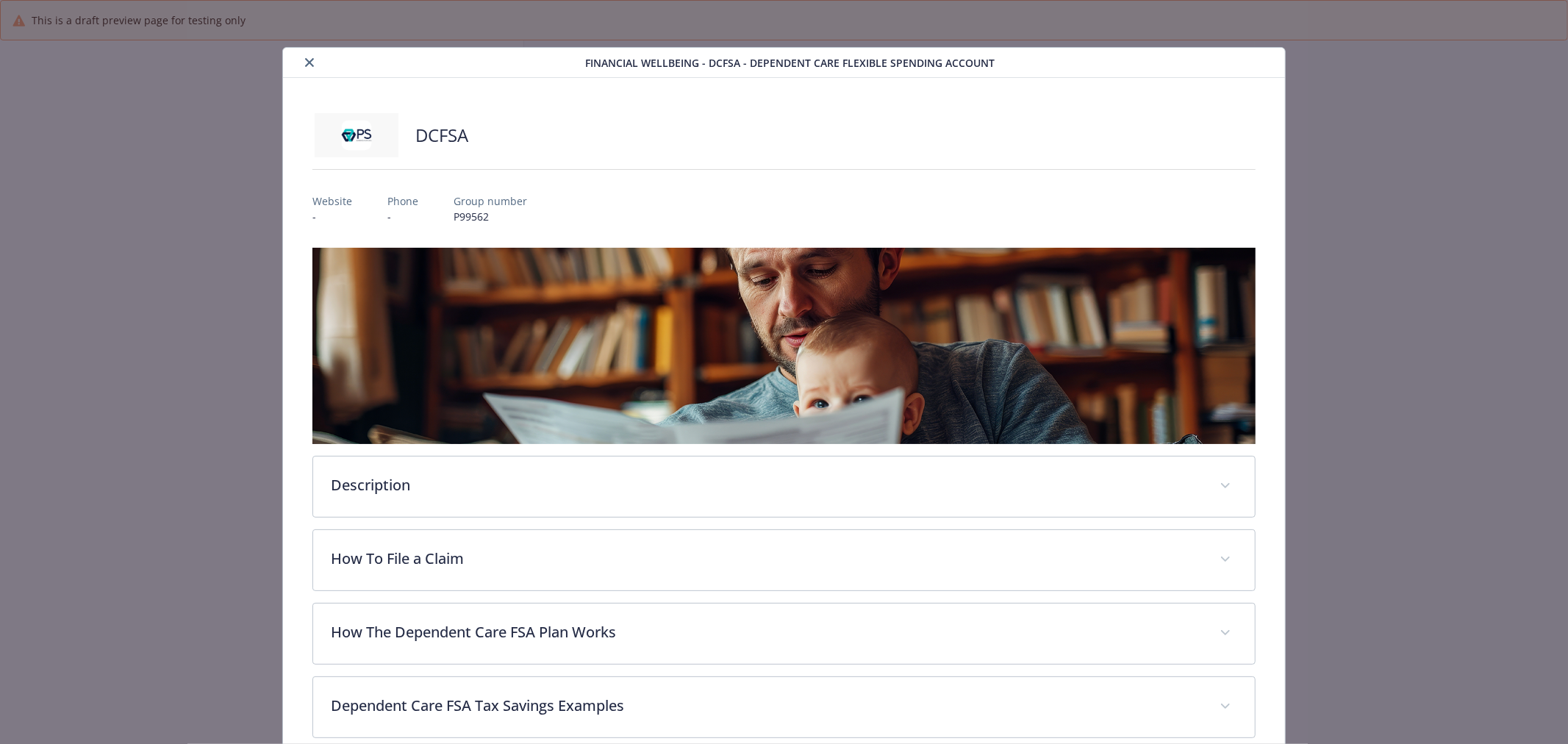
click at [302, 60] on button "close" at bounding box center [309, 62] width 18 height 18
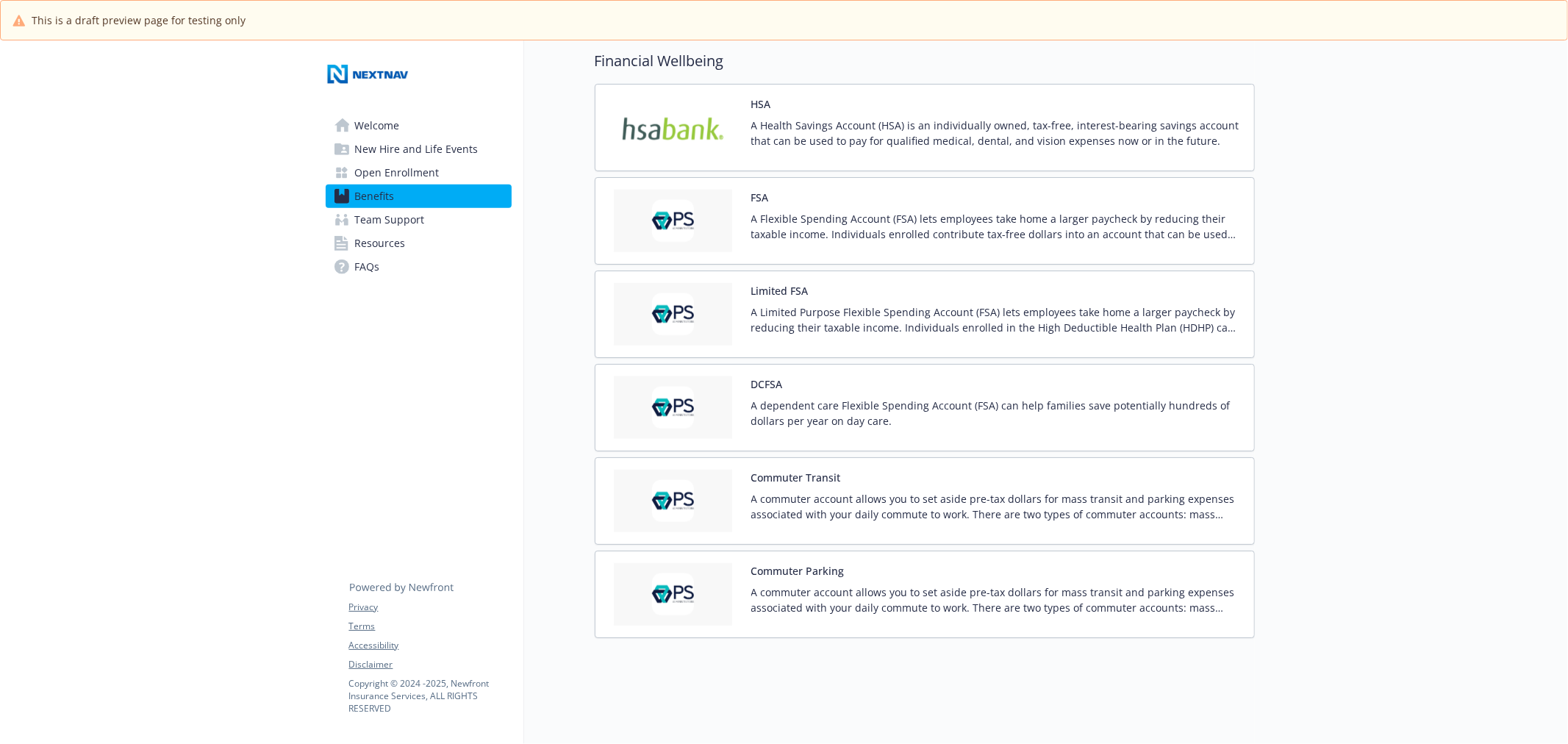
scroll to position [1481, 0]
click at [383, 139] on span "New Hire and Life Events" at bounding box center [416, 150] width 123 height 24
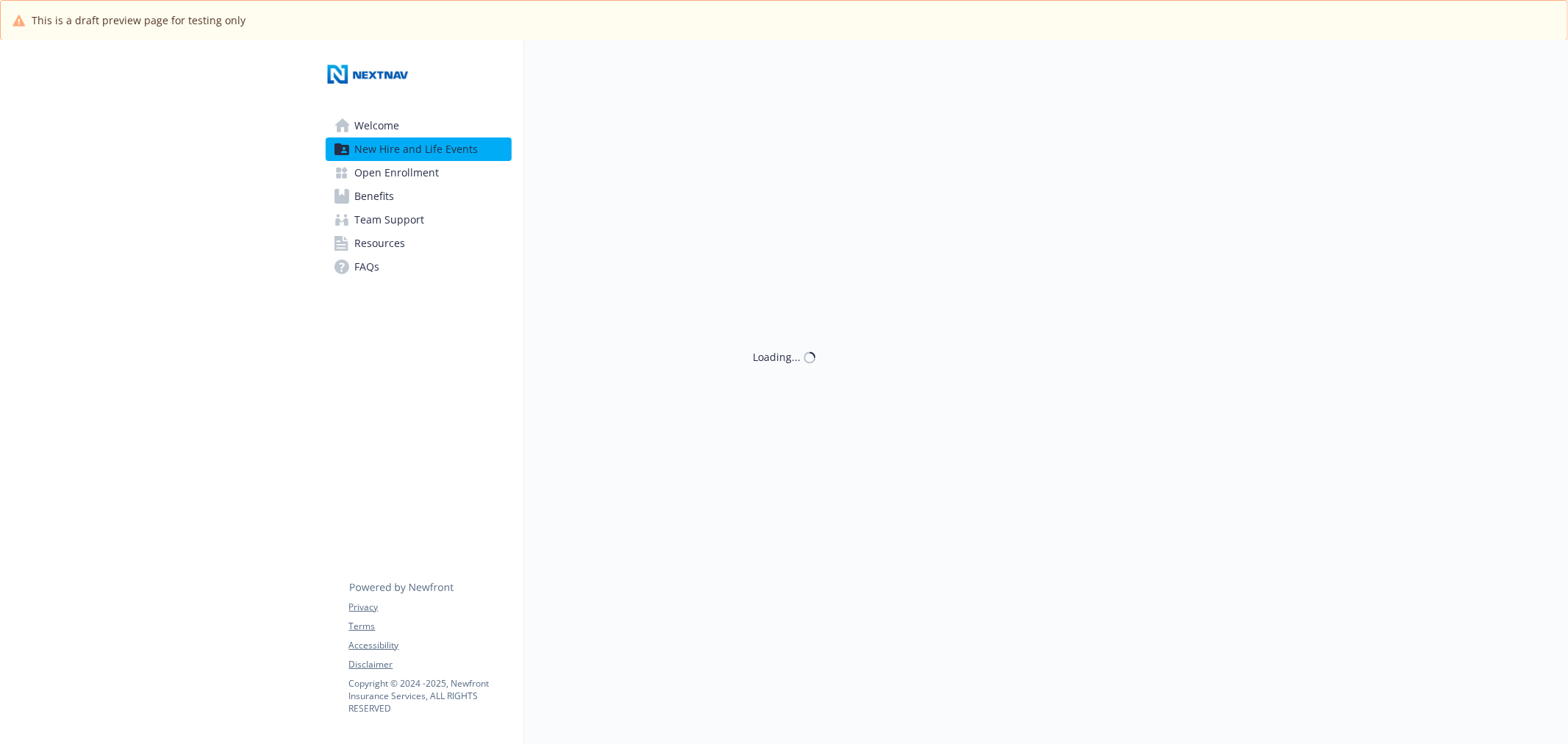
click at [383, 122] on span "Welcome" at bounding box center [377, 126] width 45 height 24
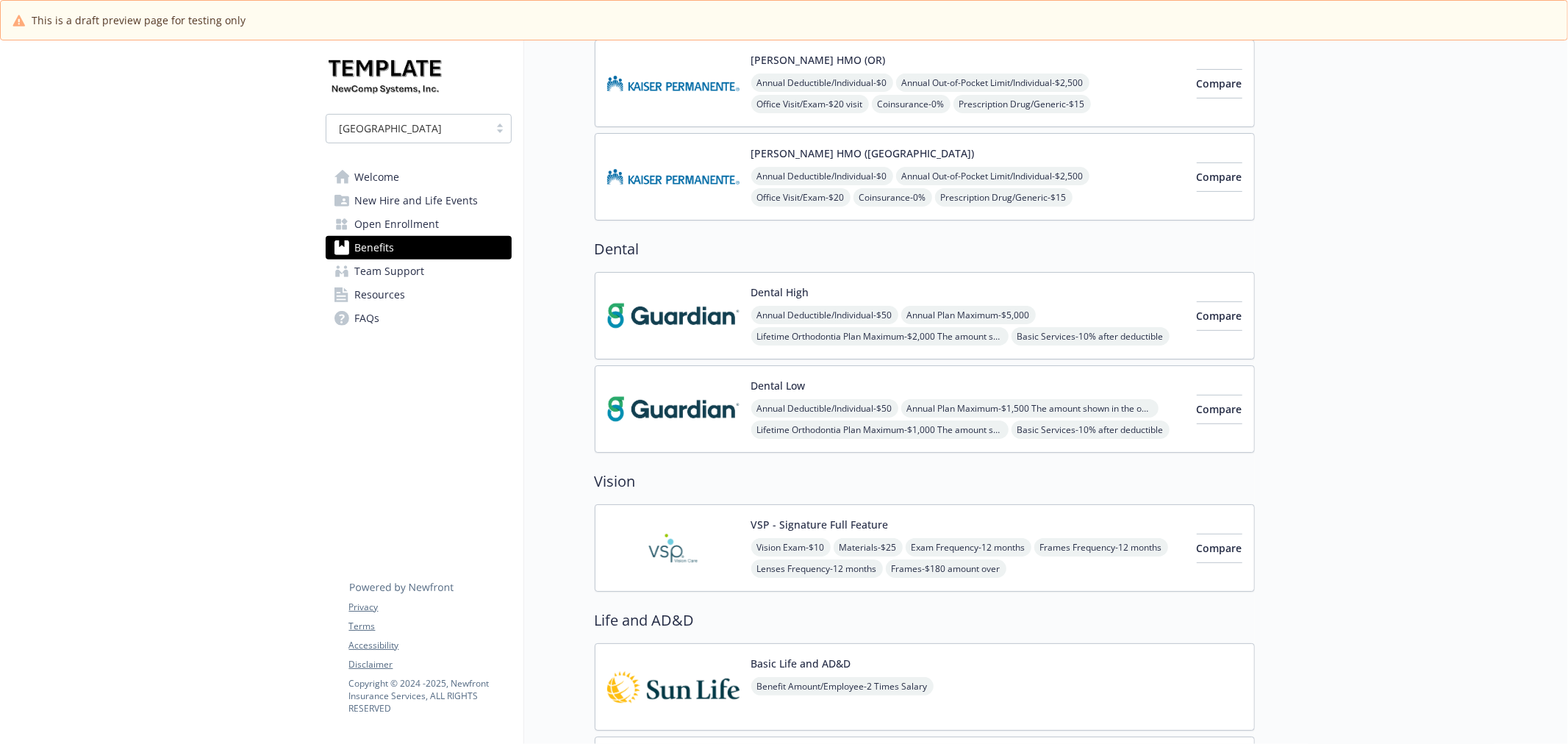
scroll to position [490, 0]
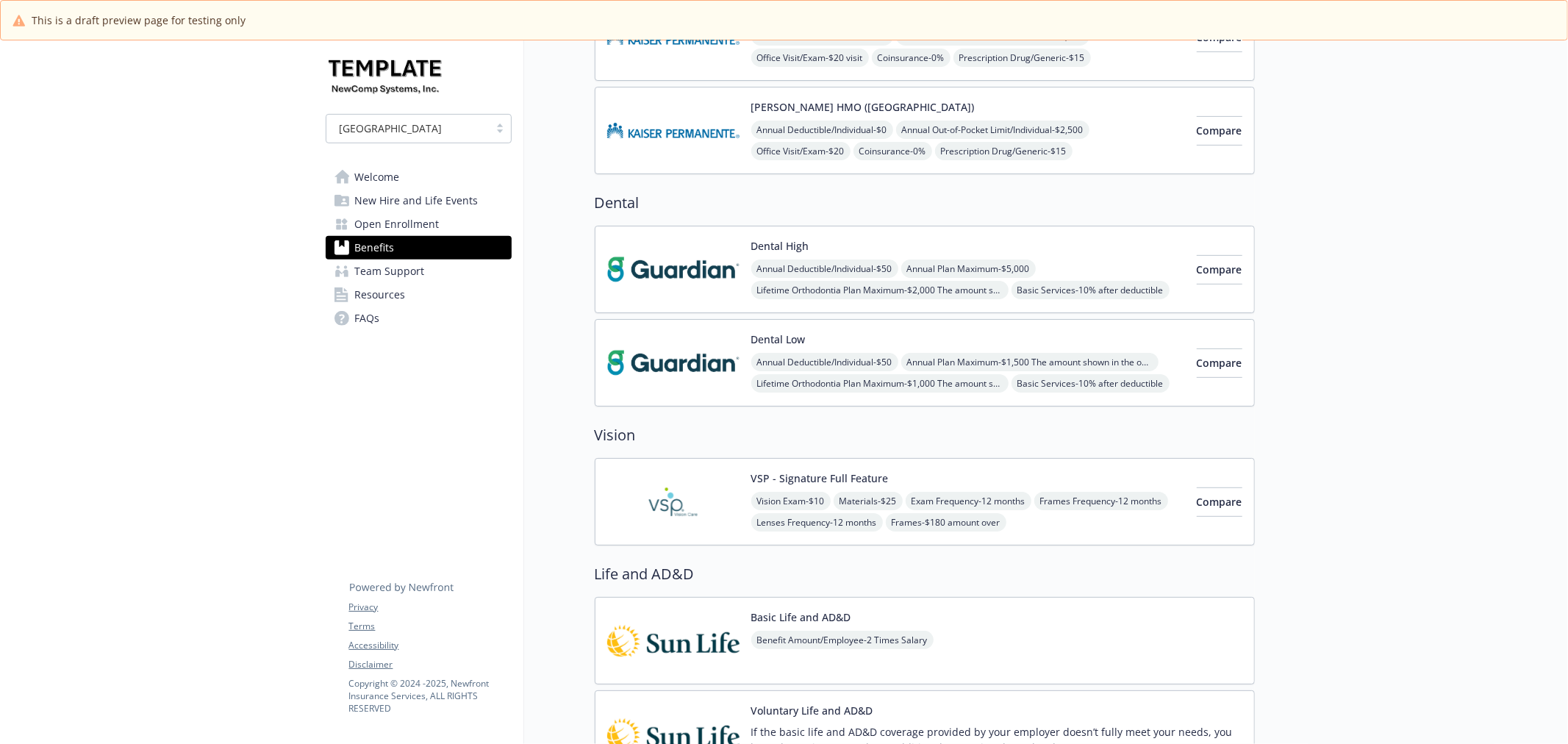
click at [652, 497] on img at bounding box center [673, 502] width 133 height 63
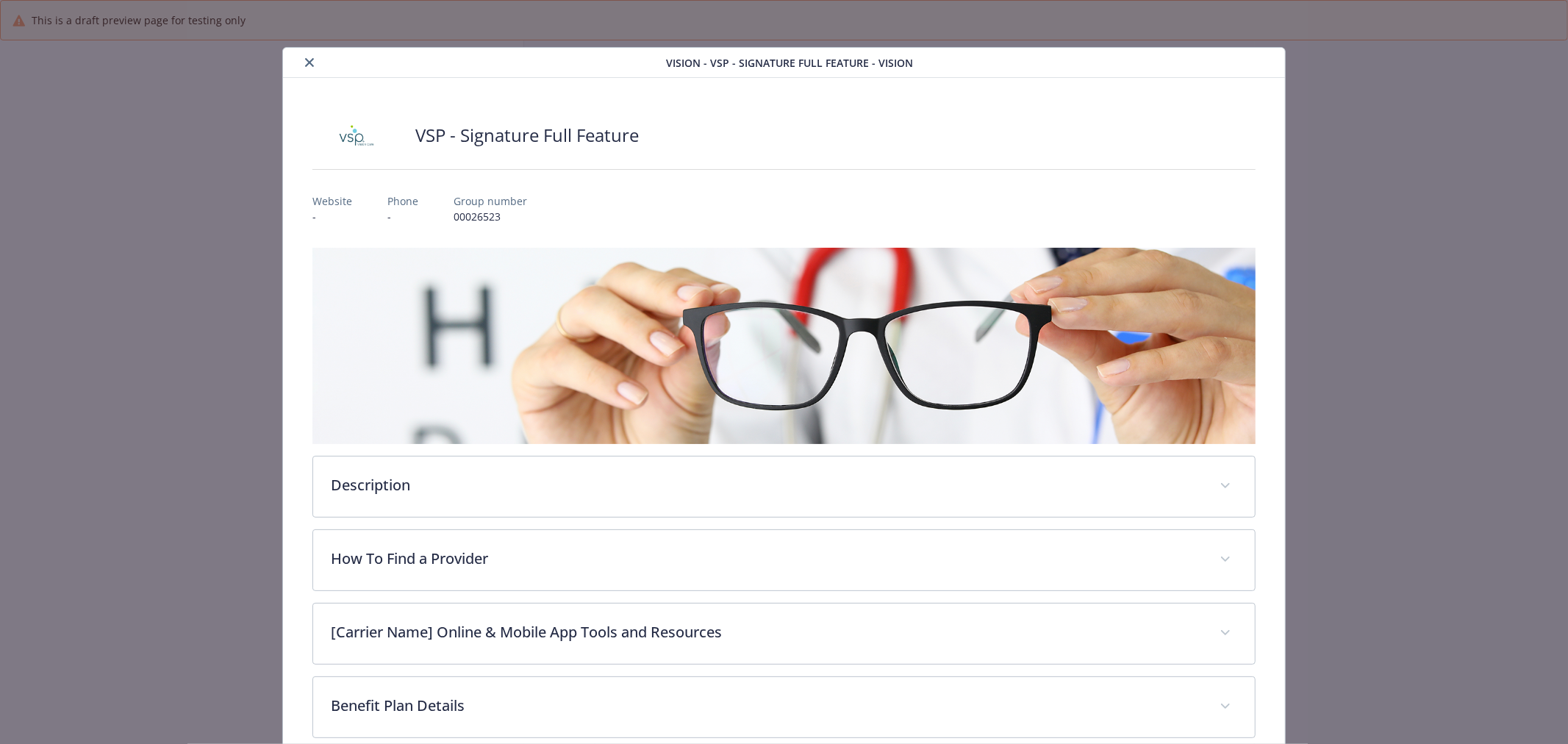
scroll to position [490, 0]
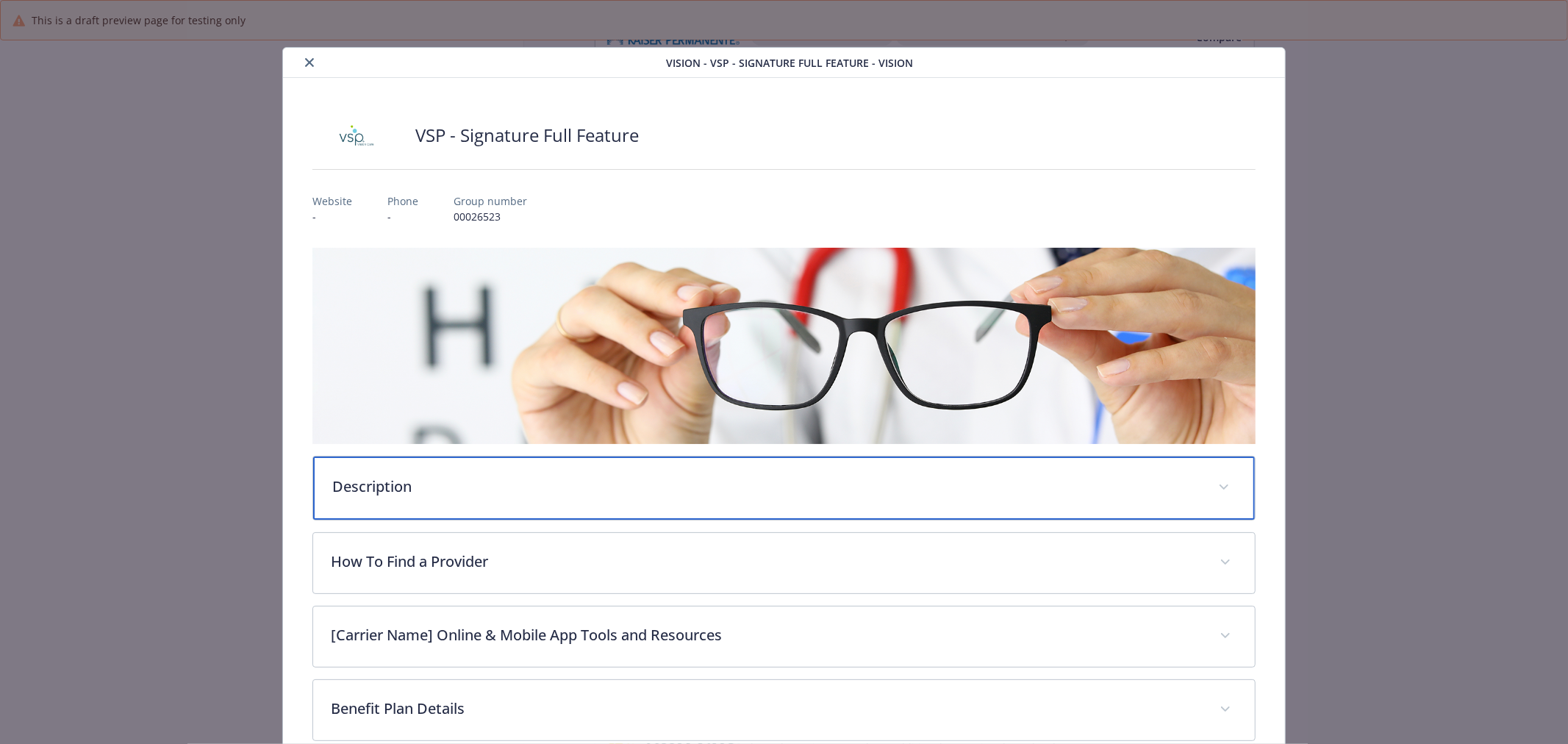
click at [525, 504] on div "Description" at bounding box center [784, 488] width 942 height 63
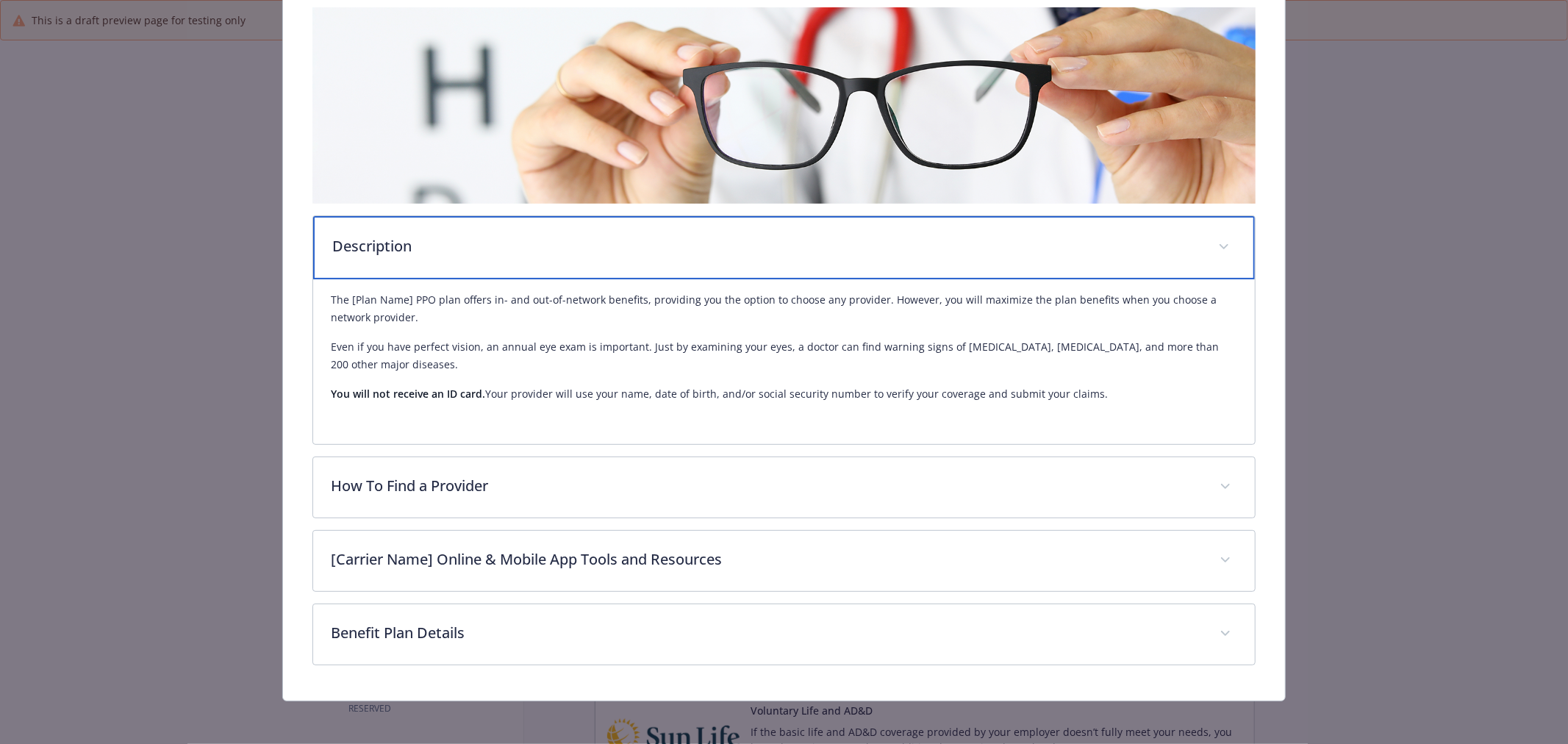
scroll to position [242, 0]
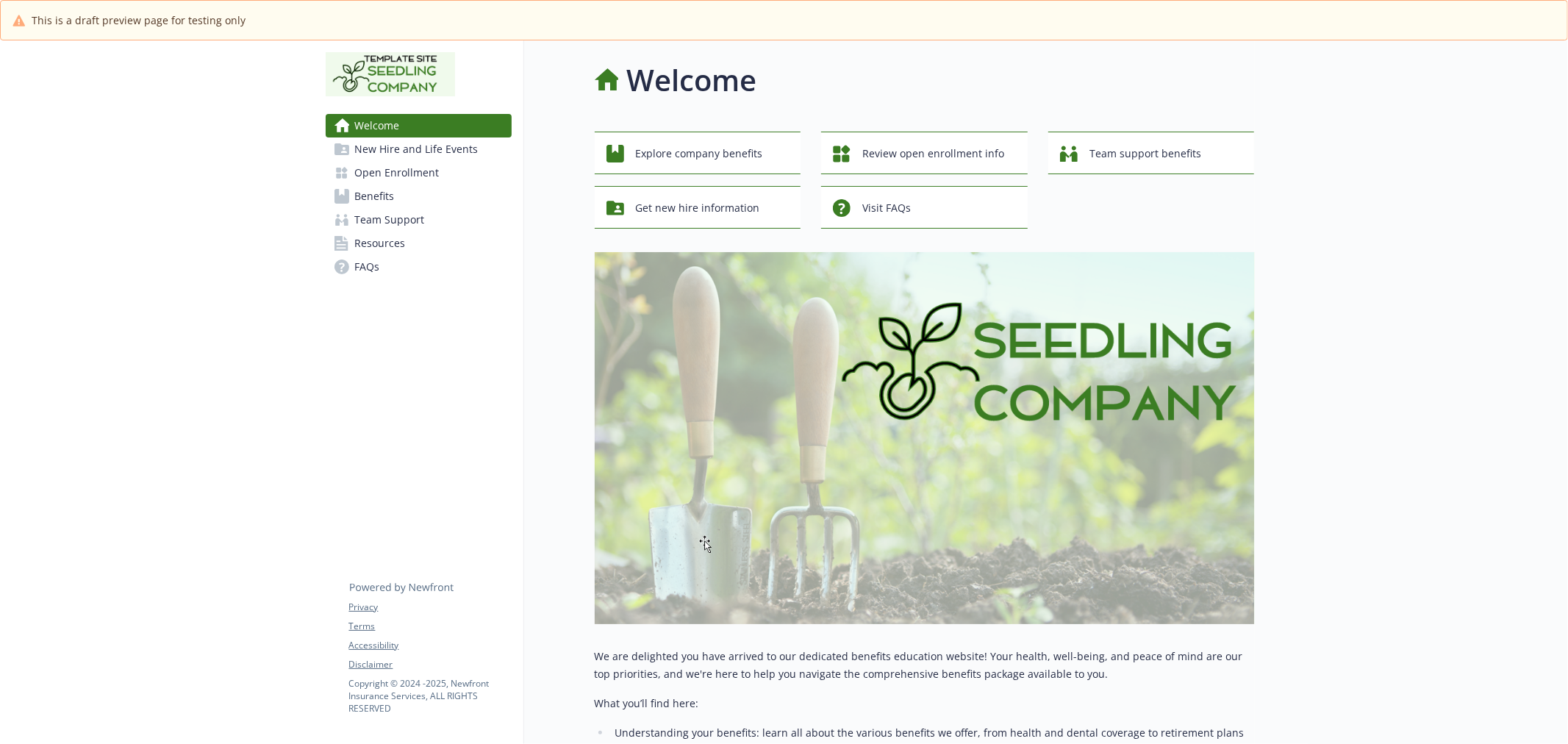
click at [384, 202] on span "Benefits" at bounding box center [375, 196] width 40 height 24
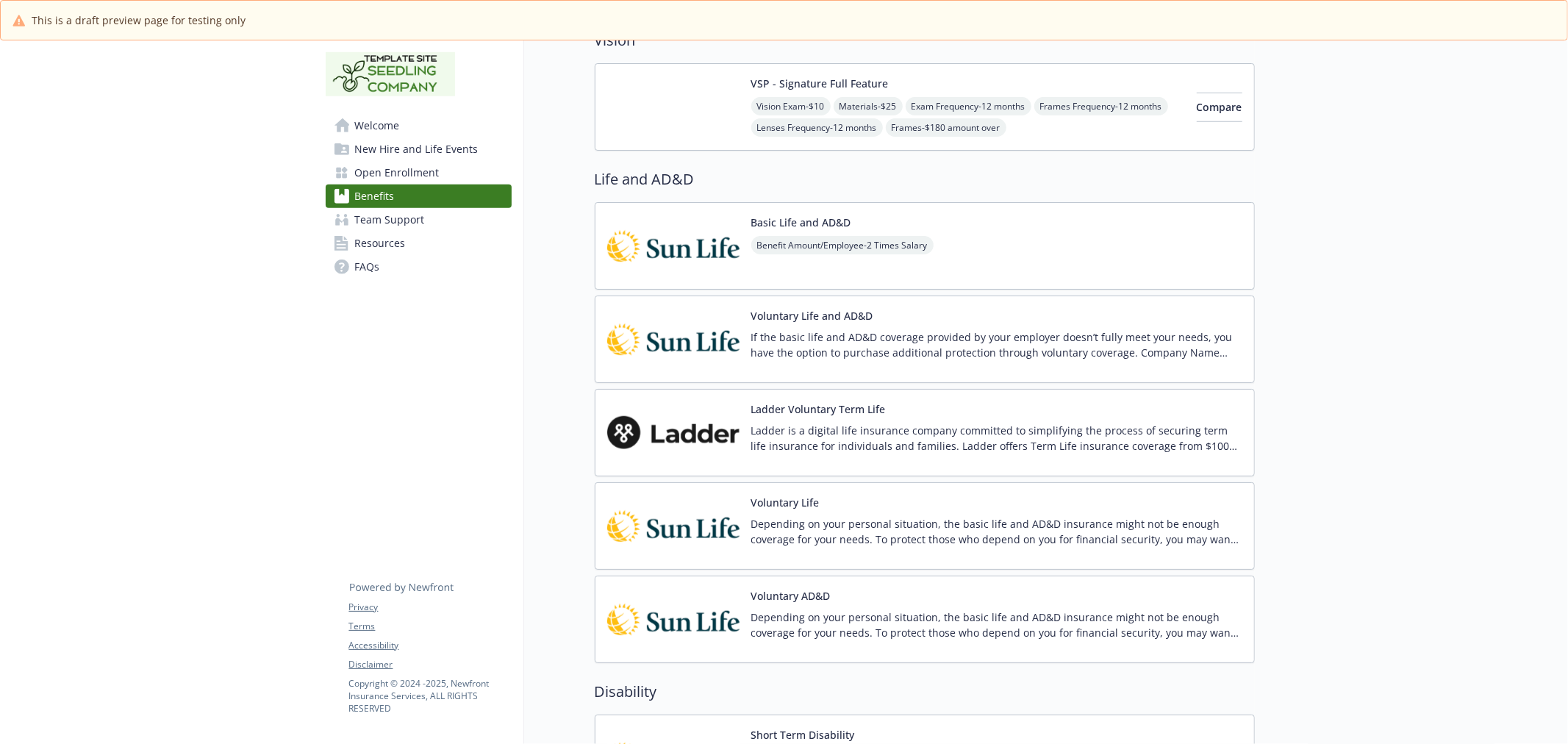
scroll to position [1115, 0]
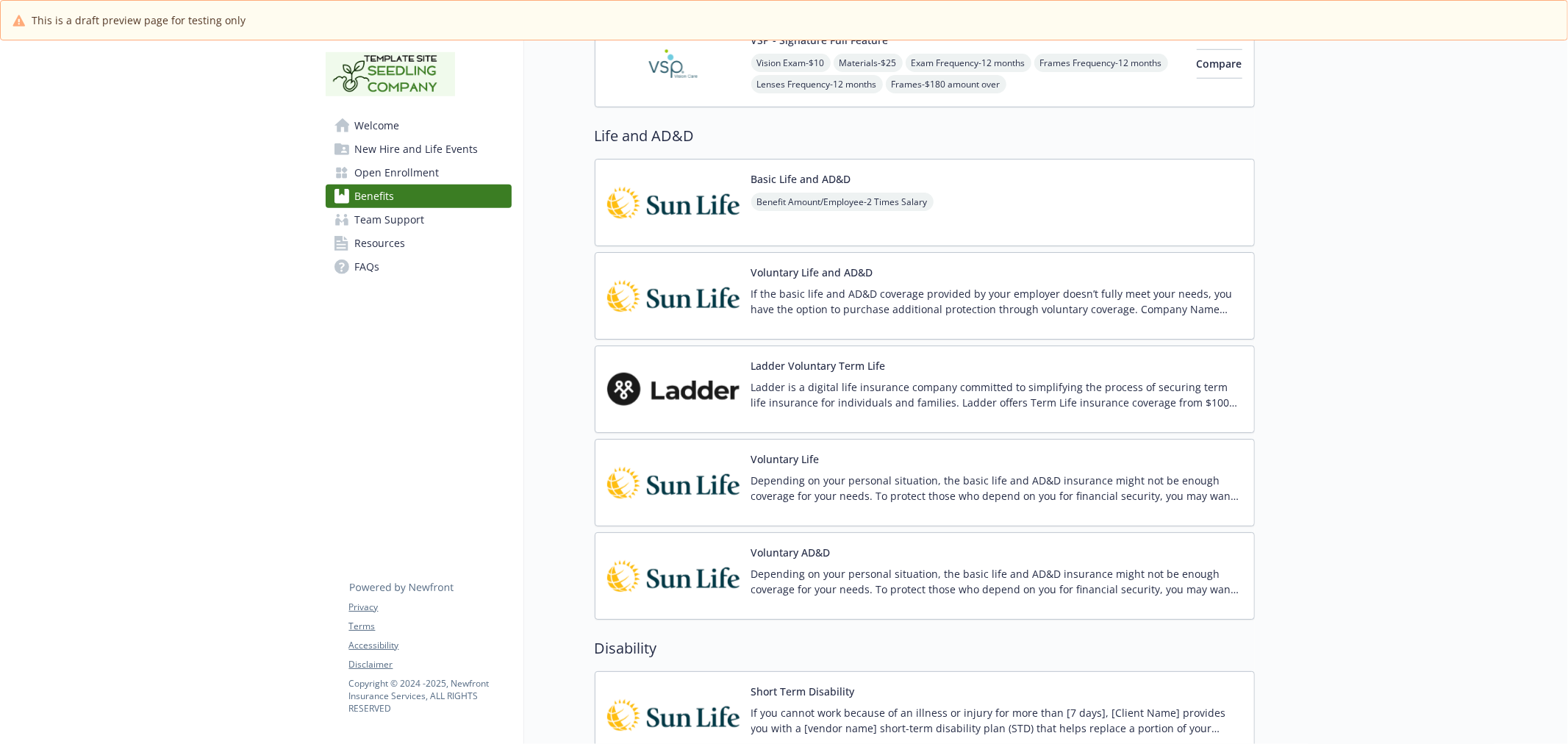
click at [699, 557] on img at bounding box center [673, 576] width 133 height 63
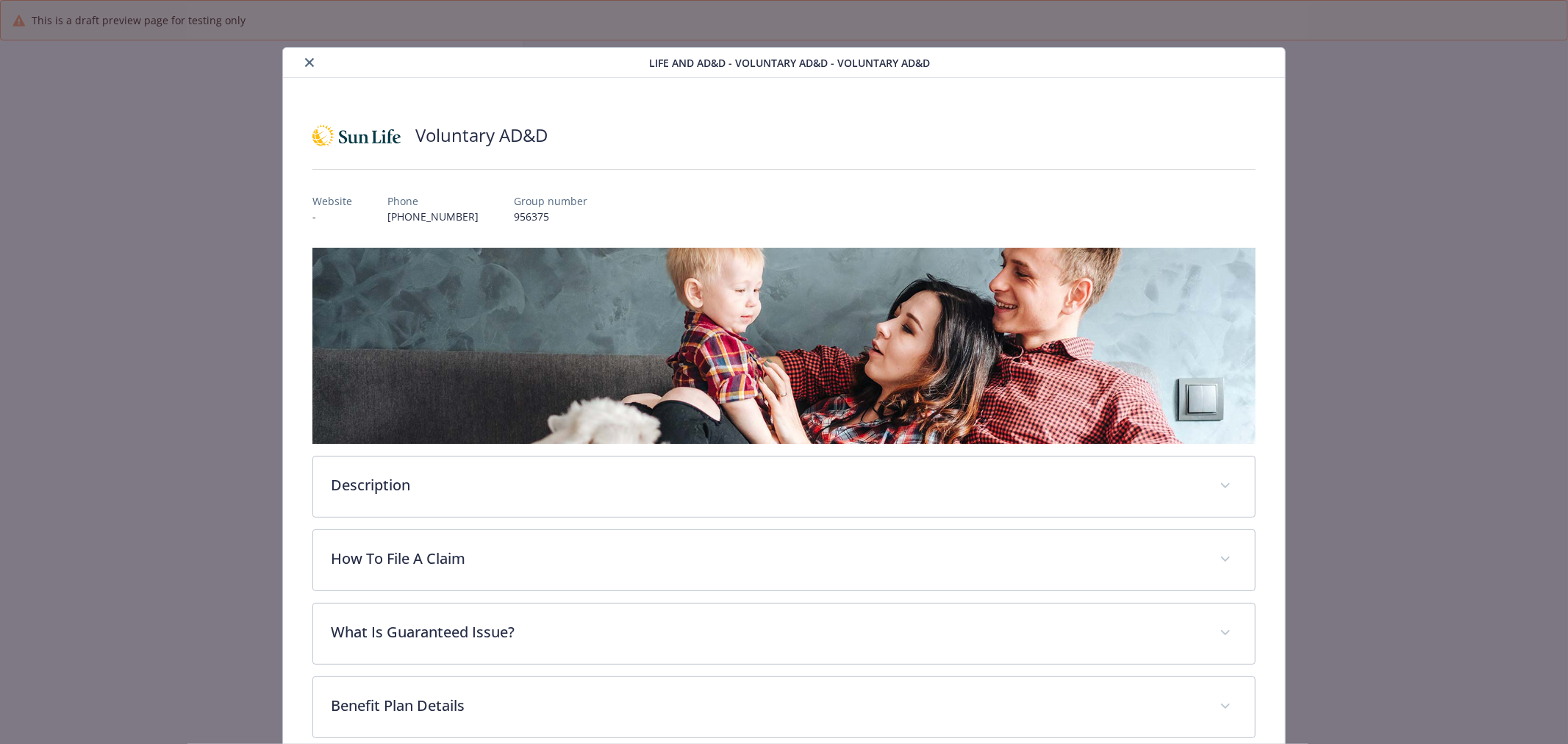
scroll to position [1115, 0]
click at [312, 57] on button "close" at bounding box center [309, 62] width 18 height 18
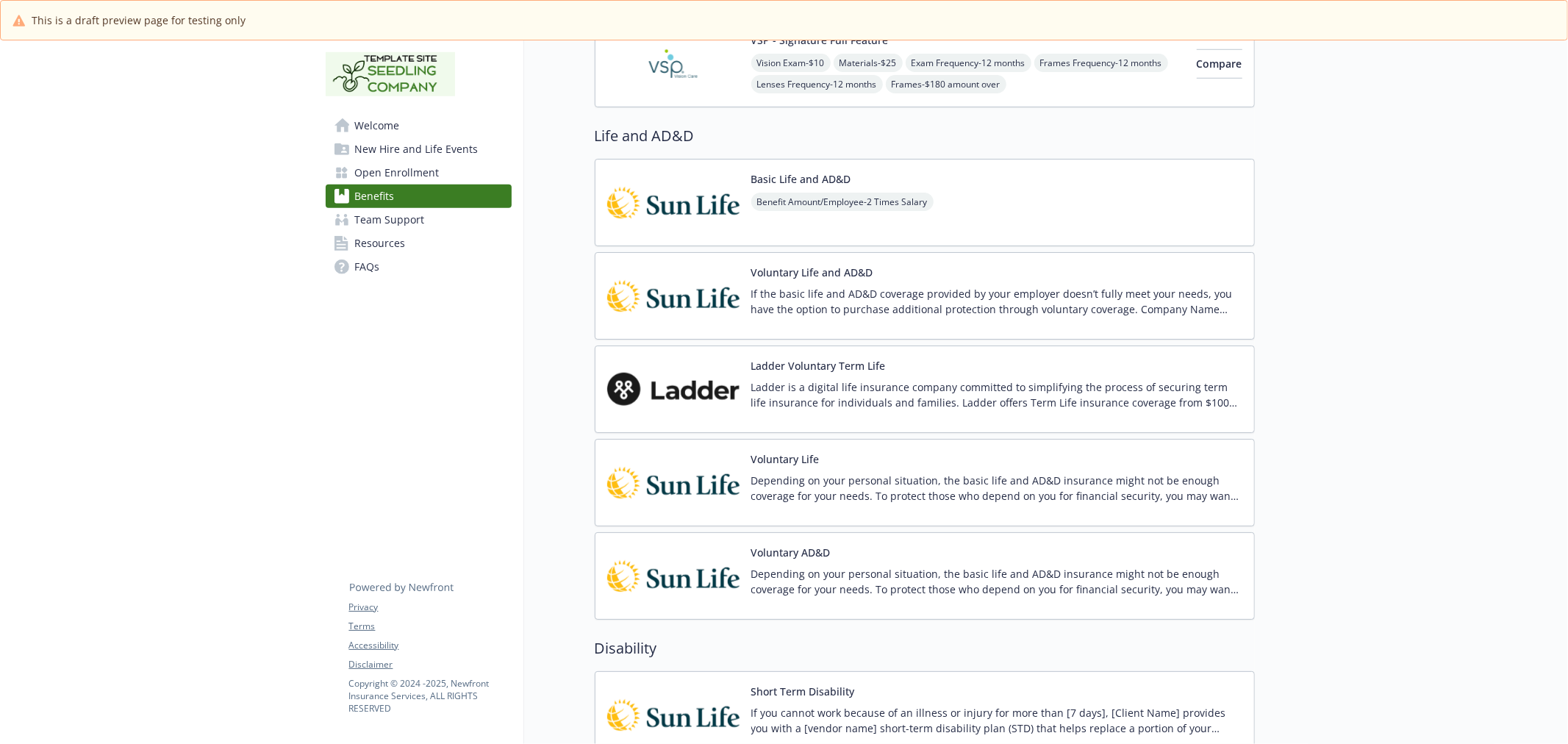
click at [697, 486] on img at bounding box center [673, 483] width 133 height 63
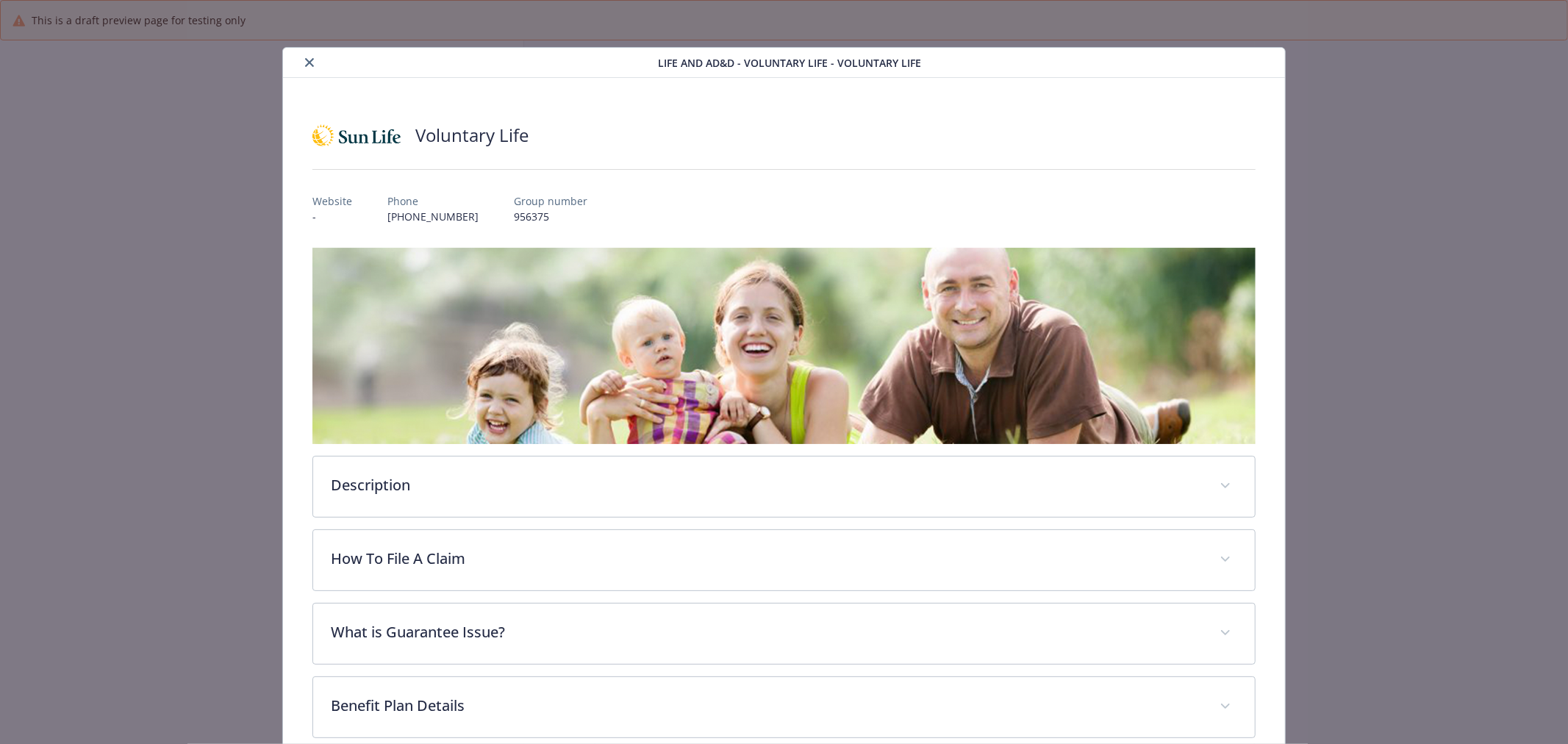
scroll to position [1115, 0]
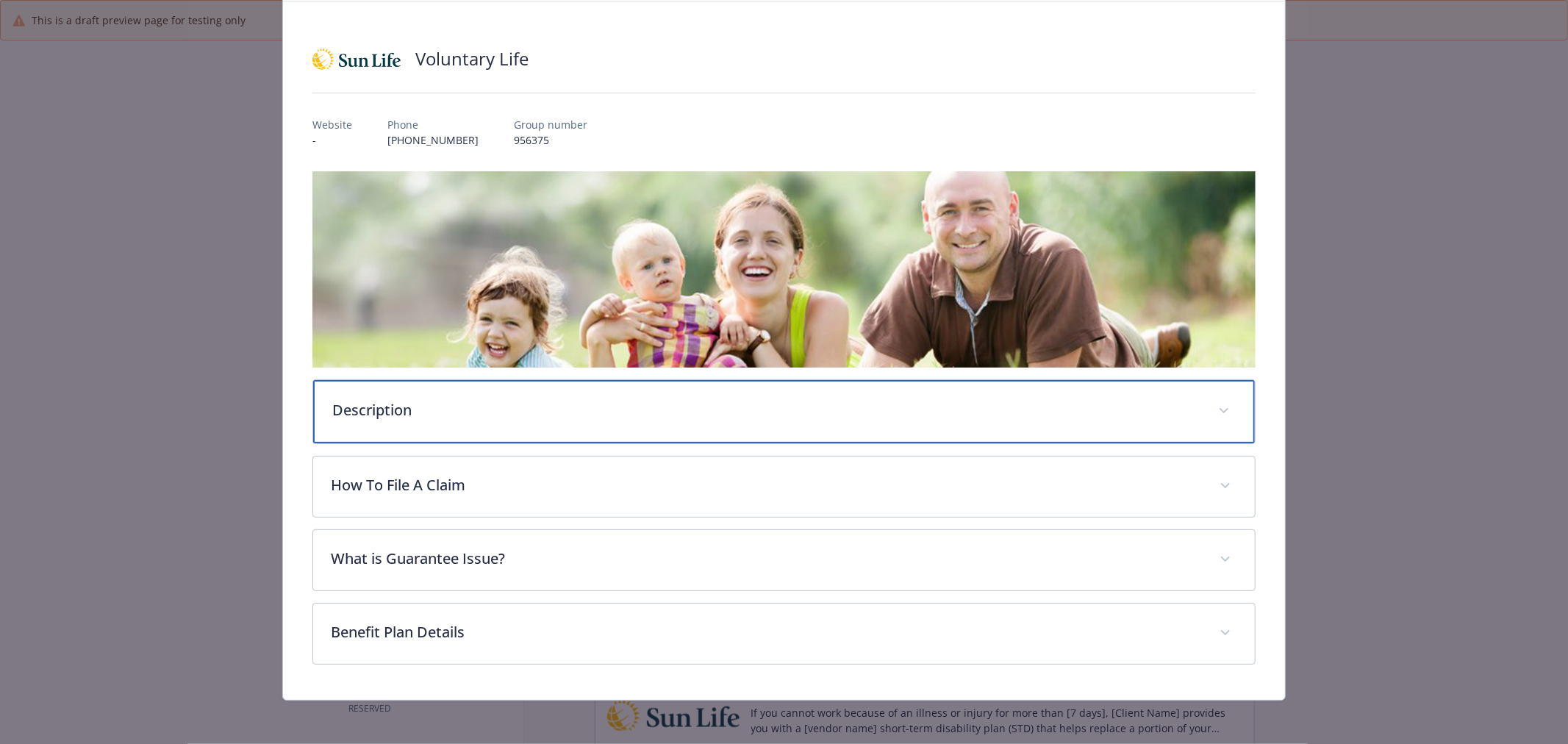
click at [465, 427] on div "Description" at bounding box center [784, 412] width 942 height 63
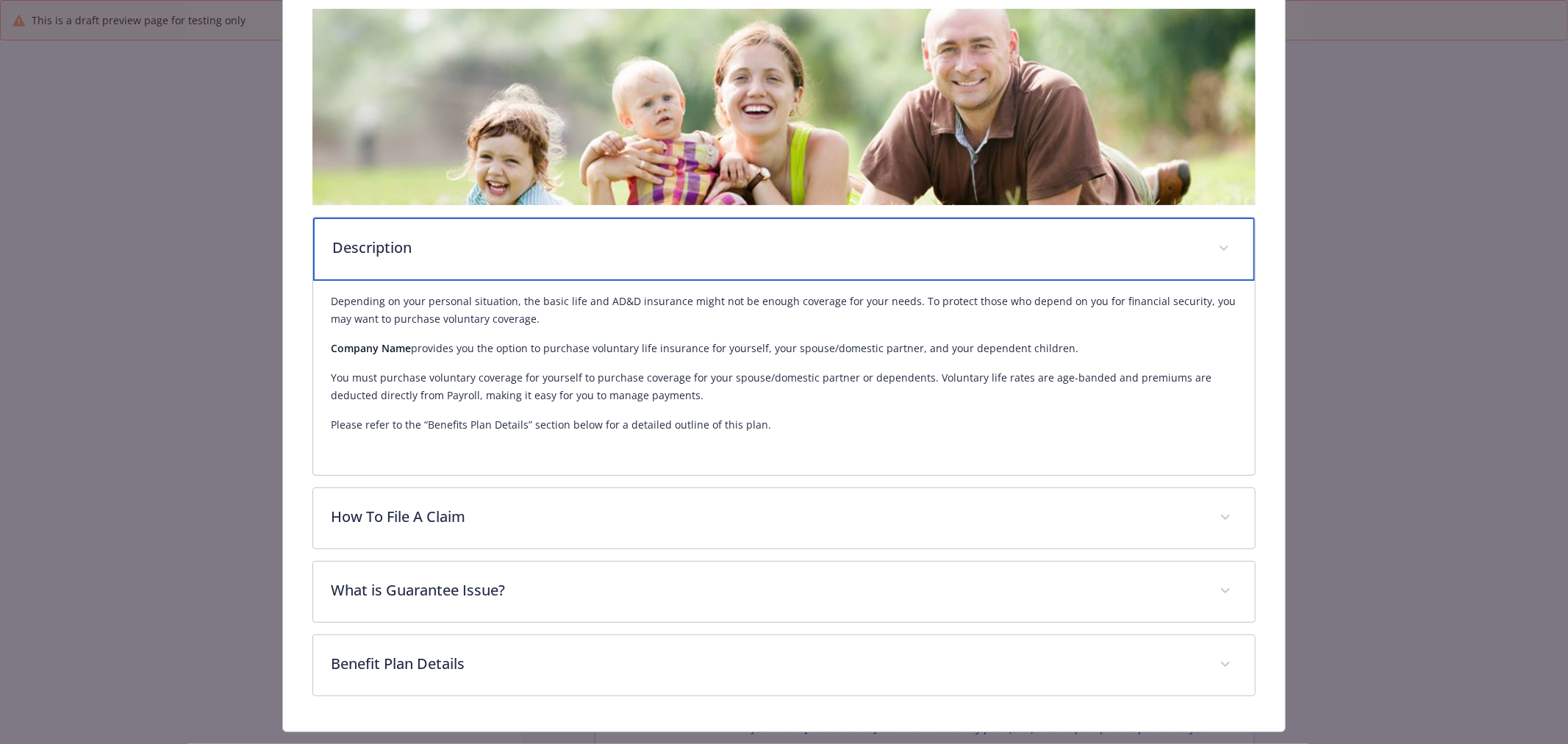
scroll to position [240, 0]
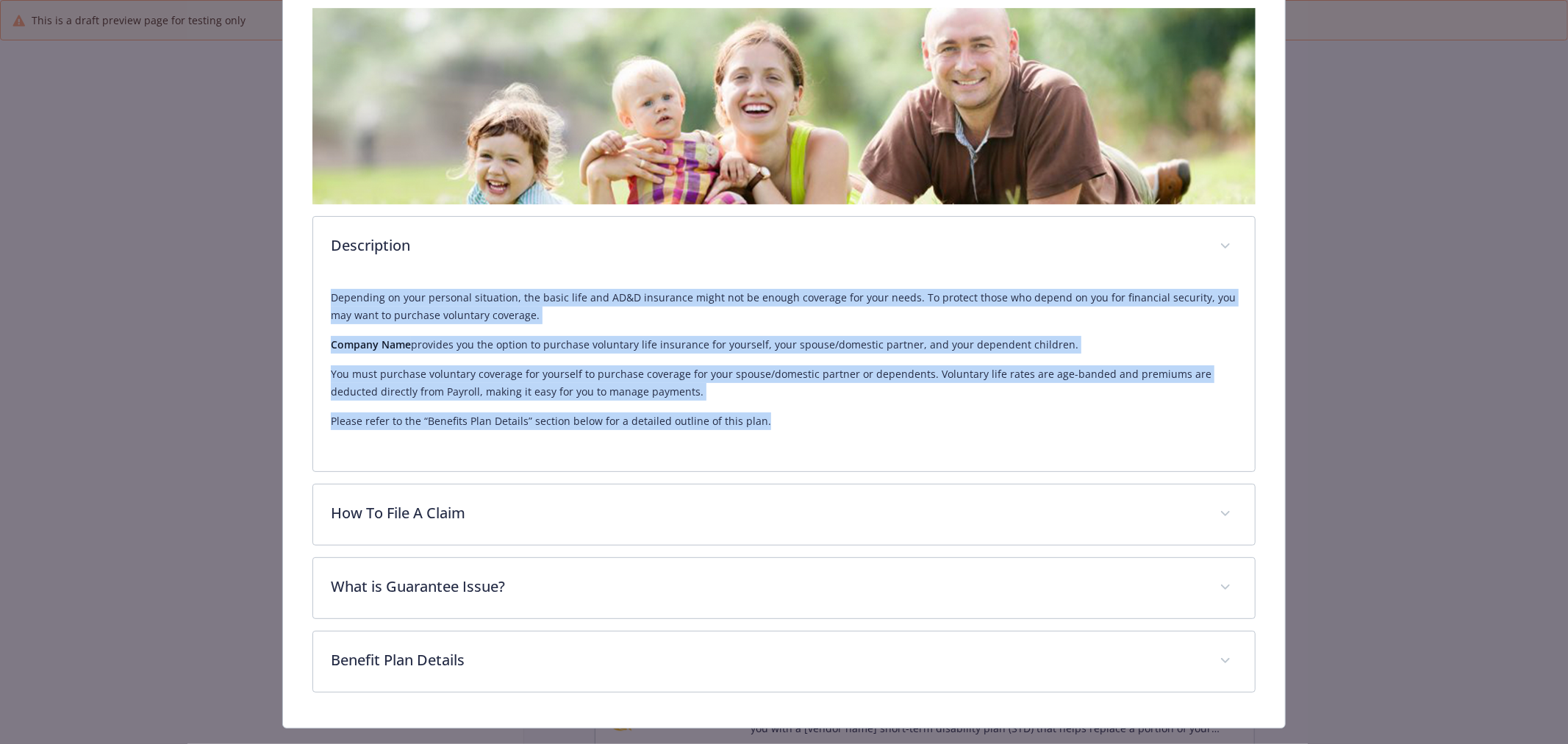
drag, startPoint x: 324, startPoint y: 302, endPoint x: 831, endPoint y: 438, distance: 524.9
click at [831, 438] on div "Depending on your personal situation, the basic life and AD&D insurance might n…" at bounding box center [784, 374] width 942 height 194
copy div "Depending on your personal situation, the basic life and AD&D insurance might n…"
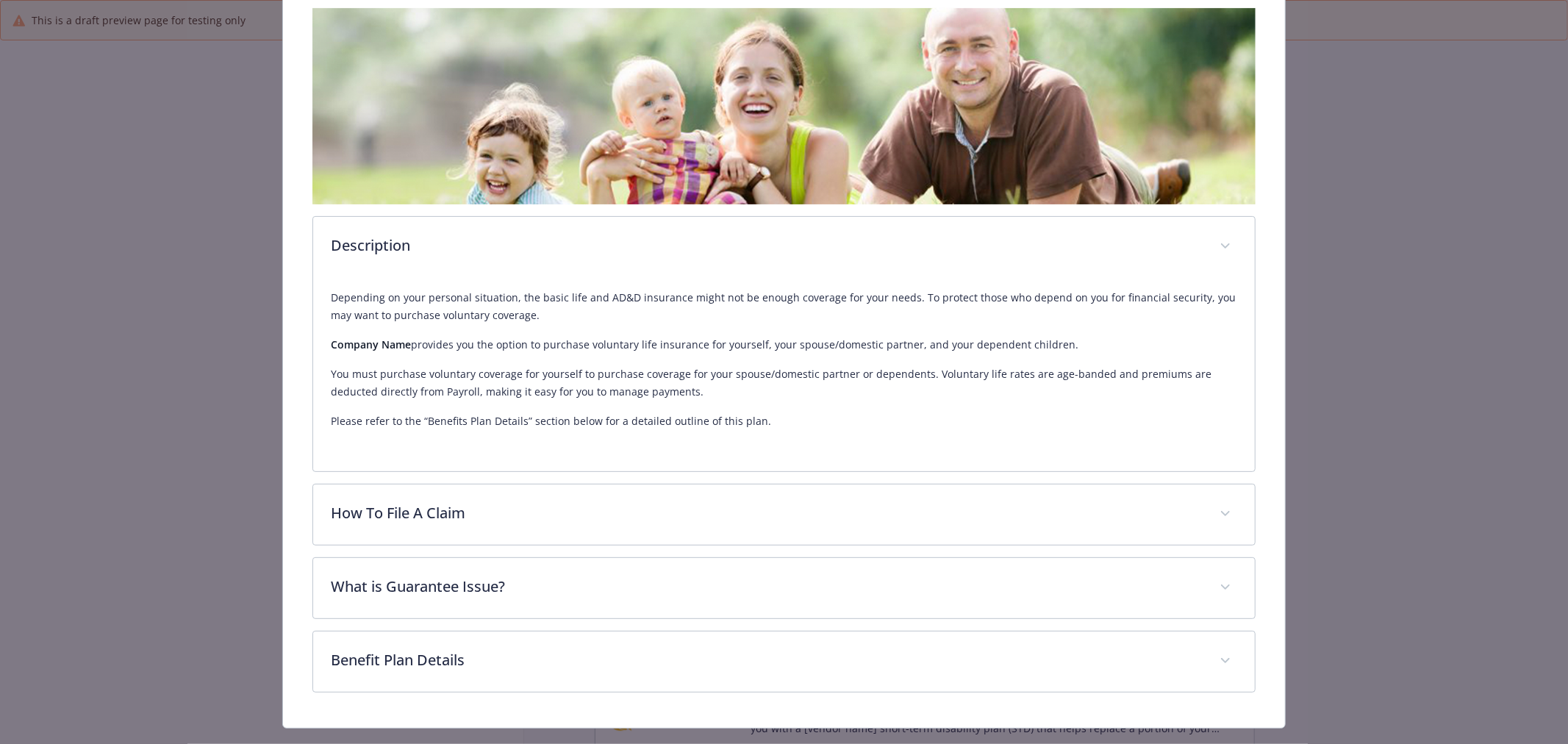
click at [1391, 221] on div "Life and AD&D - Voluntary Life - Voluntary Life Voluntary Life Website - Phone …" at bounding box center [783, 268] width 1254 height 922
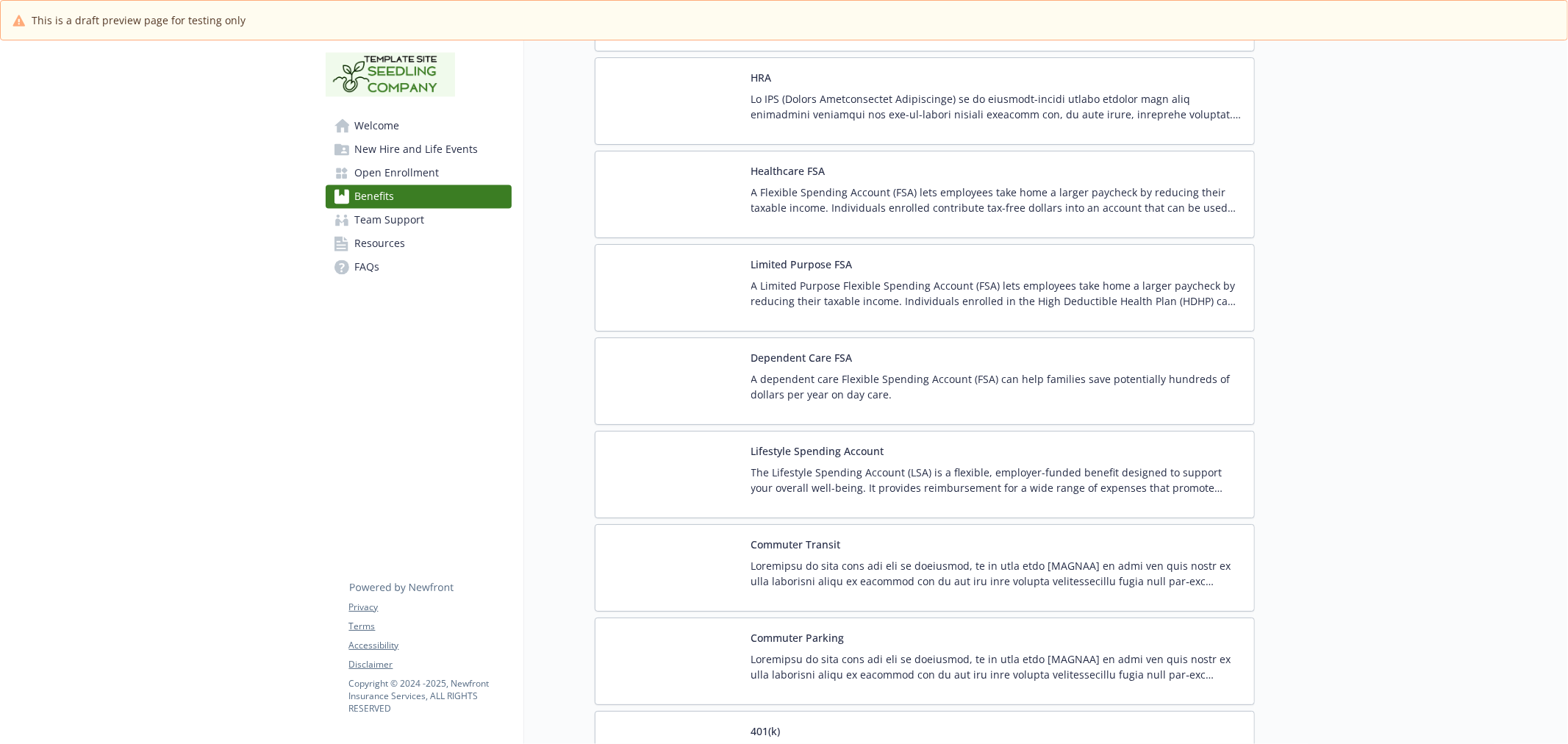
scroll to position [2994, 0]
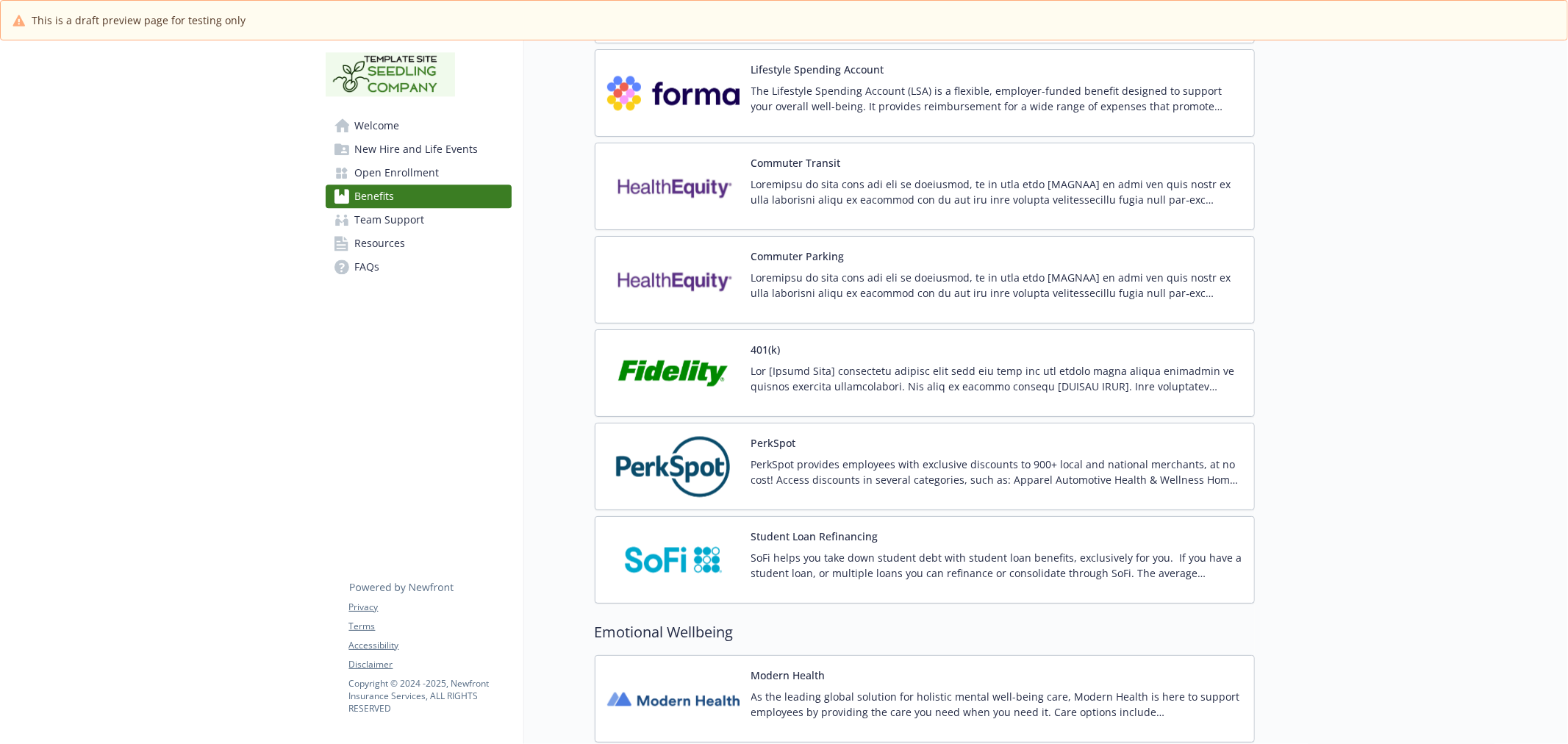
click at [707, 173] on img at bounding box center [673, 186] width 133 height 63
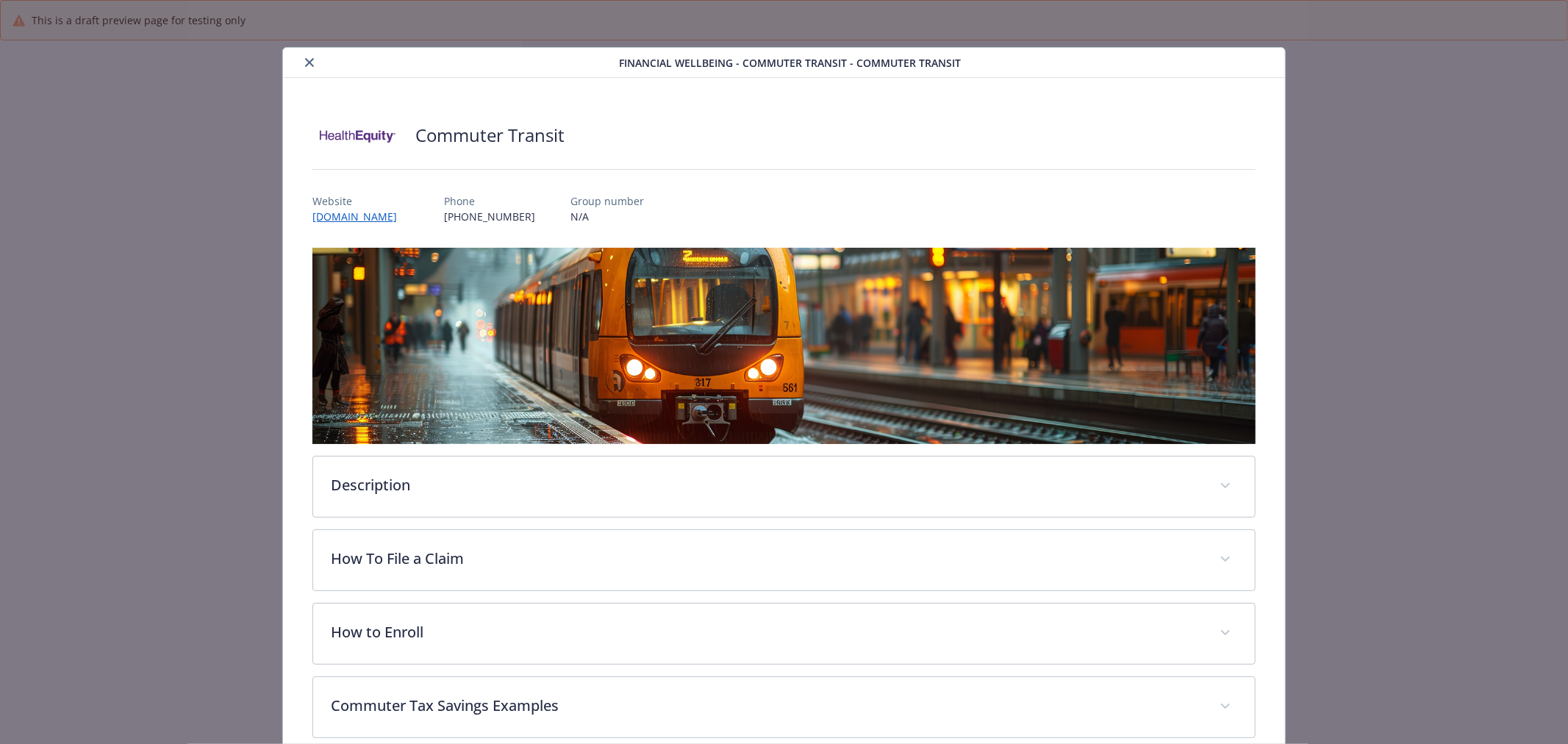
scroll to position [2994, 0]
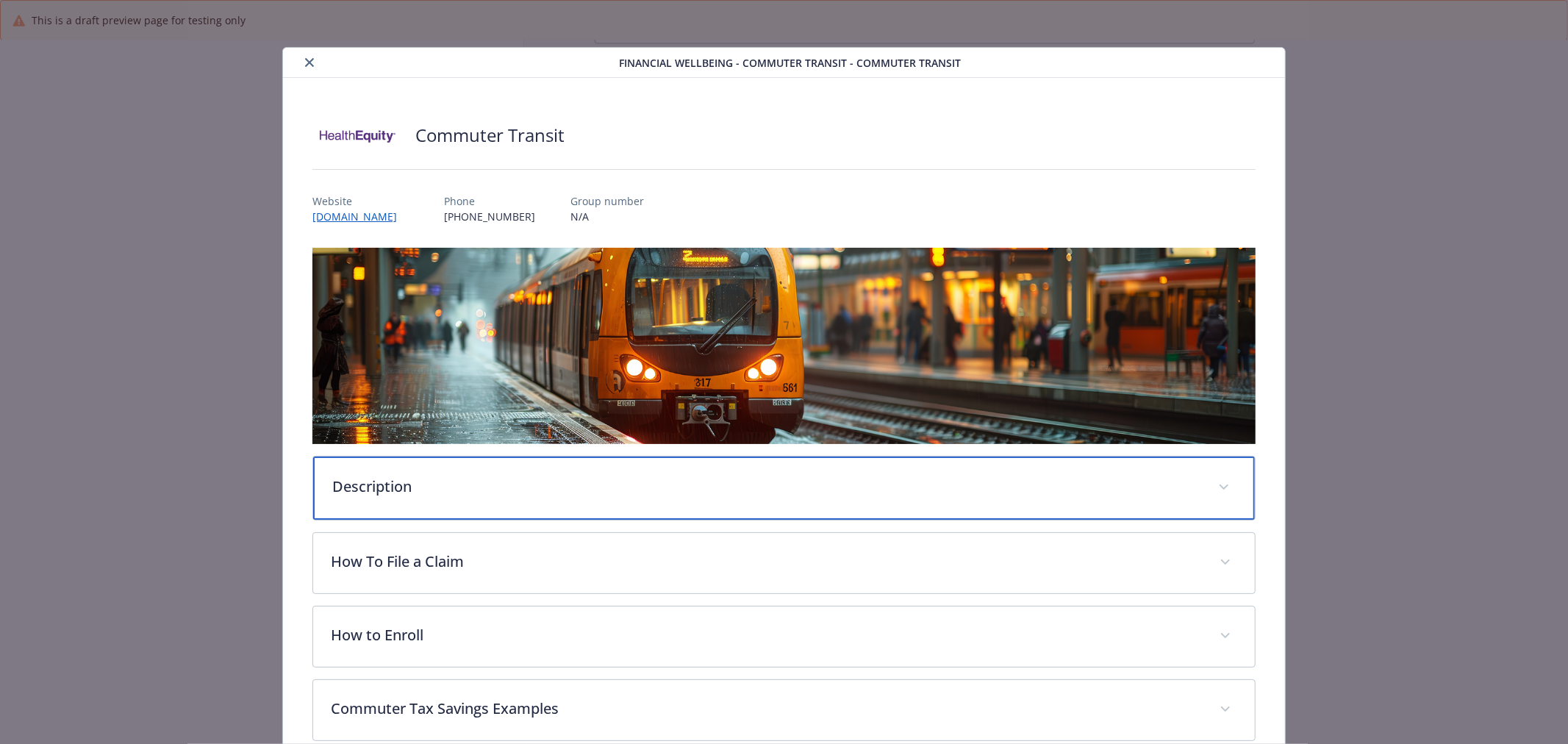
click at [674, 494] on p "Description" at bounding box center [766, 486] width 868 height 22
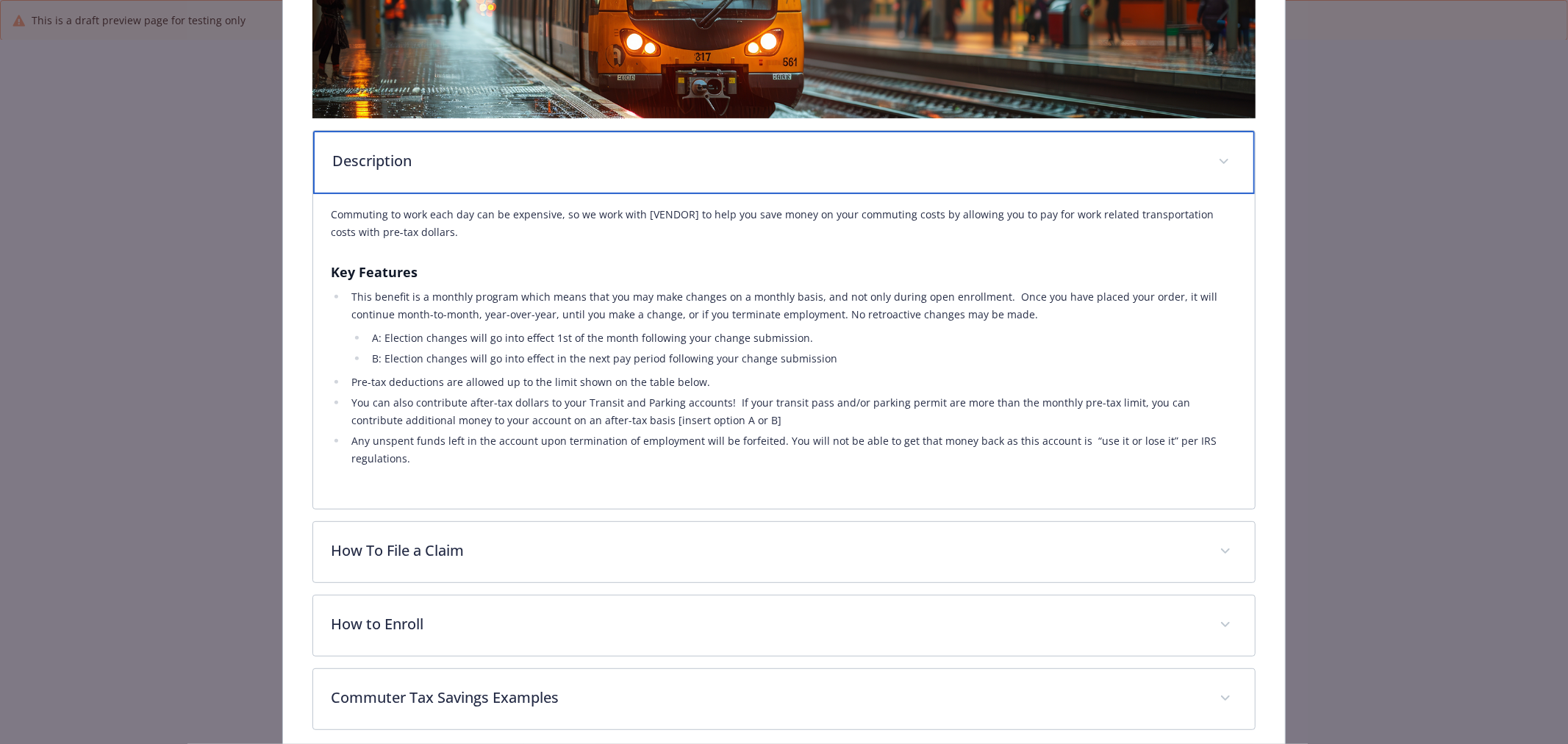
scroll to position [327, 0]
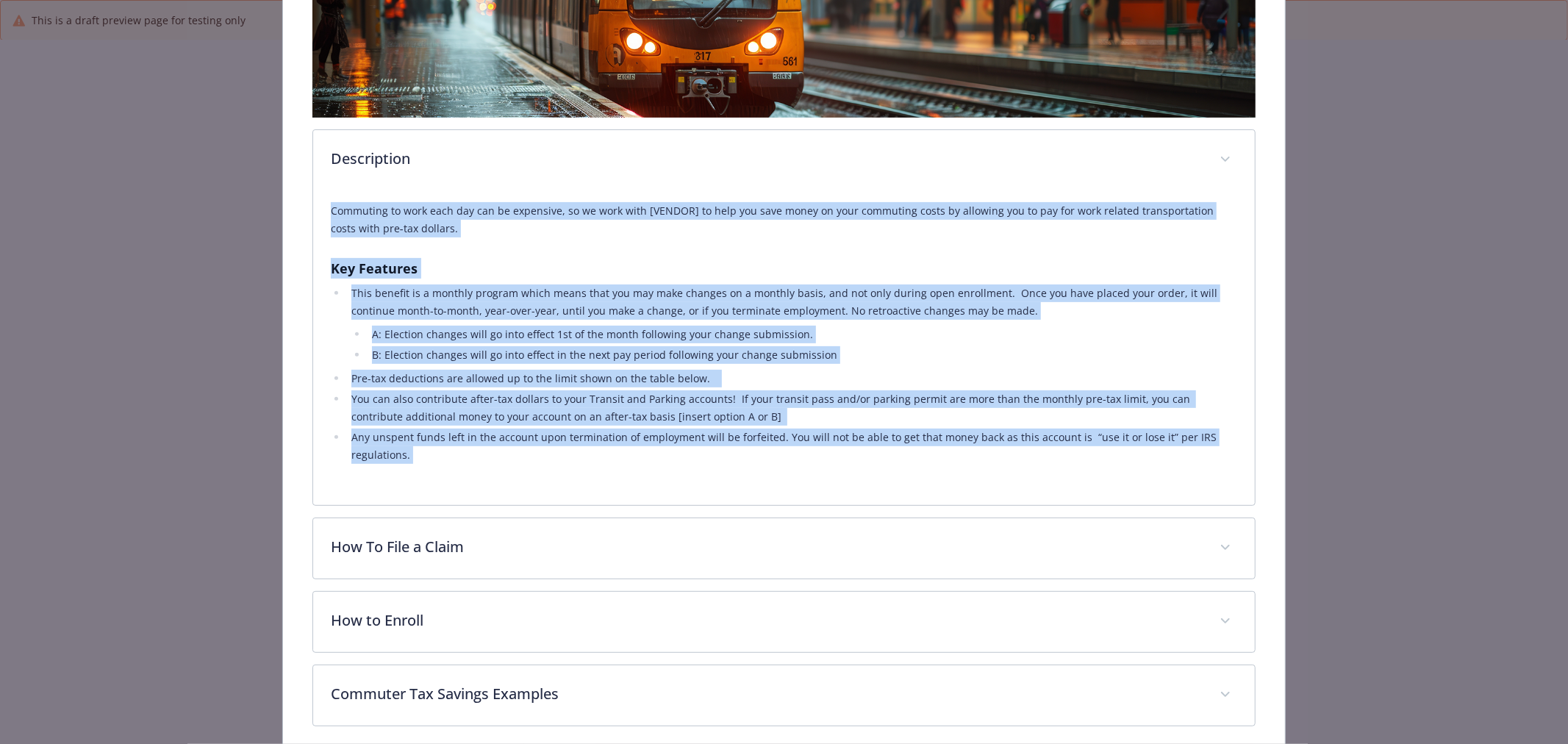
drag, startPoint x: 327, startPoint y: 209, endPoint x: 460, endPoint y: 474, distance: 296.5
click at [460, 474] on div "Commuting to work each day can be expensive, so we work with [VENDOR] to help y…" at bounding box center [784, 348] width 942 height 315
copy div "Commuting to work each day can be expensive, so we work with [VENDOR] to help y…"
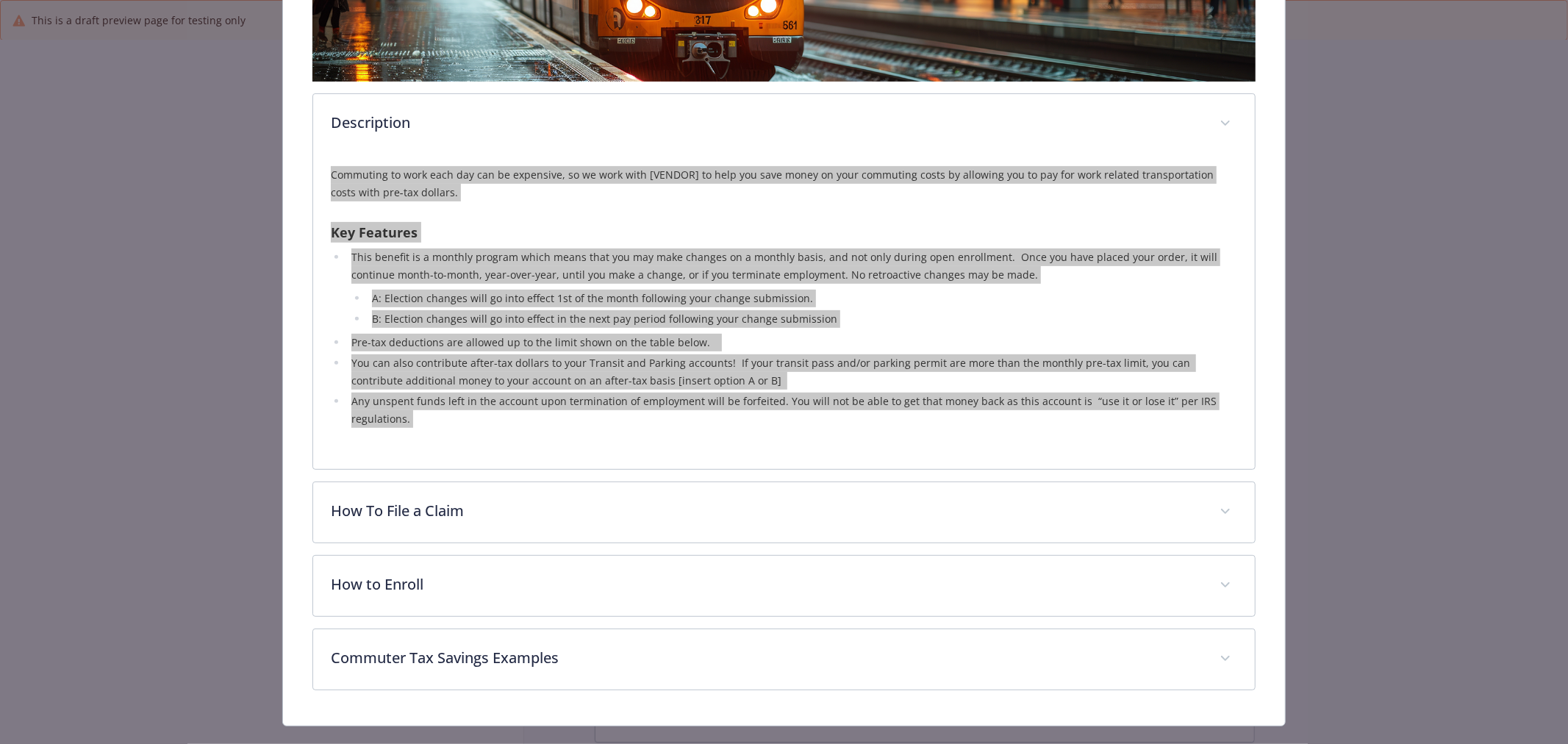
scroll to position [390, 0]
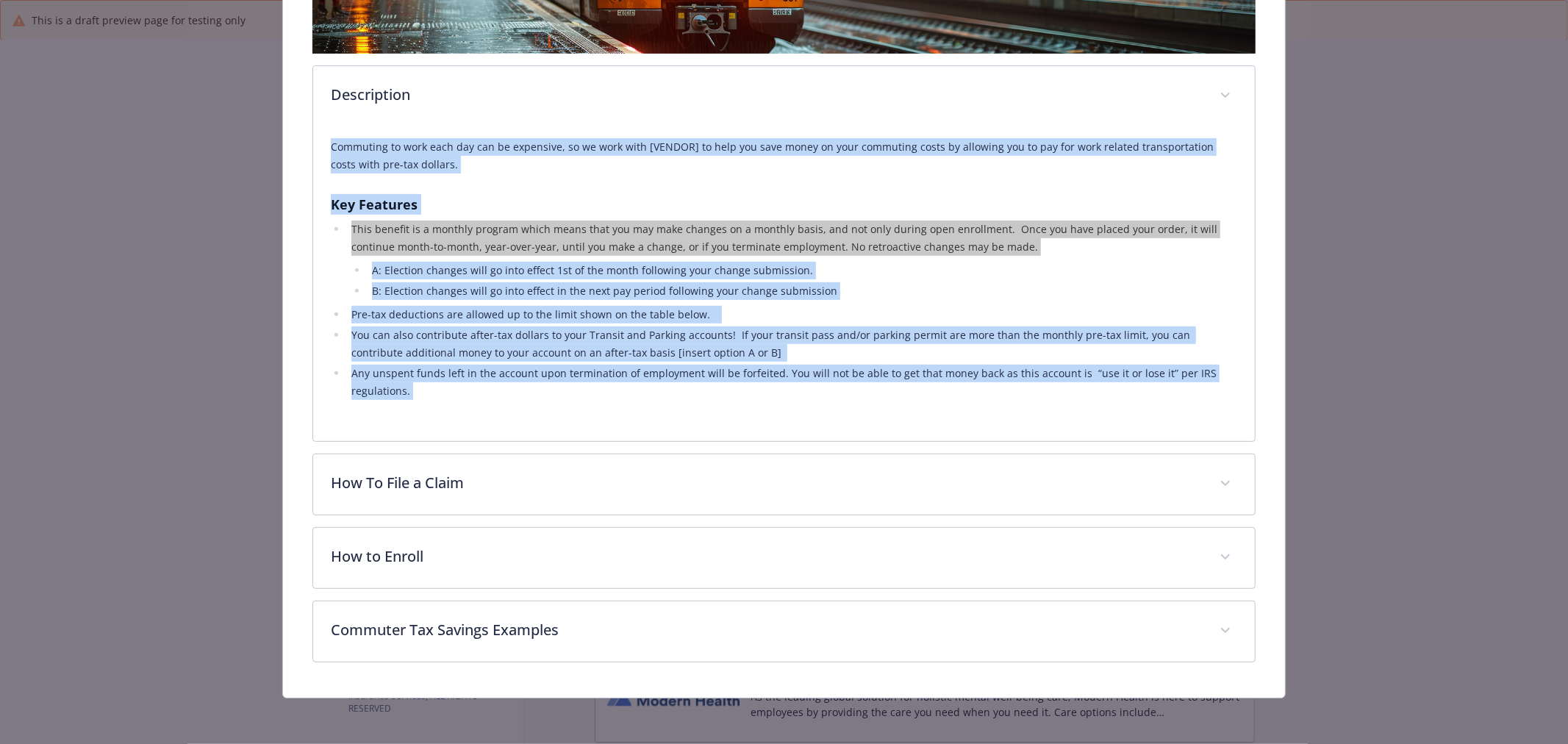
click at [1390, 260] on div "Financial Wellbeing - Commuter Transit - Commuter Transit Commuter Transit Webs…" at bounding box center [783, 177] width 1254 height 1042
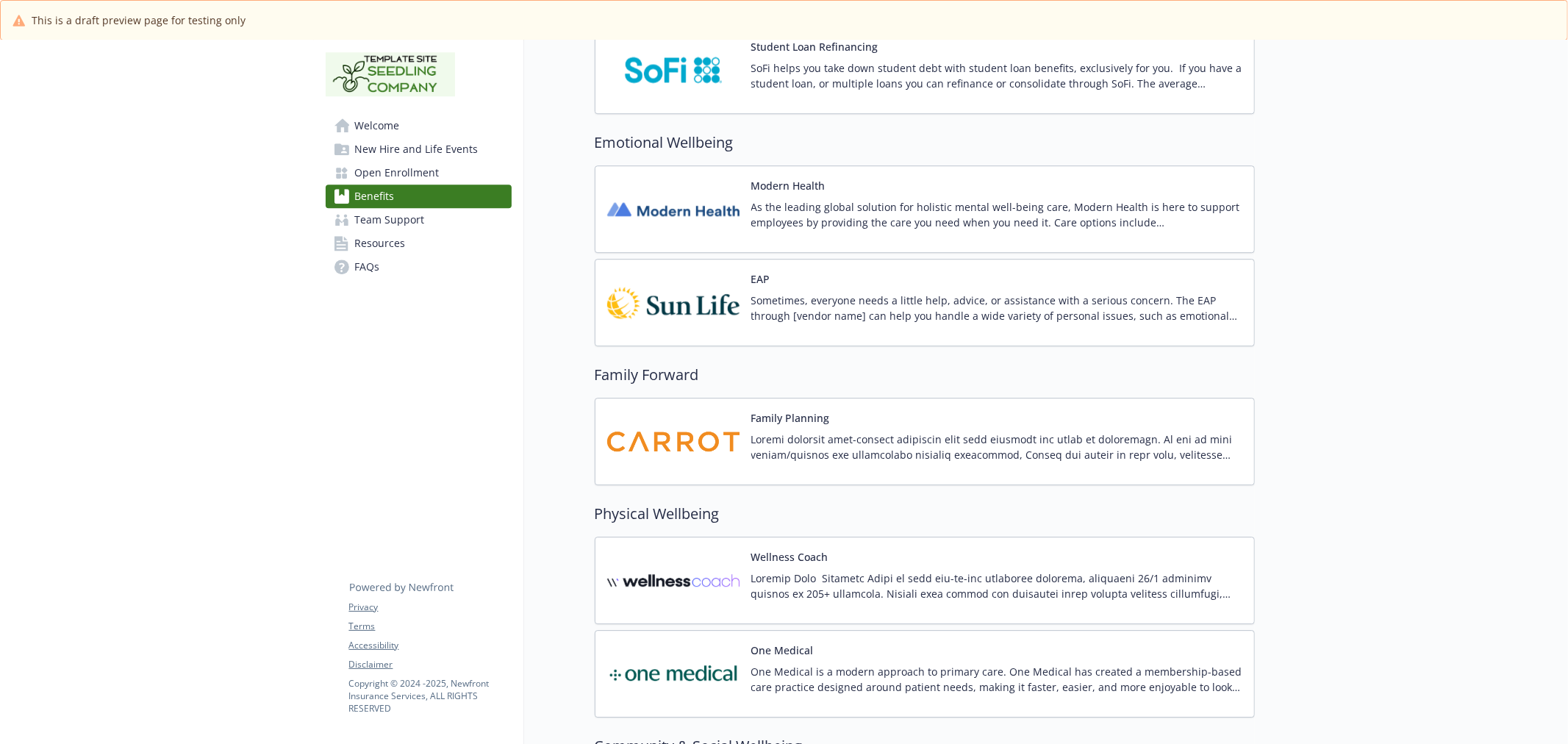
scroll to position [3813, 0]
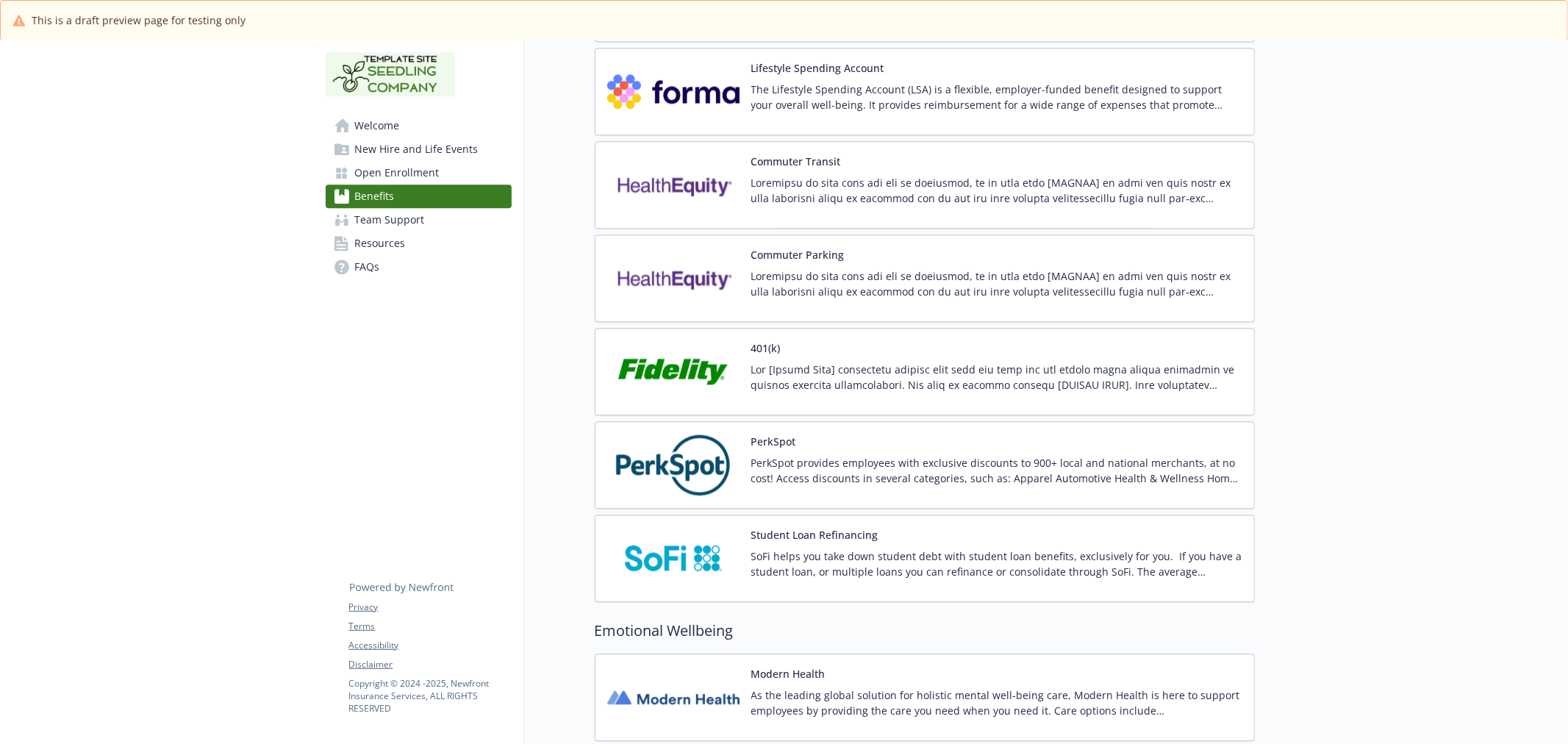
click at [921, 297] on p at bounding box center [997, 284] width 491 height 31
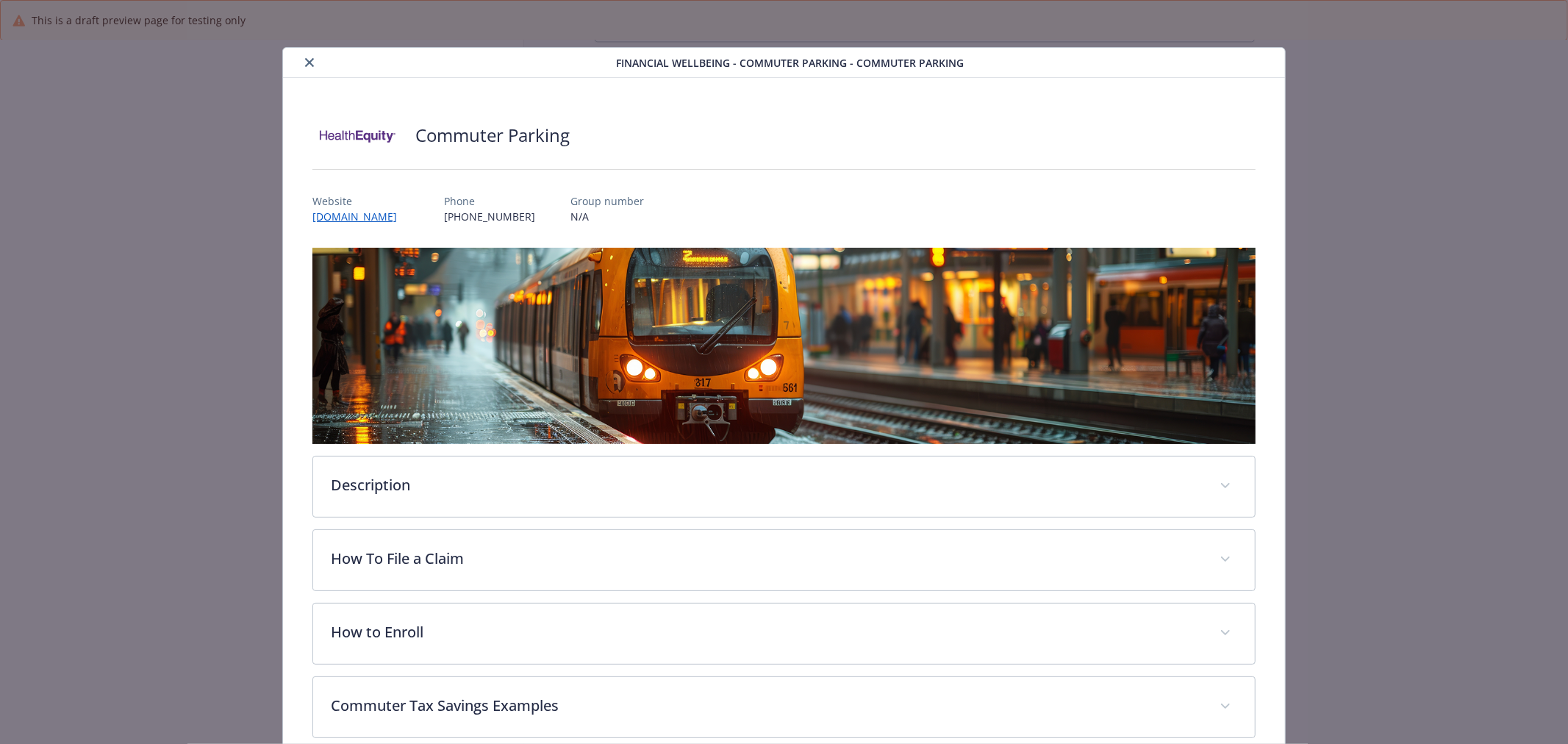
scroll to position [25, 0]
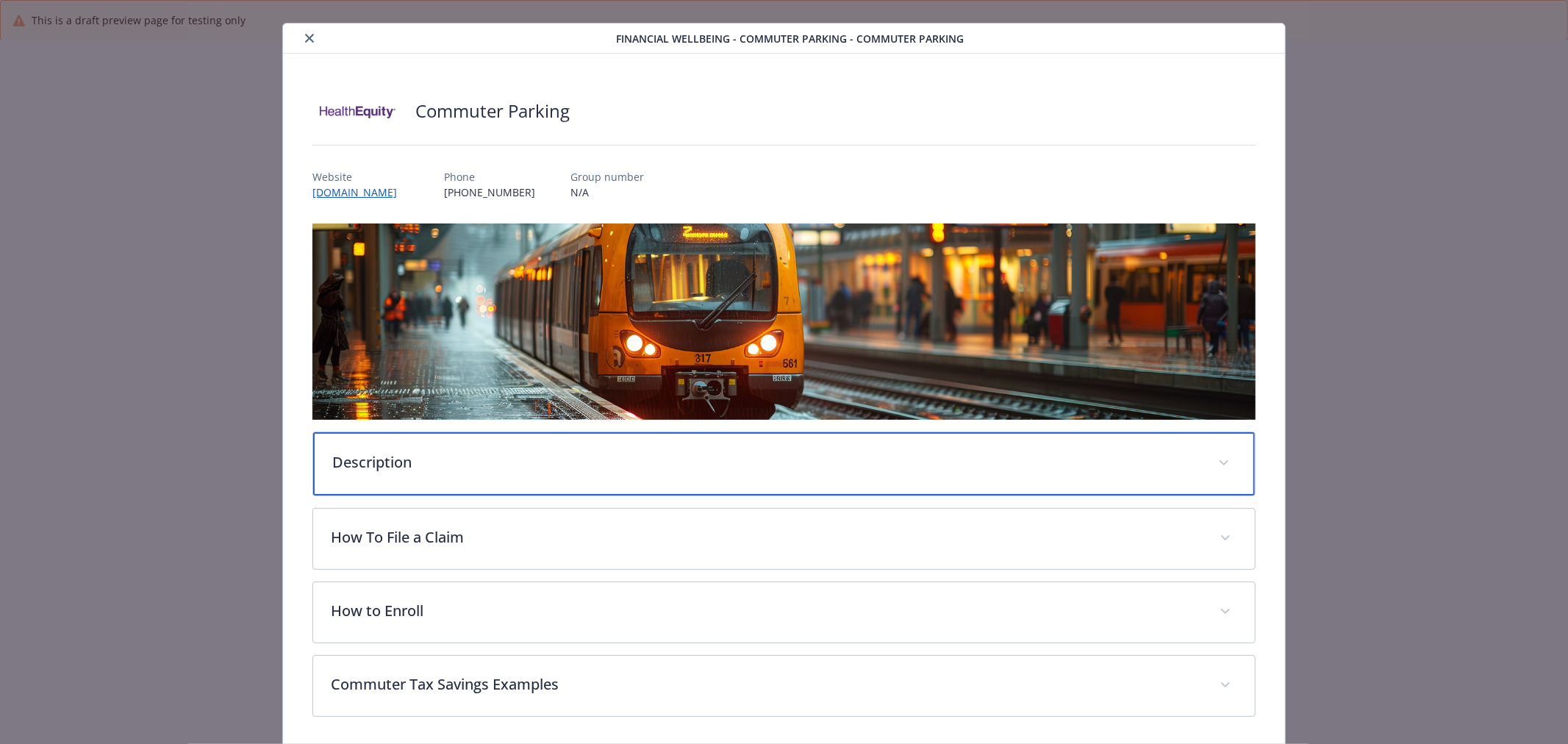
click at [862, 437] on div "Description" at bounding box center [784, 463] width 942 height 63
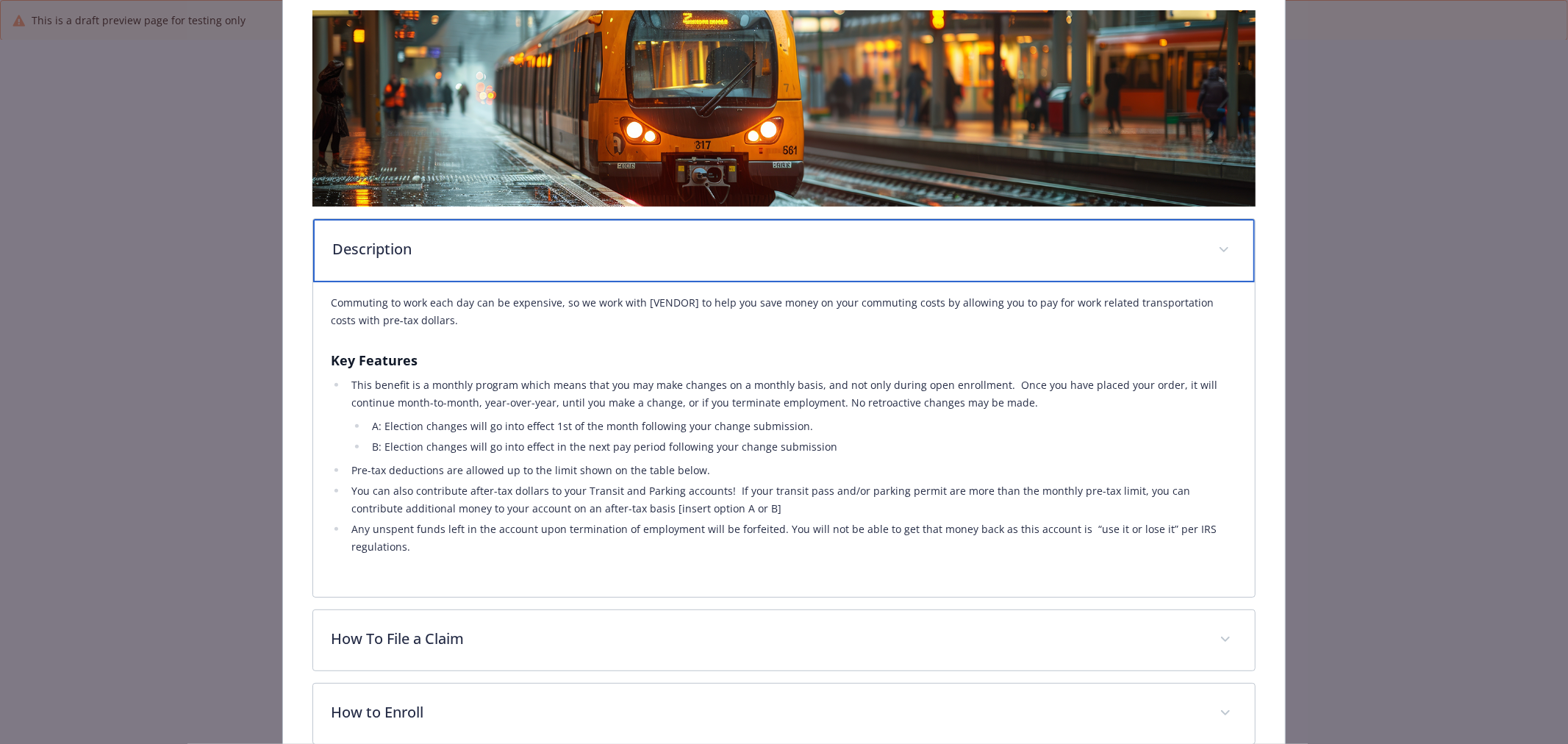
scroll to position [270, 0]
